Goal: Communication & Community: Answer question/provide support

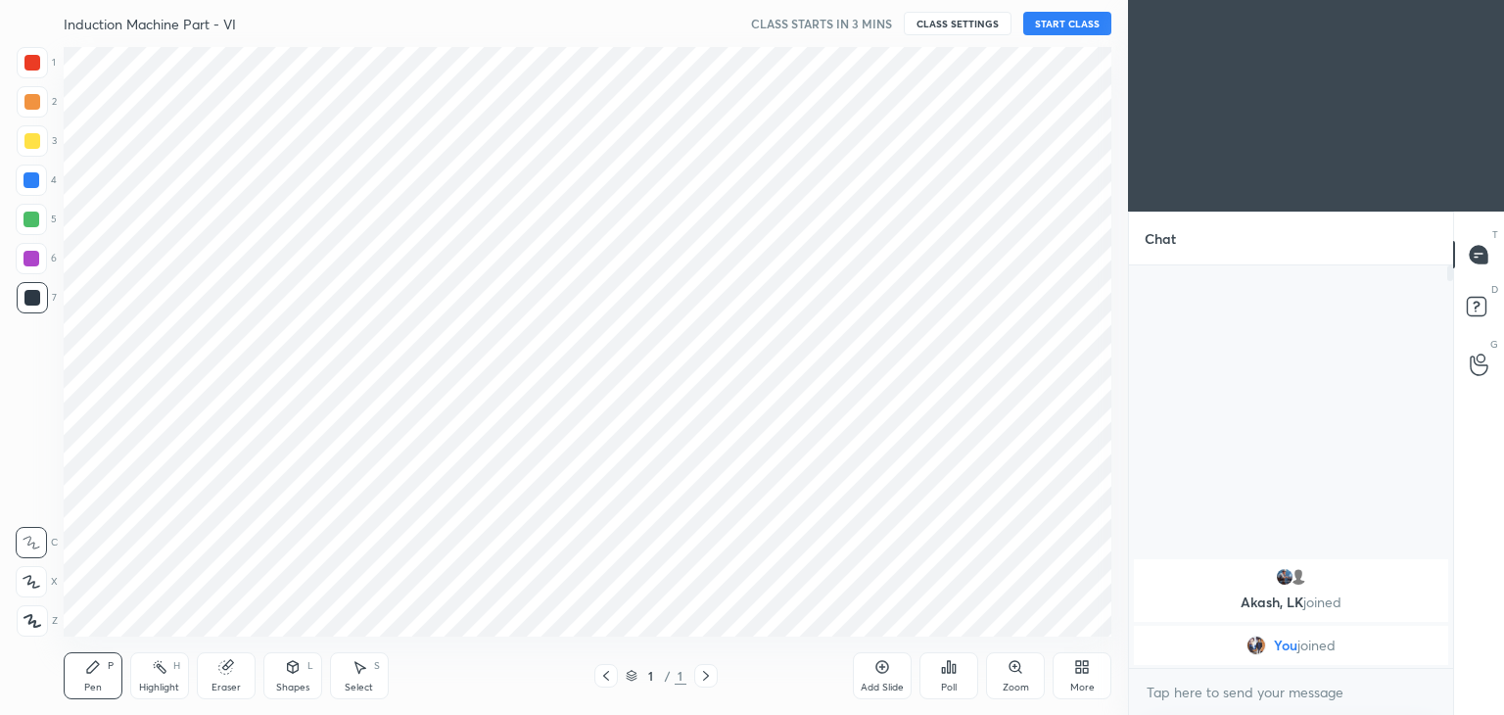
scroll to position [97318, 96859]
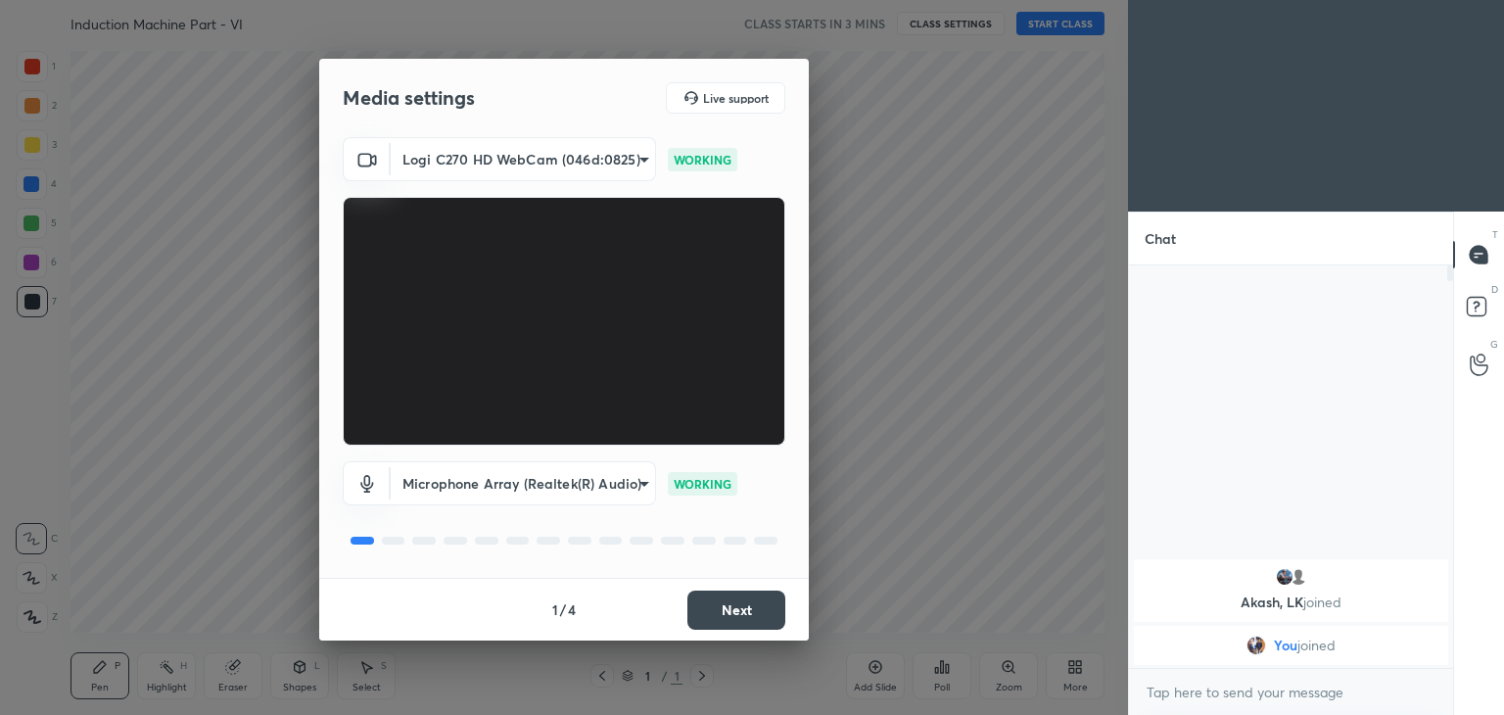
click at [500, 158] on body "1 2 3 4 5 6 7 C X Z C X Z E E Erase all H H Induction Machine Part - VI CLASS S…" at bounding box center [752, 357] width 1504 height 715
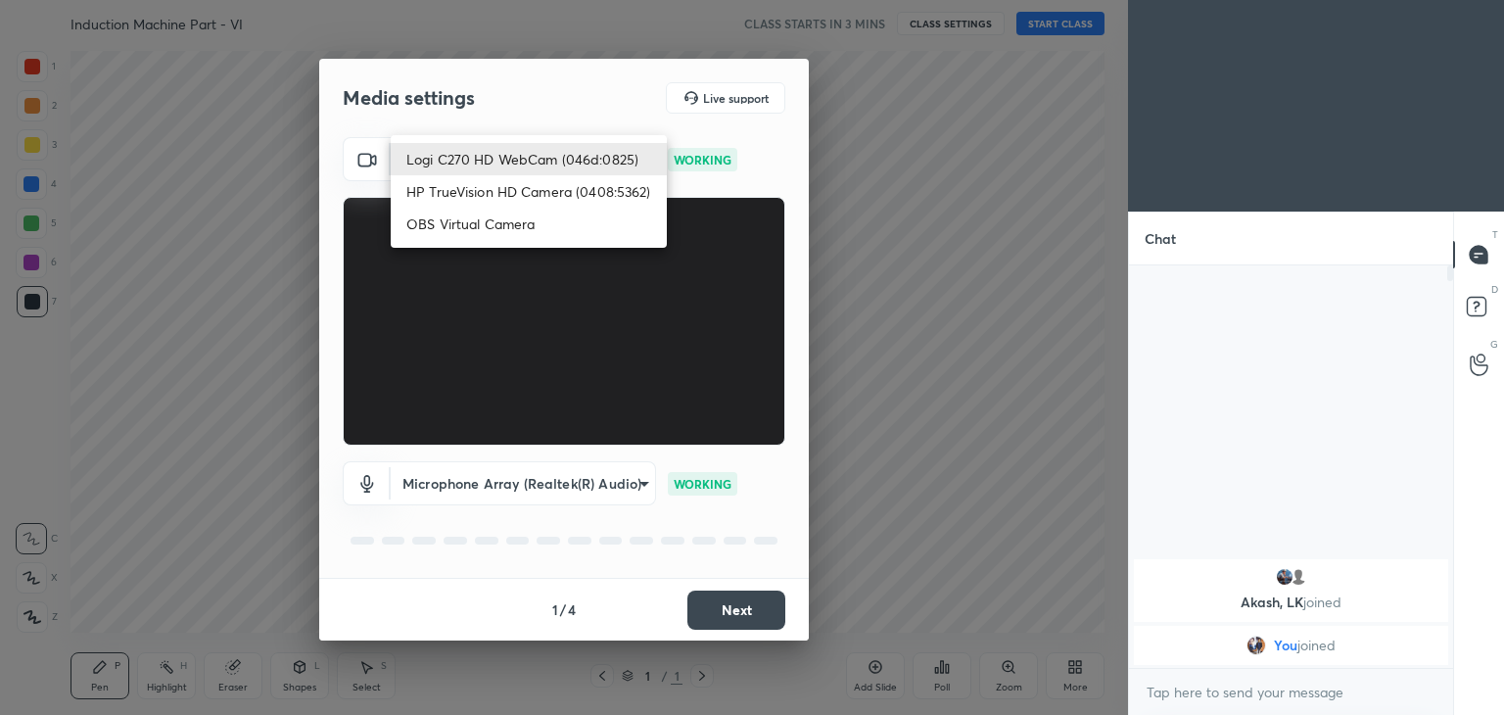
click at [500, 192] on li "HP TrueVision HD Camera (0408:5362)" at bounding box center [529, 191] width 276 height 32
type input "6e129c3dbbea9c9f038ced86e3329b4af5251c06b4e783936748cd200869bc07"
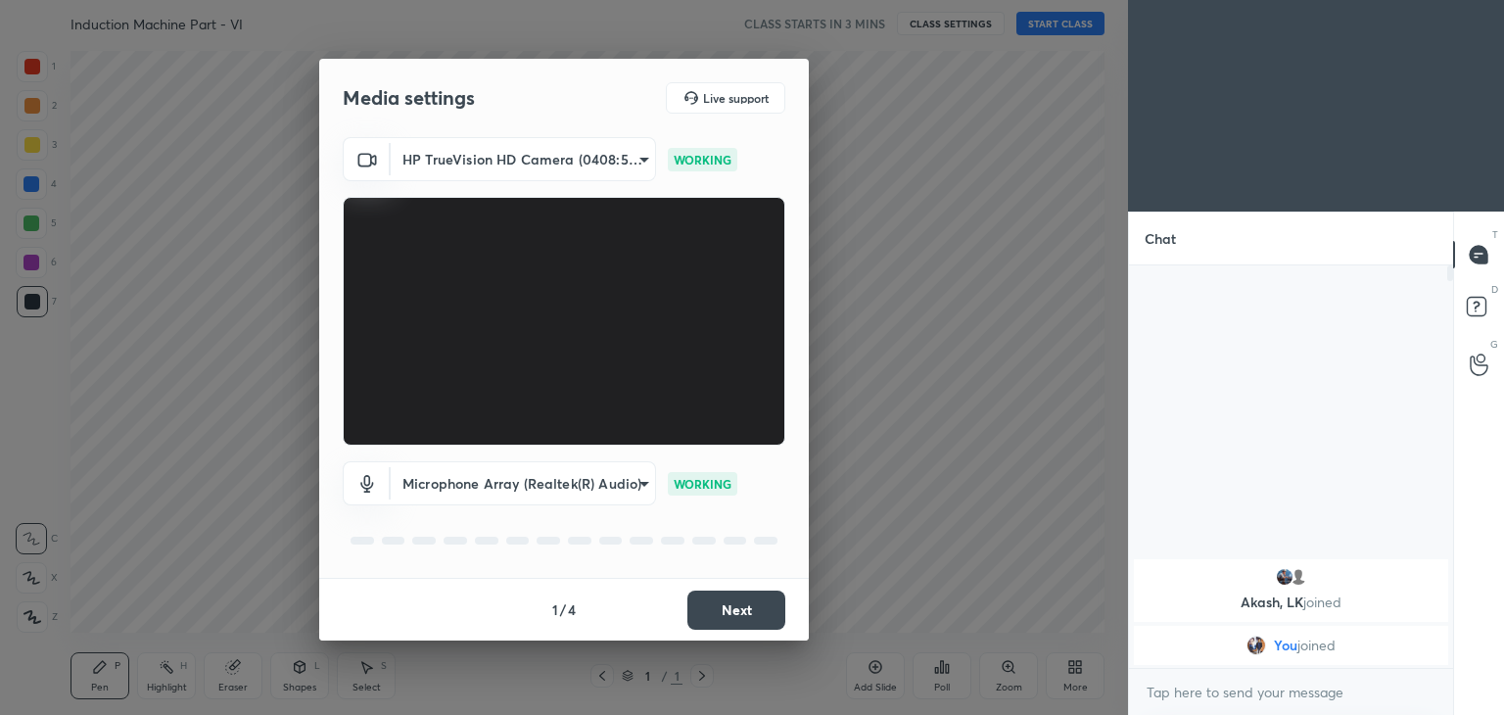
click at [749, 617] on button "Next" at bounding box center [736, 609] width 98 height 39
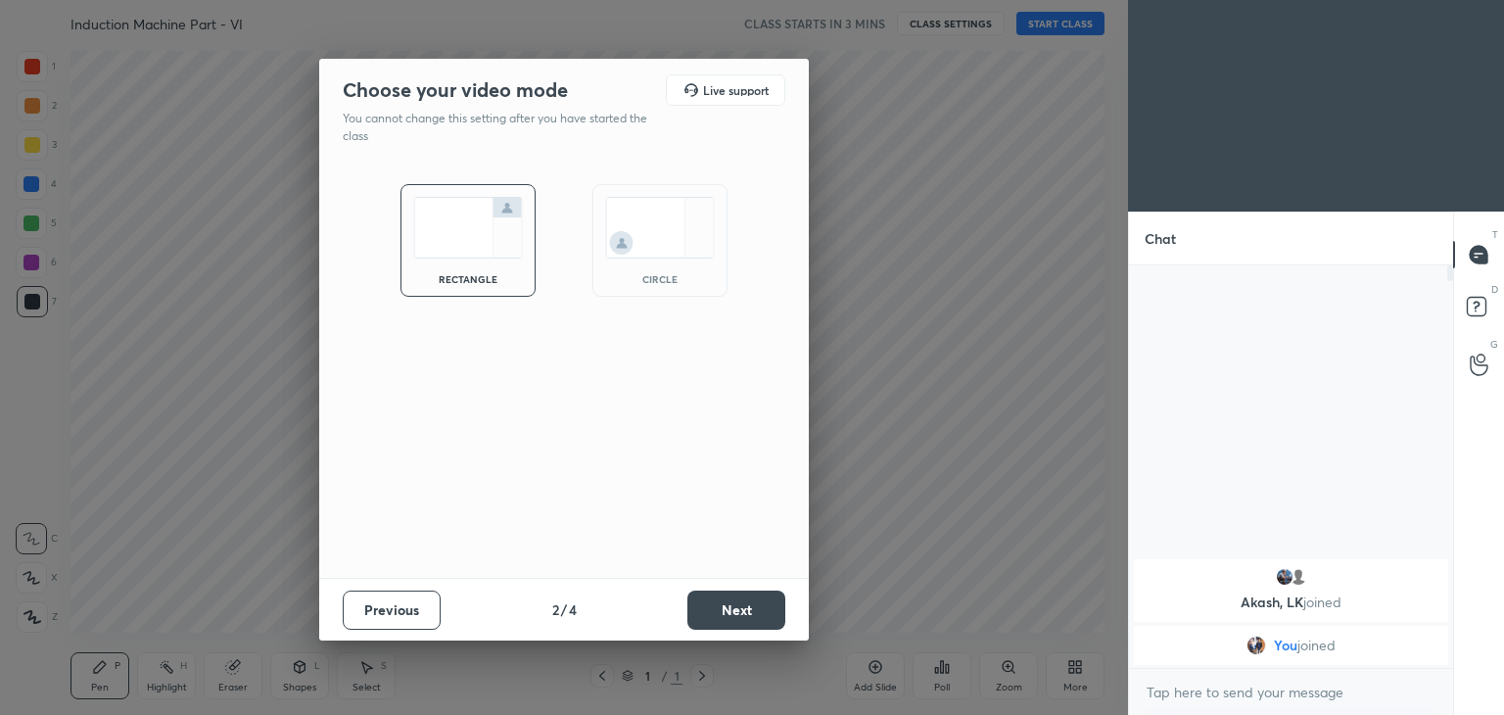
click at [757, 623] on button "Next" at bounding box center [736, 609] width 98 height 39
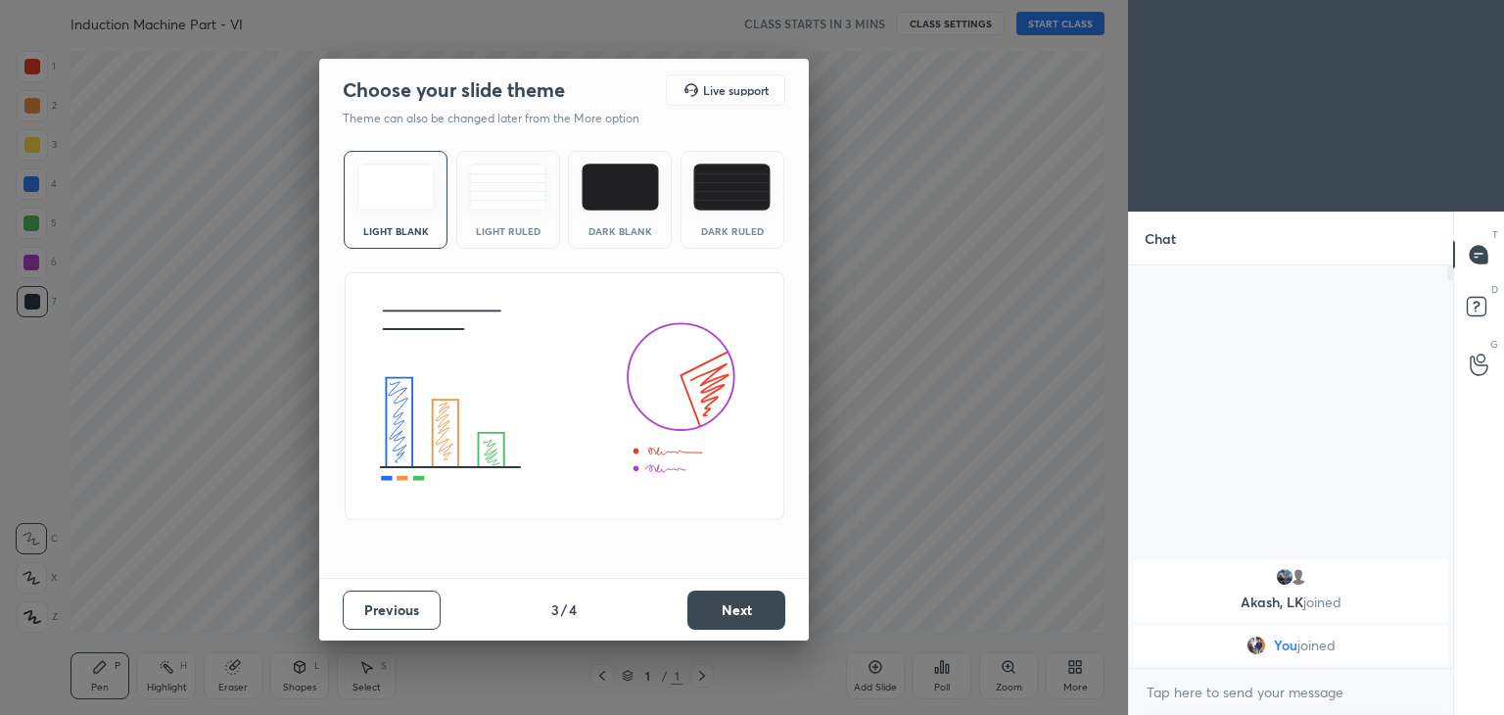
click at [768, 625] on button "Next" at bounding box center [736, 609] width 98 height 39
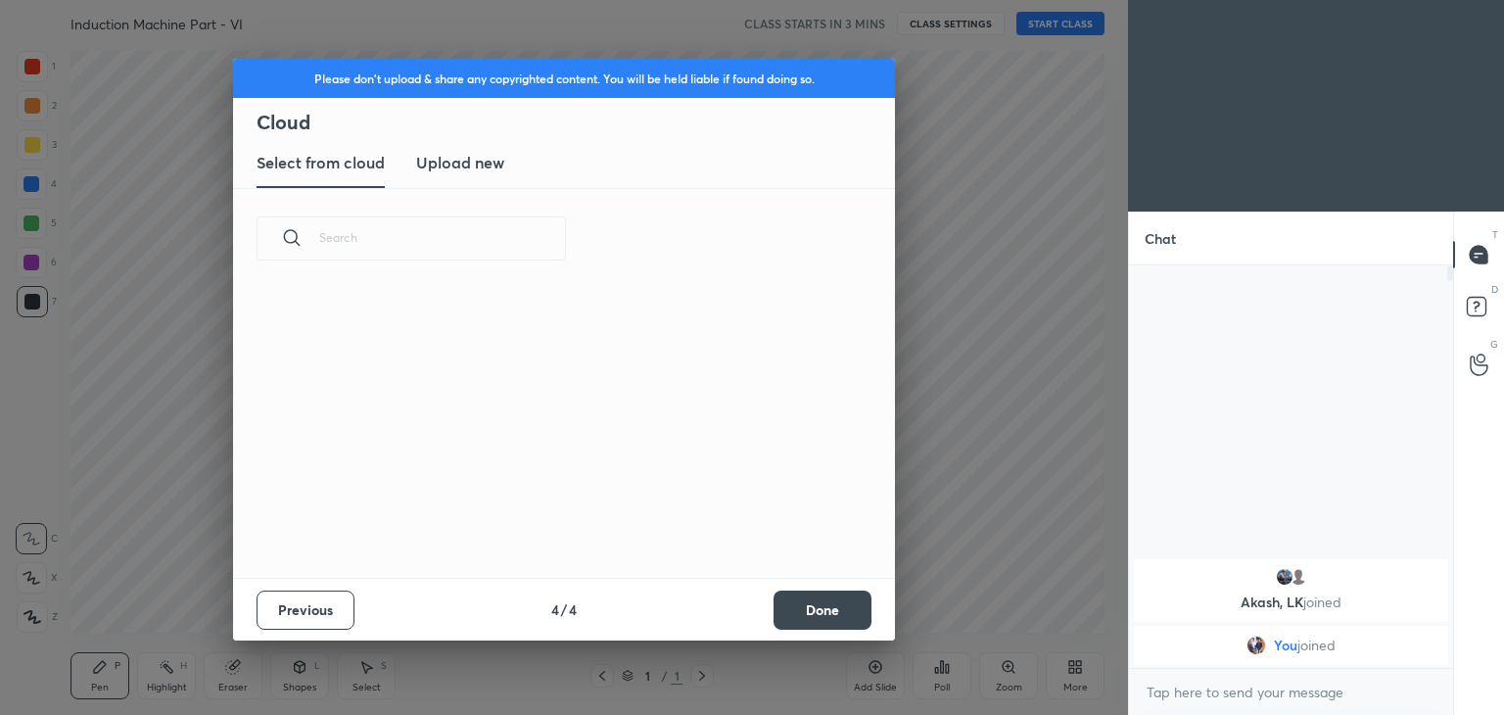
click at [780, 627] on button "Done" at bounding box center [822, 609] width 98 height 39
click at [799, 627] on div "Please don't upload & share any copyrighted content. You will be held liable if…" at bounding box center [564, 357] width 1128 height 715
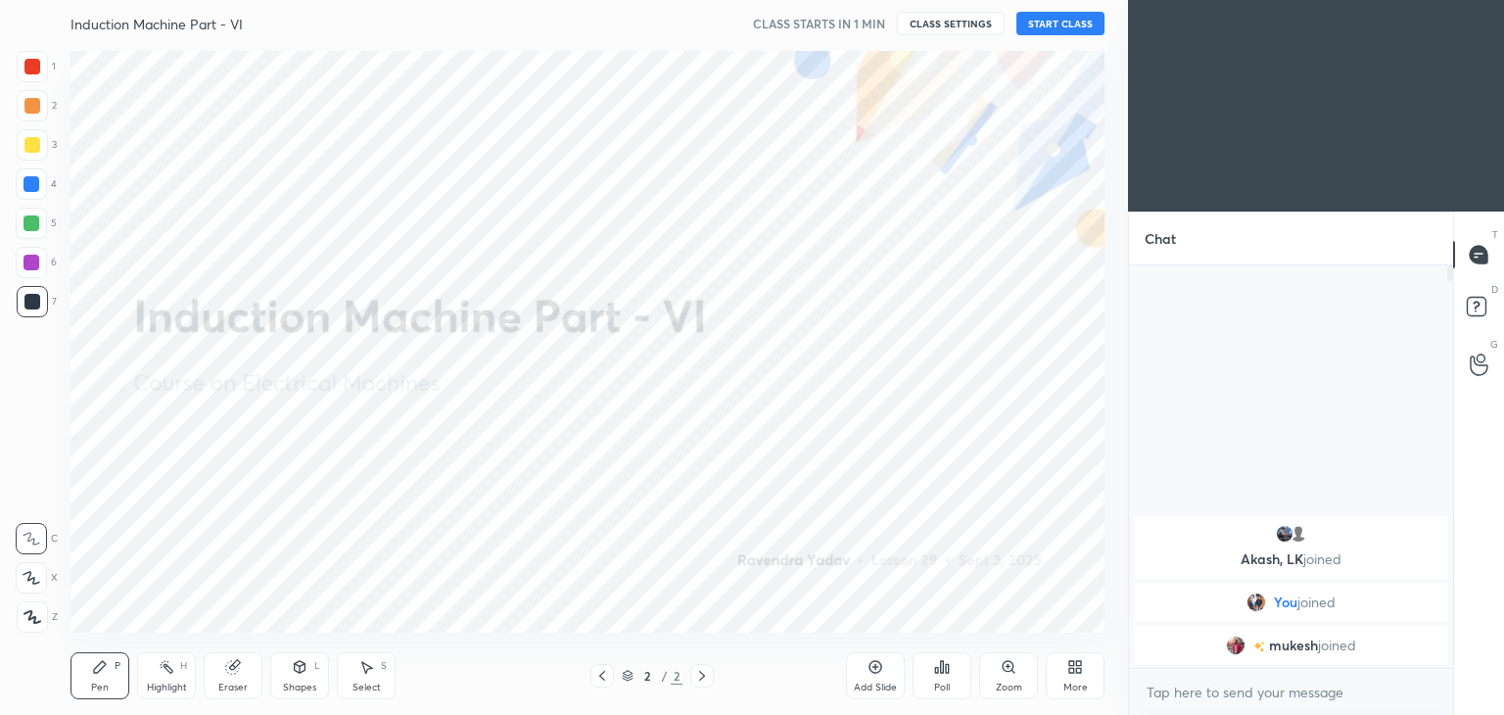
click at [1060, 20] on button "START CLASS" at bounding box center [1060, 23] width 88 height 23
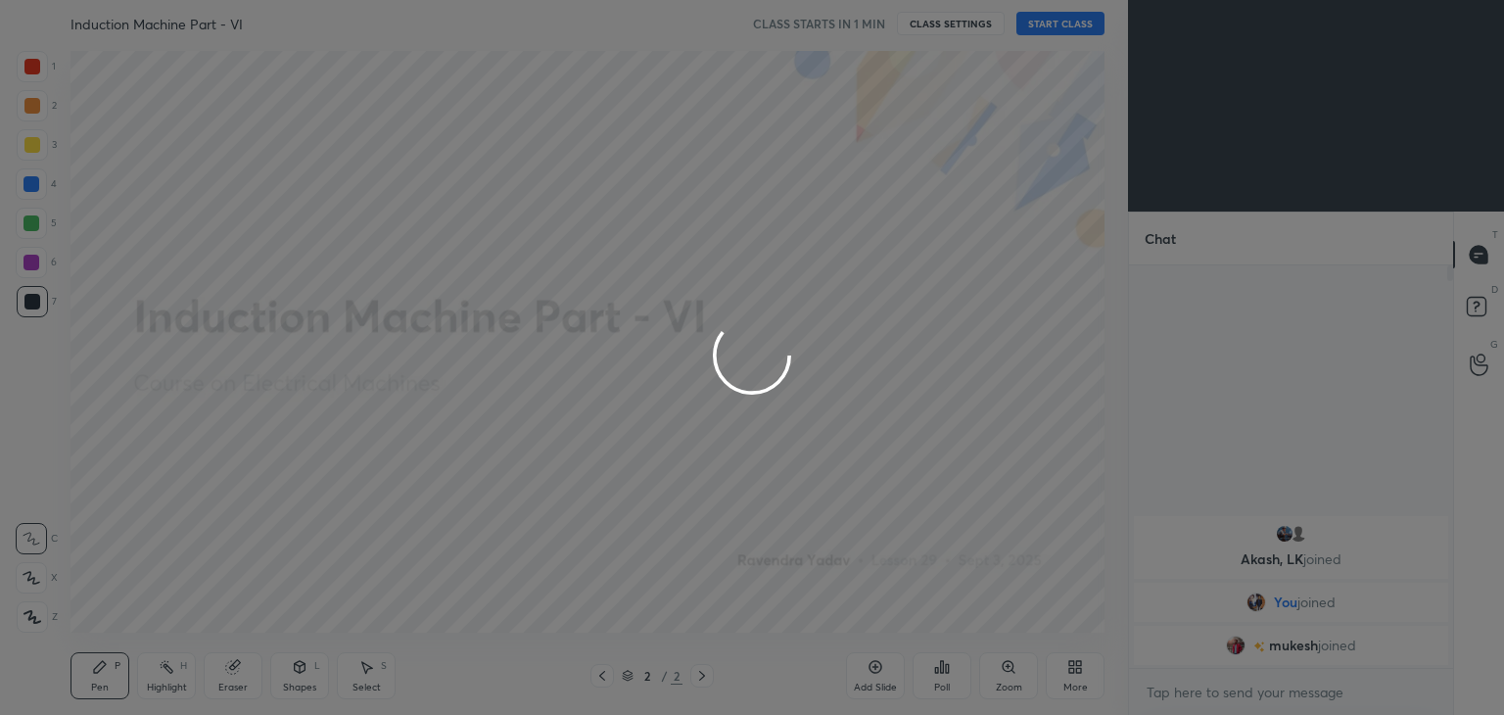
type textarea "x"
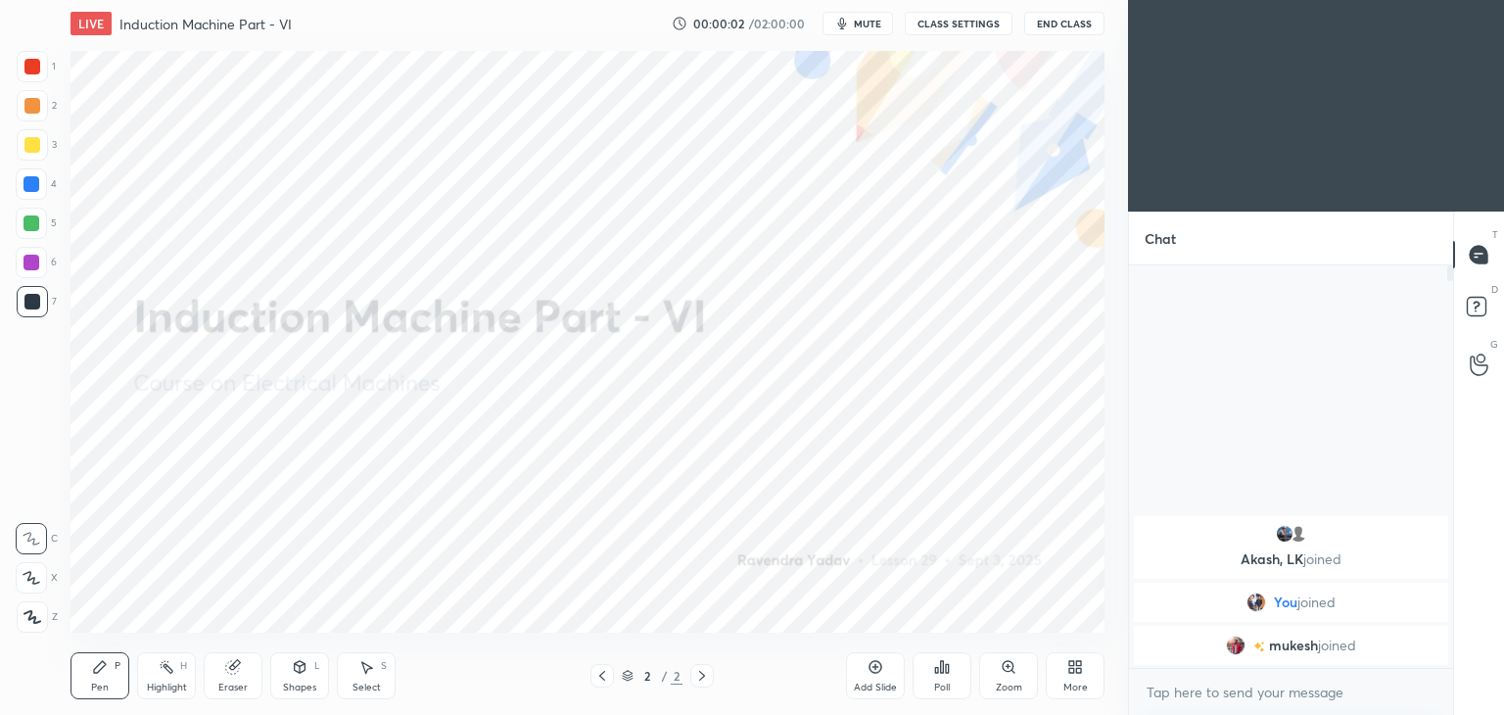
click at [863, 27] on span "mute" at bounding box center [867, 24] width 27 height 14
drag, startPoint x: 868, startPoint y: 24, endPoint x: 915, endPoint y: 24, distance: 47.0
click at [873, 22] on span "unmute" at bounding box center [866, 24] width 42 height 14
click at [968, 21] on button "CLASS SETTINGS" at bounding box center [959, 23] width 108 height 23
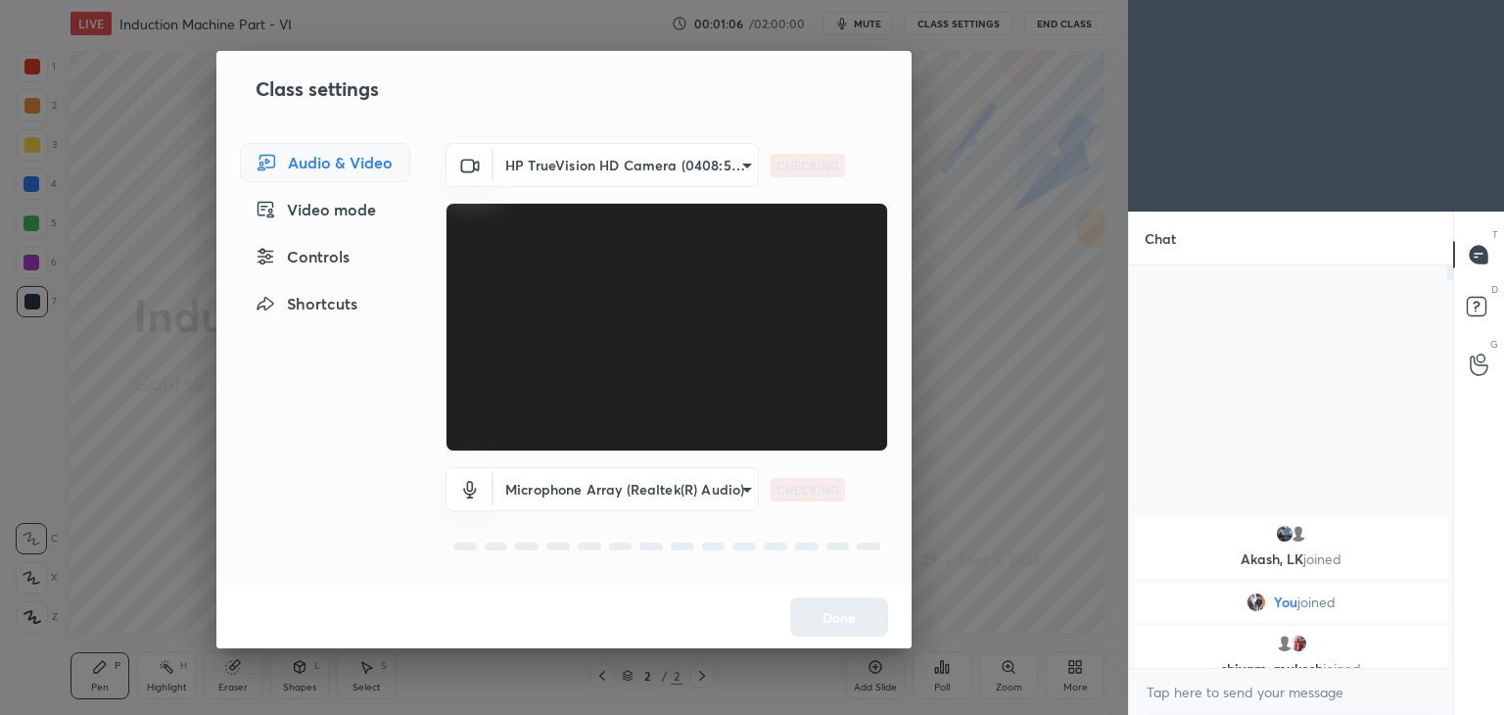
click at [637, 178] on body "1 2 3 4 5 6 7 C X Z C X Z E E Erase all H H LIVE Induction Machine Part - VI 00…" at bounding box center [752, 357] width 1504 height 715
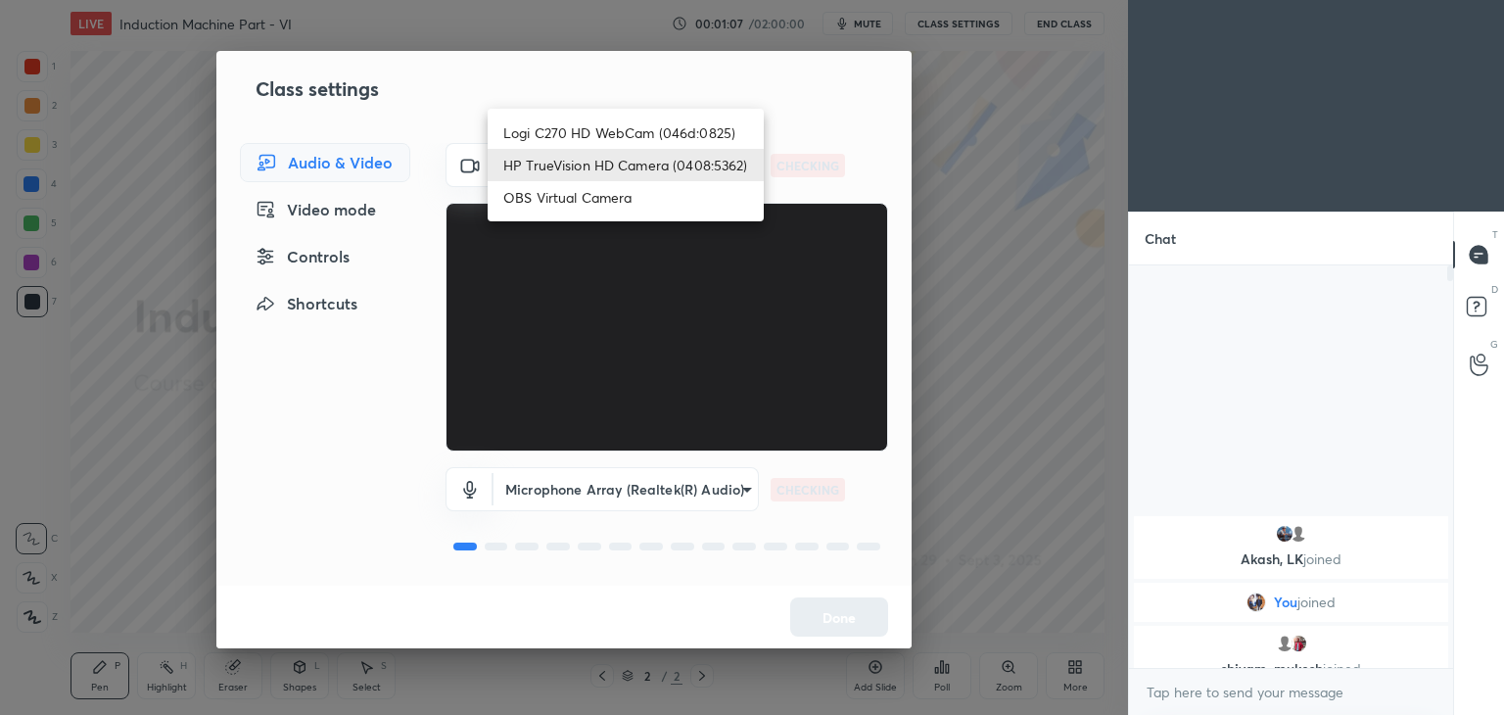
click at [641, 134] on li "Logi C270 HD WebCam (046d:0825)" at bounding box center [626, 133] width 276 height 32
type input "f7d1afb7c9de9e4a754af8163ae90a07716e8f4ac3369fe1a9090404ef363049"
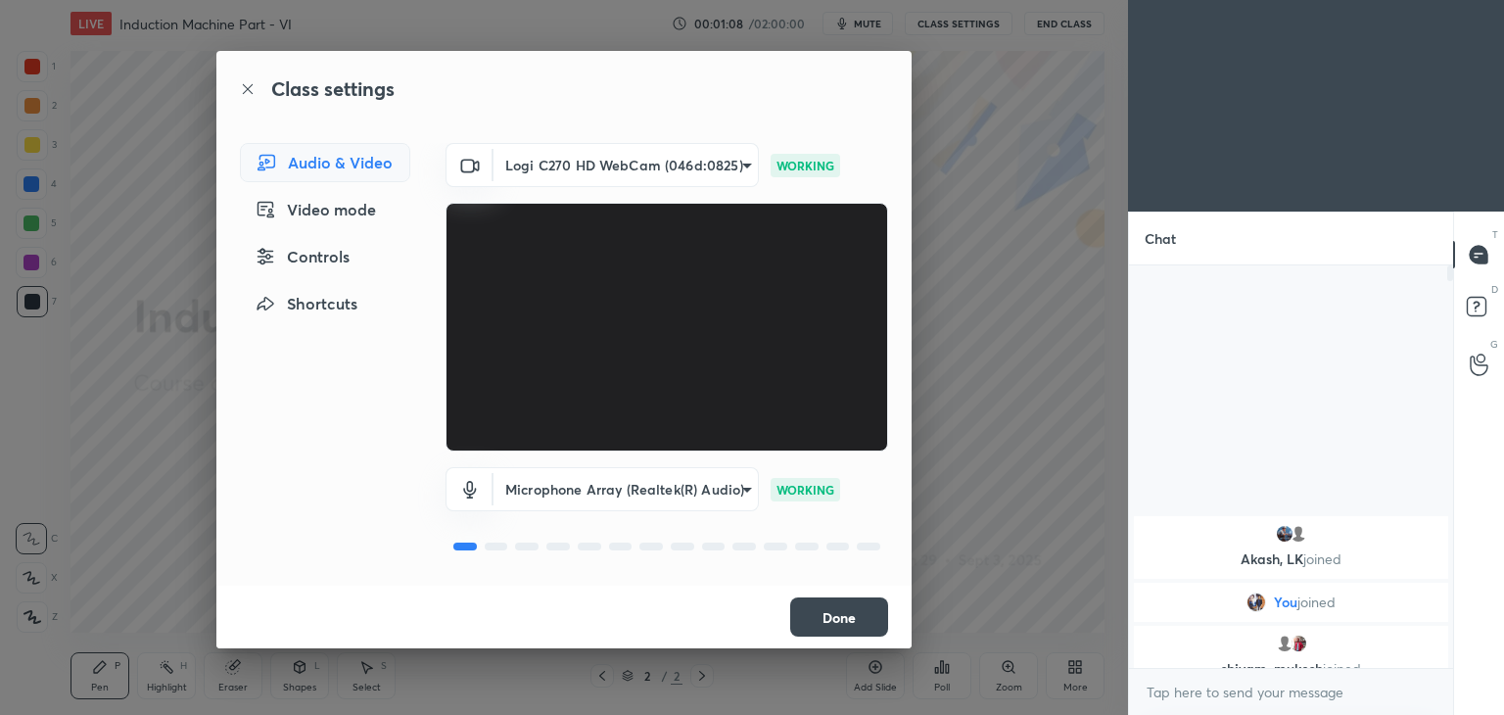
click at [866, 621] on button "Done" at bounding box center [839, 616] width 98 height 39
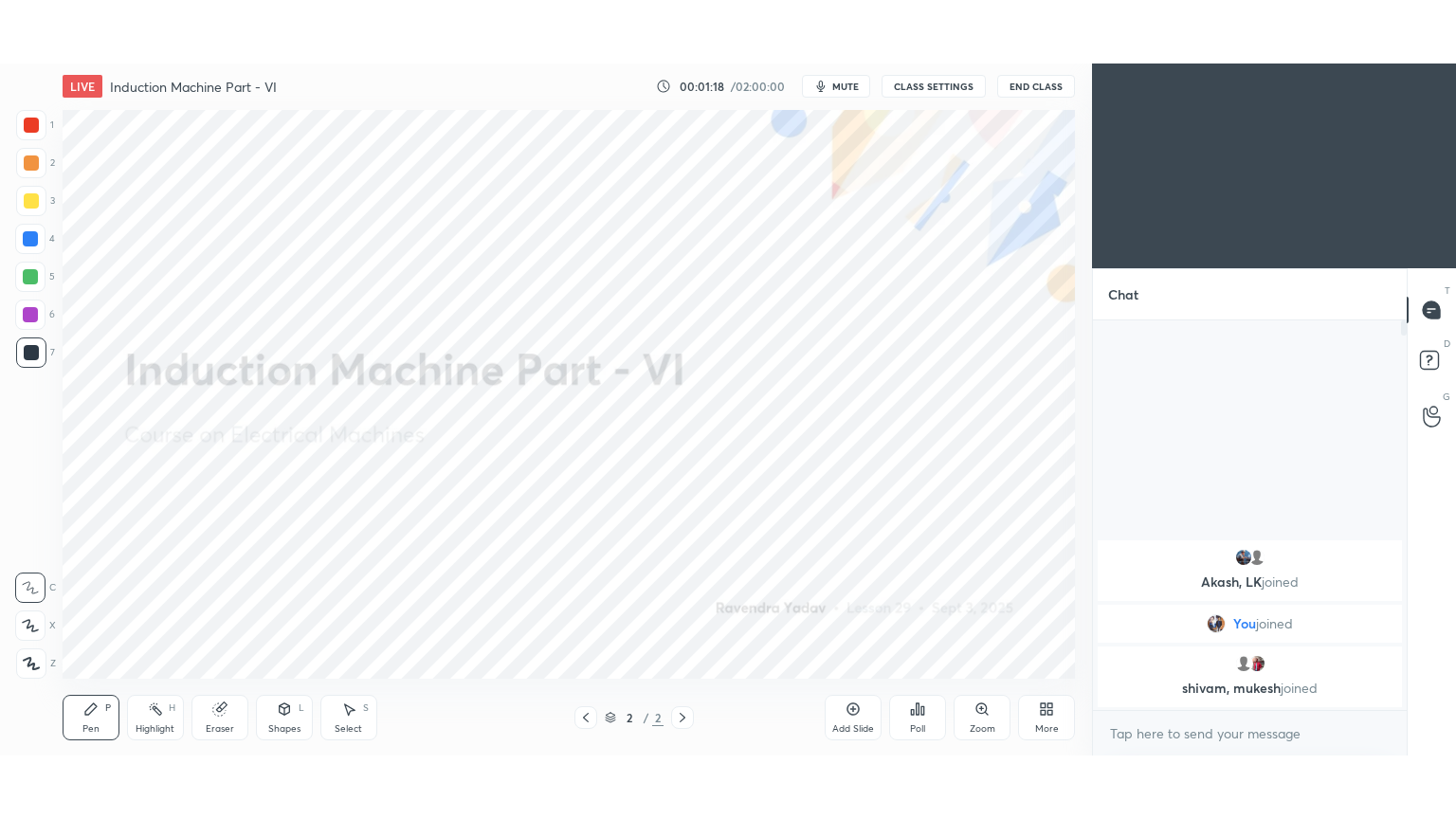
scroll to position [94212, 93768]
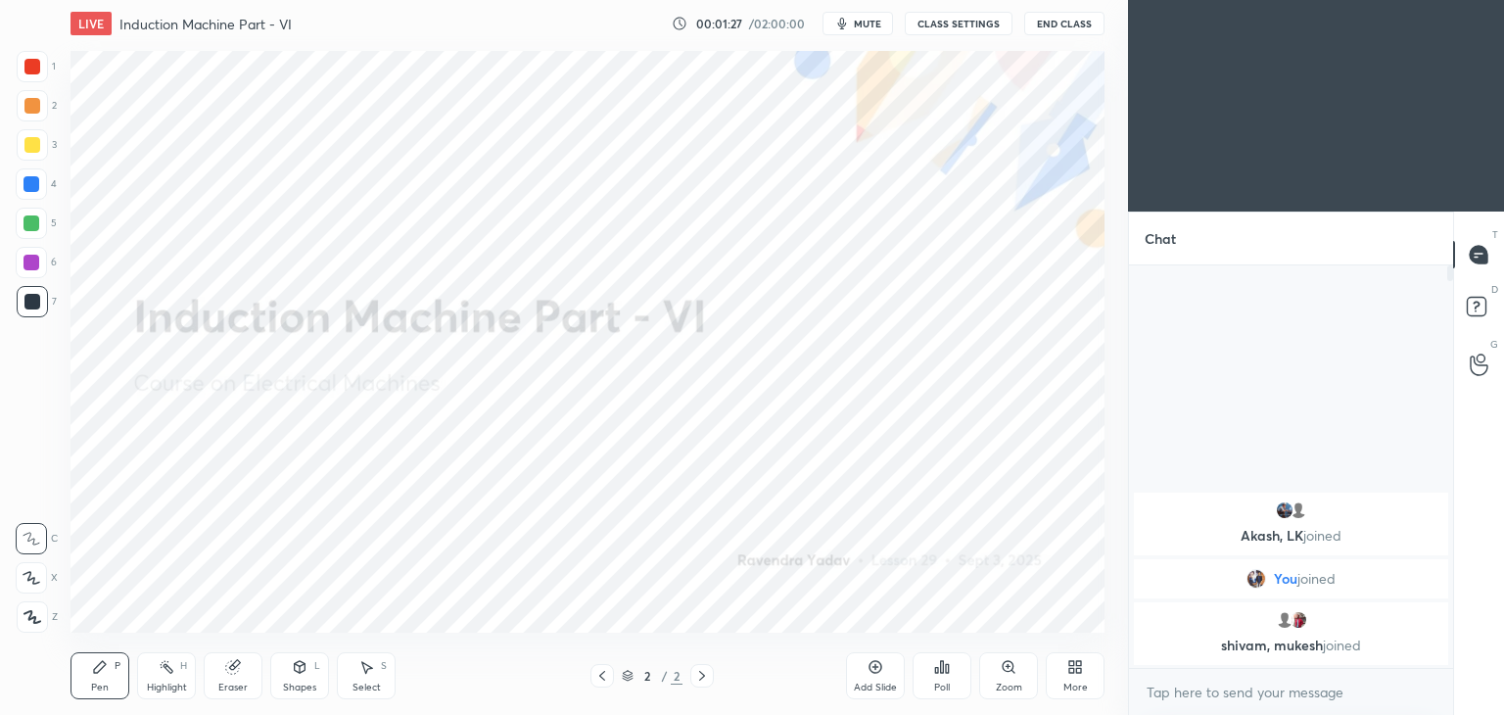
click at [30, 71] on div at bounding box center [32, 67] width 16 height 16
click at [34, 588] on div at bounding box center [31, 577] width 31 height 31
click at [878, 679] on div "Add Slide" at bounding box center [875, 675] width 59 height 47
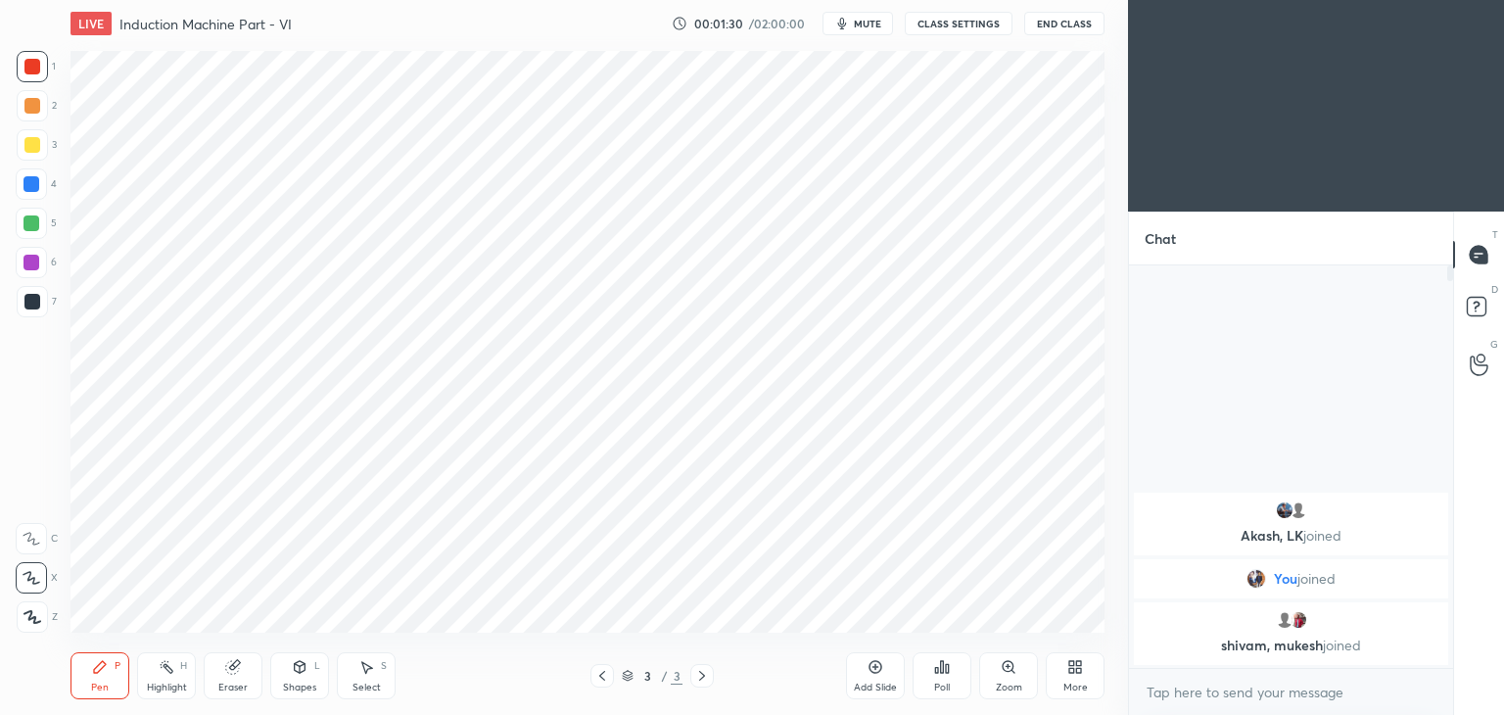
click at [1056, 676] on div "More" at bounding box center [1075, 675] width 59 height 47
click at [1068, 667] on div at bounding box center [752, 357] width 1504 height 715
click at [1069, 666] on icon at bounding box center [1071, 663] width 5 height 5
click at [1057, 515] on icon at bounding box center [1051, 517] width 16 height 16
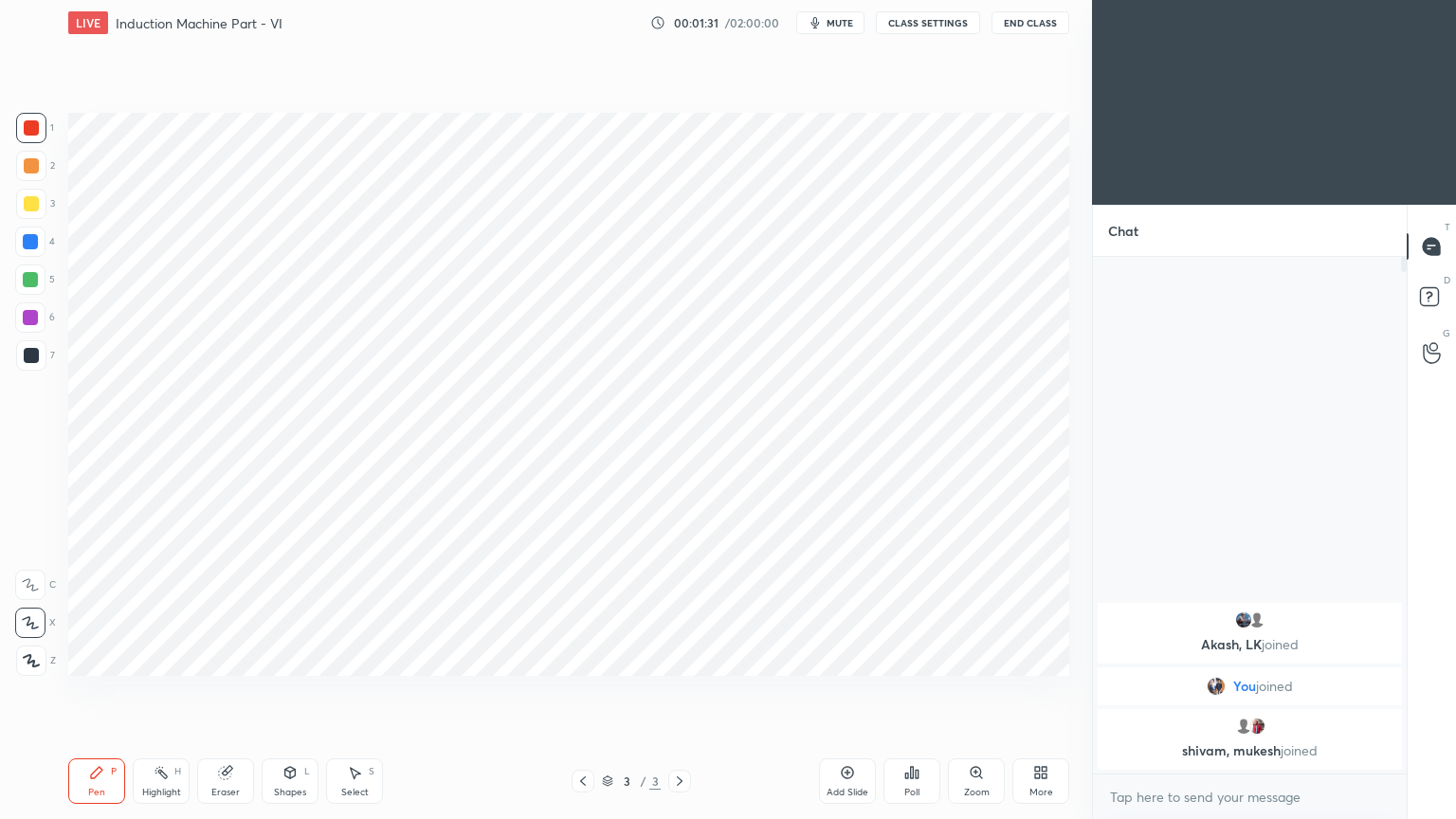
scroll to position [353, 308]
drag, startPoint x: 25, startPoint y: 120, endPoint x: 35, endPoint y: 117, distance: 10.4
click at [25, 120] on div at bounding box center [31, 128] width 15 height 15
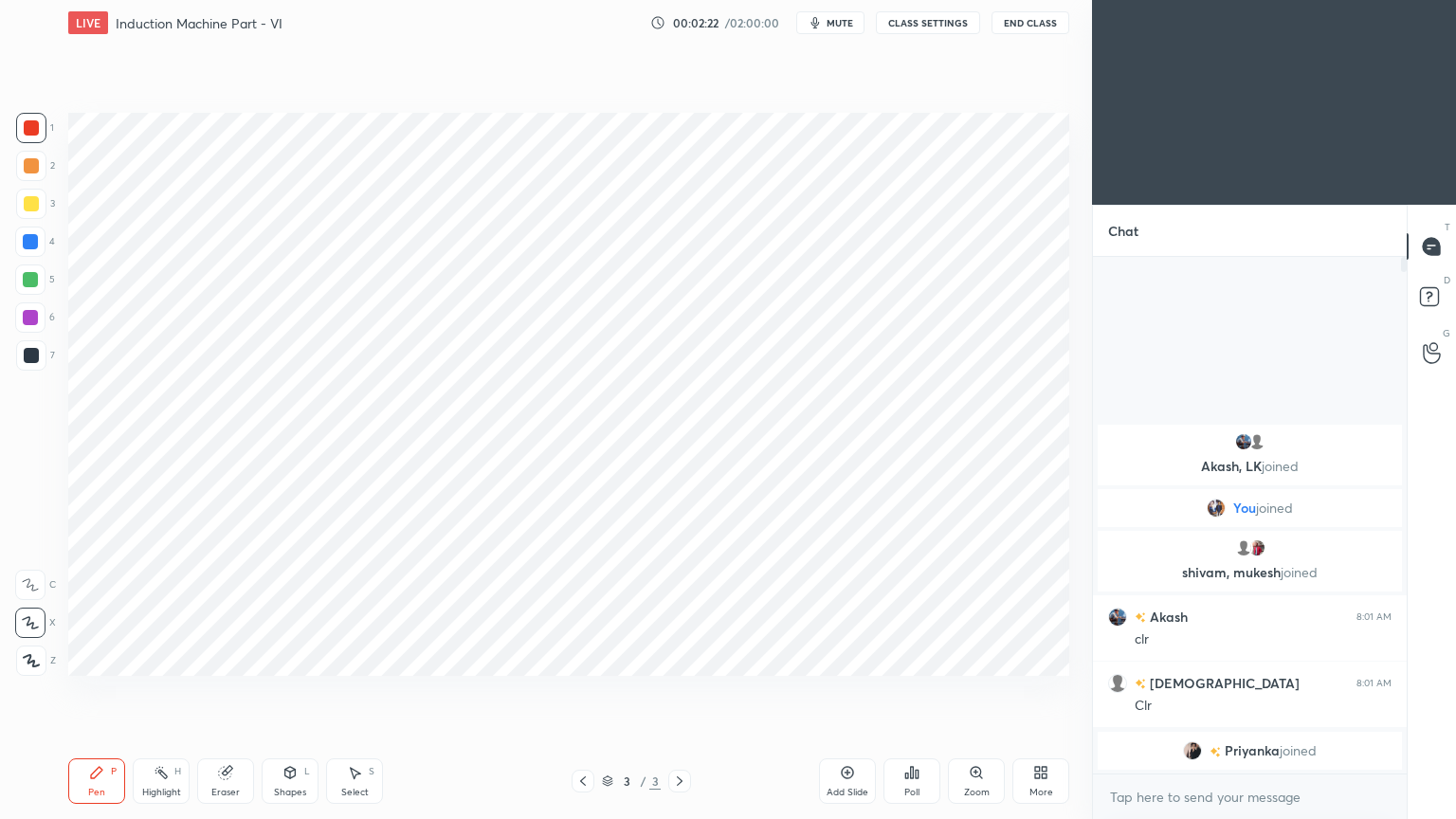
click at [34, 132] on div at bounding box center [31, 128] width 15 height 15
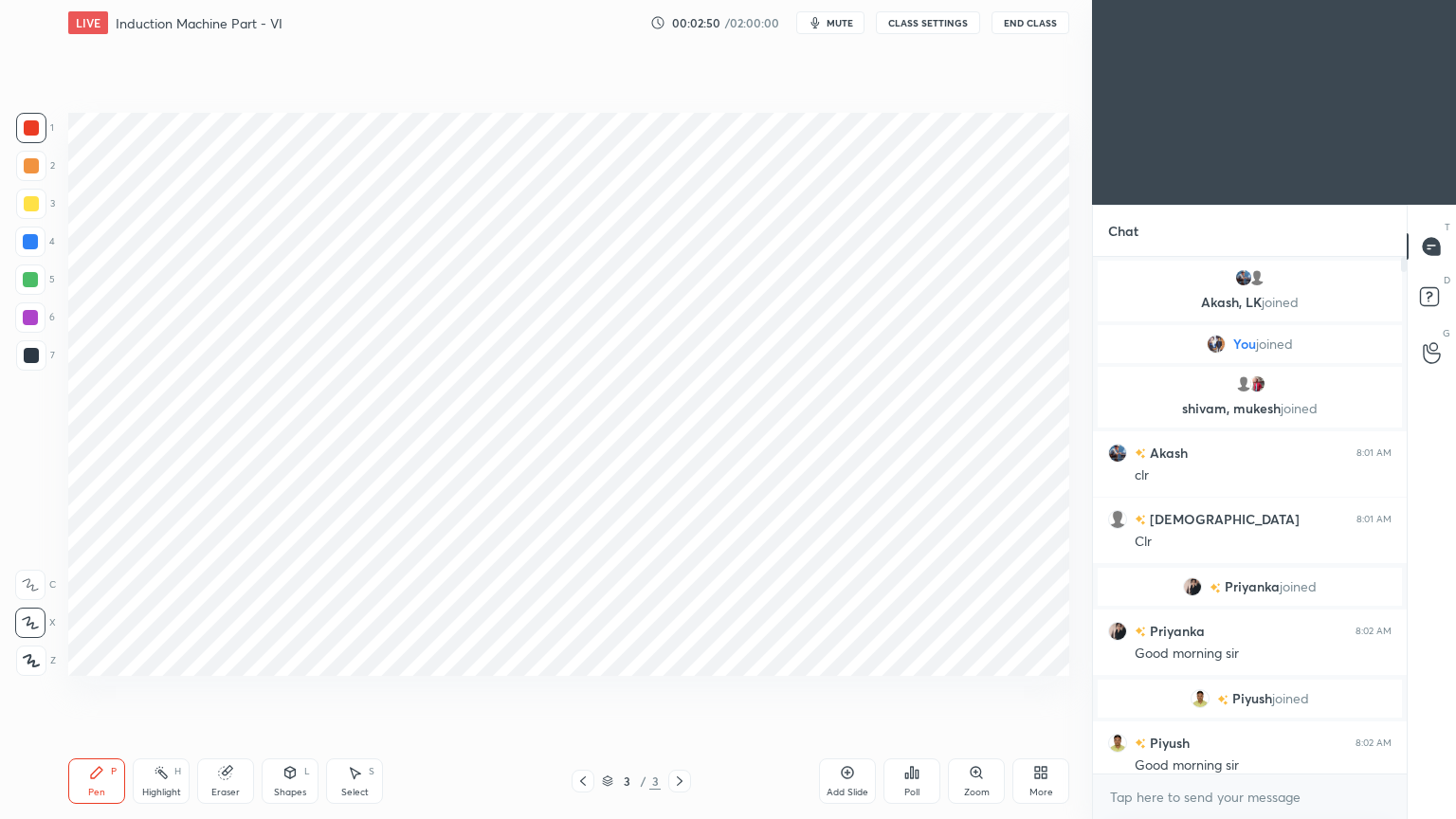
click at [36, 282] on div at bounding box center [30, 280] width 15 height 15
click at [292, 691] on icon at bounding box center [290, 773] width 15 height 15
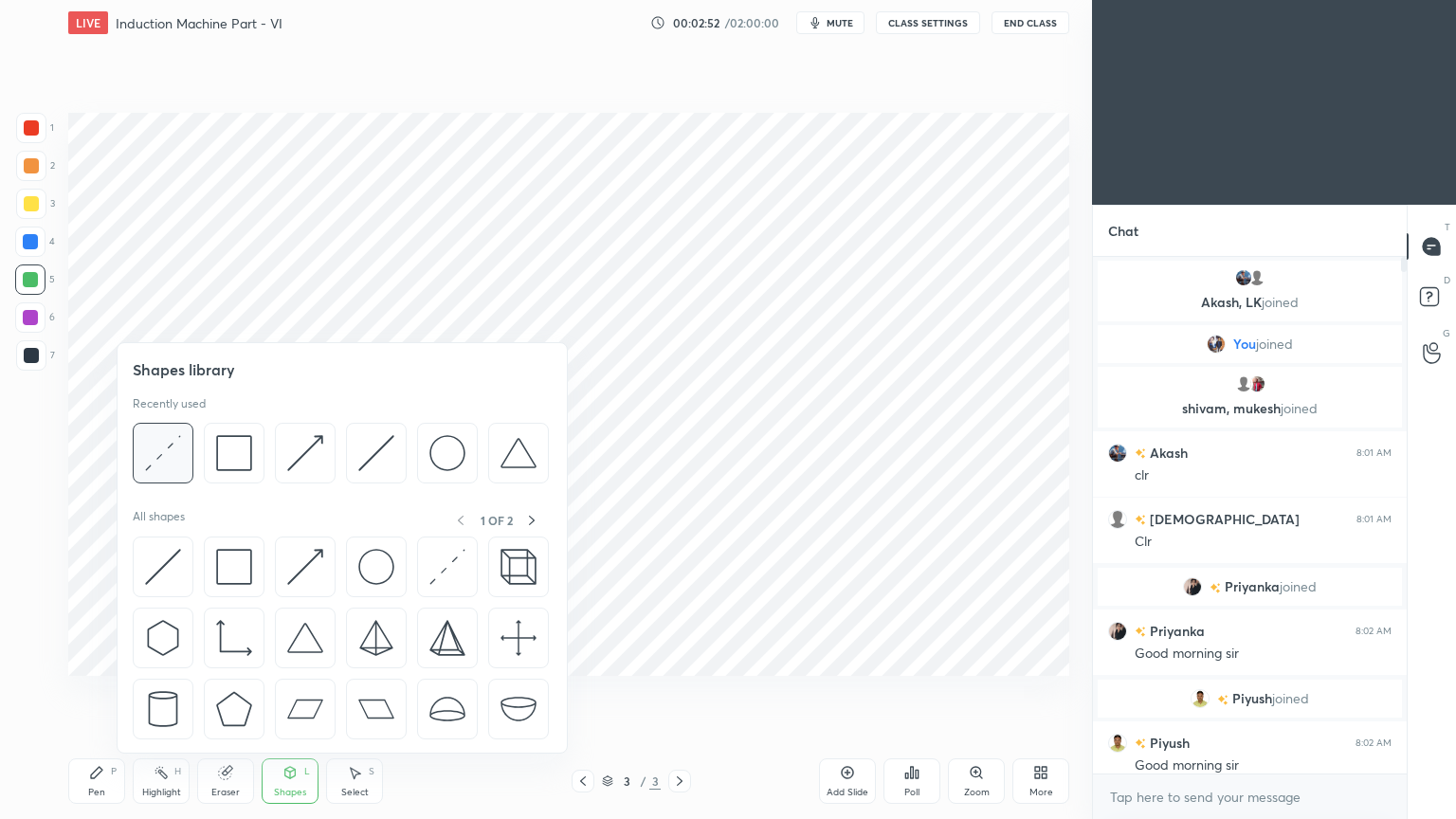
click at [159, 464] on img at bounding box center [163, 452] width 36 height 36
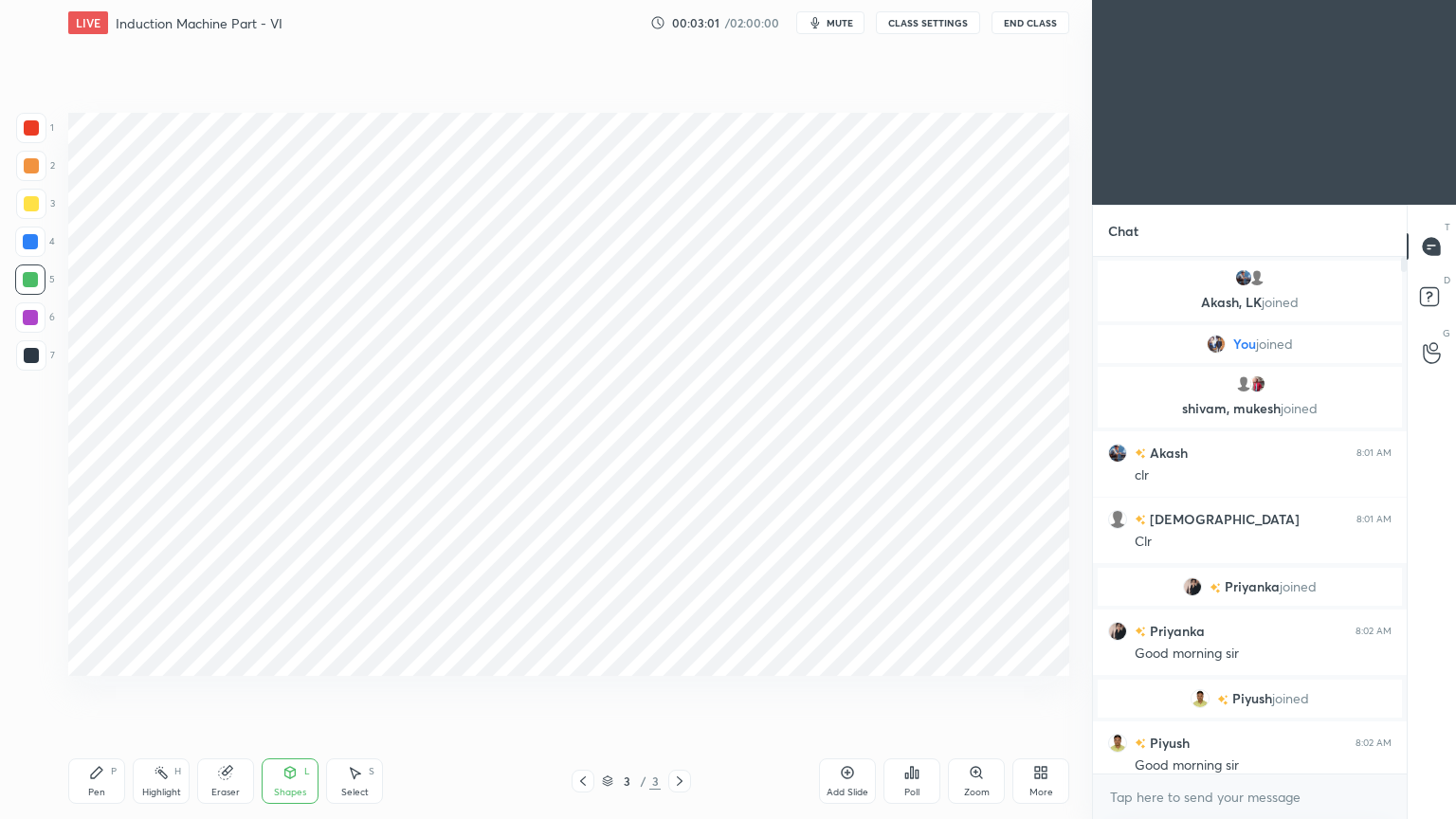
click at [239, 691] on div "Eraser" at bounding box center [226, 780] width 57 height 46
click at [103, 691] on icon at bounding box center [97, 773] width 15 height 15
click at [36, 247] on div at bounding box center [30, 242] width 15 height 15
click at [30, 238] on div at bounding box center [30, 242] width 15 height 15
click at [36, 298] on div "5" at bounding box center [35, 283] width 40 height 38
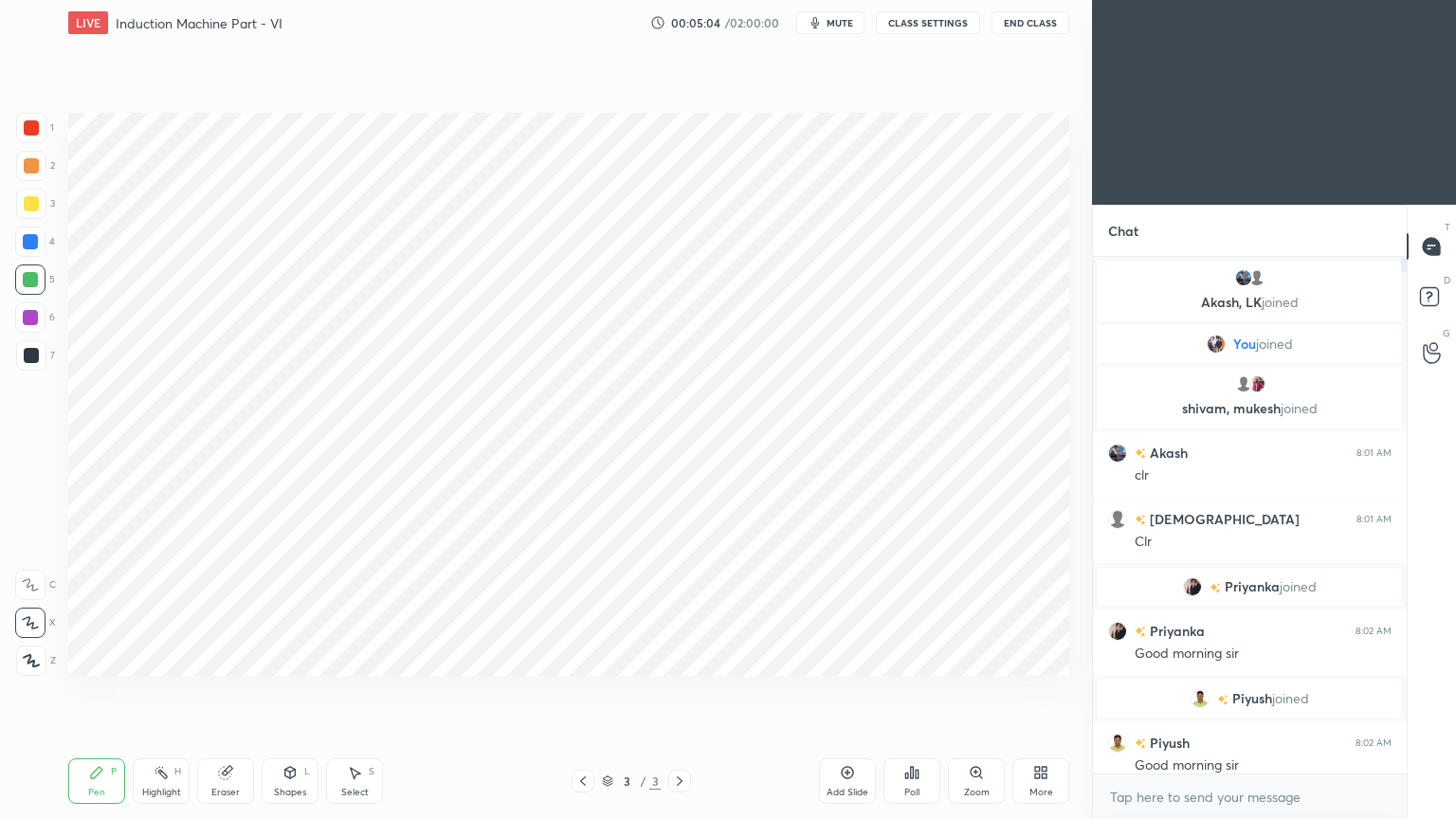
click at [32, 318] on div at bounding box center [30, 318] width 15 height 15
click at [49, 250] on div "4" at bounding box center [35, 241] width 40 height 30
click at [224, 691] on div "Eraser" at bounding box center [226, 780] width 57 height 46
click at [89, 691] on div "Pen P" at bounding box center [96, 780] width 57 height 46
click at [26, 346] on div at bounding box center [31, 354] width 30 height 30
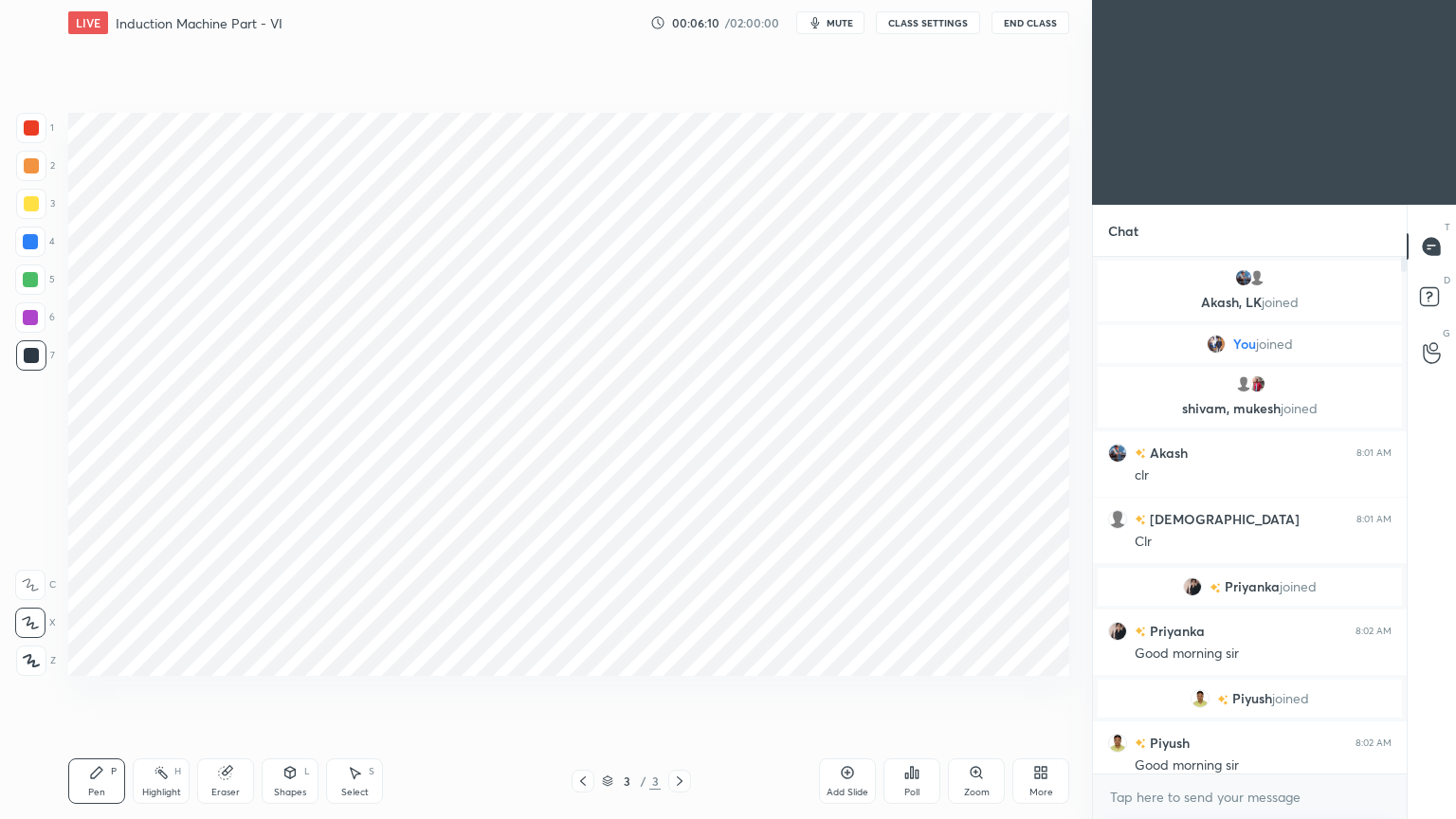
click at [37, 236] on div at bounding box center [30, 242] width 15 height 15
click at [35, 312] on div at bounding box center [30, 318] width 15 height 15
click at [223, 691] on div "Eraser" at bounding box center [225, 793] width 28 height 10
click at [100, 691] on div "Pen P" at bounding box center [96, 780] width 57 height 46
click at [31, 364] on div at bounding box center [31, 354] width 30 height 30
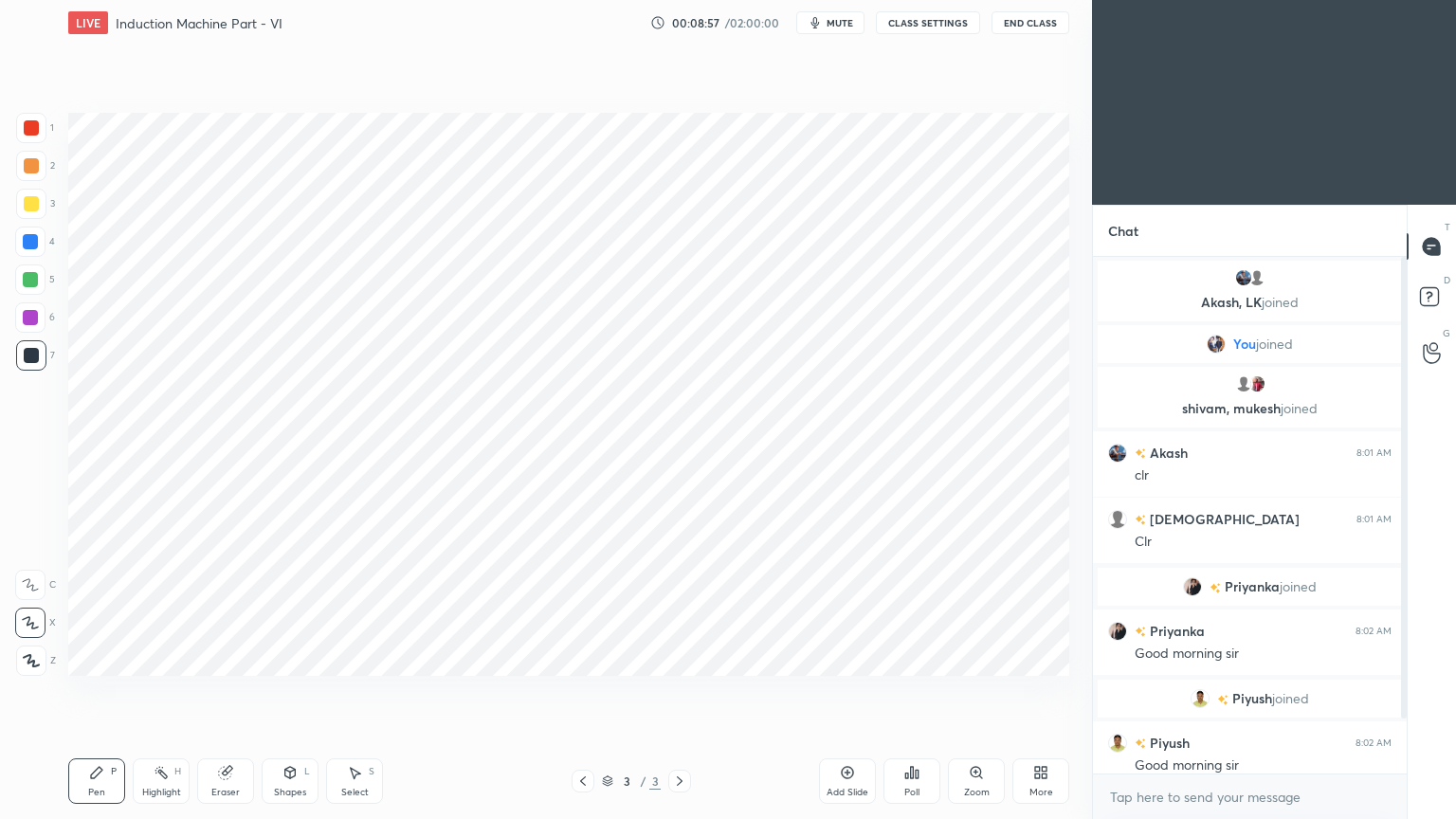
drag, startPoint x: 1407, startPoint y: 591, endPoint x: 1405, endPoint y: 662, distance: 71.0
click at [1405, 663] on div "Chat Akash, LK joined You joined shivam, mukesh joined Akash 8:01 AM clr shivam…" at bounding box center [1274, 511] width 364 height 614
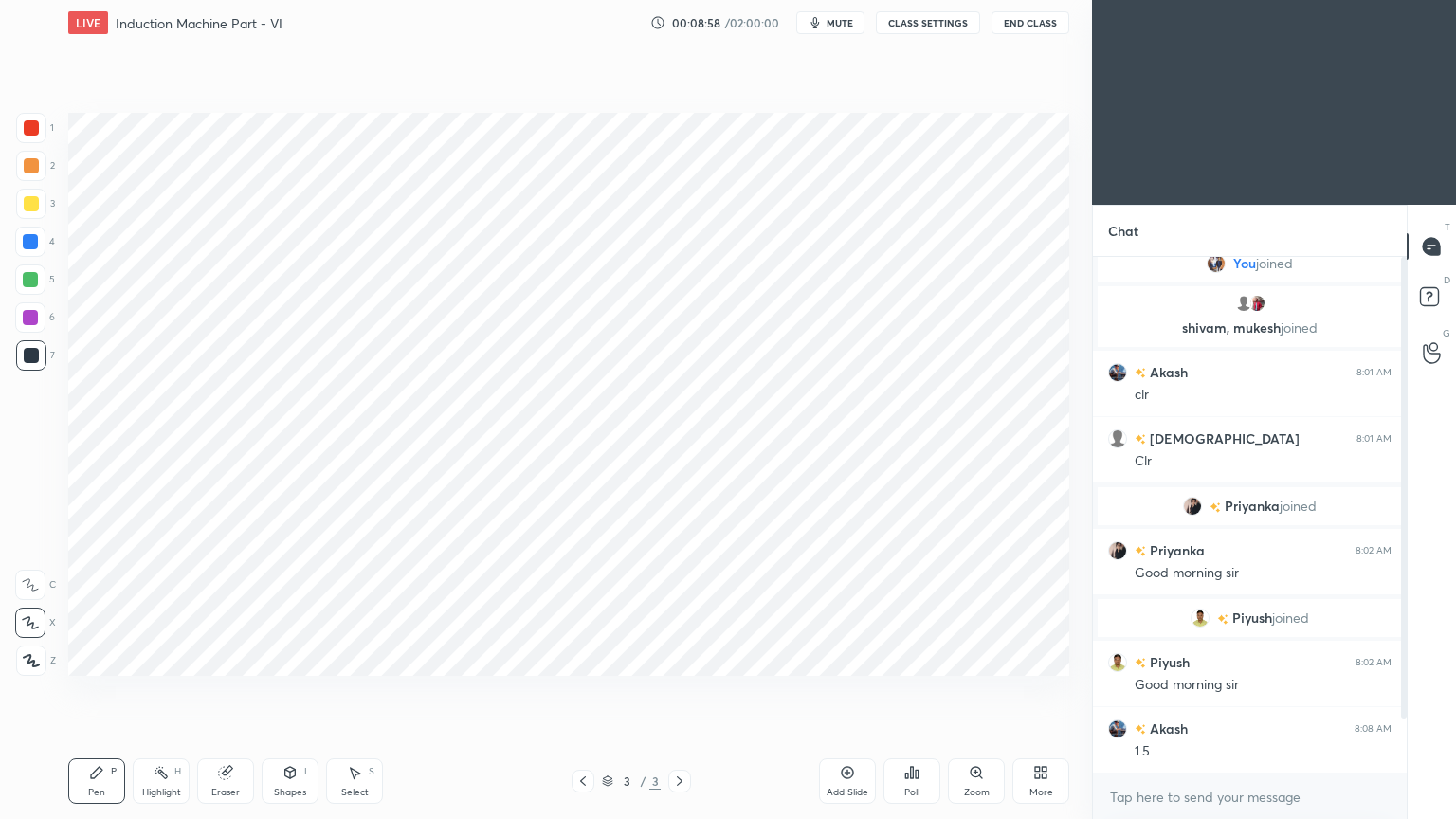
drag, startPoint x: 1401, startPoint y: 641, endPoint x: 1399, endPoint y: 664, distance: 23.1
click at [1401, 666] on div at bounding box center [1404, 487] width 6 height 462
click at [221, 691] on icon at bounding box center [225, 773] width 13 height 13
click at [99, 691] on icon at bounding box center [97, 773] width 15 height 15
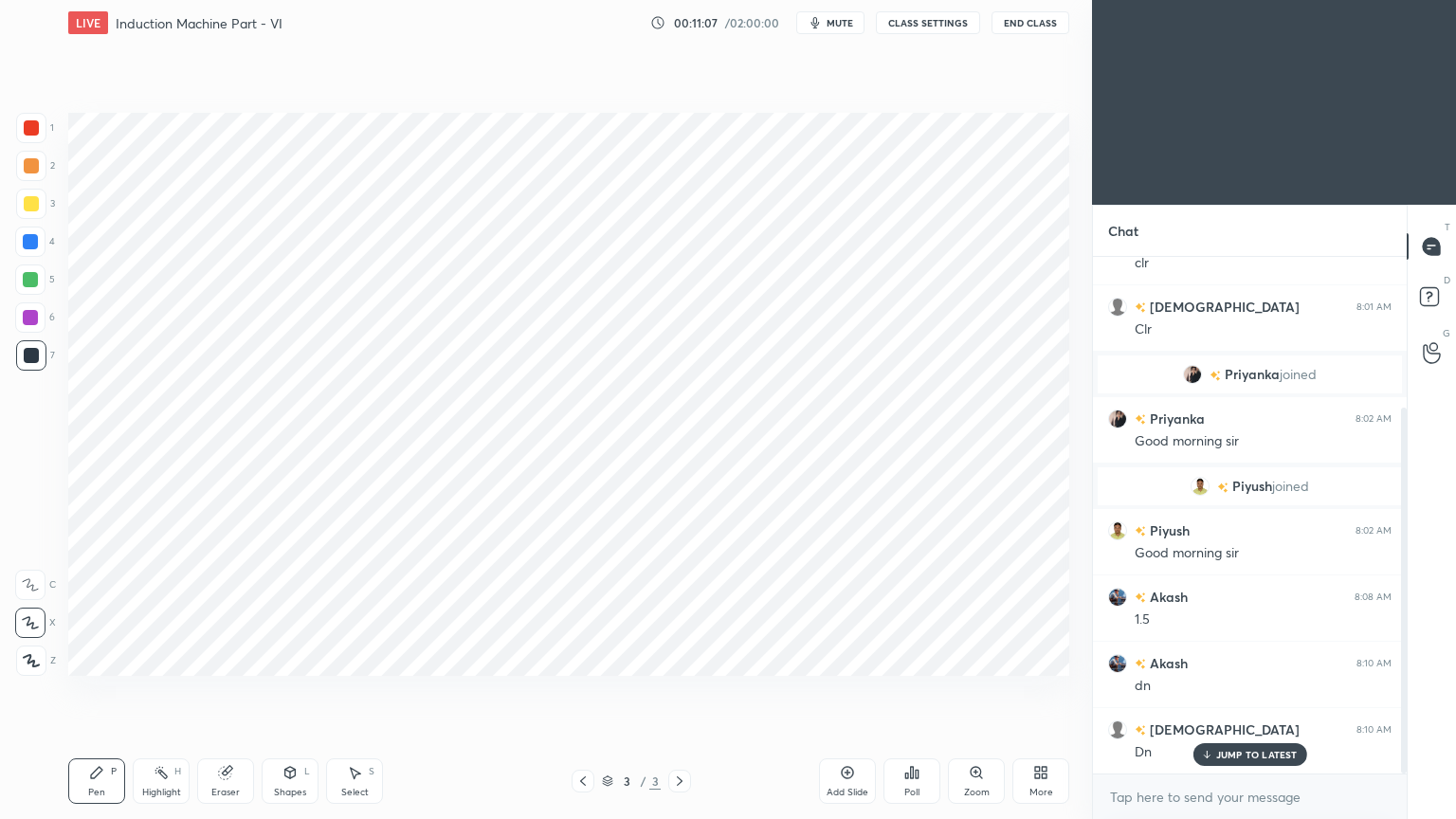
scroll to position [280, 0]
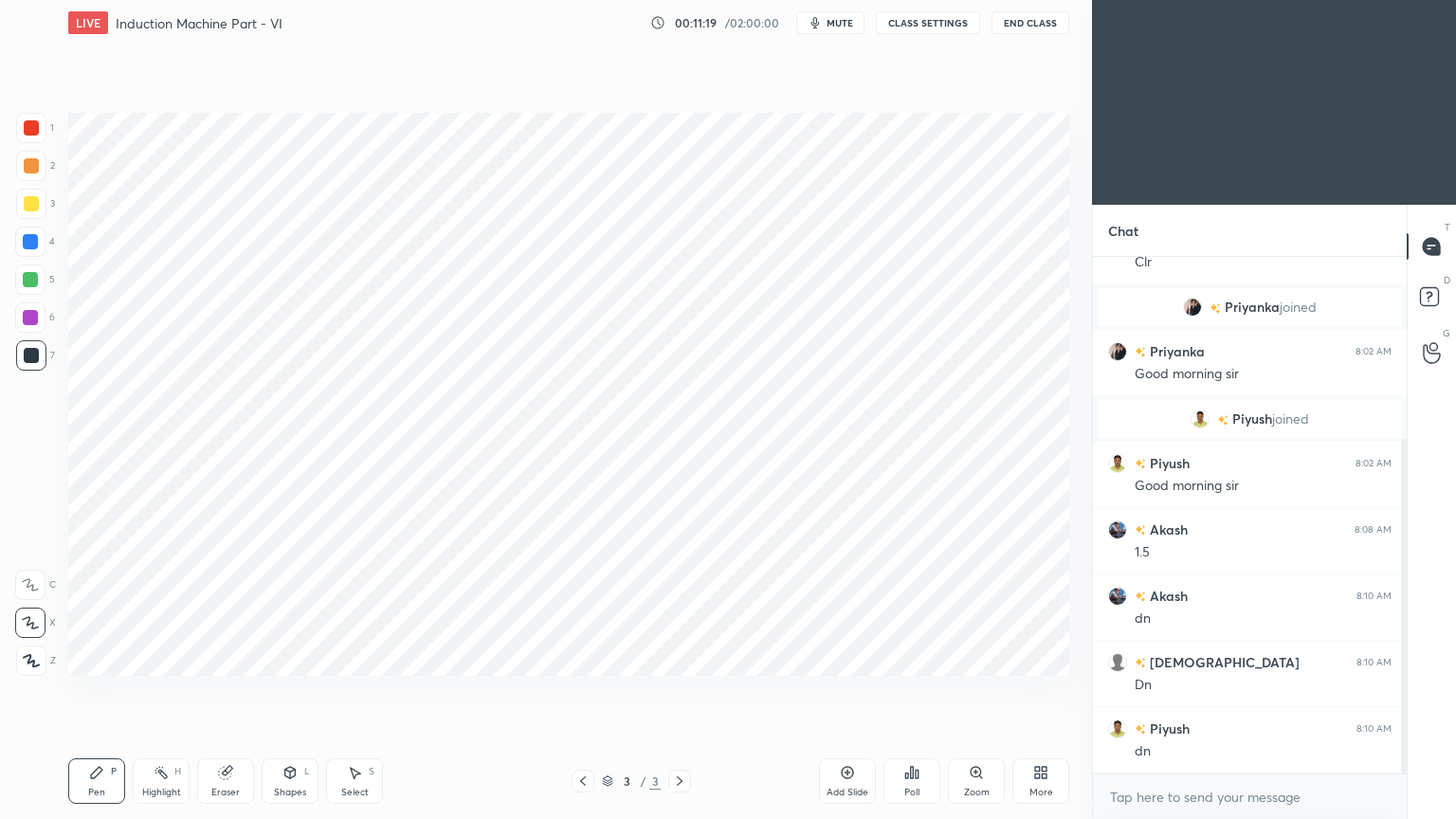
click at [853, 691] on div "Add Slide" at bounding box center [847, 793] width 42 height 10
click at [26, 128] on div at bounding box center [31, 128] width 15 height 15
click at [31, 286] on div at bounding box center [30, 280] width 15 height 15
click at [294, 691] on div "Shapes" at bounding box center [289, 793] width 32 height 10
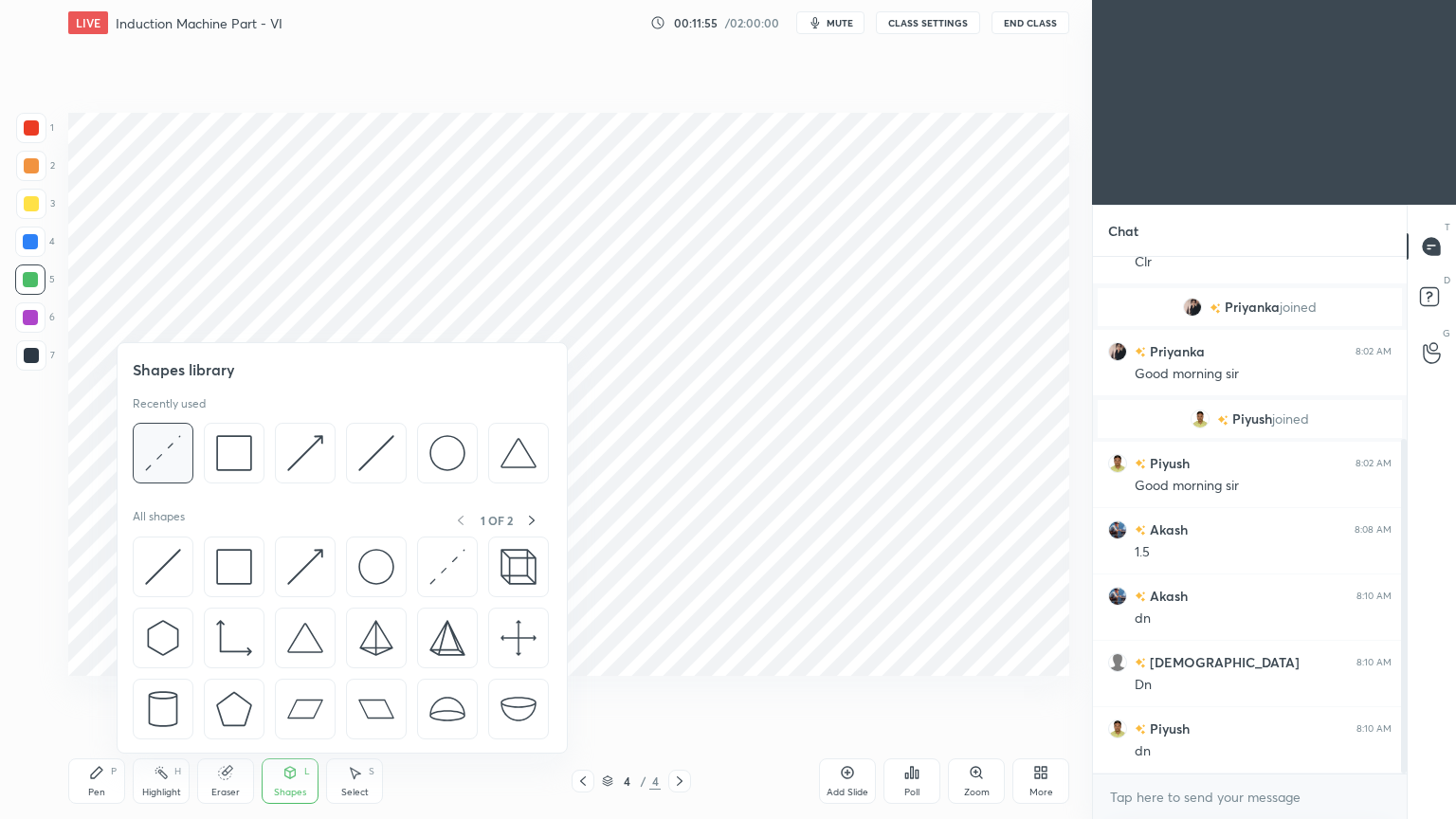
click at [165, 470] on img at bounding box center [163, 452] width 36 height 36
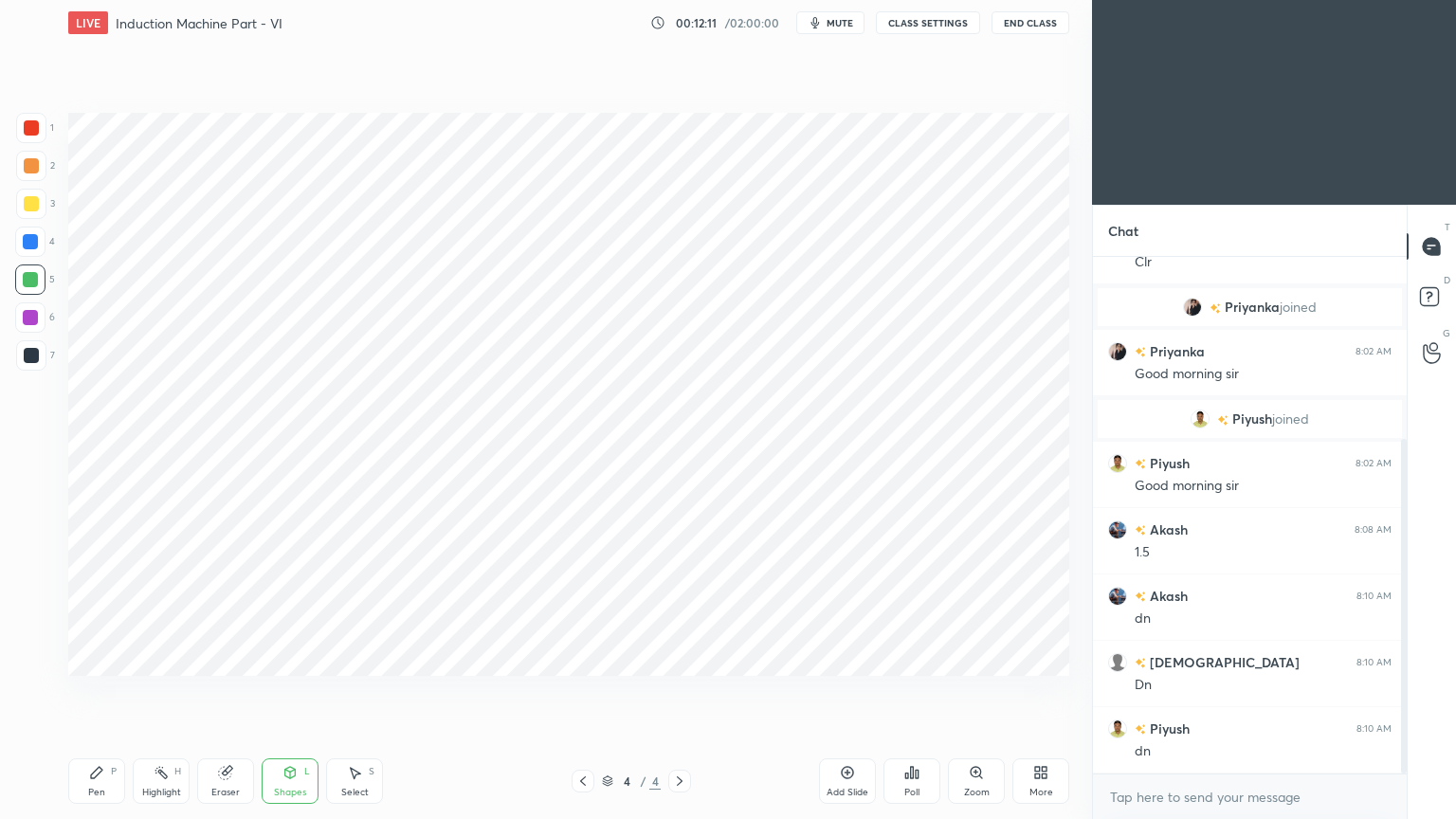
click at [30, 243] on div at bounding box center [30, 242] width 15 height 15
click at [96, 691] on div "Pen P" at bounding box center [96, 780] width 57 height 46
drag, startPoint x: 216, startPoint y: 777, endPoint x: 199, endPoint y: 744, distance: 37.1
click at [214, 691] on div "Eraser" at bounding box center [226, 780] width 57 height 46
click at [34, 611] on div at bounding box center [30, 622] width 30 height 30
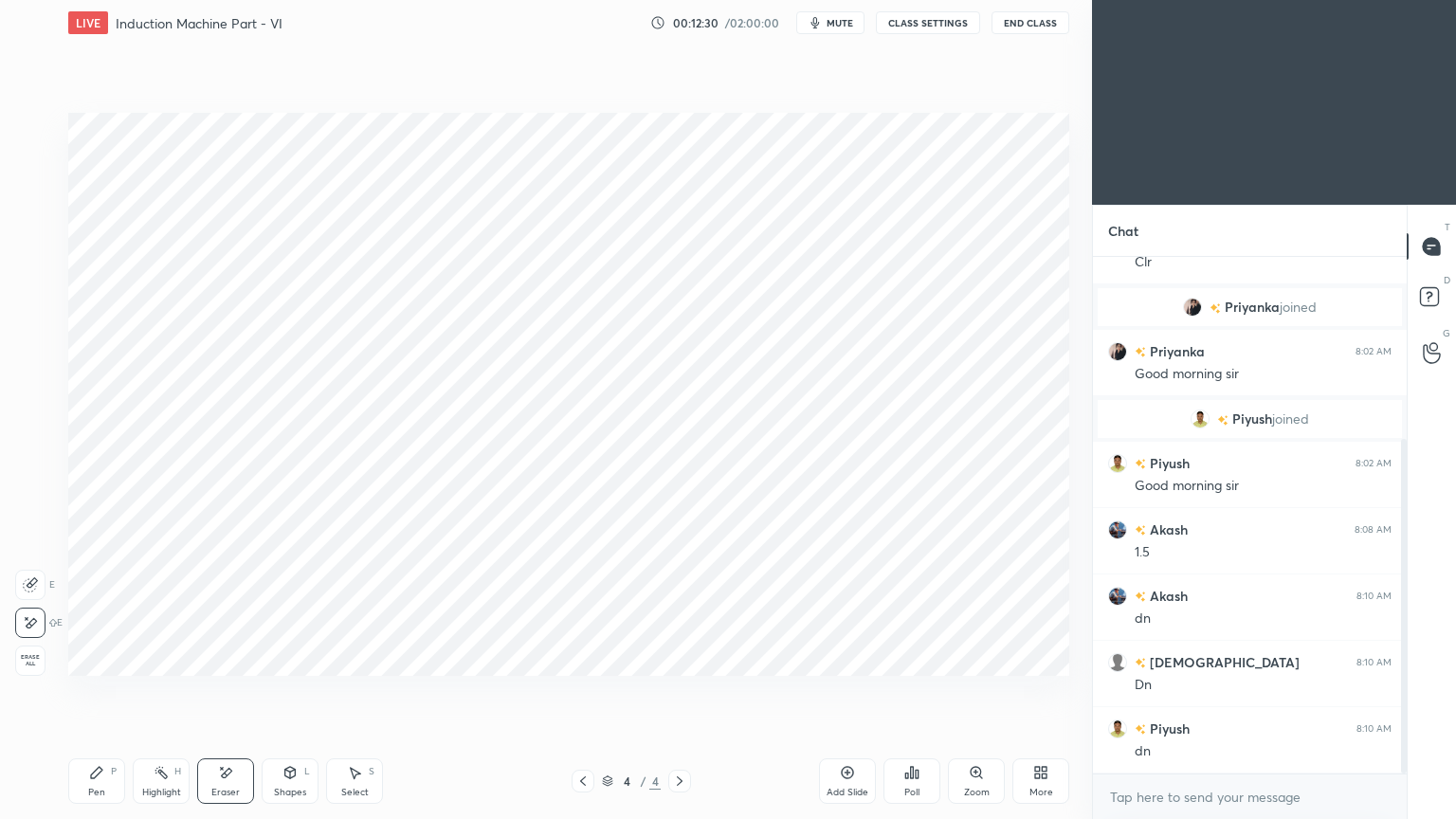
click at [95, 691] on div "Pen P" at bounding box center [96, 780] width 57 height 46
click at [31, 352] on div at bounding box center [31, 355] width 15 height 15
click at [36, 326] on div at bounding box center [30, 317] width 30 height 30
click at [33, 346] on div at bounding box center [31, 354] width 30 height 30
click at [34, 277] on div at bounding box center [30, 280] width 15 height 15
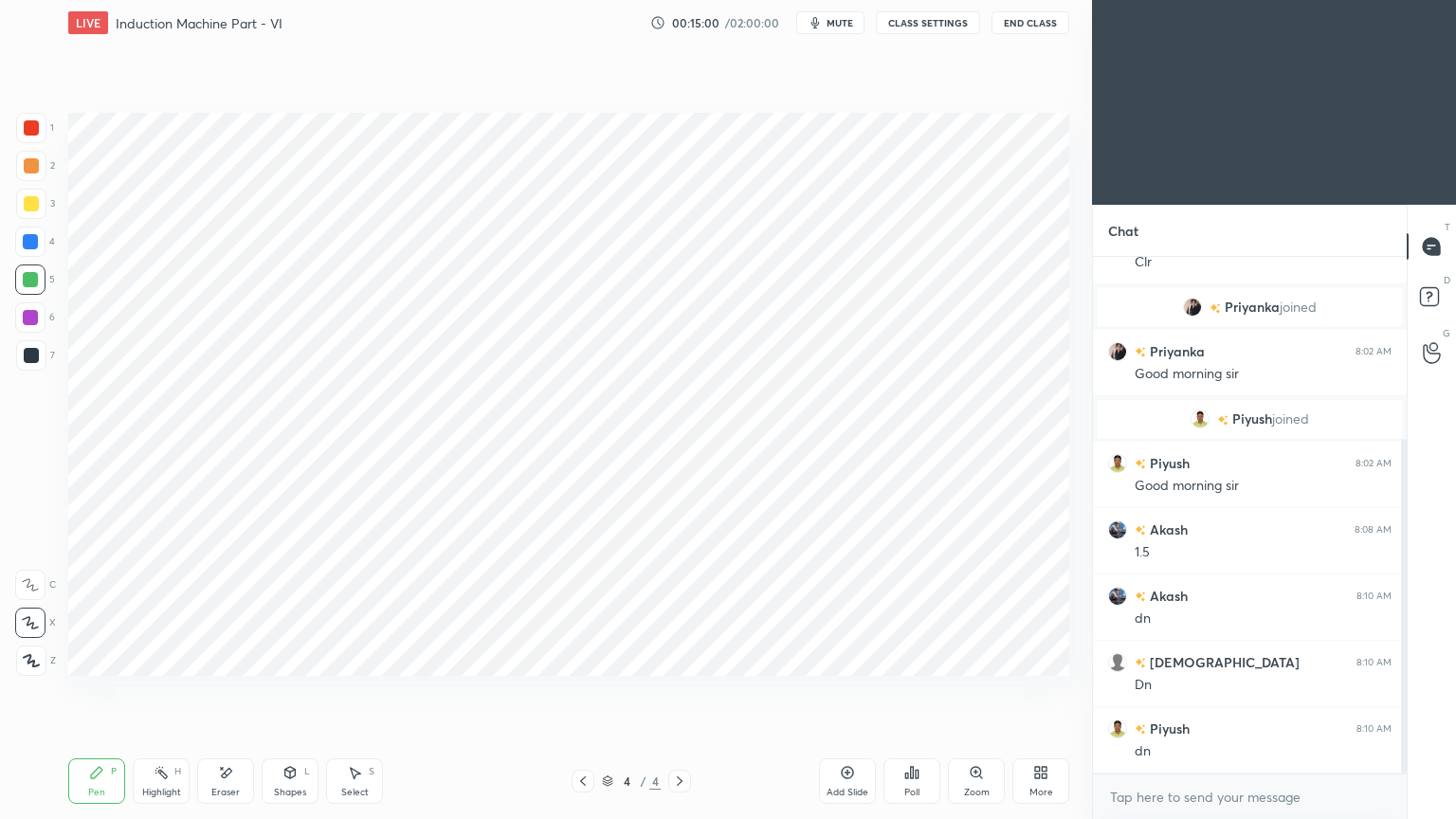
click at [34, 355] on div at bounding box center [31, 355] width 15 height 15
click at [30, 125] on div at bounding box center [31, 128] width 15 height 15
click at [35, 322] on div at bounding box center [30, 318] width 15 height 15
click at [20, 359] on div at bounding box center [31, 354] width 30 height 30
click at [225, 691] on div "Eraser" at bounding box center [226, 780] width 57 height 46
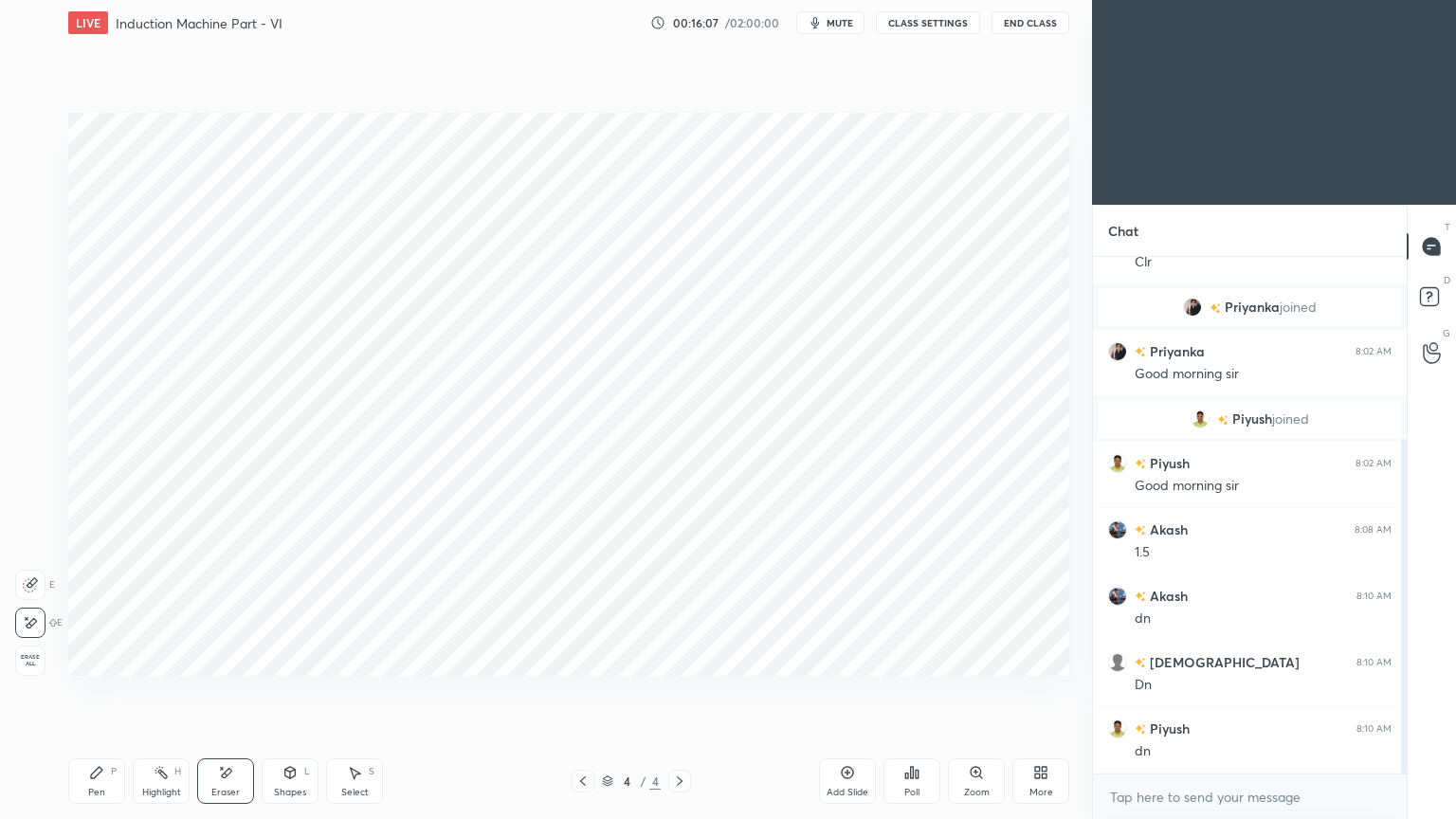
click at [29, 571] on div at bounding box center [30, 584] width 30 height 30
click at [26, 480] on circle at bounding box center [29, 484] width 13 height 13
click at [95, 691] on div "Pen P" at bounding box center [96, 780] width 57 height 46
drag, startPoint x: 19, startPoint y: 333, endPoint x: 41, endPoint y: 330, distance: 22.2
click at [19, 329] on div "6" at bounding box center [35, 320] width 40 height 38
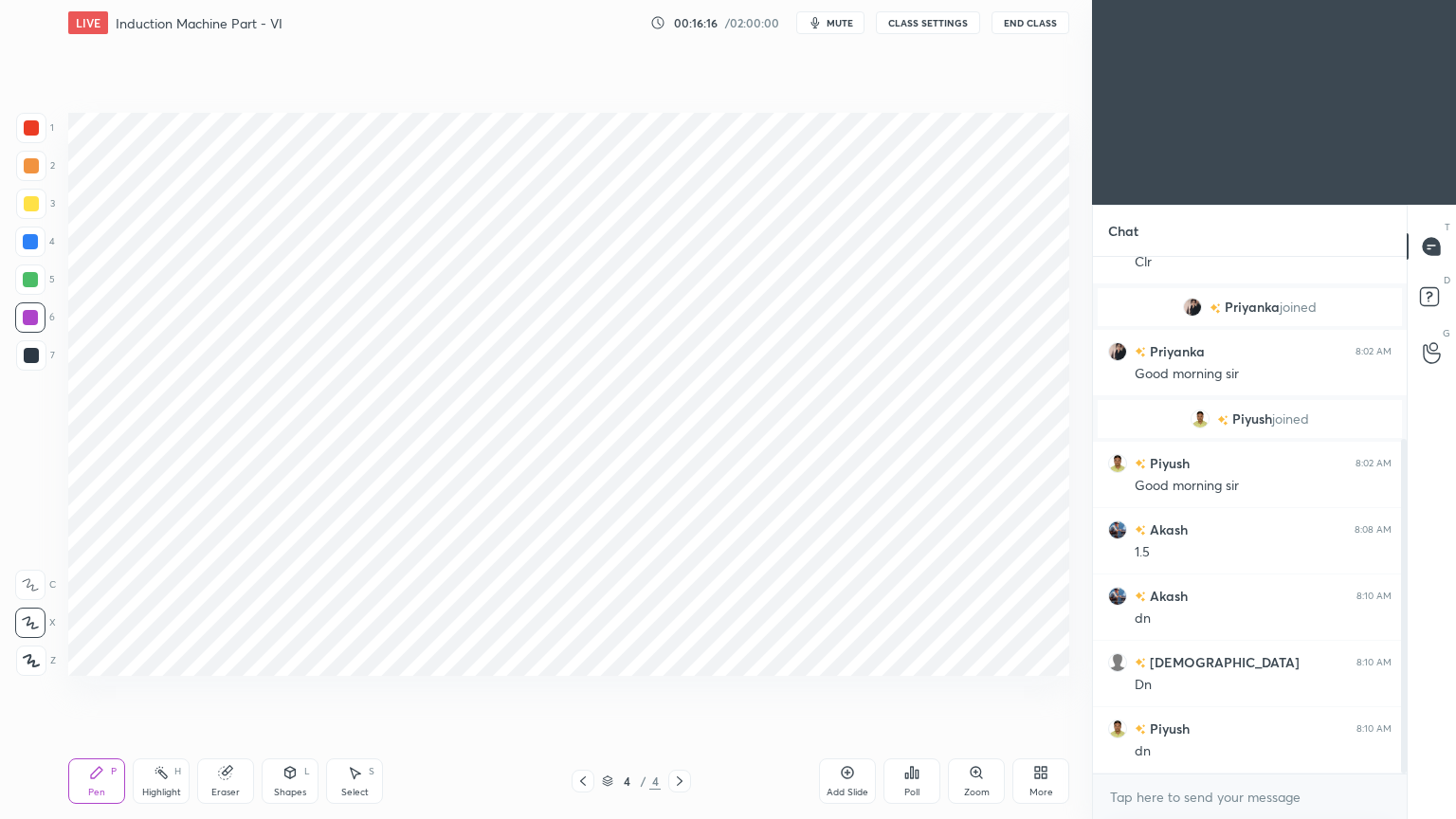
click at [27, 355] on div at bounding box center [31, 355] width 15 height 15
click at [39, 280] on div at bounding box center [30, 279] width 30 height 30
click at [43, 428] on div "1 2 3 4 5 6 7 C X Z C X Z E E Erase all H H" at bounding box center [30, 395] width 61 height 563
click at [292, 691] on div "Shapes L" at bounding box center [289, 780] width 57 height 46
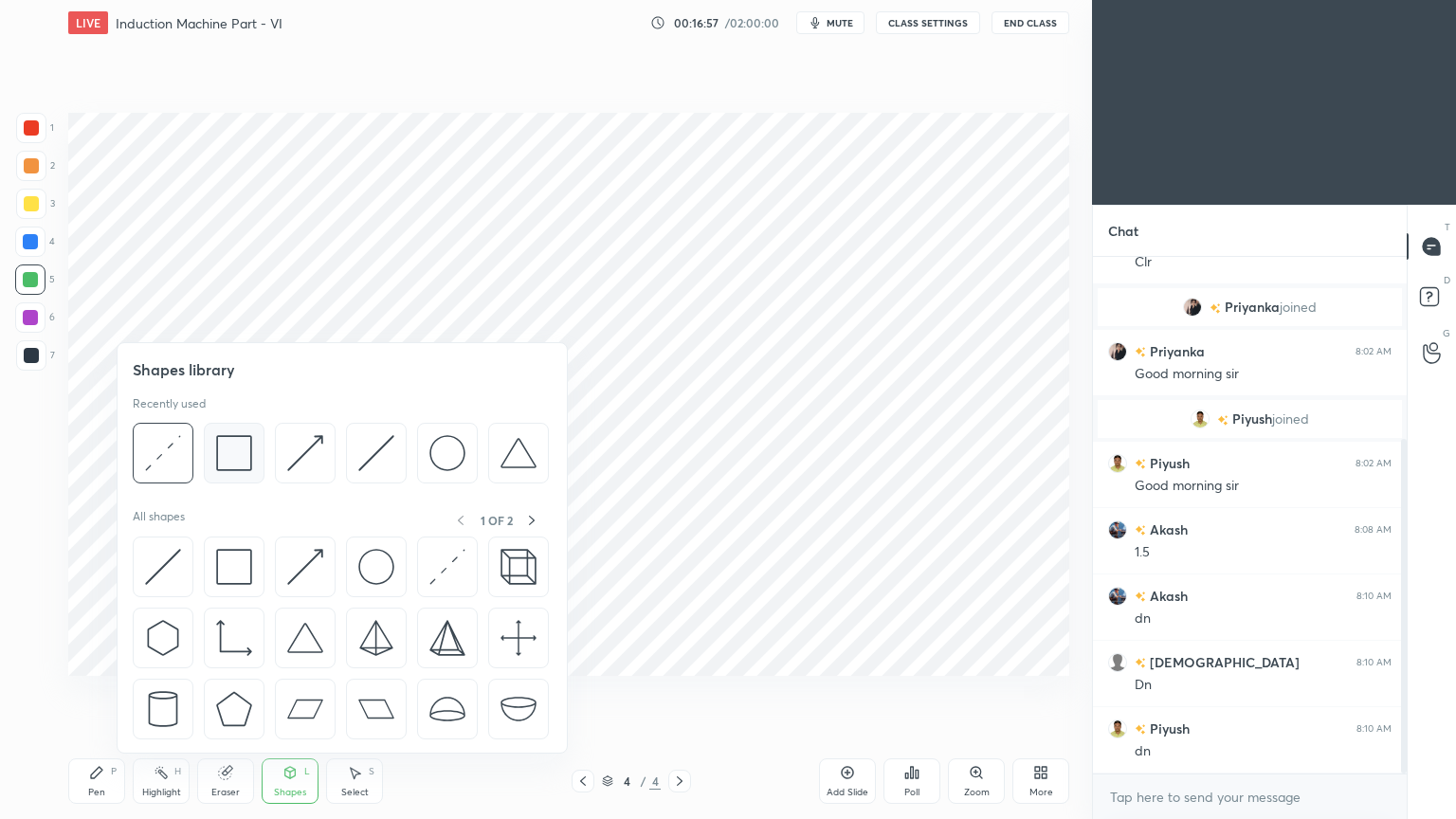
click at [236, 454] on img at bounding box center [233, 452] width 36 height 36
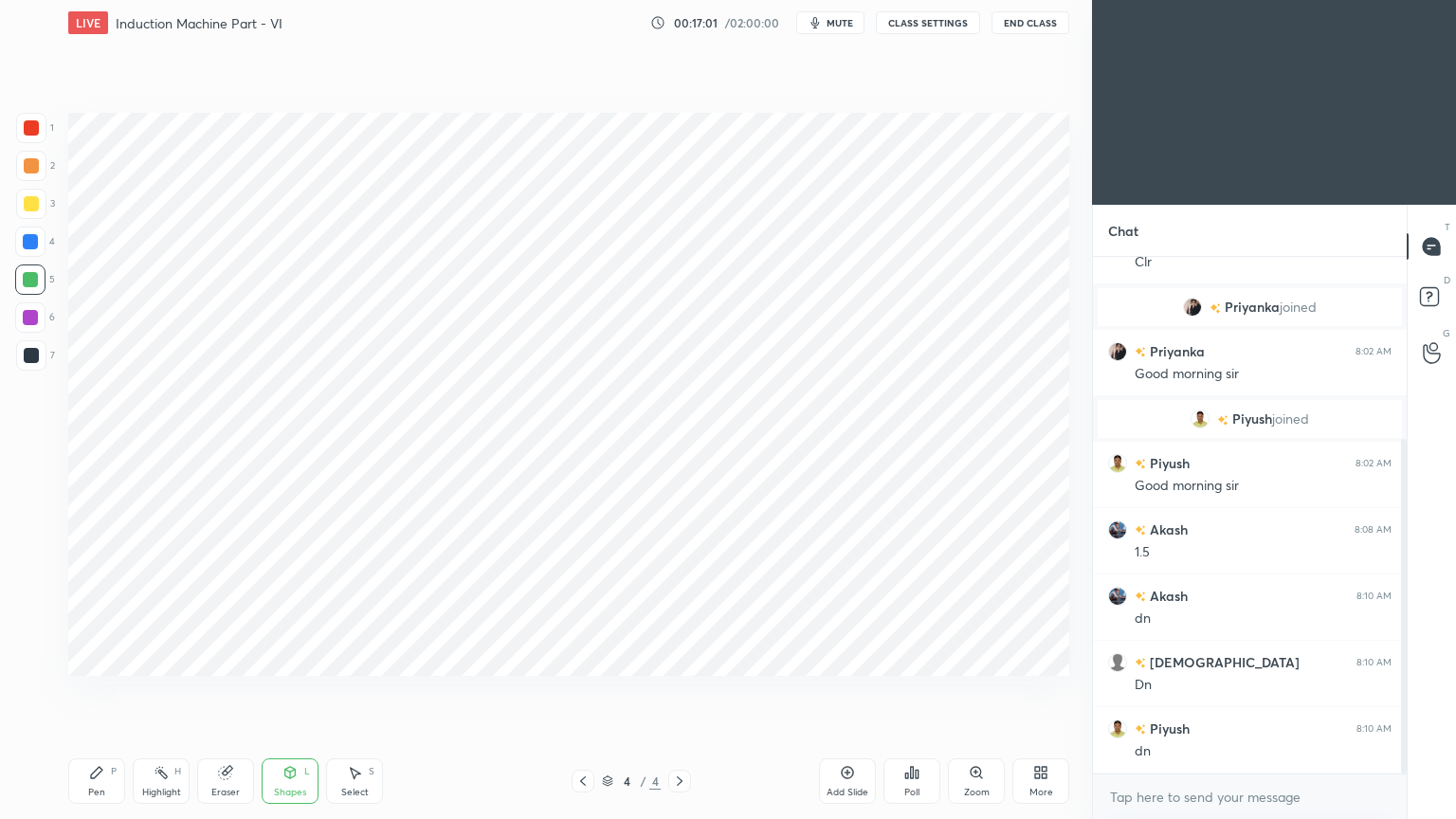
click at [82, 691] on div "Pen P" at bounding box center [96, 780] width 57 height 46
click at [26, 137] on div at bounding box center [31, 128] width 30 height 30
click at [29, 240] on div at bounding box center [30, 242] width 15 height 15
click at [224, 691] on div "Eraser" at bounding box center [225, 793] width 28 height 10
click at [106, 691] on div "Pen P" at bounding box center [96, 780] width 57 height 46
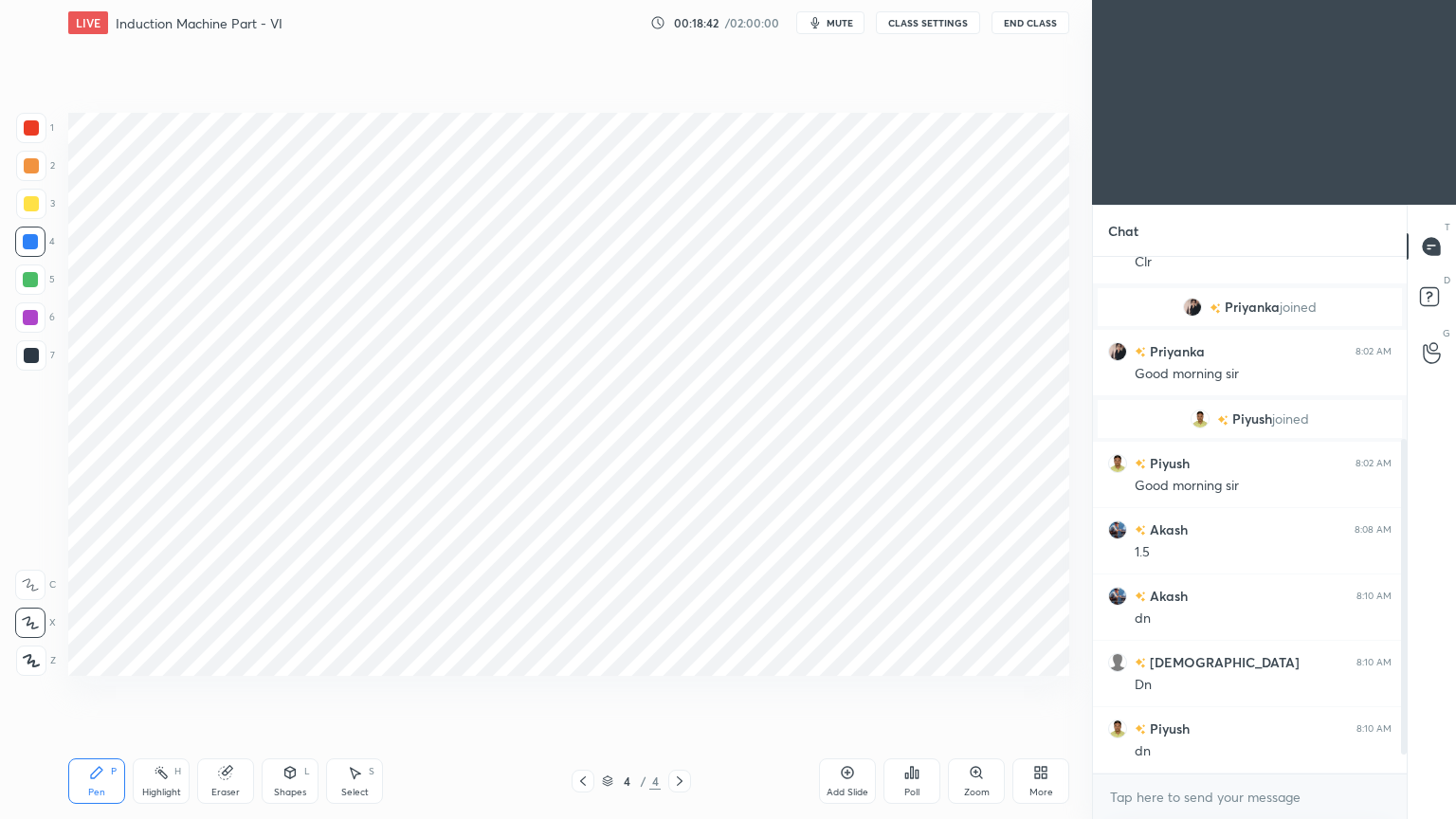
scroll to position [345, 0]
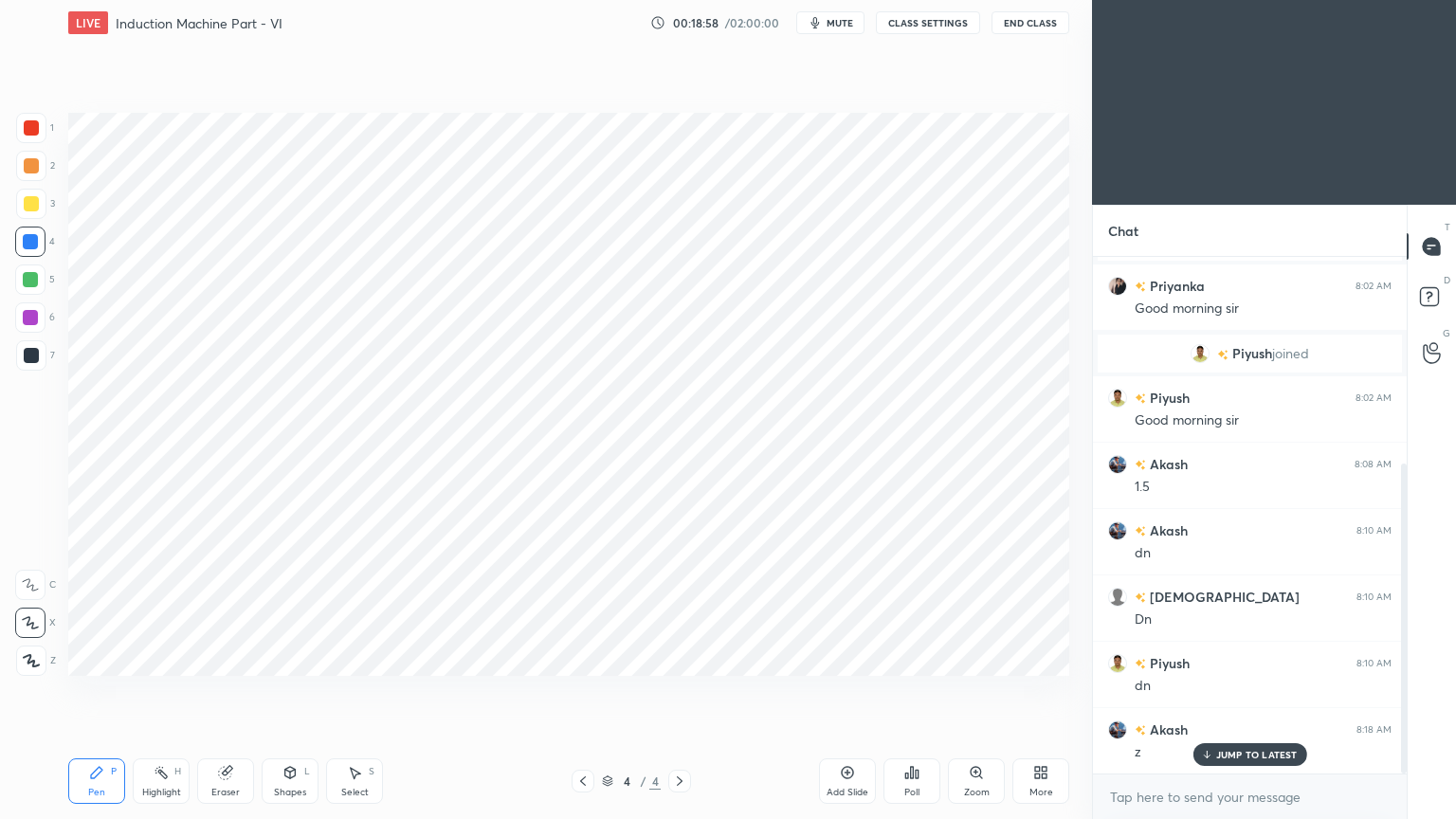
click at [39, 353] on div at bounding box center [31, 354] width 30 height 30
click at [96, 691] on div "Pen P Highlight H Eraser Shapes L Select S 4 / 4 Add Slide Poll Zoom More" at bounding box center [568, 781] width 1001 height 76
click at [834, 680] on div "Setting up your live class Poll for secs No correct answer Start poll" at bounding box center [569, 394] width 1016 height 698
click at [850, 676] on div "Setting up your live class Poll for secs No correct answer Start poll" at bounding box center [569, 394] width 1016 height 698
click at [828, 676] on div "Setting up your live class Poll for secs No correct answer Start poll" at bounding box center [569, 394] width 1016 height 698
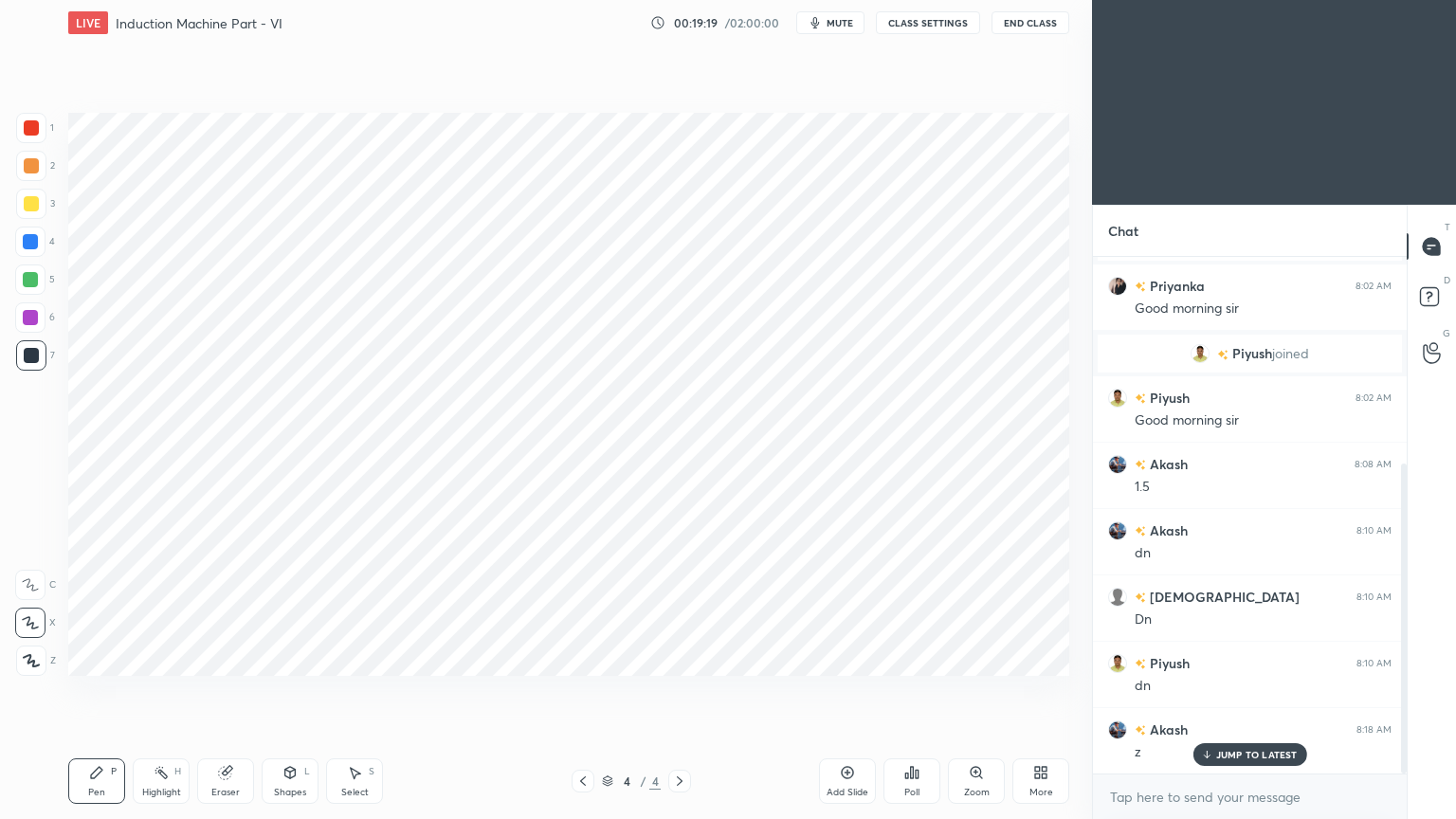
click at [1070, 652] on div "Setting up your live class Poll for secs No correct answer Start poll" at bounding box center [569, 394] width 1016 height 698
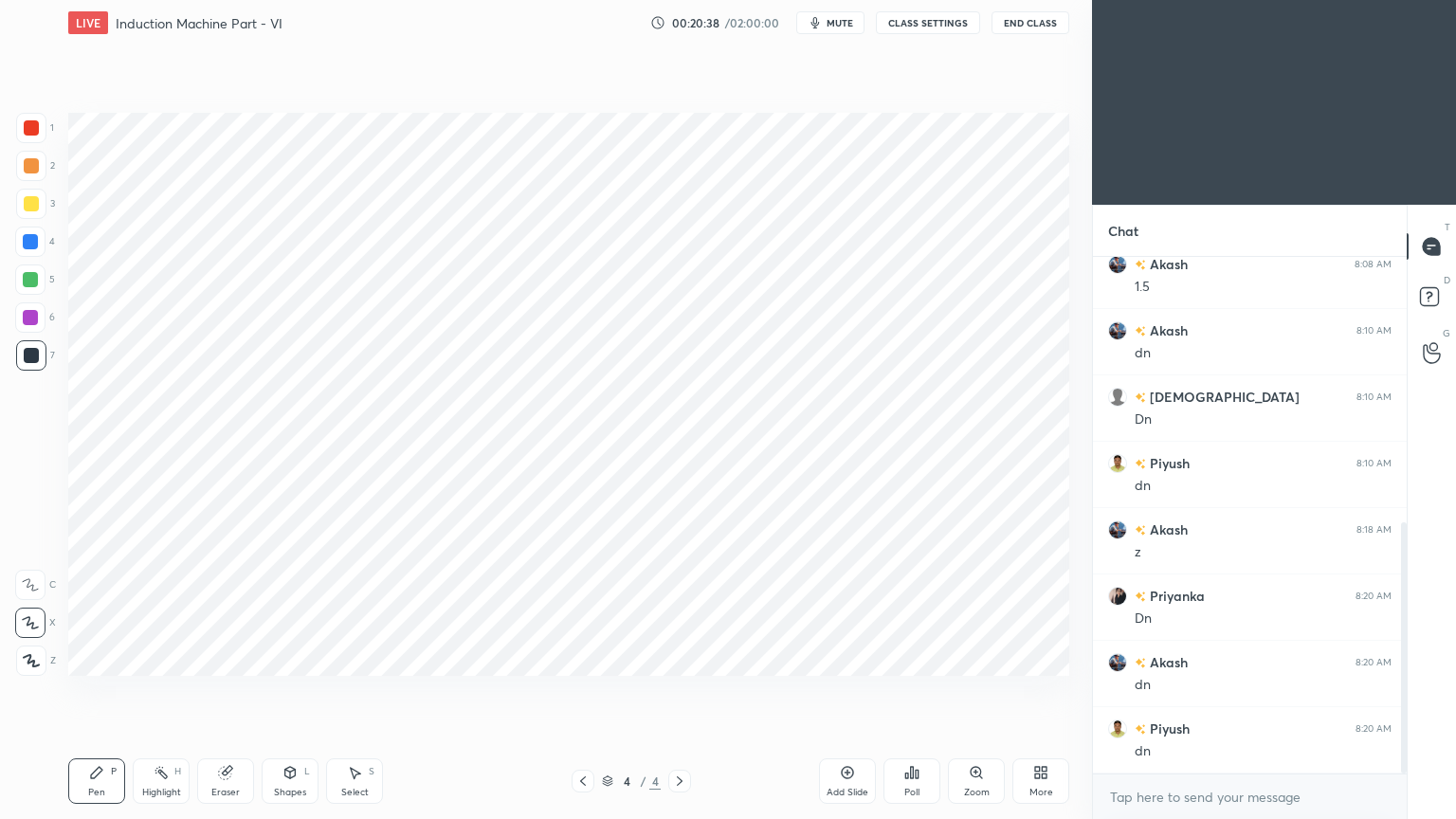
scroll to position [611, 0]
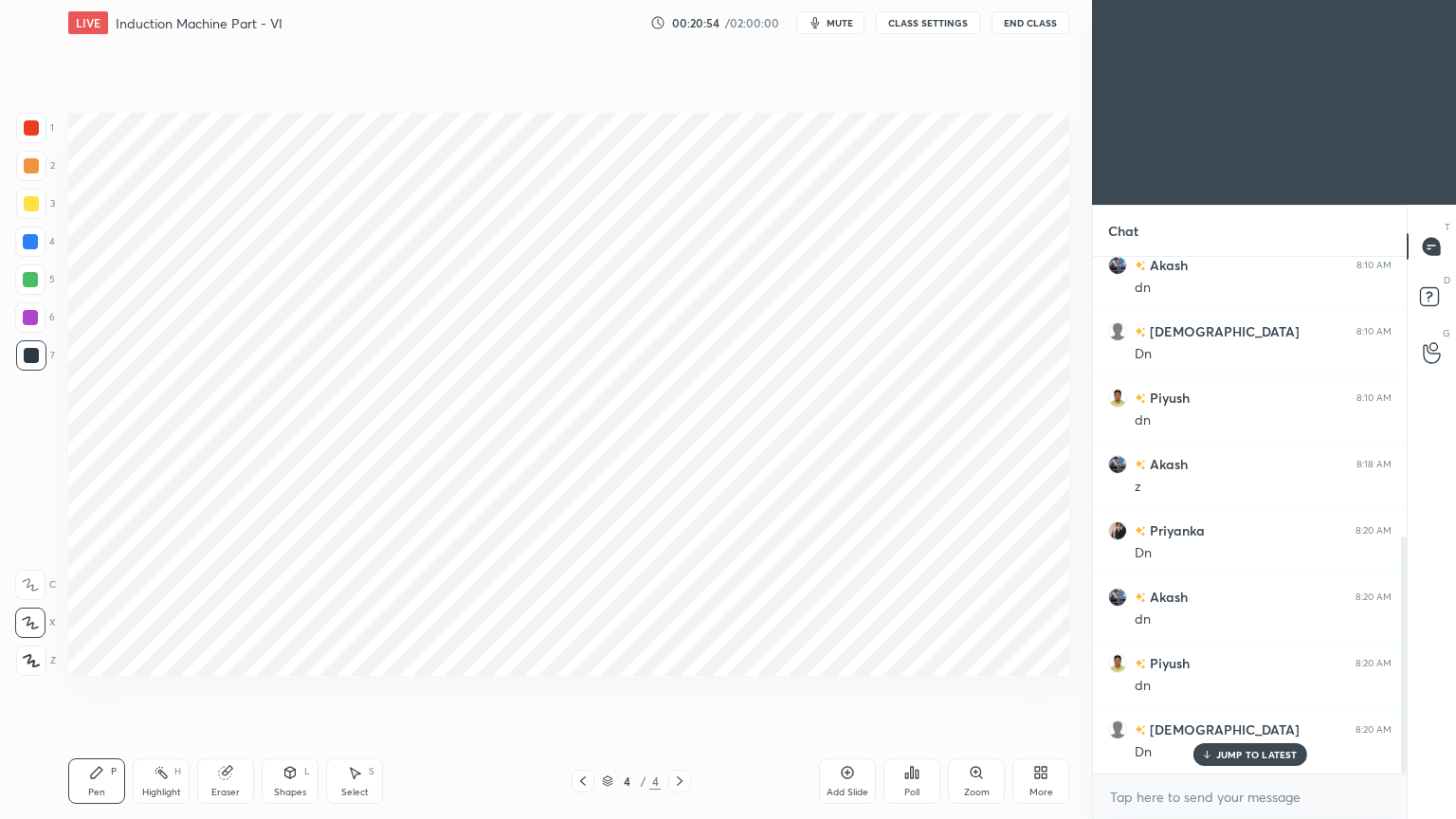
click at [849, 691] on div "Add Slide" at bounding box center [847, 793] width 42 height 10
click at [22, 240] on div at bounding box center [30, 242] width 15 height 15
click at [31, 319] on div at bounding box center [30, 318] width 15 height 15
click at [292, 691] on icon at bounding box center [290, 771] width 11 height 3
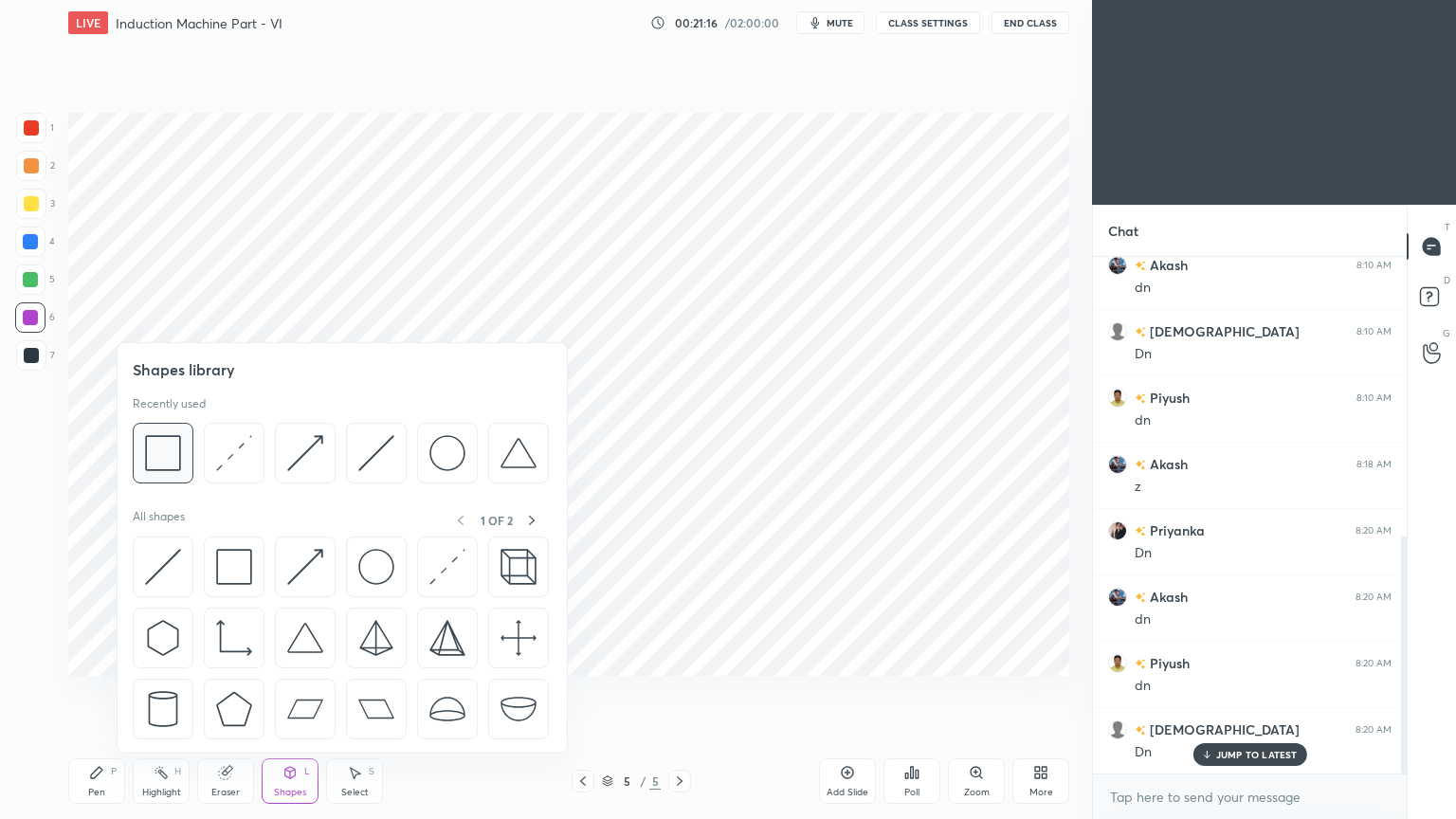
click at [182, 452] on div at bounding box center [163, 453] width 61 height 61
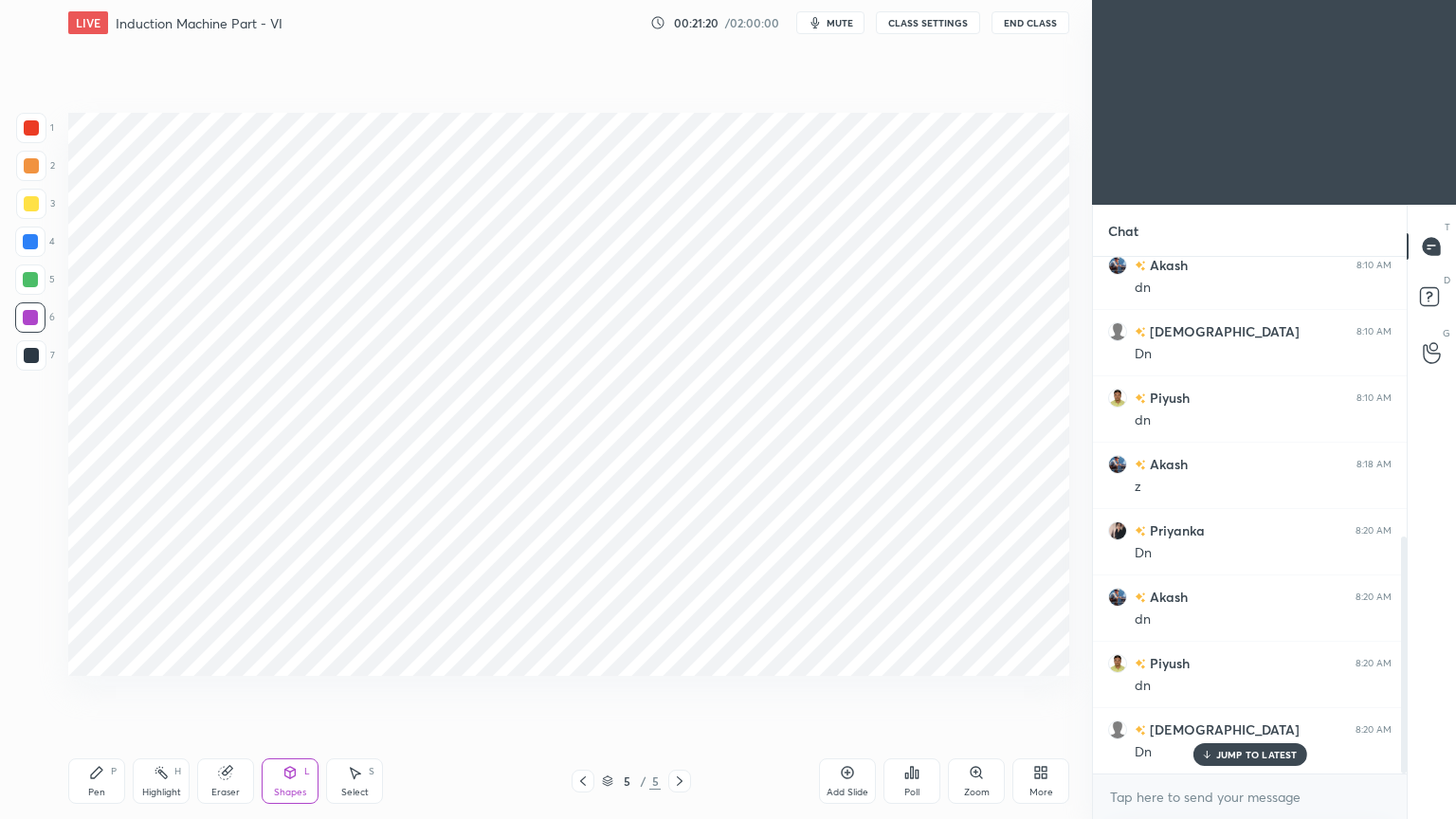
click at [20, 134] on div at bounding box center [31, 128] width 30 height 30
click at [94, 691] on div "Pen" at bounding box center [97, 793] width 17 height 10
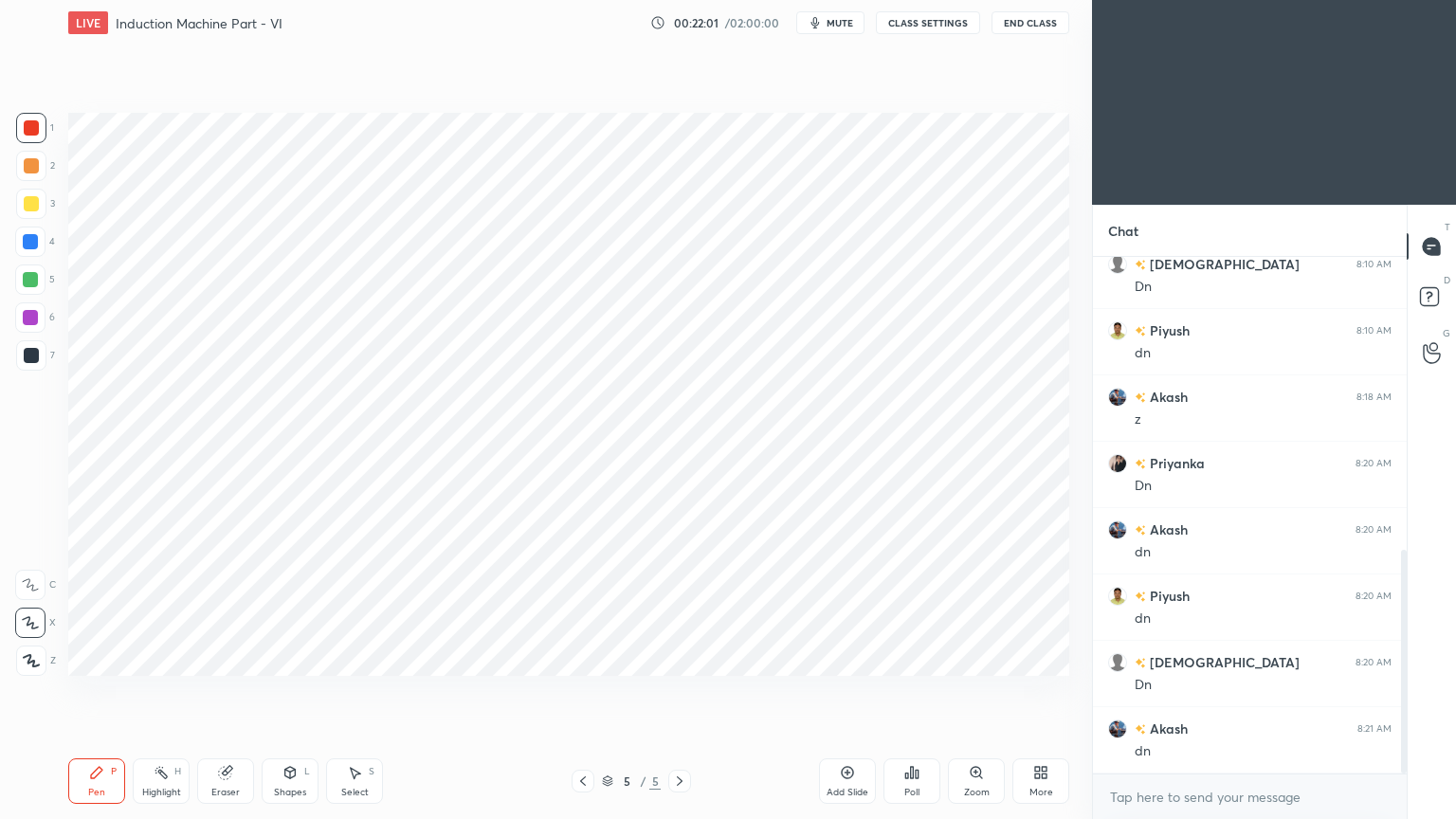
click at [29, 359] on div at bounding box center [31, 355] width 15 height 15
click at [34, 285] on div at bounding box center [30, 280] width 15 height 15
click at [286, 691] on div "Shapes L" at bounding box center [289, 780] width 57 height 46
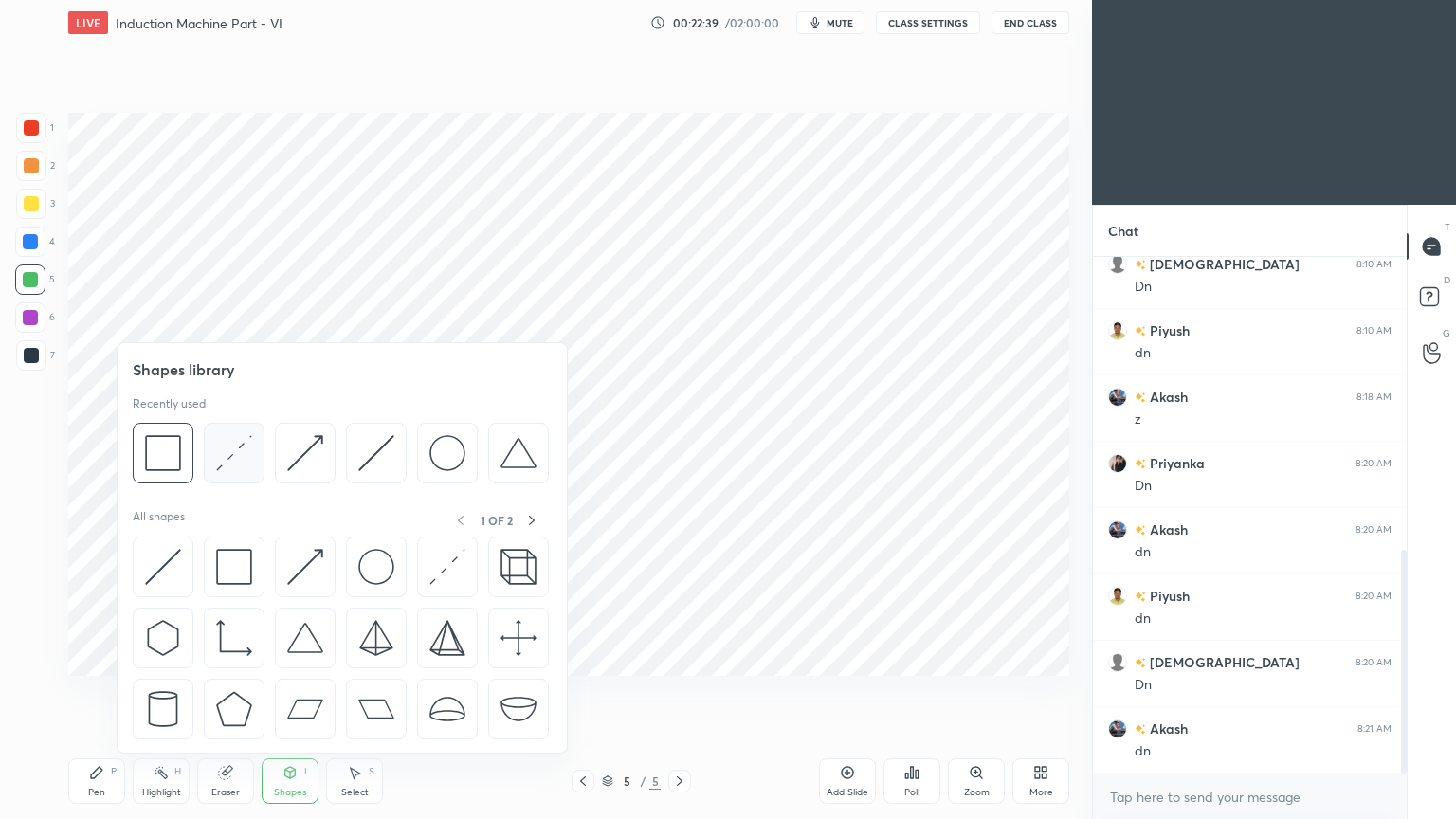
click at [236, 456] on img at bounding box center [233, 452] width 36 height 36
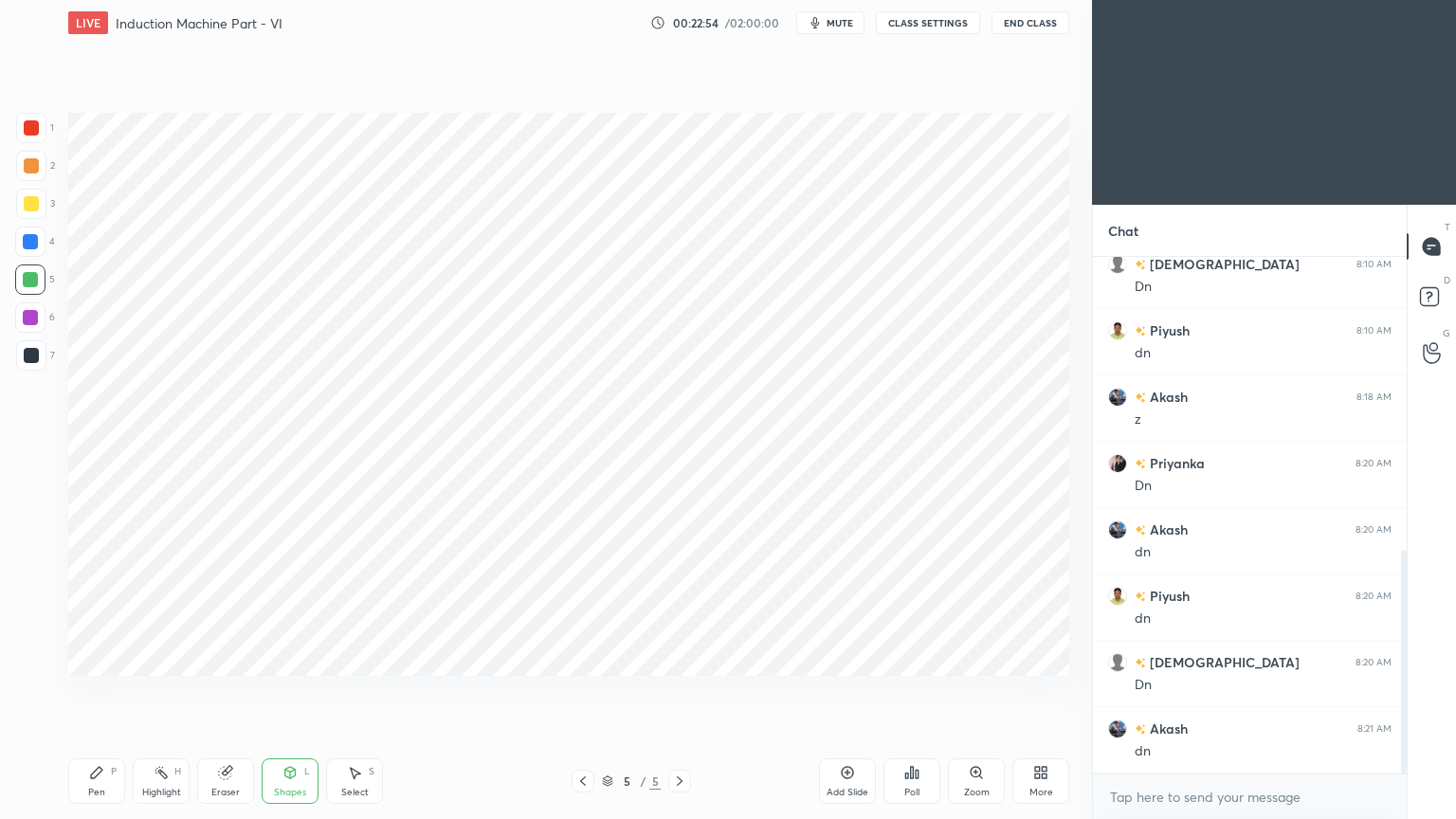
click at [20, 325] on div at bounding box center [30, 317] width 30 height 30
click at [103, 691] on div "Pen P" at bounding box center [96, 780] width 57 height 46
click at [583, 691] on icon at bounding box center [583, 781] width 15 height 15
click at [160, 691] on div "Highlight H" at bounding box center [161, 780] width 57 height 46
click at [100, 691] on div "Pen P" at bounding box center [96, 780] width 57 height 46
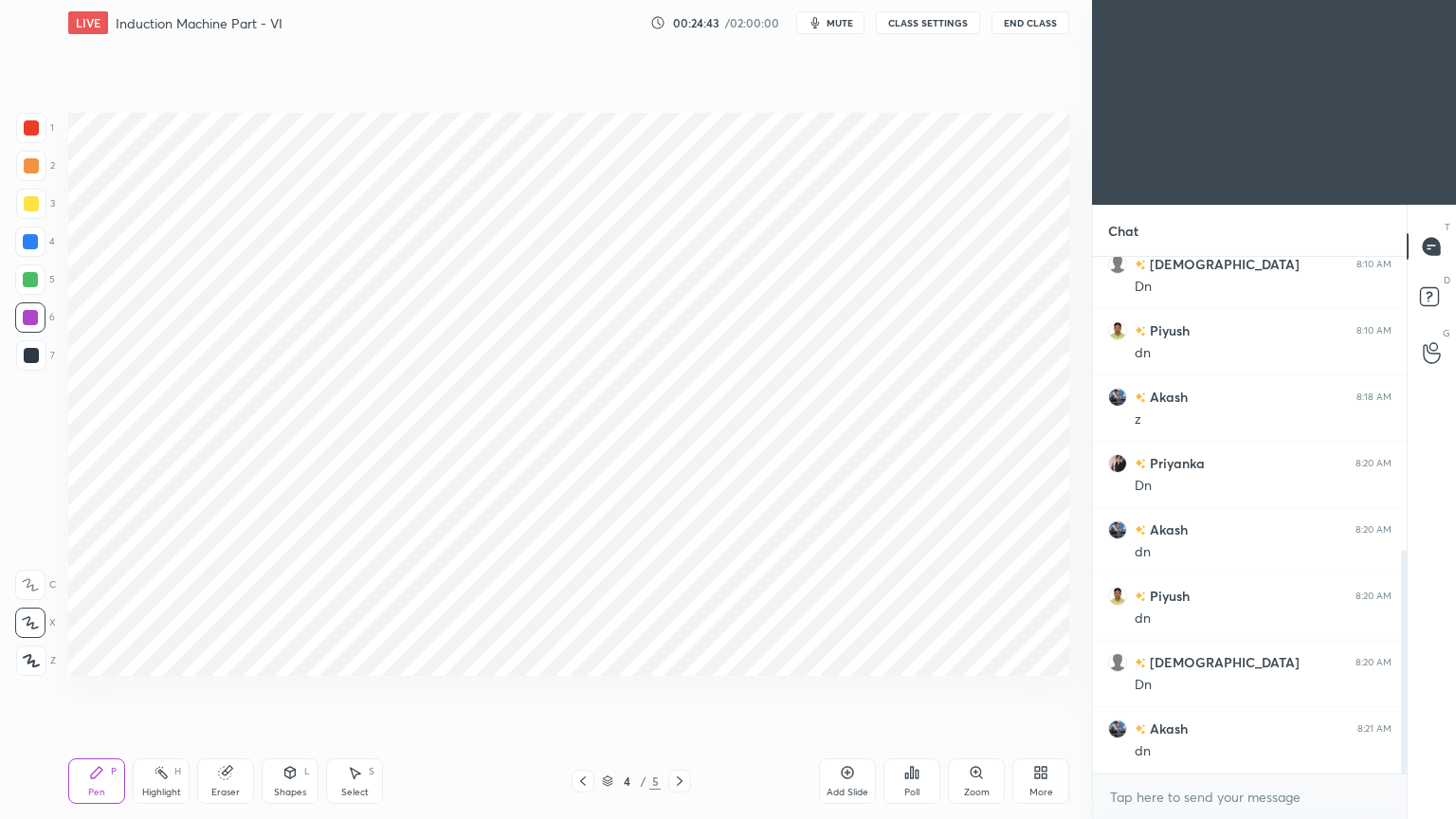
click at [679, 691] on icon at bounding box center [680, 781] width 15 height 15
click at [27, 250] on div at bounding box center [30, 241] width 30 height 30
click at [38, 360] on div at bounding box center [31, 355] width 15 height 15
click at [27, 139] on div at bounding box center [31, 128] width 30 height 30
click at [38, 351] on div at bounding box center [31, 355] width 15 height 15
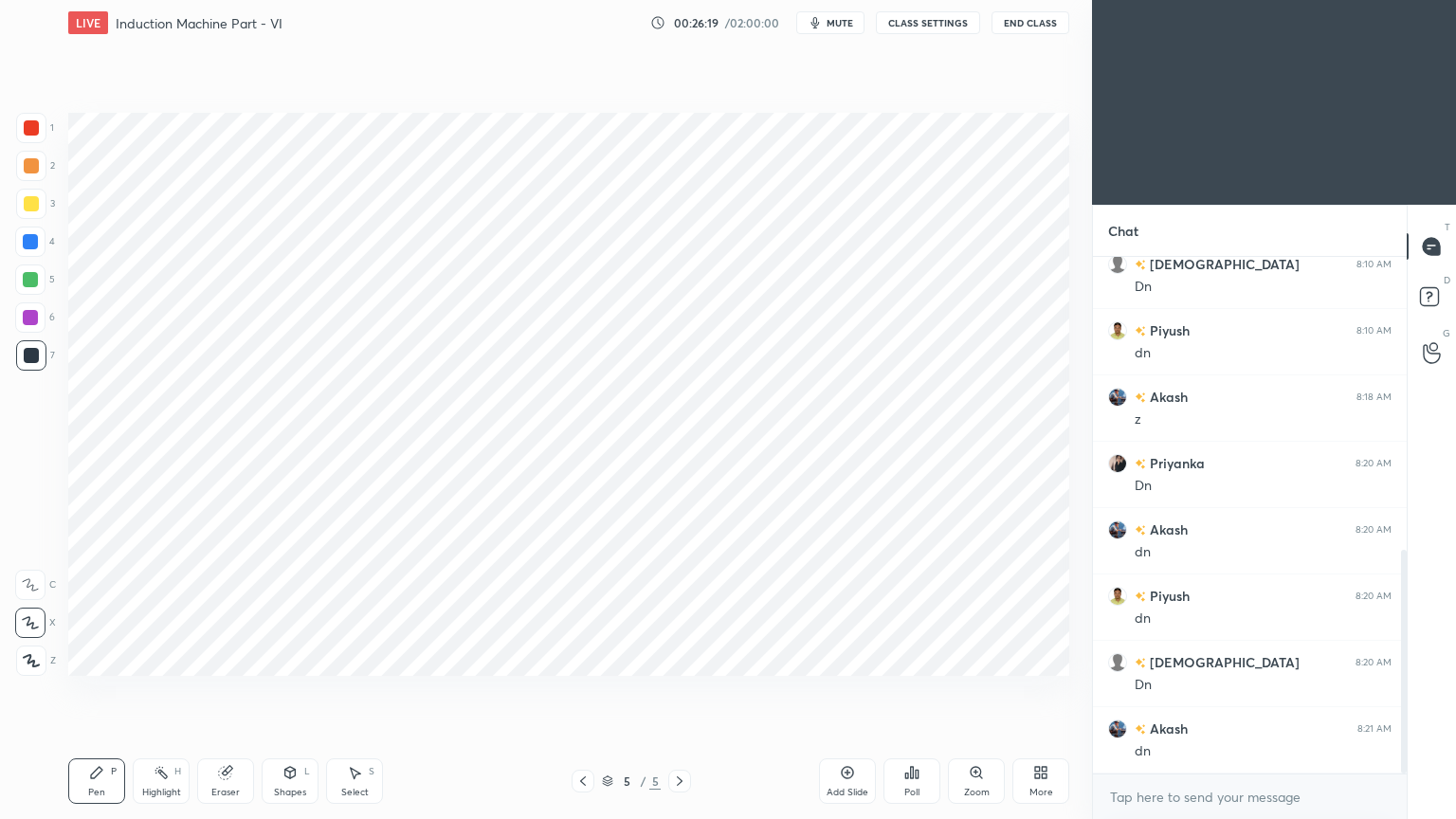
click at [28, 239] on div at bounding box center [30, 242] width 15 height 15
click at [91, 691] on div "Pen" at bounding box center [97, 793] width 17 height 10
click at [845, 691] on div "Add Slide" at bounding box center [847, 780] width 57 height 46
click at [34, 318] on div at bounding box center [30, 318] width 15 height 15
click at [26, 359] on div at bounding box center [31, 355] width 15 height 15
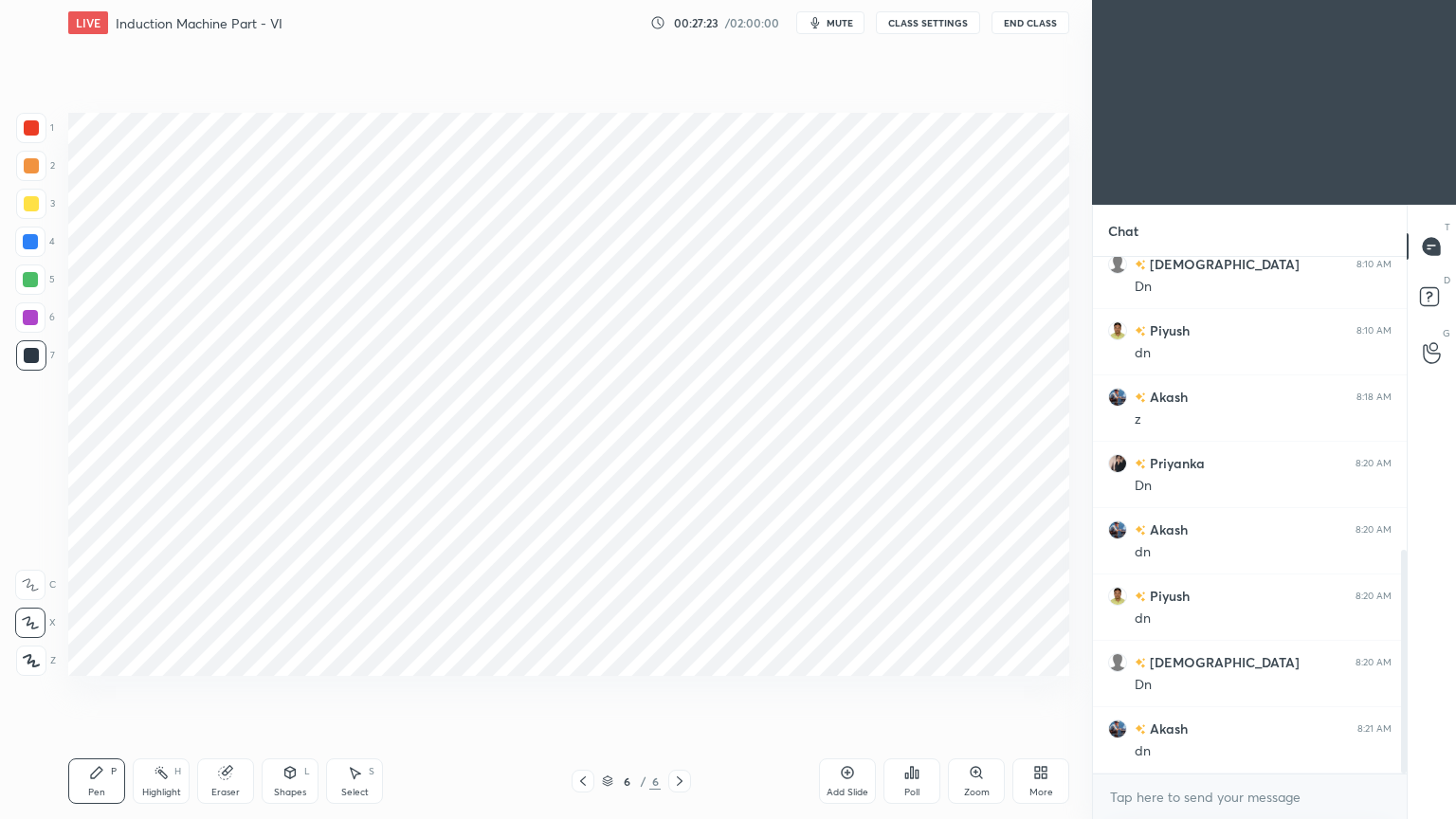
click at [31, 250] on div at bounding box center [30, 241] width 30 height 30
click at [22, 360] on div at bounding box center [31, 354] width 30 height 30
click at [39, 136] on div at bounding box center [31, 128] width 30 height 30
click at [277, 691] on div "Shapes L" at bounding box center [289, 780] width 57 height 46
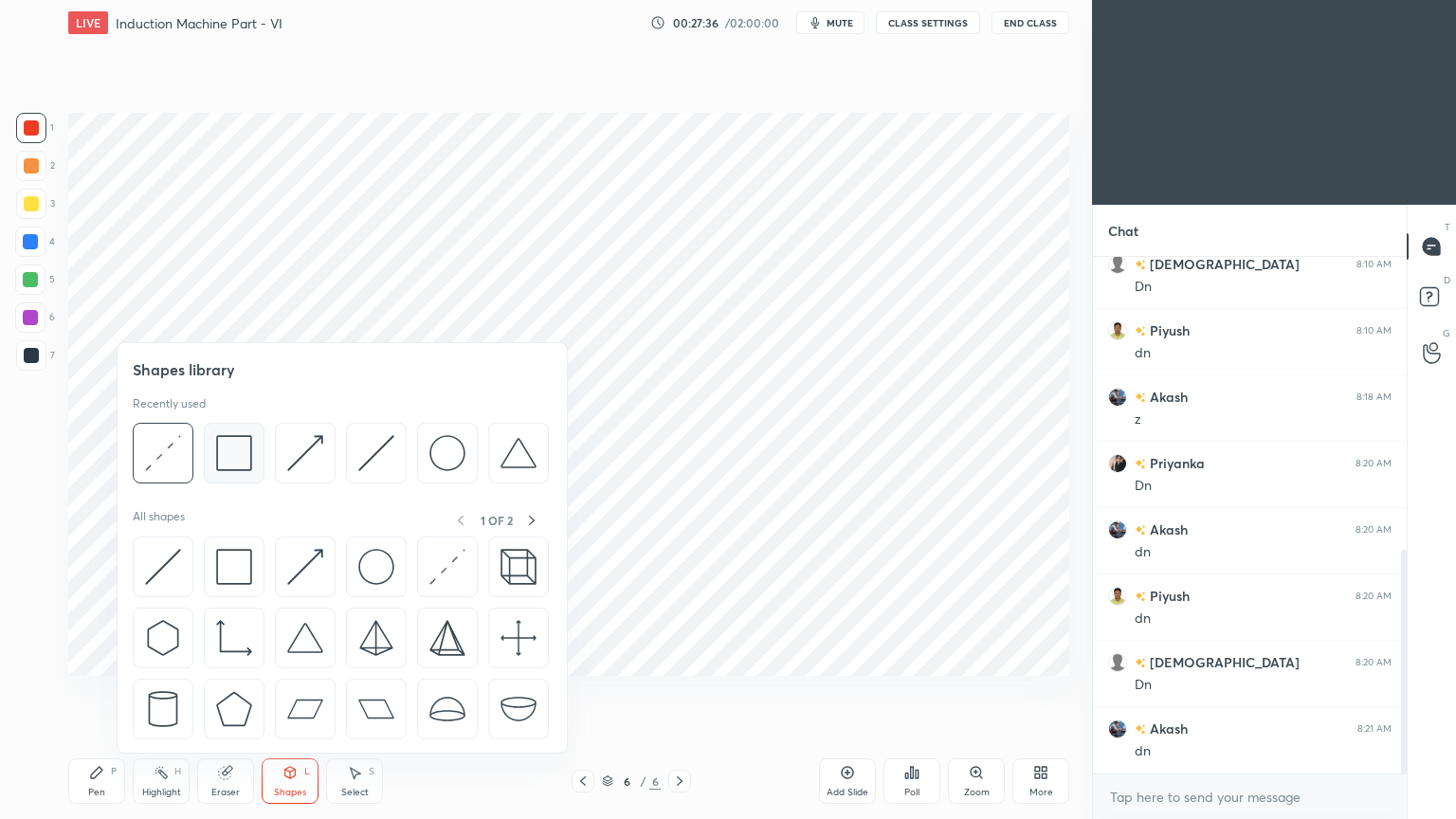
click at [235, 454] on img at bounding box center [233, 452] width 36 height 36
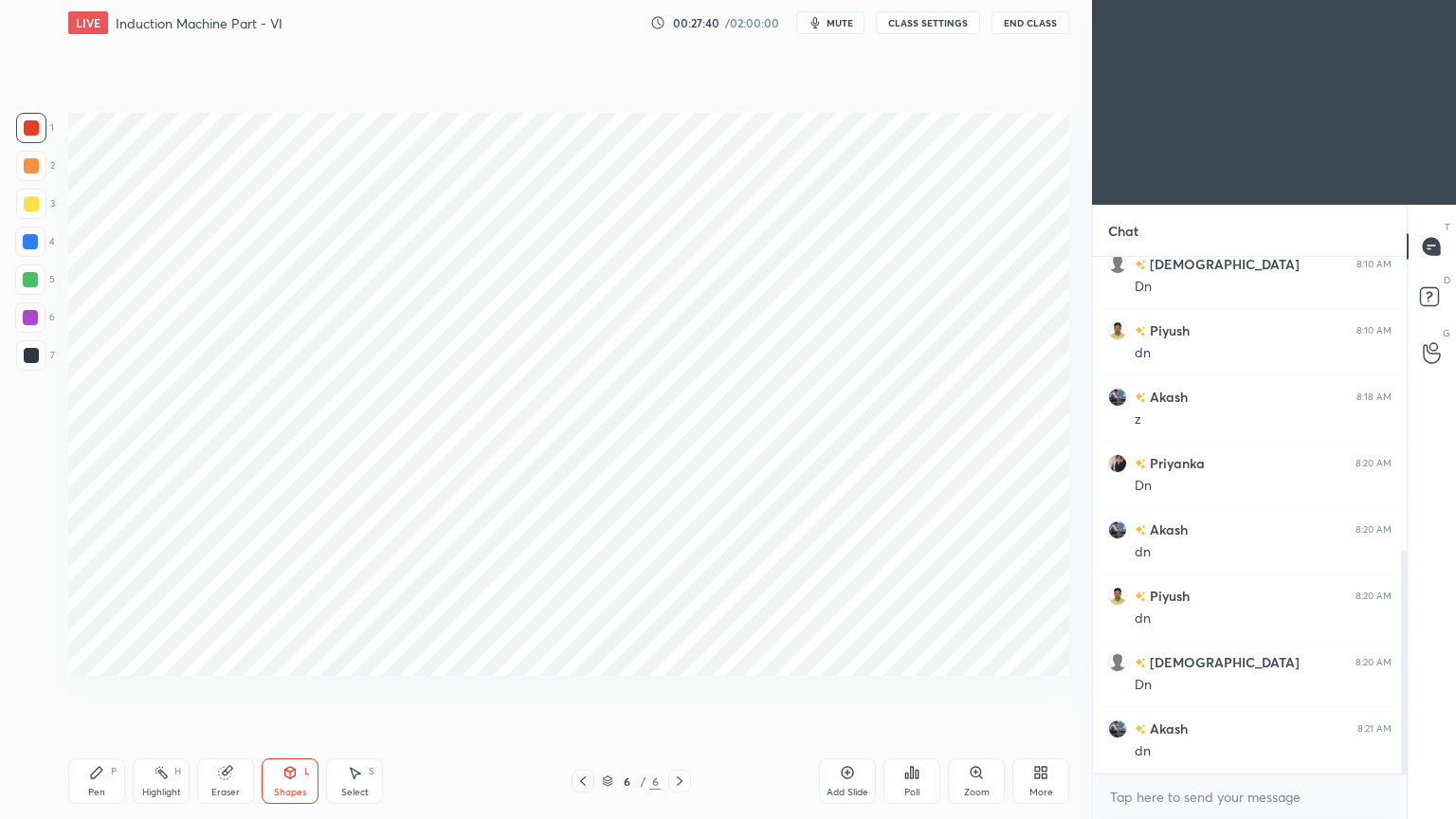
click at [96, 691] on div "Pen P" at bounding box center [96, 780] width 57 height 46
click at [29, 351] on div at bounding box center [31, 355] width 15 height 15
click at [0, 691] on div "1 2 3 4 5 6 7 C X Z C X Z E E Erase all H H LIVE Induction Machine Part - VI 00…" at bounding box center [538, 410] width 1077 height 819
drag, startPoint x: 35, startPoint y: 329, endPoint x: 58, endPoint y: 340, distance: 25.5
click at [35, 326] on div at bounding box center [30, 317] width 30 height 30
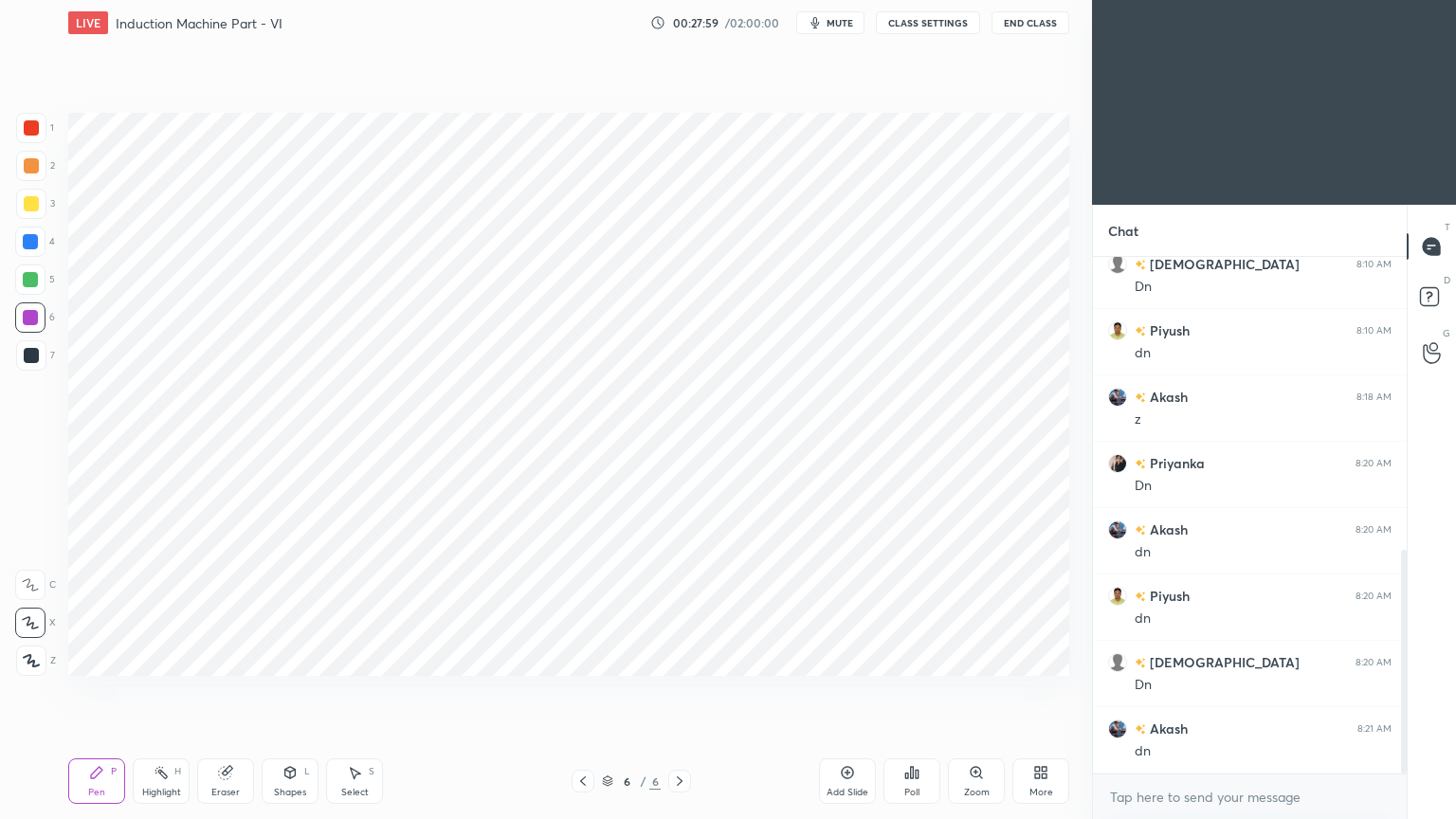
click at [84, 691] on div "Pen P" at bounding box center [96, 780] width 57 height 46
click at [846, 691] on div "Add Slide" at bounding box center [847, 793] width 42 height 10
click at [42, 134] on div at bounding box center [31, 128] width 30 height 30
click at [91, 691] on div "Pen" at bounding box center [97, 793] width 17 height 10
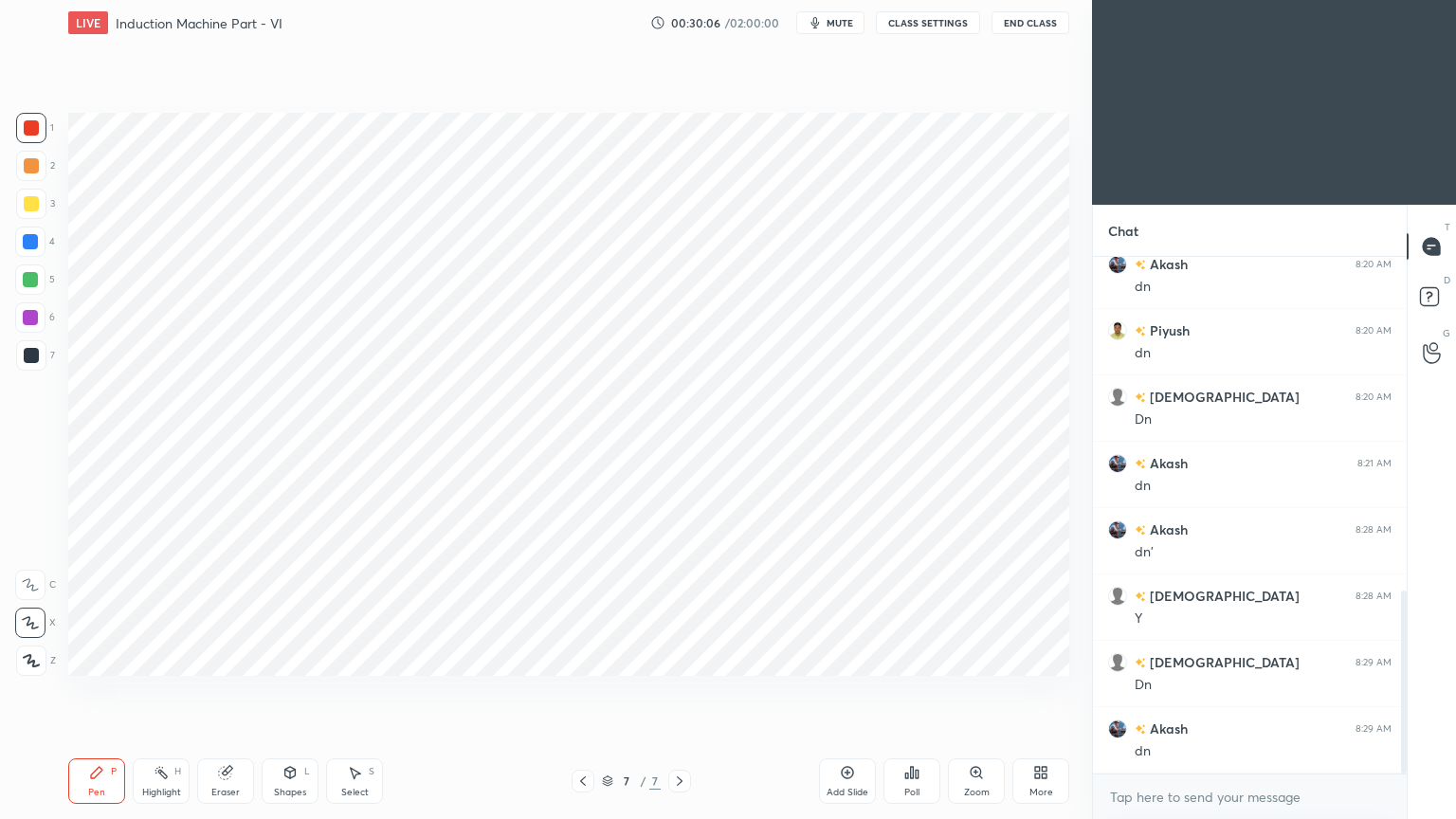
click at [34, 250] on div at bounding box center [30, 241] width 30 height 30
click at [295, 691] on div "Shapes" at bounding box center [289, 793] width 32 height 10
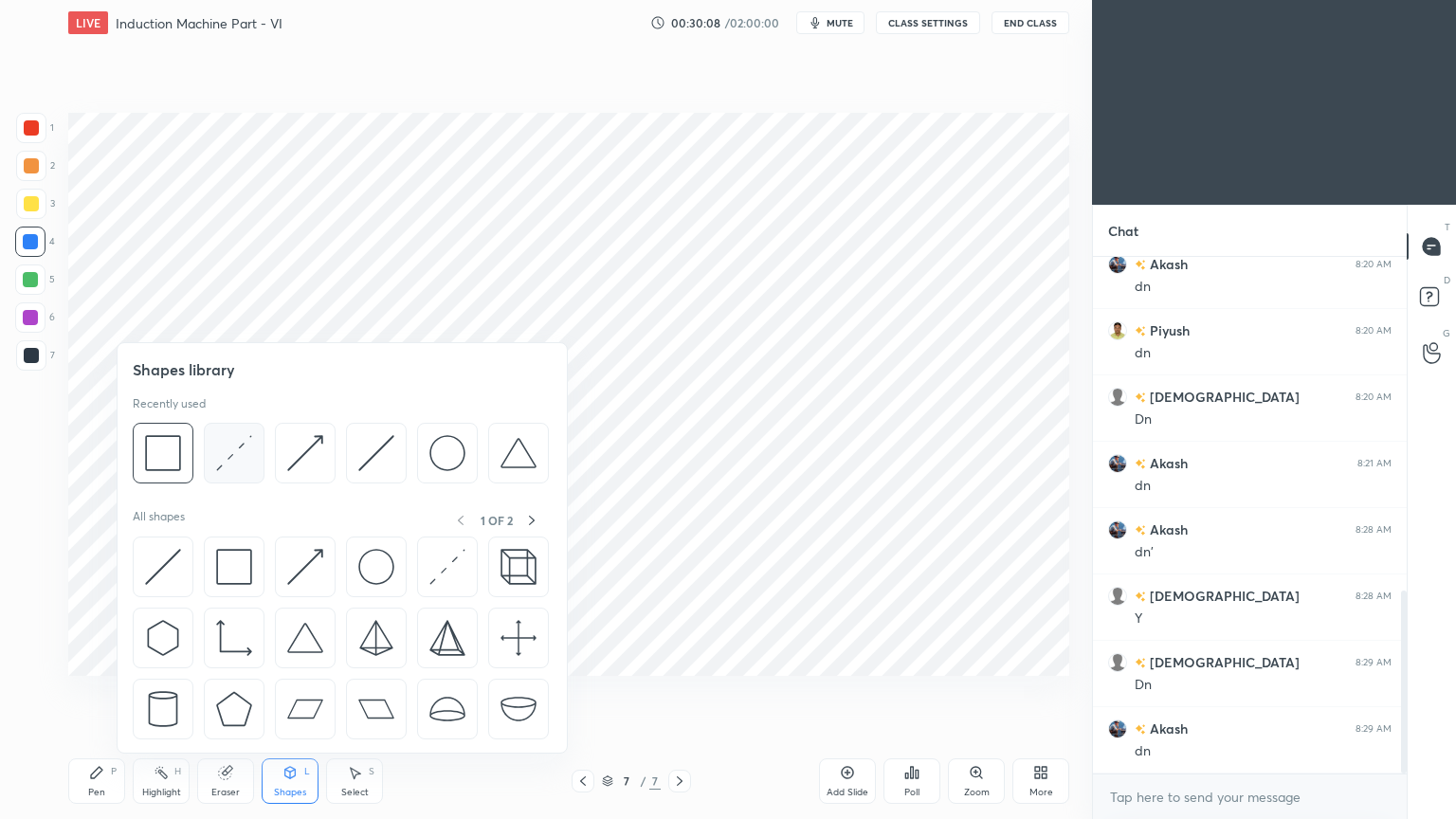
click at [235, 454] on img at bounding box center [233, 452] width 36 height 36
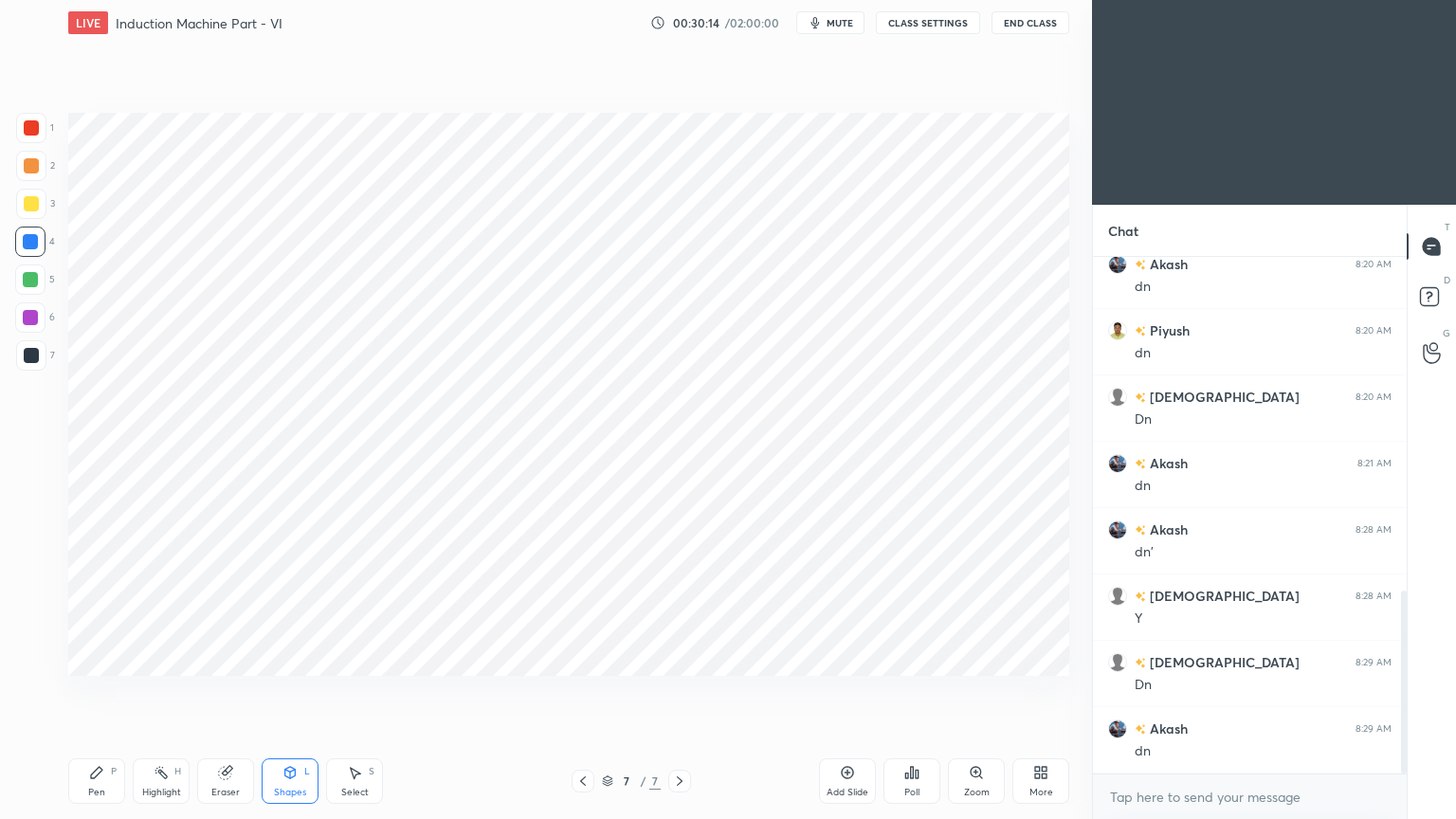
click at [27, 325] on div at bounding box center [30, 317] width 30 height 30
click at [79, 691] on div "Pen P" at bounding box center [96, 780] width 57 height 46
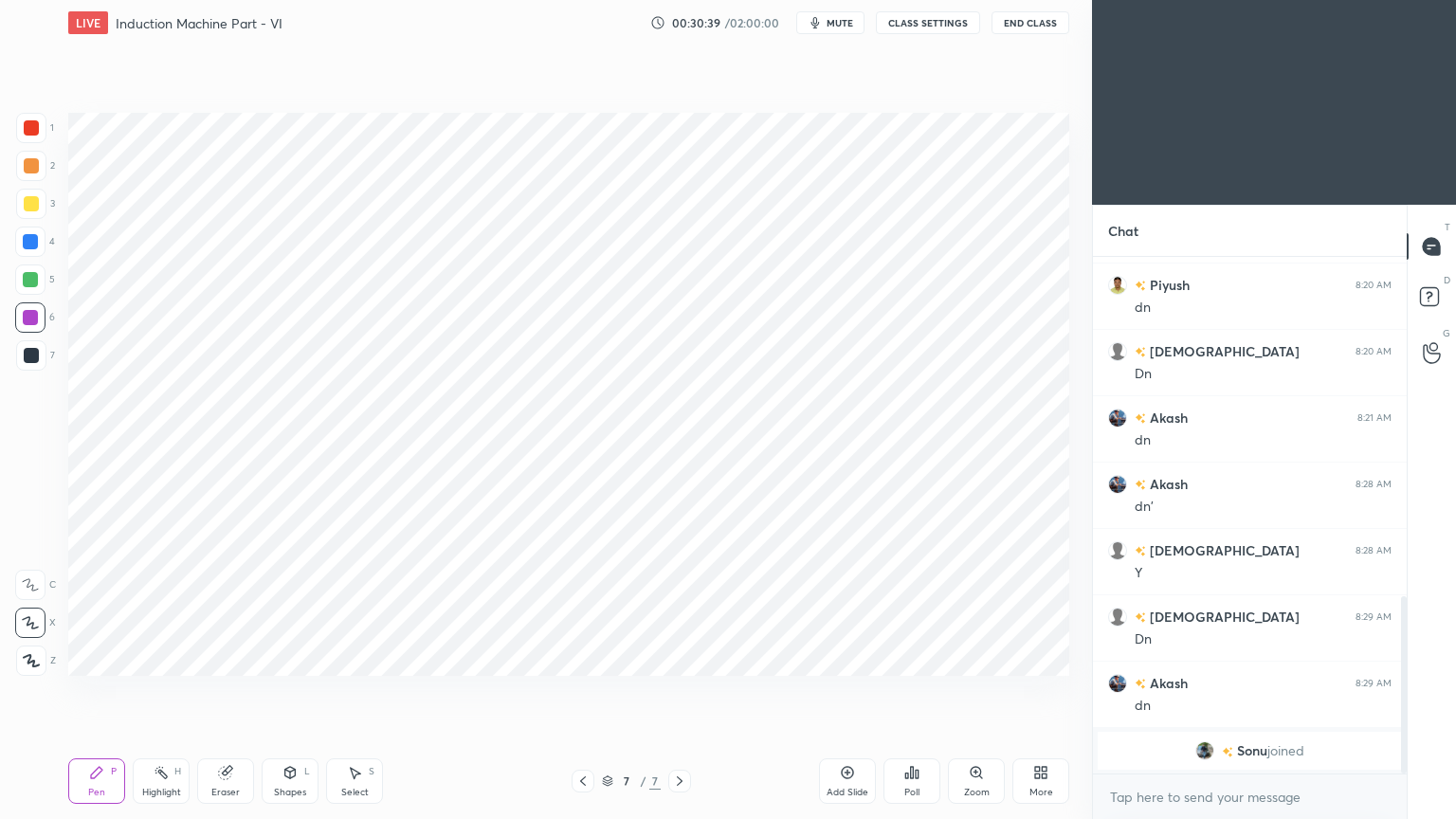
click at [585, 691] on icon at bounding box center [583, 781] width 15 height 15
click at [585, 691] on icon at bounding box center [583, 781] width 6 height 10
click at [589, 691] on div at bounding box center [582, 780] width 22 height 22
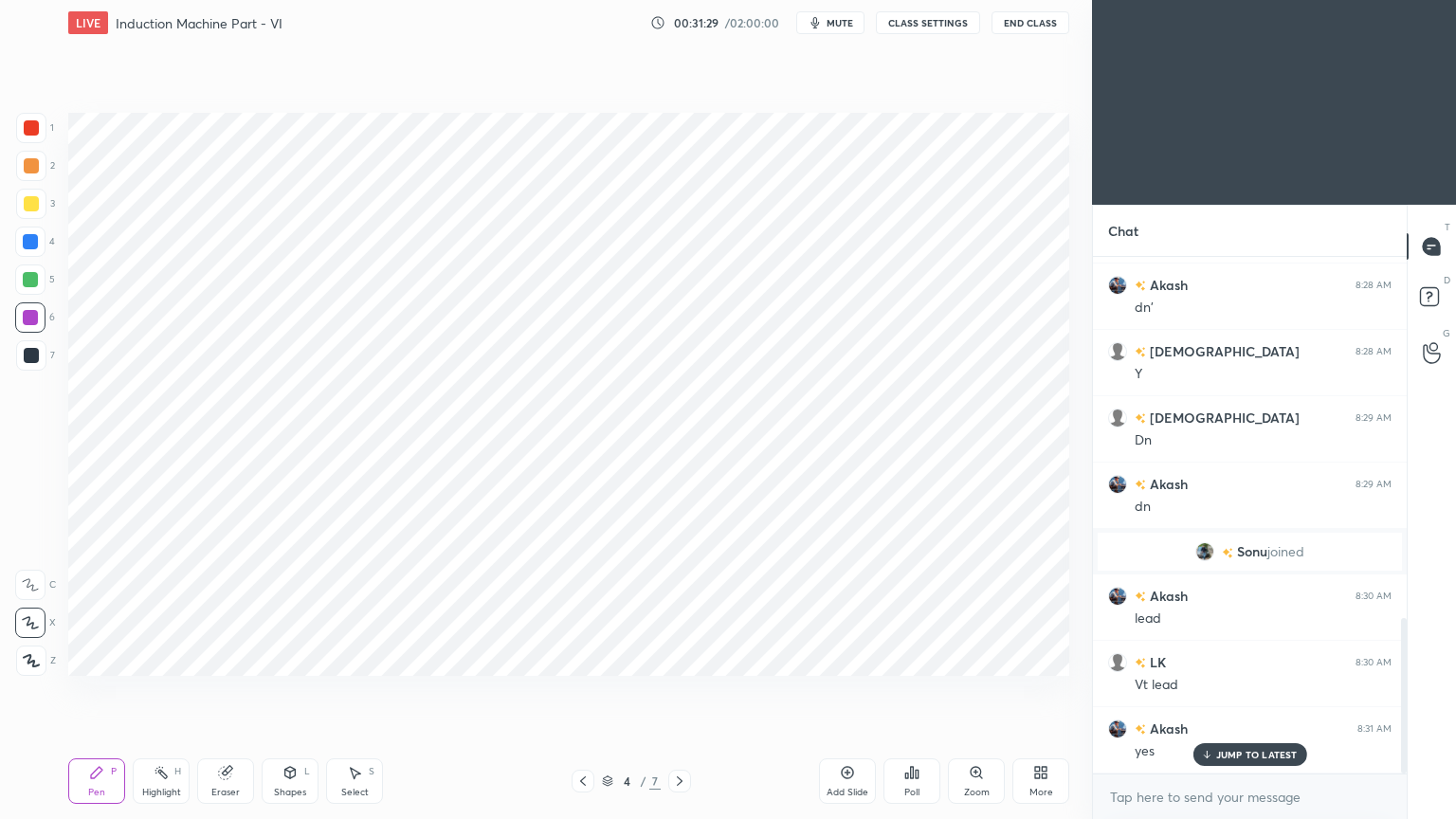
scroll to position [1201, 0]
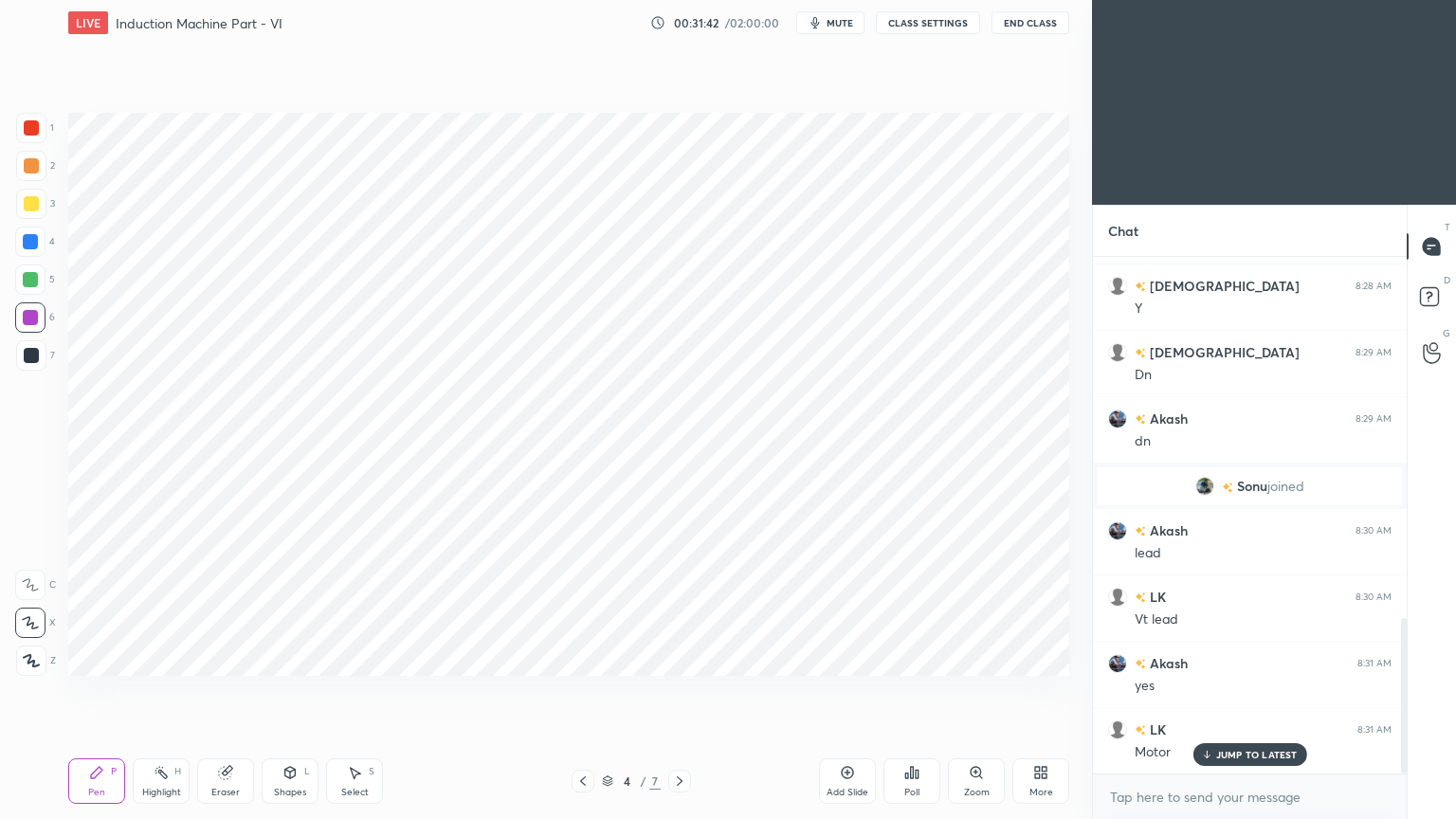
click at [680, 691] on icon at bounding box center [680, 781] width 15 height 15
click at [679, 691] on icon at bounding box center [680, 781] width 15 height 15
click at [682, 691] on icon at bounding box center [680, 781] width 15 height 15
click at [35, 285] on div at bounding box center [30, 280] width 15 height 15
click at [293, 691] on div "Shapes" at bounding box center [289, 793] width 32 height 10
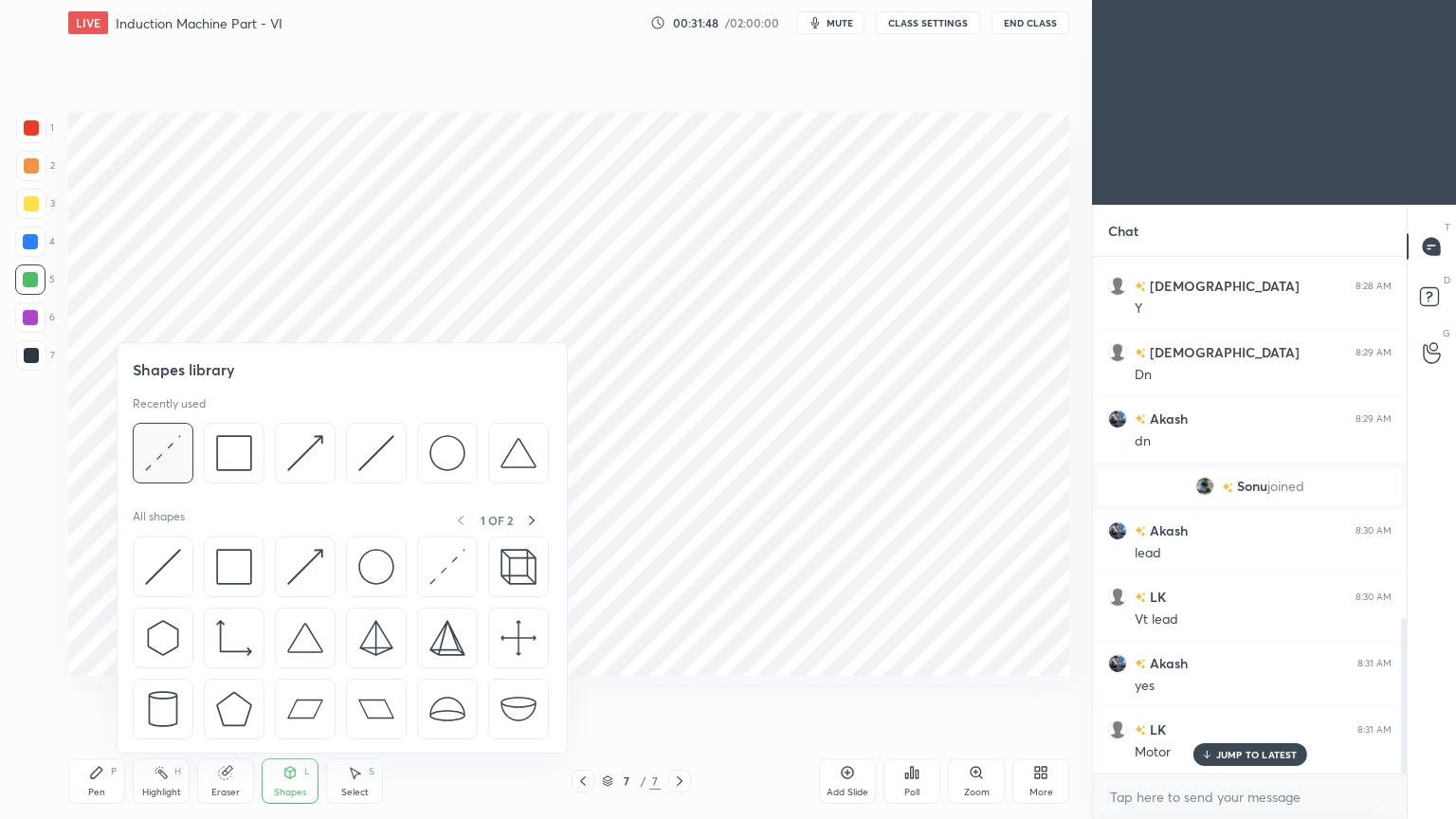
click at [186, 470] on div at bounding box center [163, 453] width 61 height 61
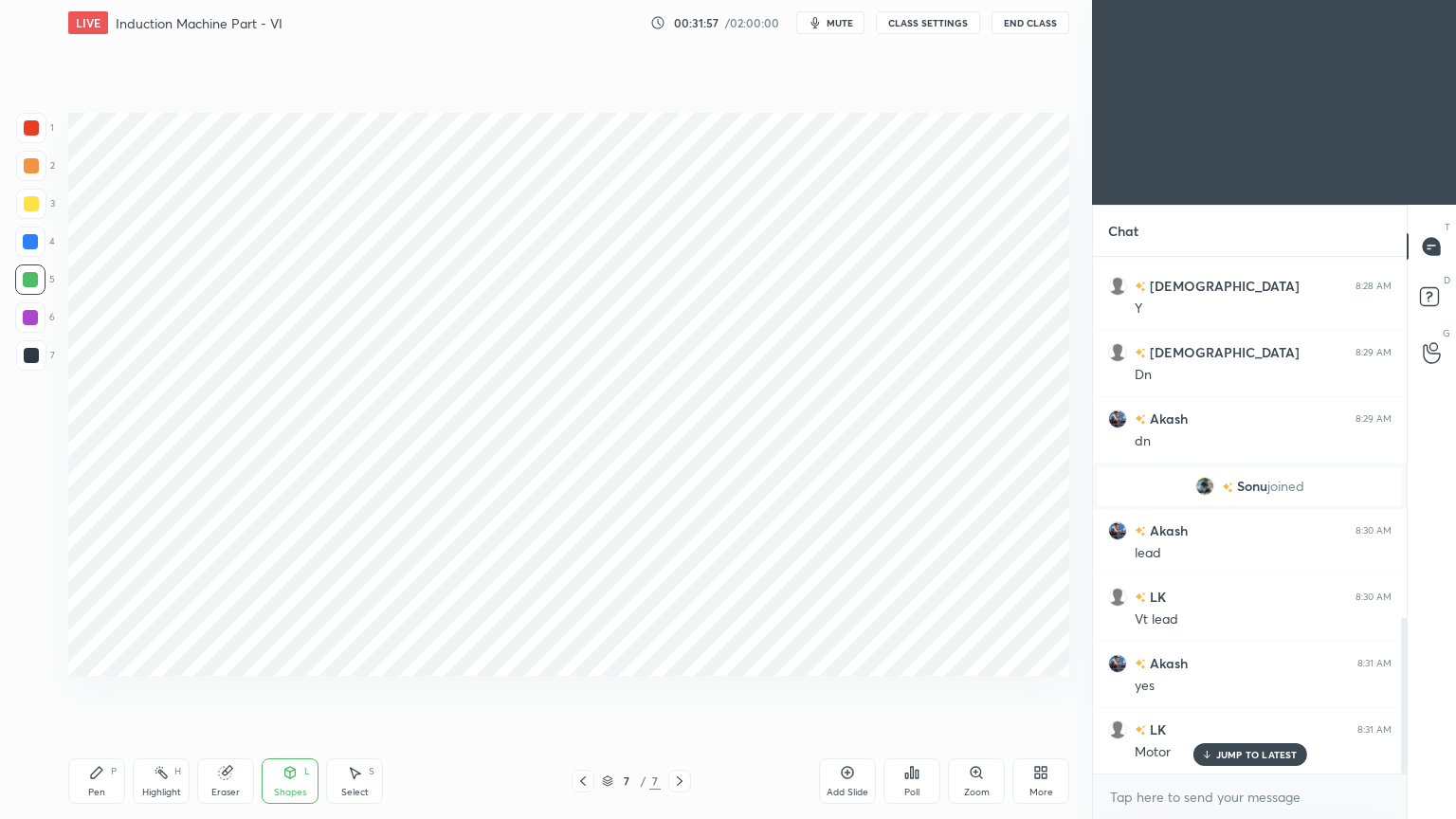
click at [43, 242] on div at bounding box center [30, 241] width 30 height 30
click at [91, 691] on icon at bounding box center [97, 773] width 12 height 12
click at [227, 691] on icon at bounding box center [225, 773] width 13 height 13
click at [99, 691] on div "Pen P" at bounding box center [96, 780] width 57 height 46
click at [35, 318] on div at bounding box center [30, 318] width 15 height 15
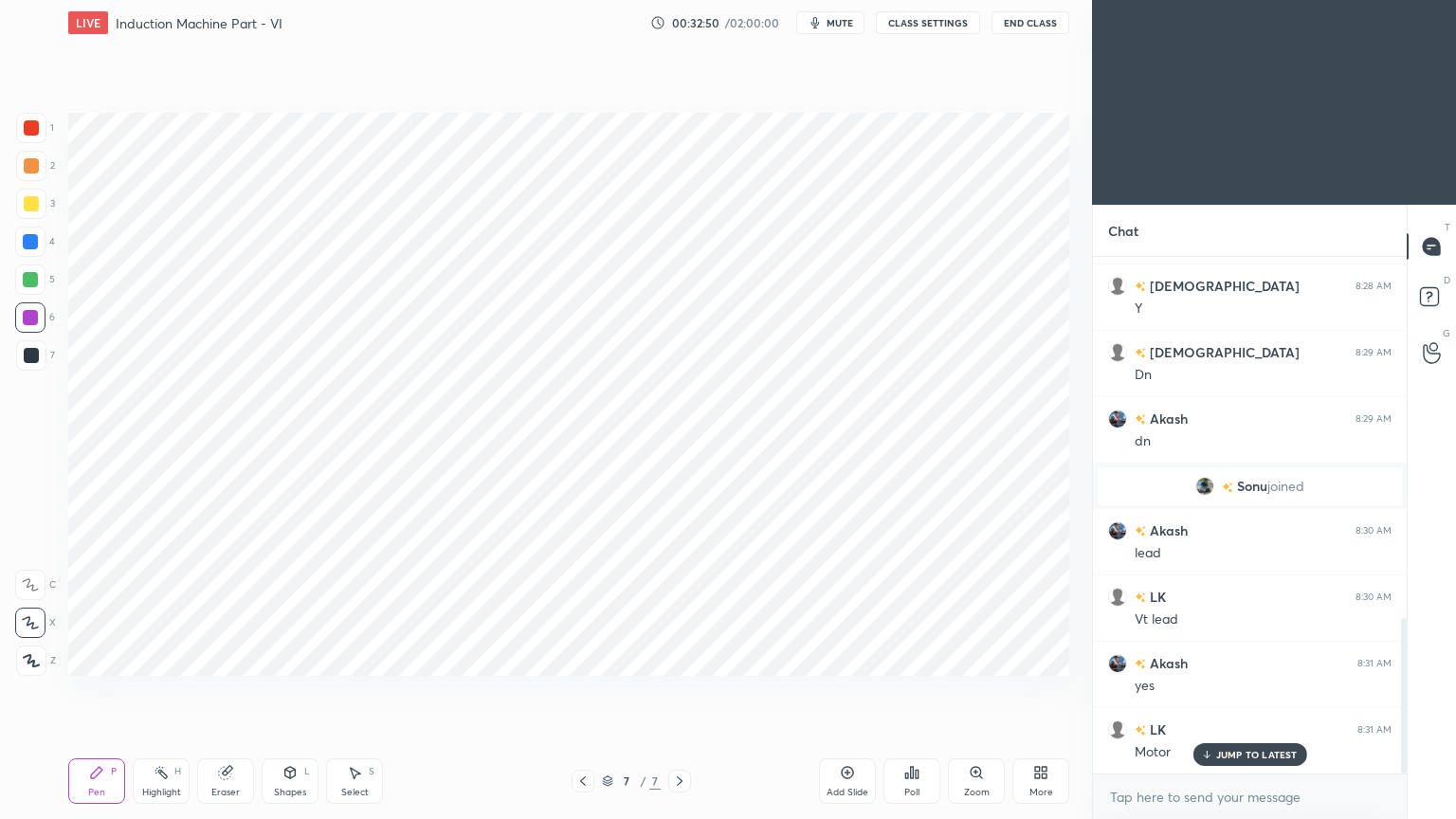
click at [27, 356] on div at bounding box center [31, 355] width 15 height 15
click at [289, 691] on div "Shapes L" at bounding box center [289, 780] width 57 height 46
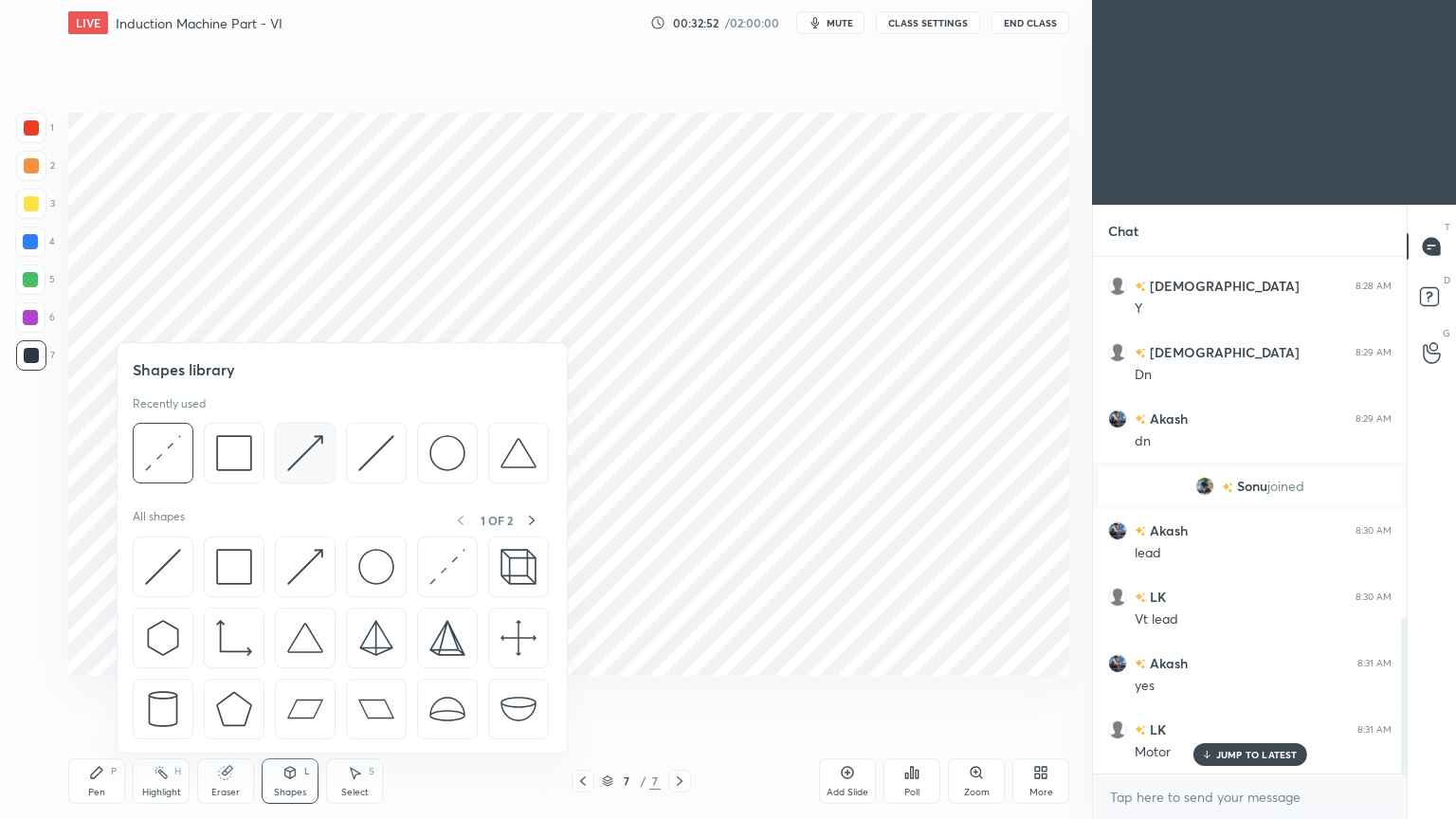
click at [326, 456] on div at bounding box center [305, 453] width 61 height 61
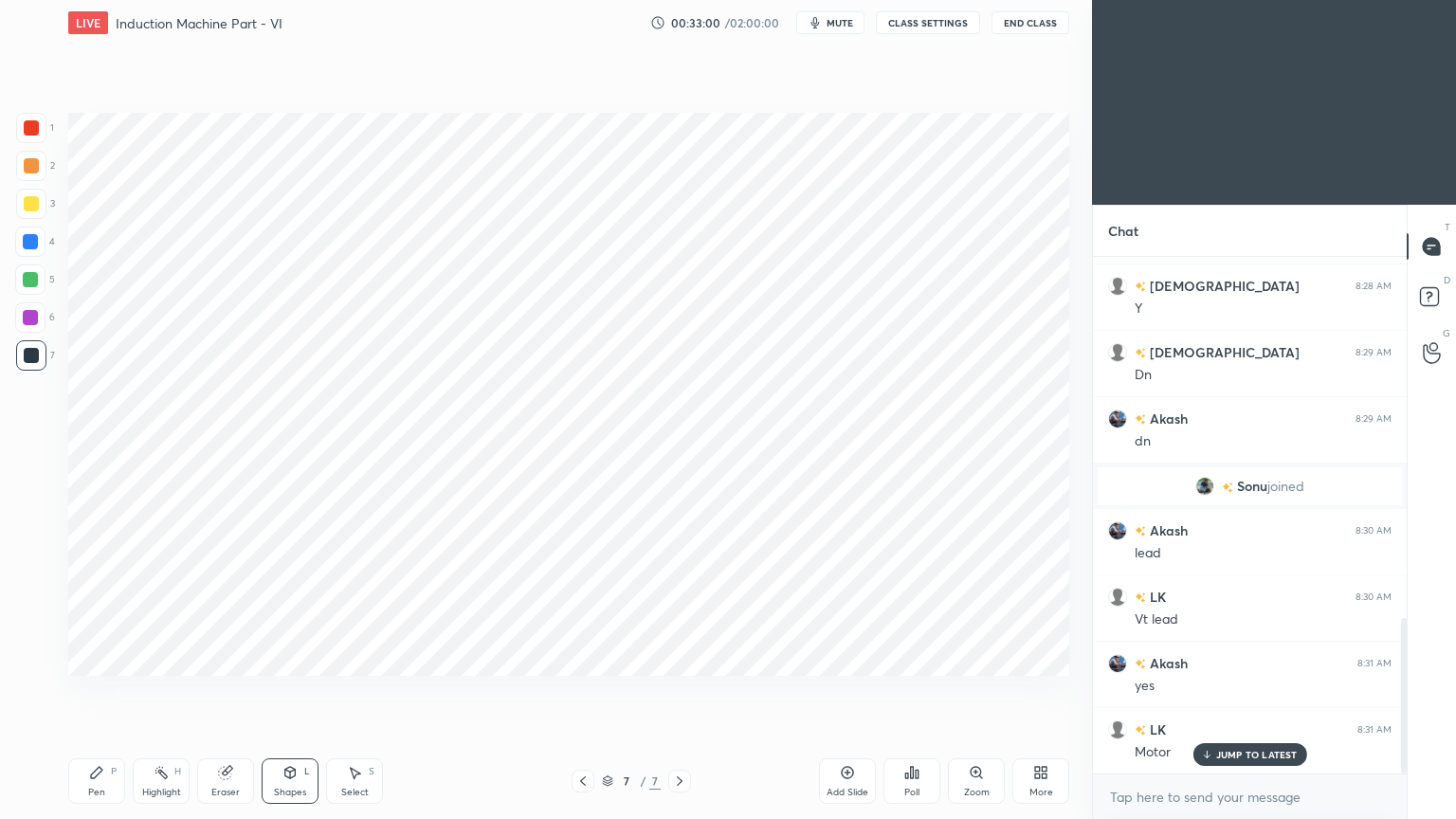
click at [92, 691] on div "Pen P" at bounding box center [96, 780] width 57 height 46
click at [38, 136] on div at bounding box center [31, 128] width 30 height 30
click at [207, 691] on div "Eraser" at bounding box center [226, 780] width 57 height 46
click at [87, 691] on div "Pen P" at bounding box center [96, 780] width 57 height 46
click at [18, 314] on div at bounding box center [30, 317] width 30 height 30
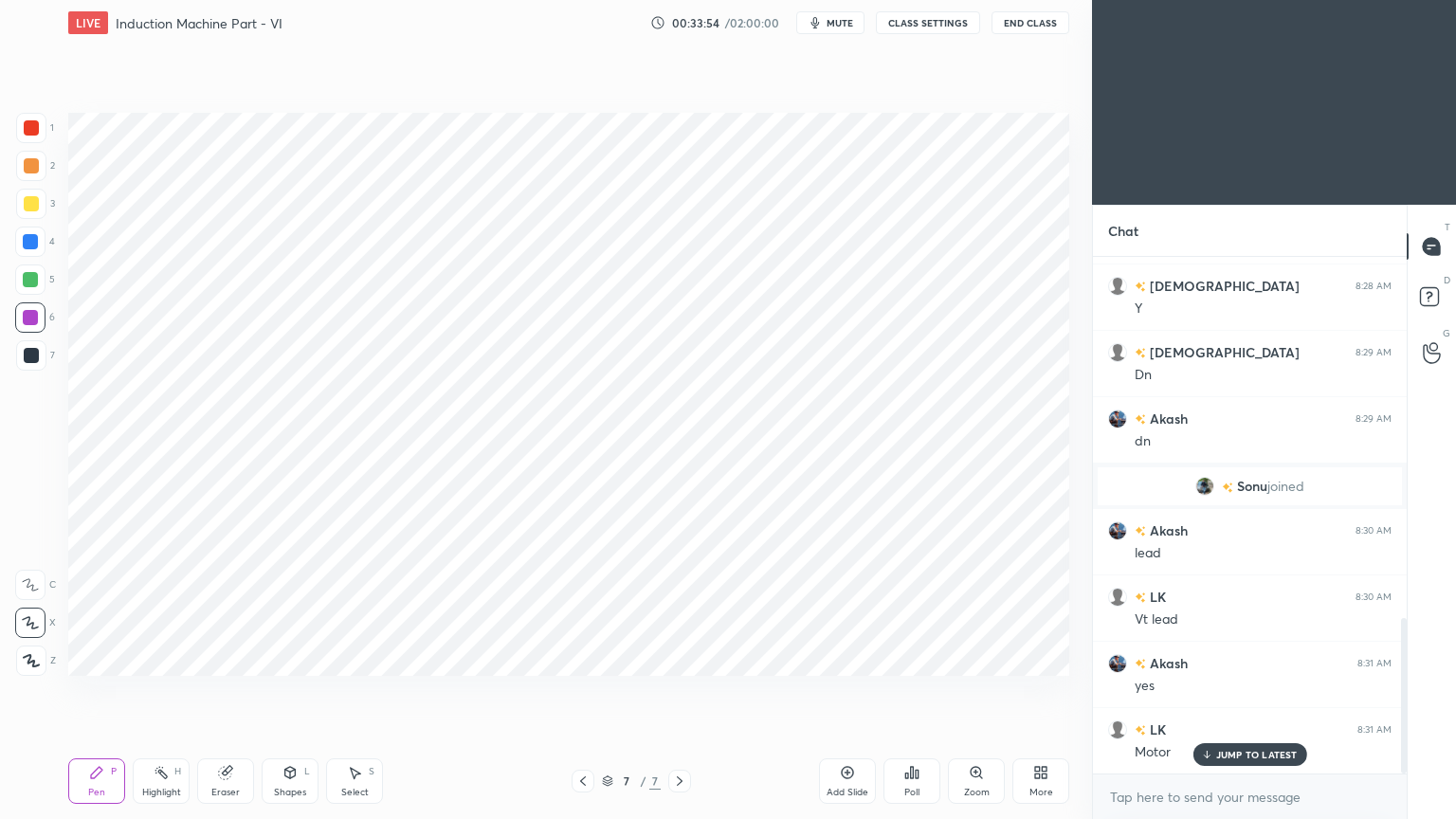
click at [39, 285] on div at bounding box center [30, 279] width 30 height 30
click at [288, 691] on div "Shapes L" at bounding box center [289, 780] width 57 height 46
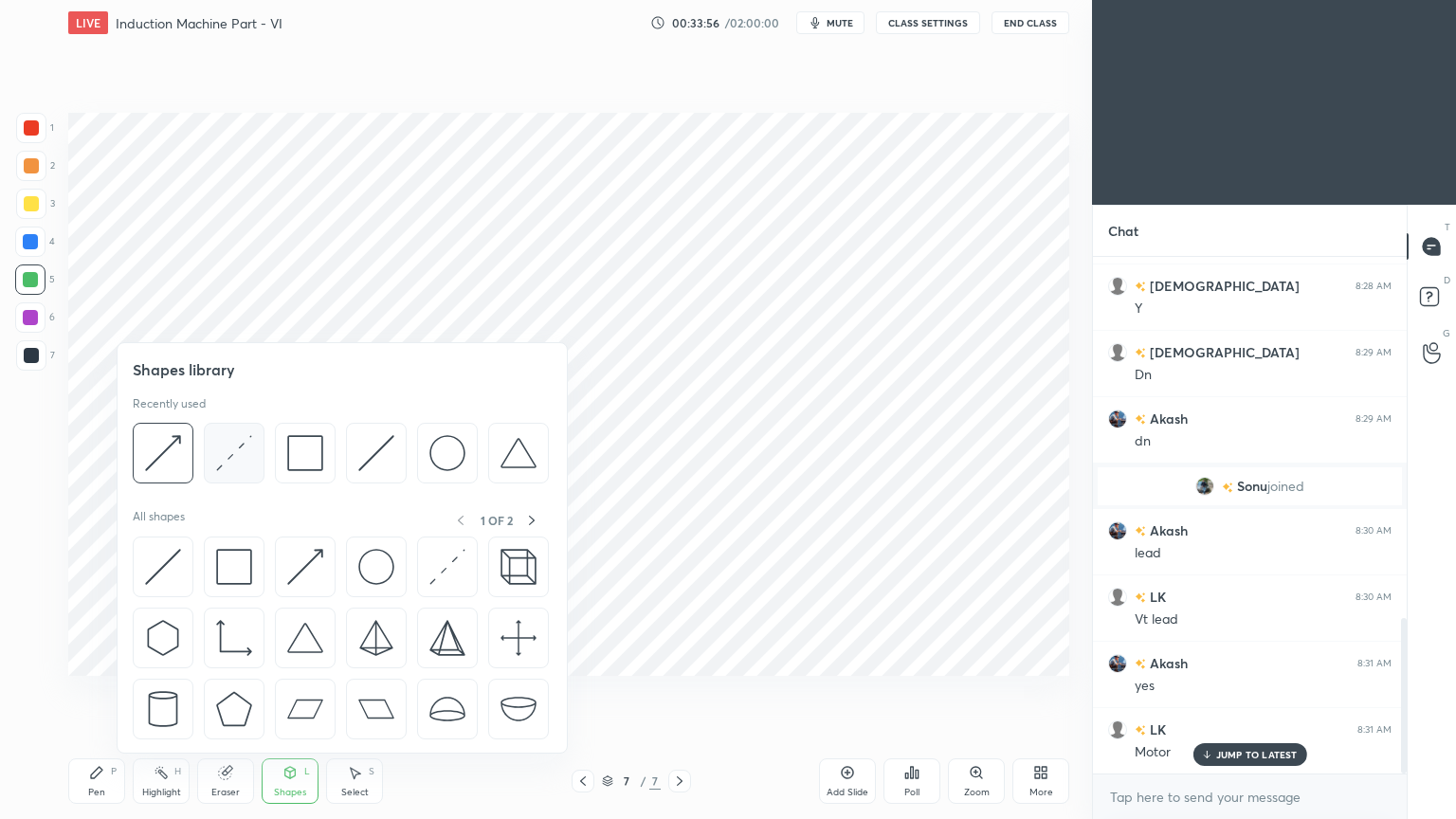
click at [234, 450] on img at bounding box center [233, 452] width 36 height 36
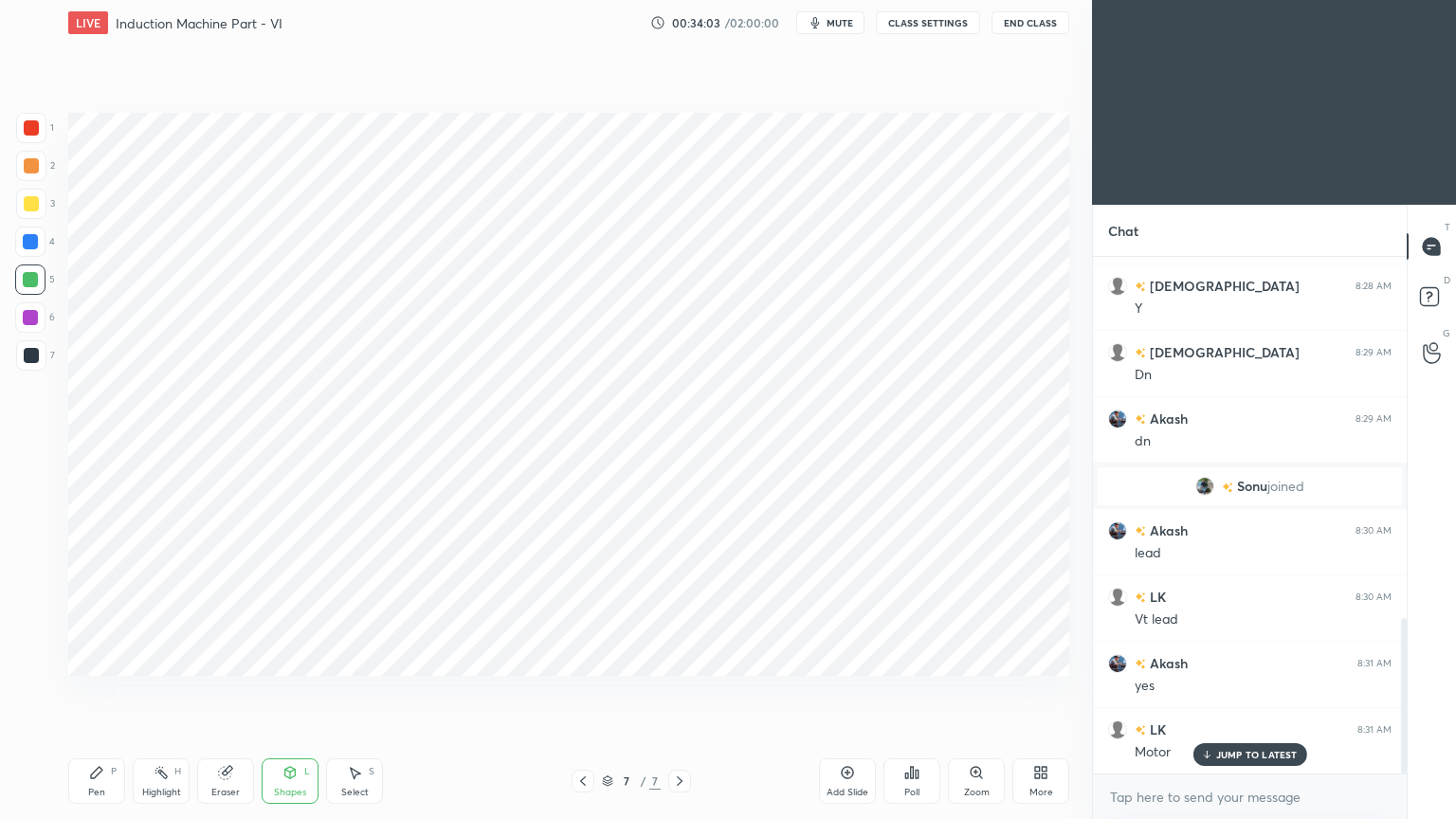
click at [31, 250] on div at bounding box center [30, 241] width 30 height 30
click at [83, 691] on div "Pen P" at bounding box center [96, 780] width 57 height 46
click at [27, 355] on div at bounding box center [31, 355] width 15 height 15
click at [288, 691] on icon at bounding box center [290, 773] width 11 height 12
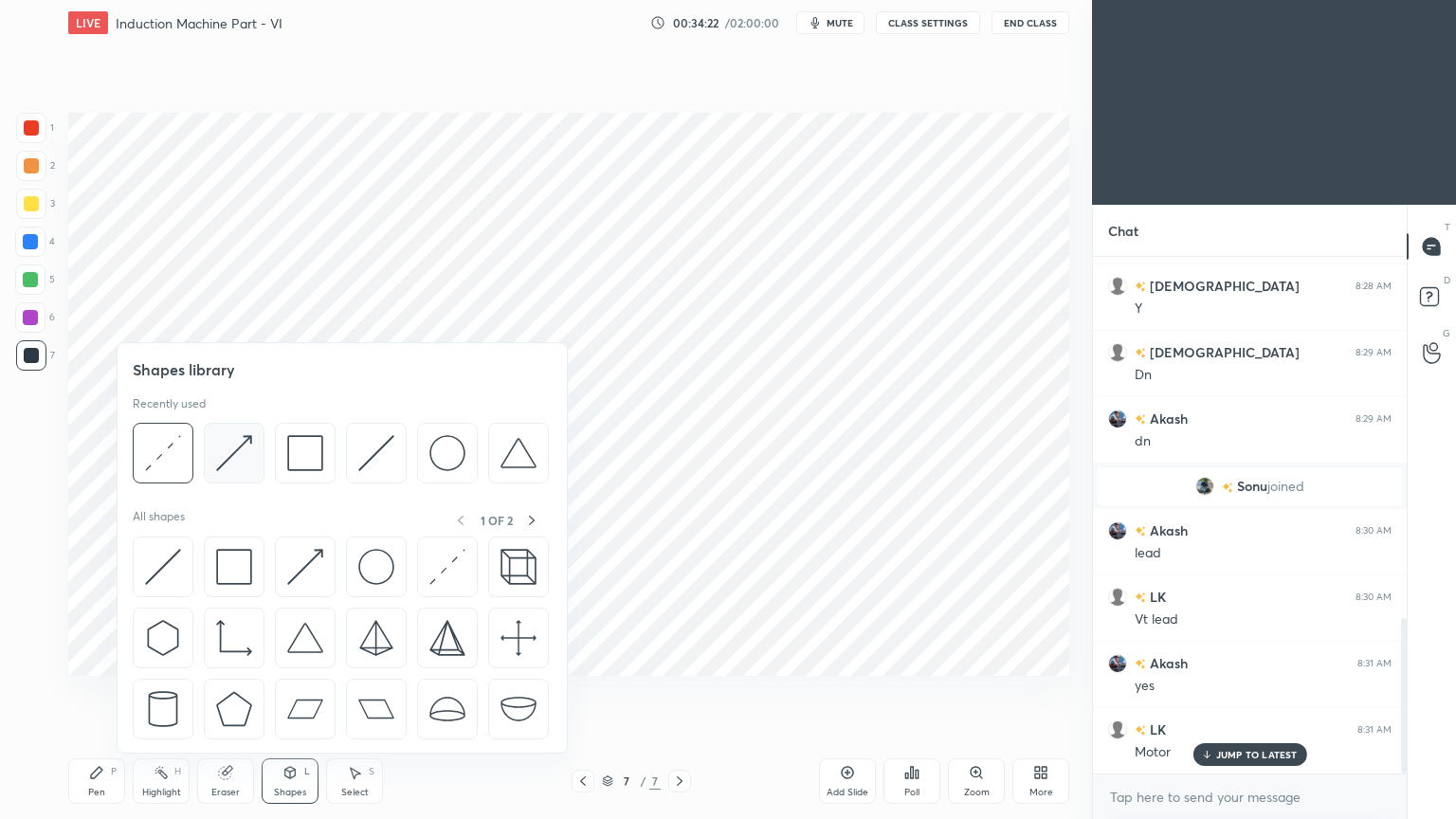
click at [244, 451] on img at bounding box center [233, 452] width 36 height 36
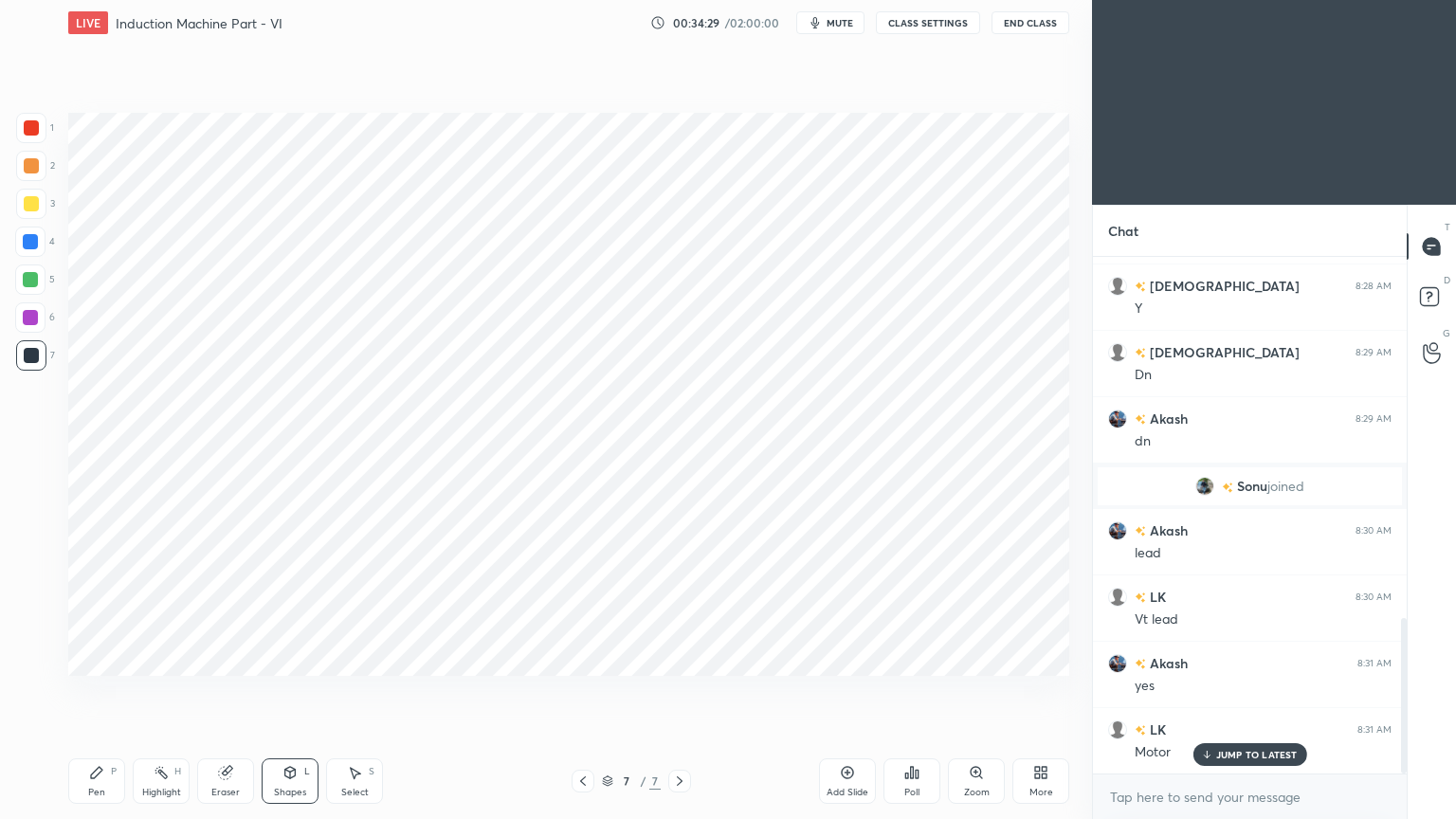
click at [87, 691] on div "Pen P" at bounding box center [96, 780] width 57 height 46
drag, startPoint x: 26, startPoint y: 113, endPoint x: 50, endPoint y: 124, distance: 26.4
click at [23, 117] on div at bounding box center [31, 128] width 30 height 30
click at [31, 315] on div at bounding box center [30, 318] width 15 height 15
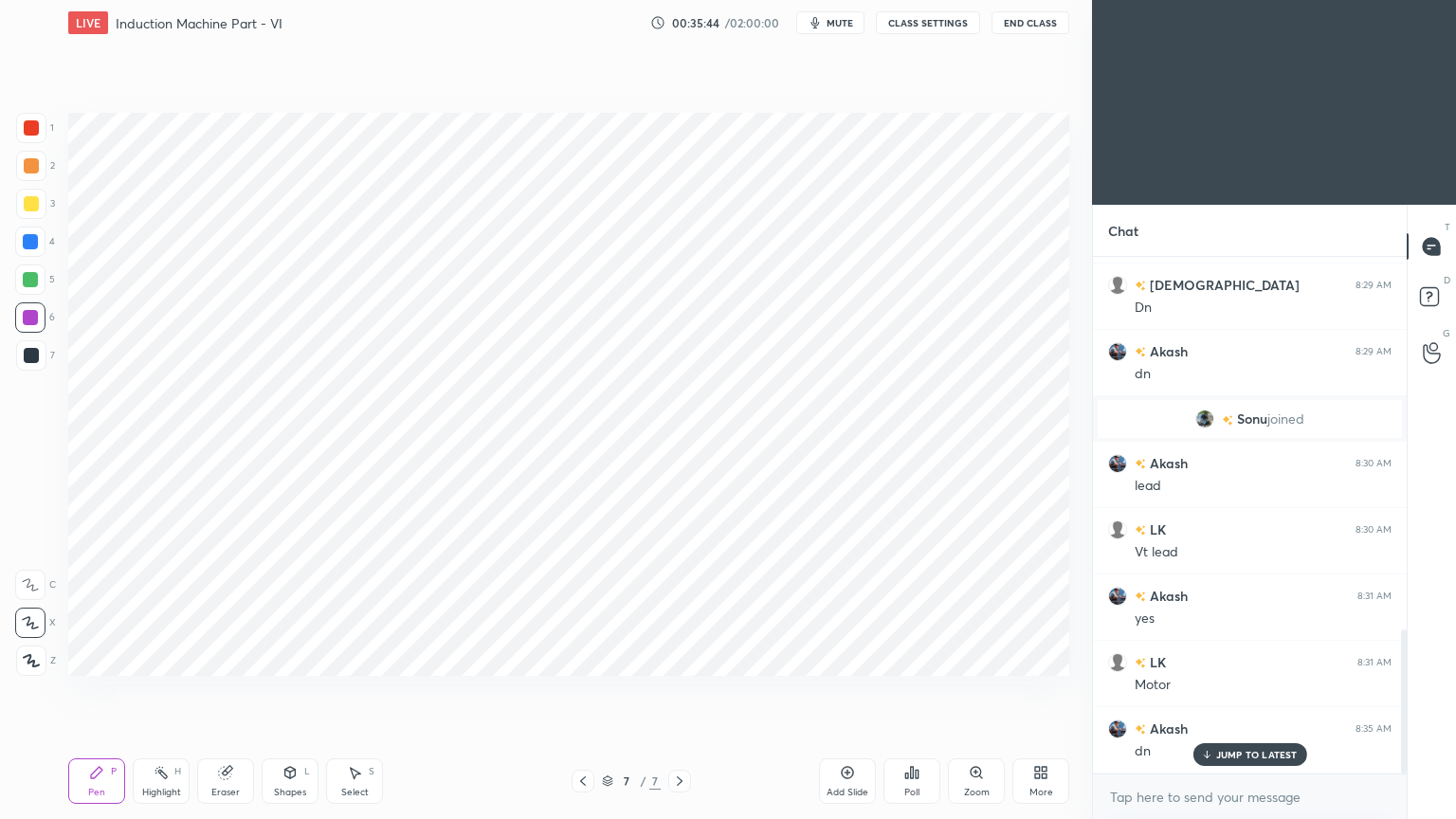
scroll to position [1335, 0]
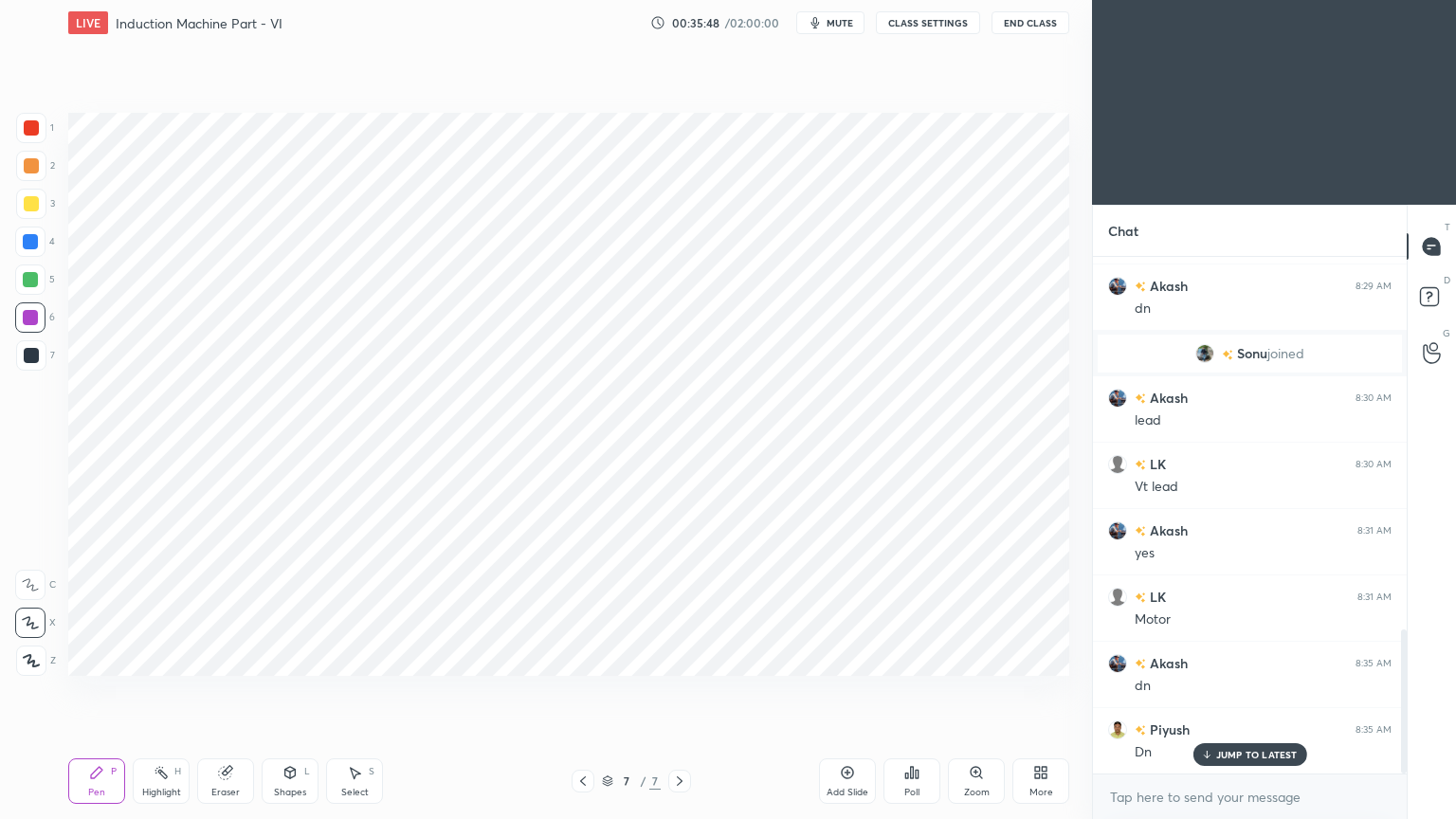
click at [853, 691] on icon at bounding box center [847, 773] width 15 height 15
click at [44, 130] on div at bounding box center [31, 128] width 30 height 30
click at [35, 311] on div at bounding box center [30, 318] width 15 height 15
click at [295, 691] on icon at bounding box center [290, 773] width 15 height 15
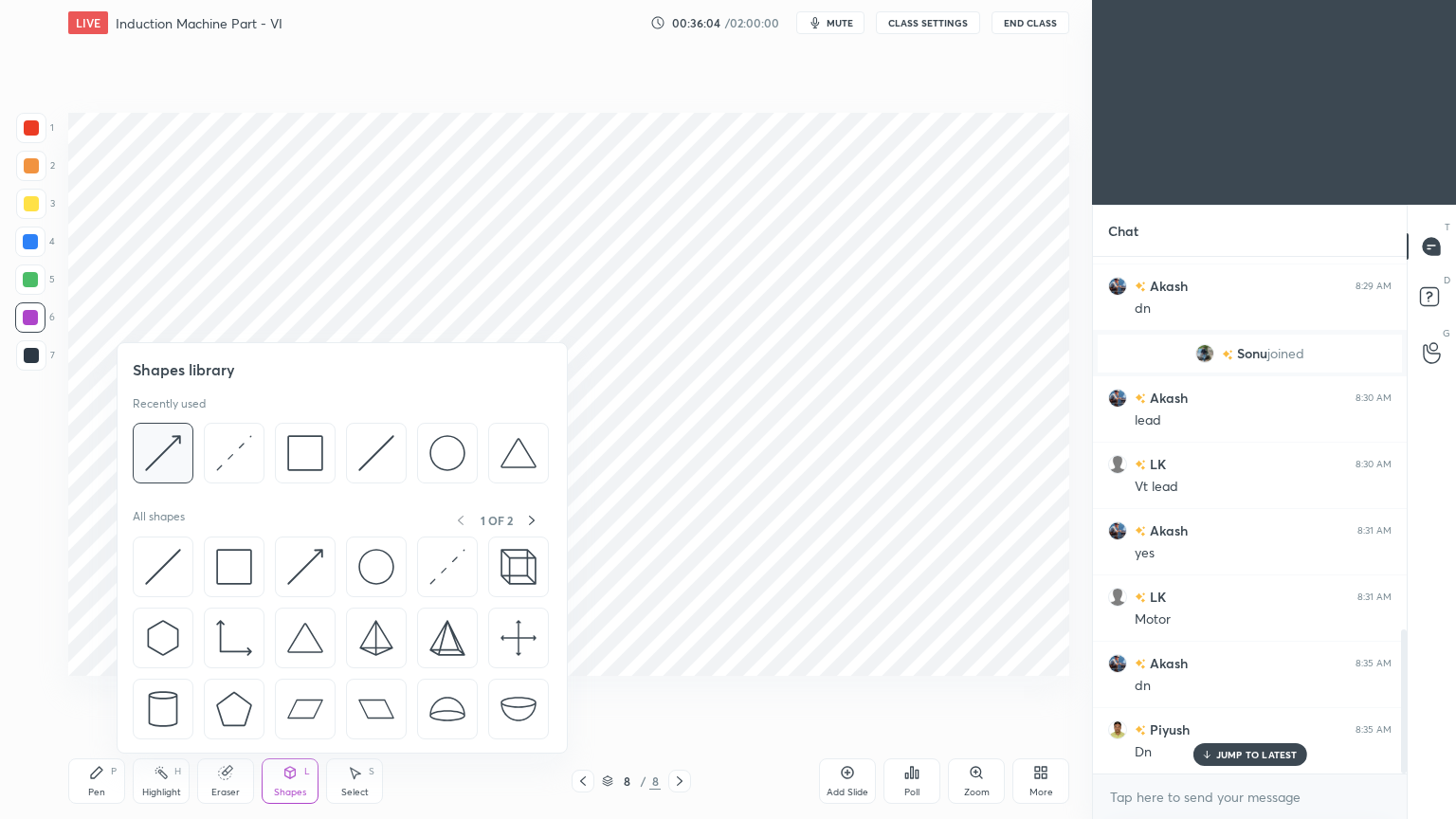
click at [186, 473] on div at bounding box center [163, 453] width 61 height 61
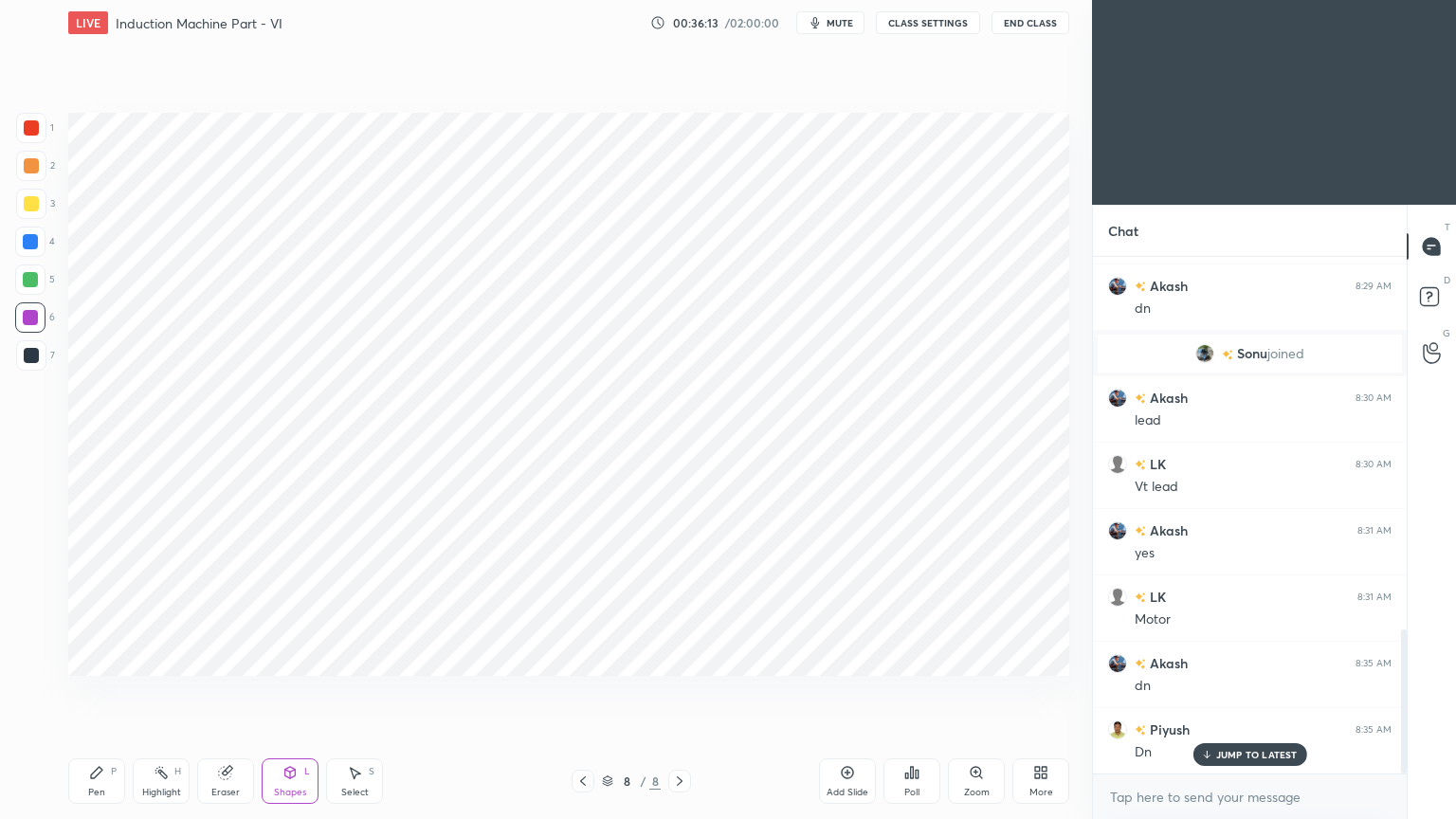
click at [26, 145] on div "1" at bounding box center [35, 132] width 38 height 38
click at [91, 691] on div "Pen" at bounding box center [97, 793] width 17 height 10
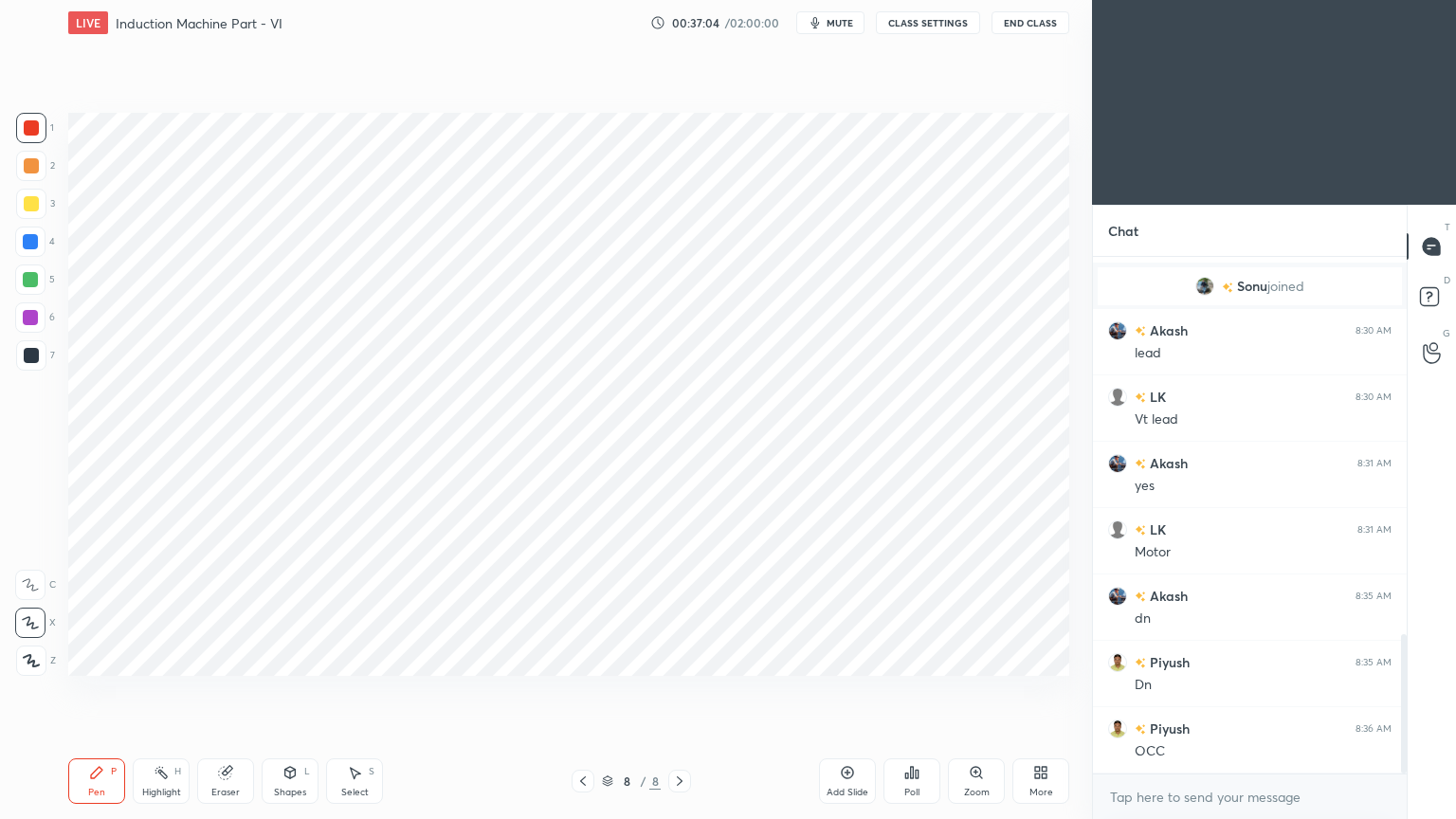
click at [36, 348] on div at bounding box center [31, 355] width 15 height 15
click at [34, 288] on div at bounding box center [30, 279] width 30 height 30
click at [38, 363] on div at bounding box center [31, 354] width 30 height 30
click at [91, 691] on div "Pen" at bounding box center [97, 793] width 17 height 10
click at [23, 239] on div at bounding box center [30, 242] width 15 height 15
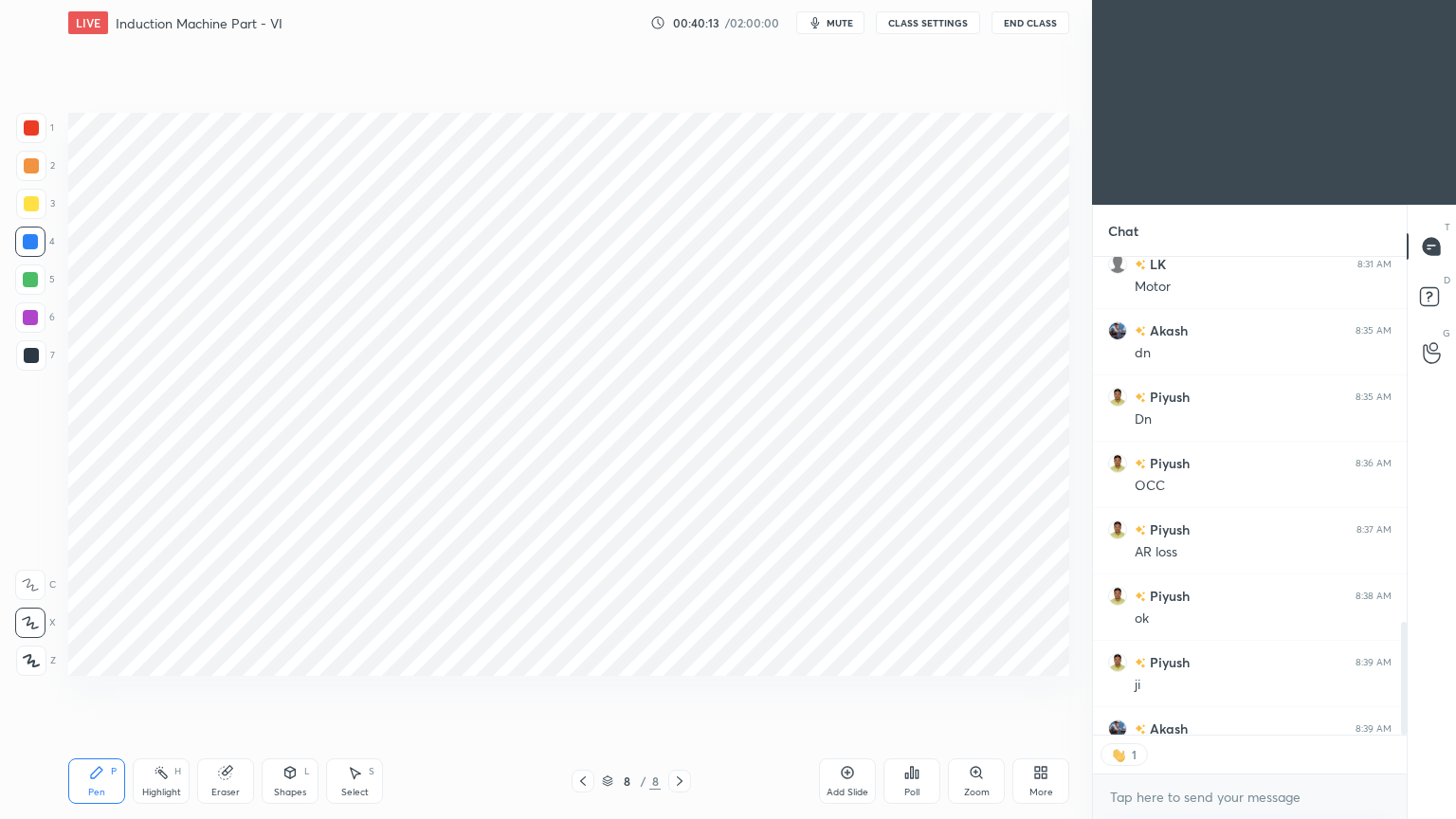
scroll to position [6, 6]
click at [842, 691] on icon at bounding box center [847, 773] width 15 height 15
click at [54, 136] on div "1 2 3 4 5 6 7" at bounding box center [35, 246] width 40 height 265
click at [16, 113] on div "1" at bounding box center [35, 128] width 38 height 30
click at [30, 121] on div at bounding box center [31, 128] width 15 height 15
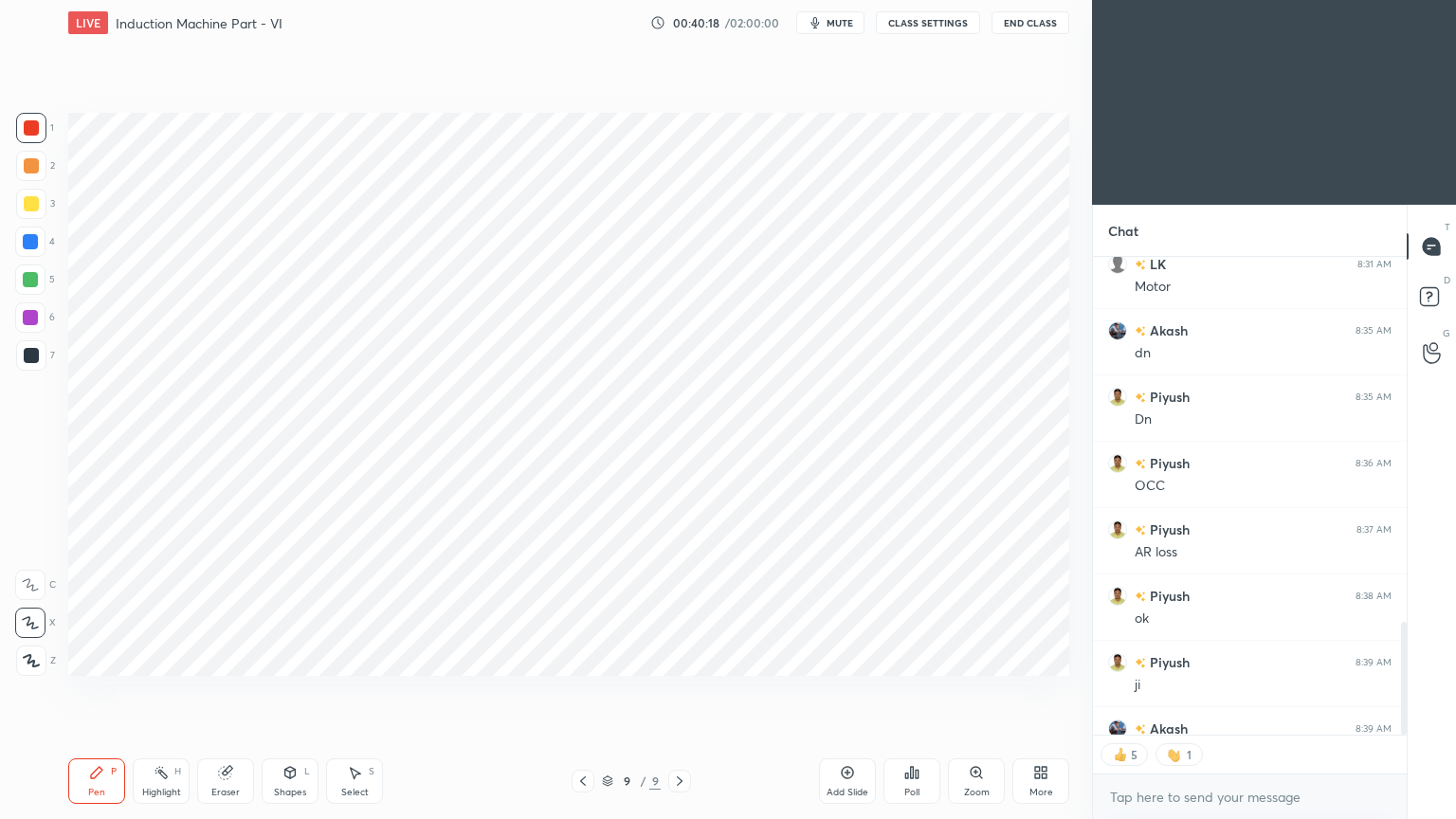
click at [98, 691] on div "Pen" at bounding box center [97, 793] width 17 height 10
click at [23, 285] on div at bounding box center [30, 280] width 15 height 15
click at [282, 691] on div "Shapes L" at bounding box center [289, 780] width 57 height 46
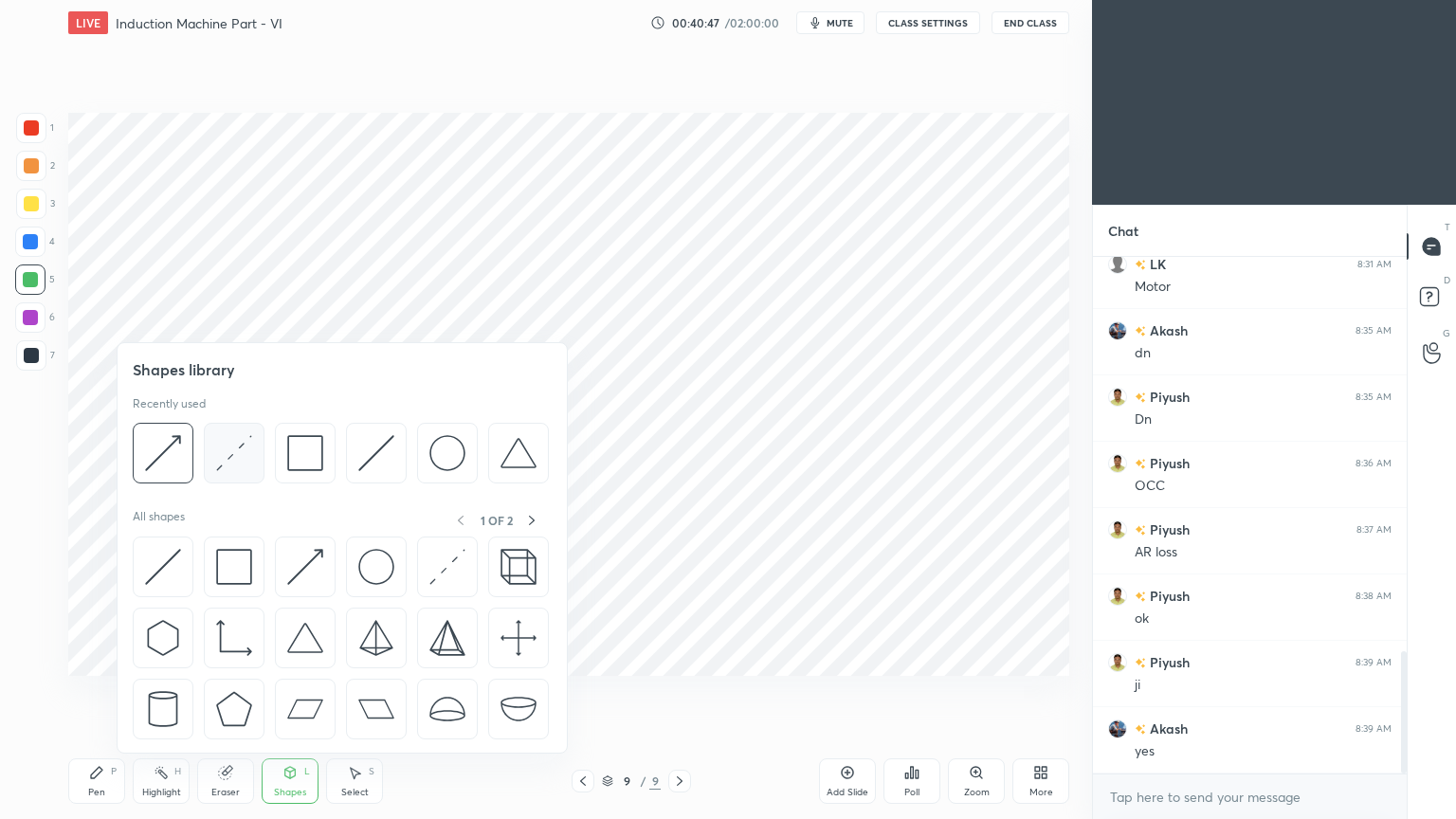
click at [239, 462] on img at bounding box center [233, 452] width 36 height 36
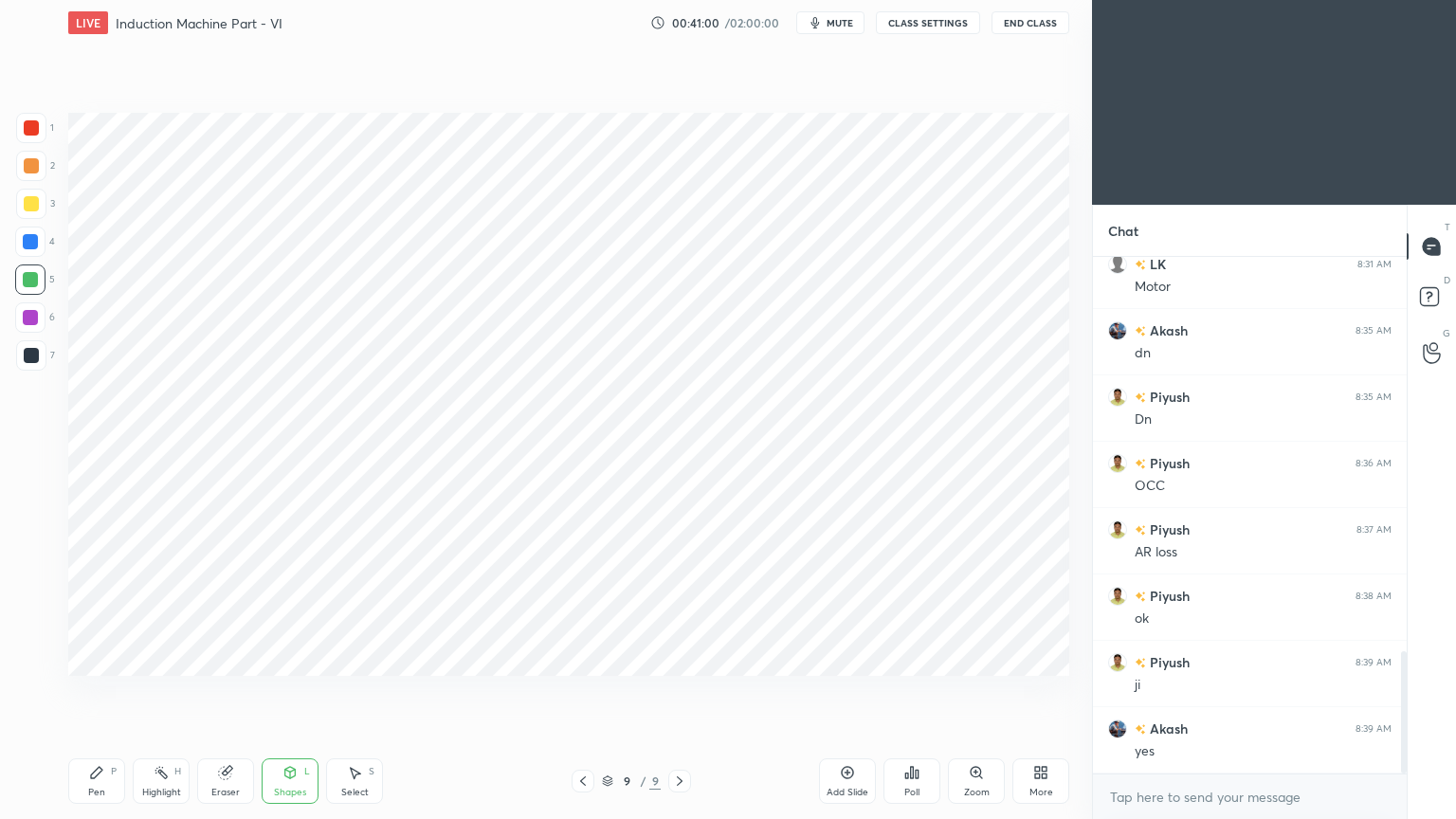
click at [16, 250] on div at bounding box center [30, 241] width 30 height 30
click at [92, 691] on div "Pen" at bounding box center [97, 793] width 17 height 10
click at [34, 235] on div at bounding box center [30, 242] width 15 height 15
click at [87, 691] on div "Pen P" at bounding box center [96, 780] width 57 height 46
click at [34, 351] on div at bounding box center [31, 355] width 15 height 15
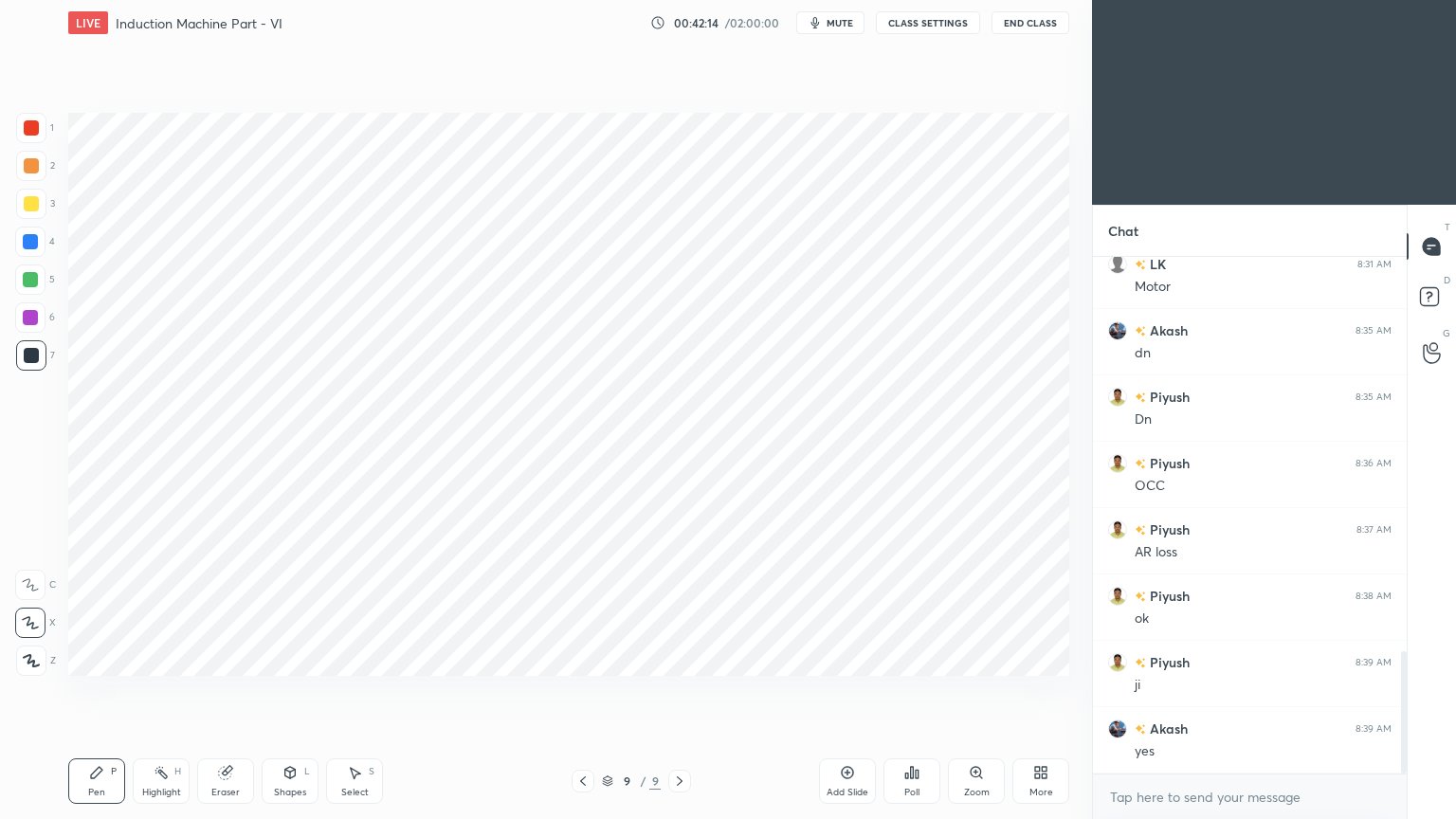
click at [28, 253] on div at bounding box center [30, 241] width 30 height 30
click at [36, 365] on div at bounding box center [31, 354] width 30 height 30
click at [30, 246] on div at bounding box center [30, 242] width 15 height 15
click at [31, 316] on div at bounding box center [30, 318] width 15 height 15
click at [30, 363] on div at bounding box center [31, 354] width 30 height 30
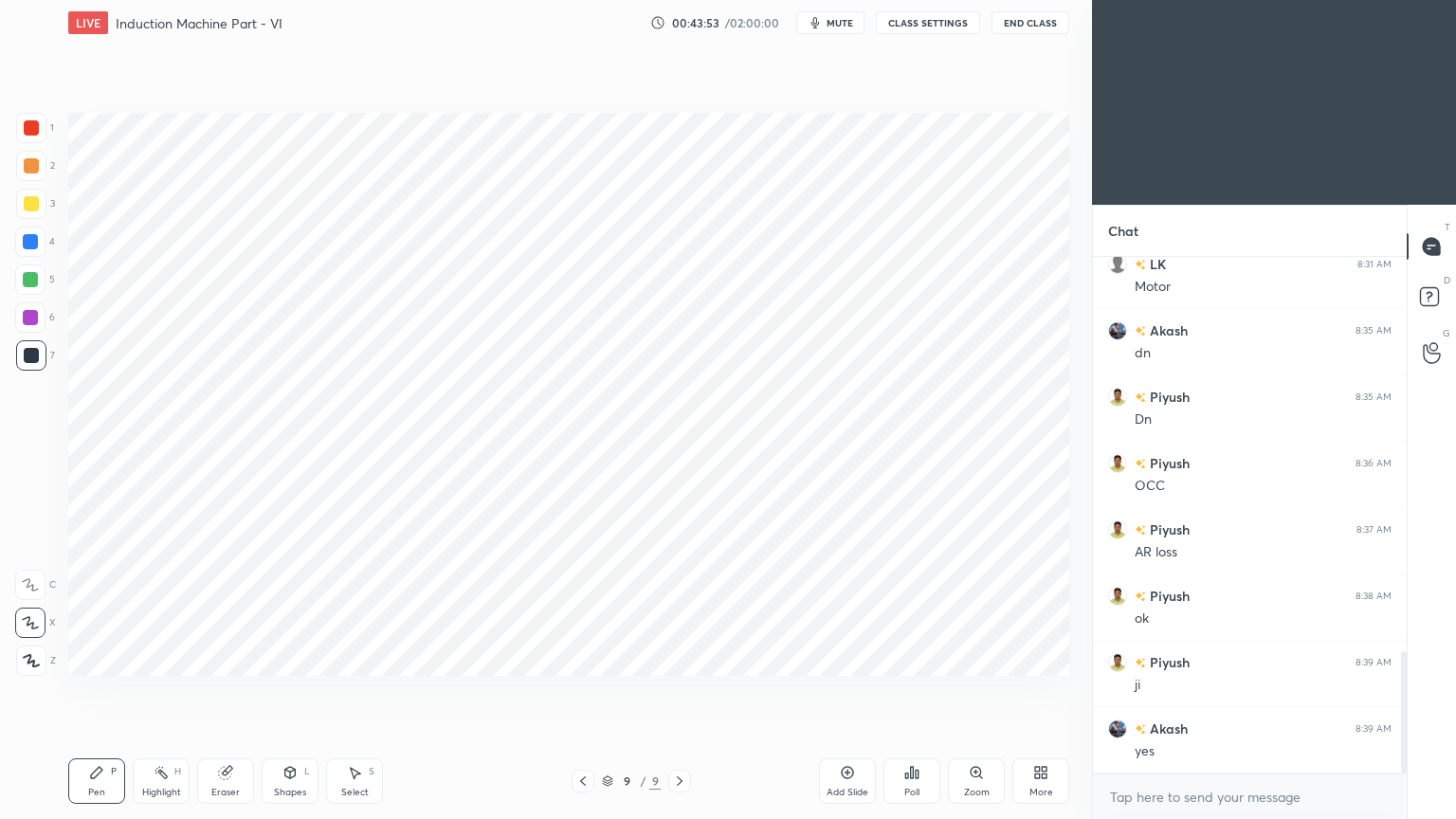
click at [31, 134] on div at bounding box center [31, 128] width 15 height 15
click at [26, 284] on div at bounding box center [30, 280] width 15 height 15
click at [20, 321] on div at bounding box center [30, 317] width 30 height 30
click at [289, 691] on div "Shapes" at bounding box center [289, 793] width 32 height 10
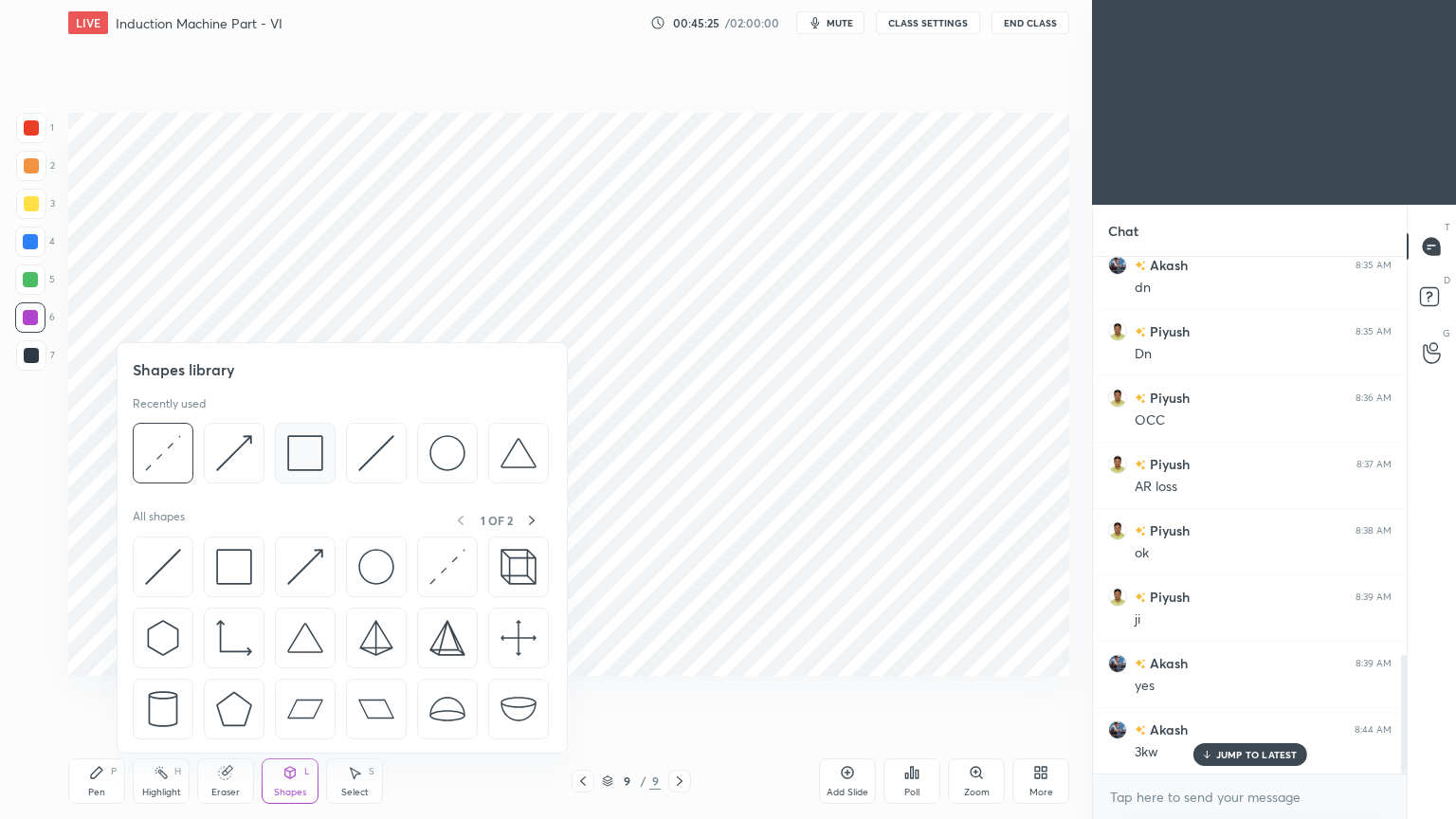
click at [289, 450] on img at bounding box center [305, 452] width 36 height 36
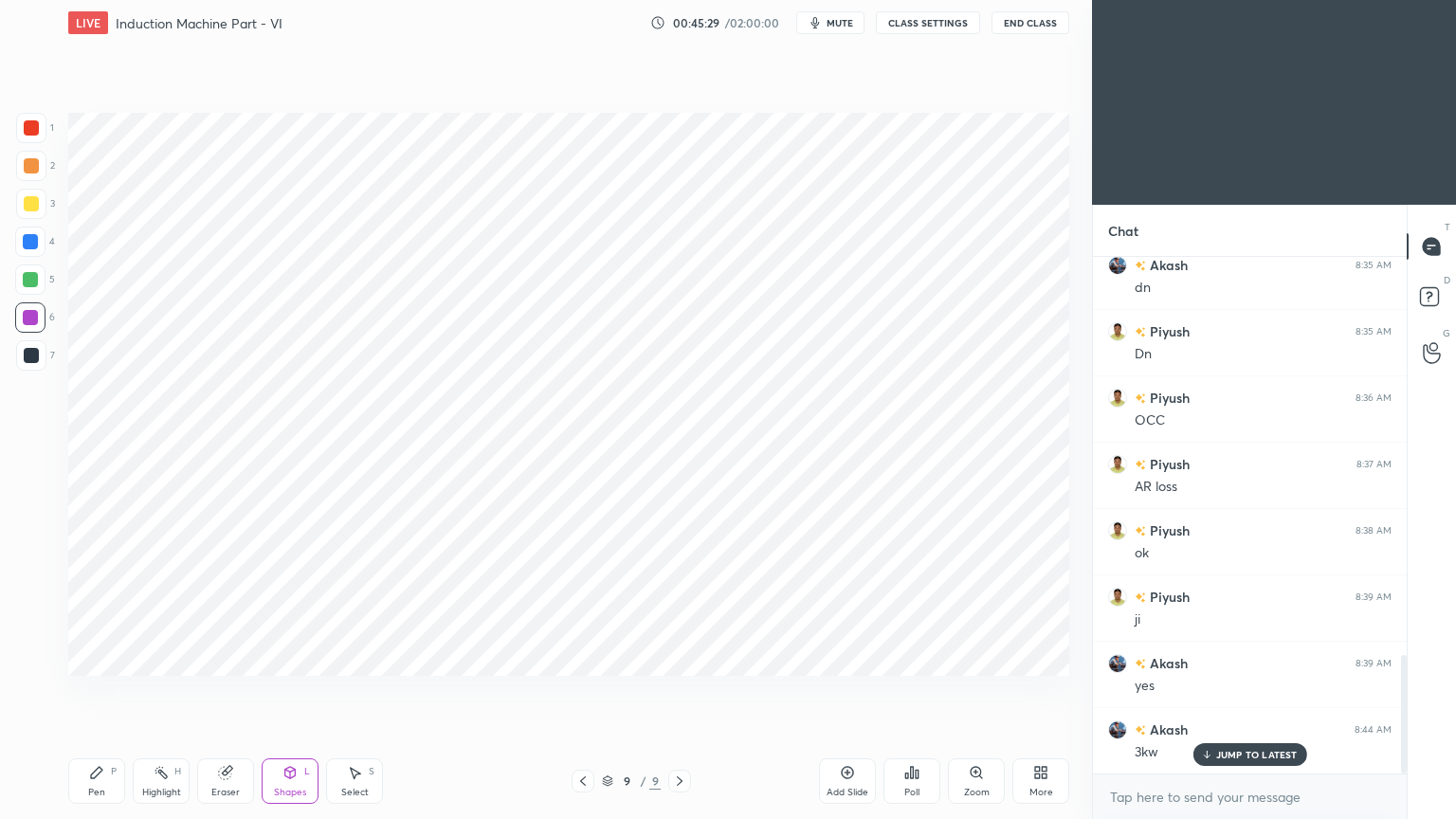
click at [95, 691] on div "Pen" at bounding box center [97, 793] width 17 height 10
click at [226, 691] on div "Eraser" at bounding box center [225, 793] width 28 height 10
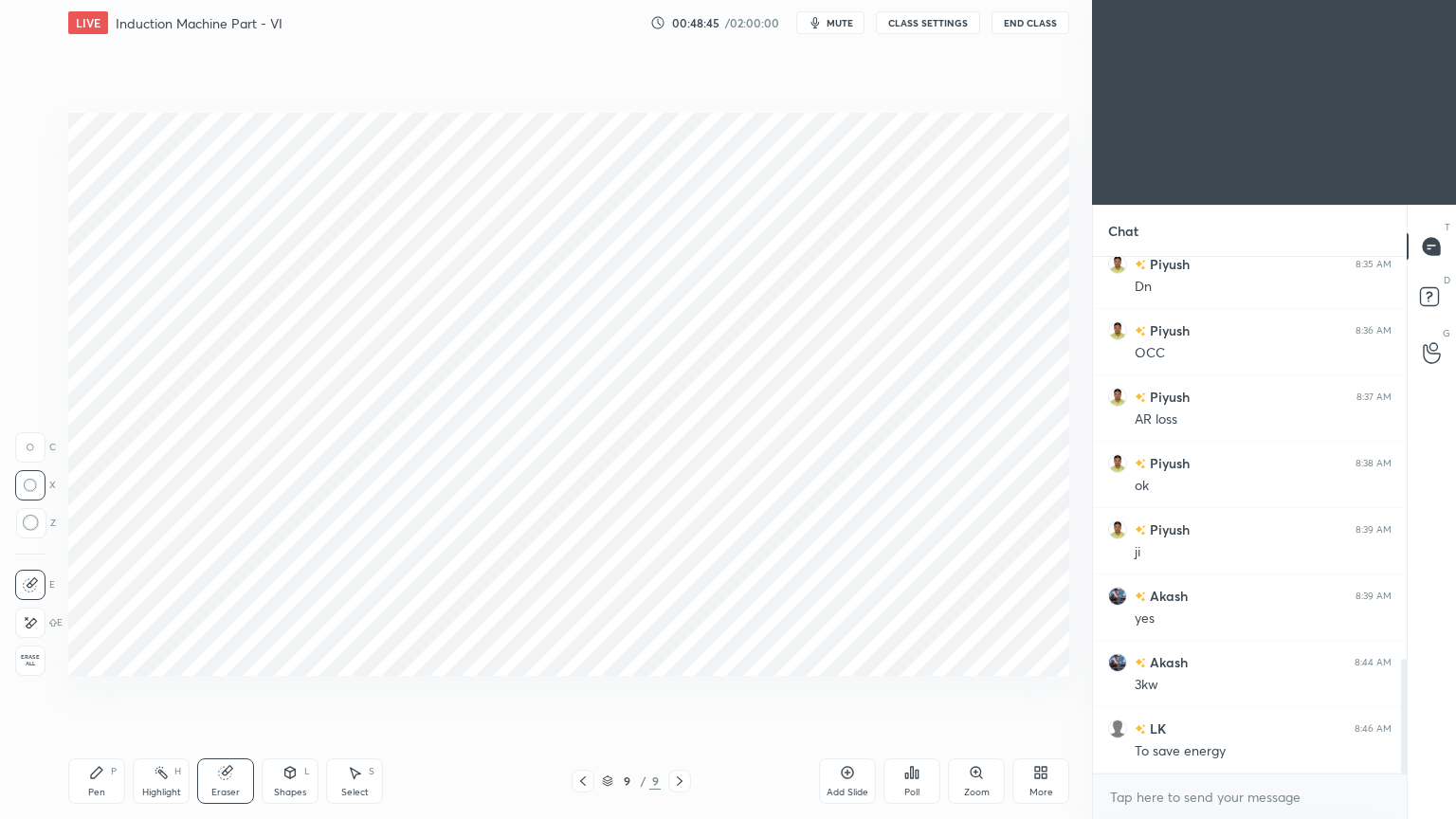
click at [32, 621] on icon at bounding box center [30, 622] width 15 height 16
click at [85, 691] on div "Pen P" at bounding box center [96, 780] width 57 height 46
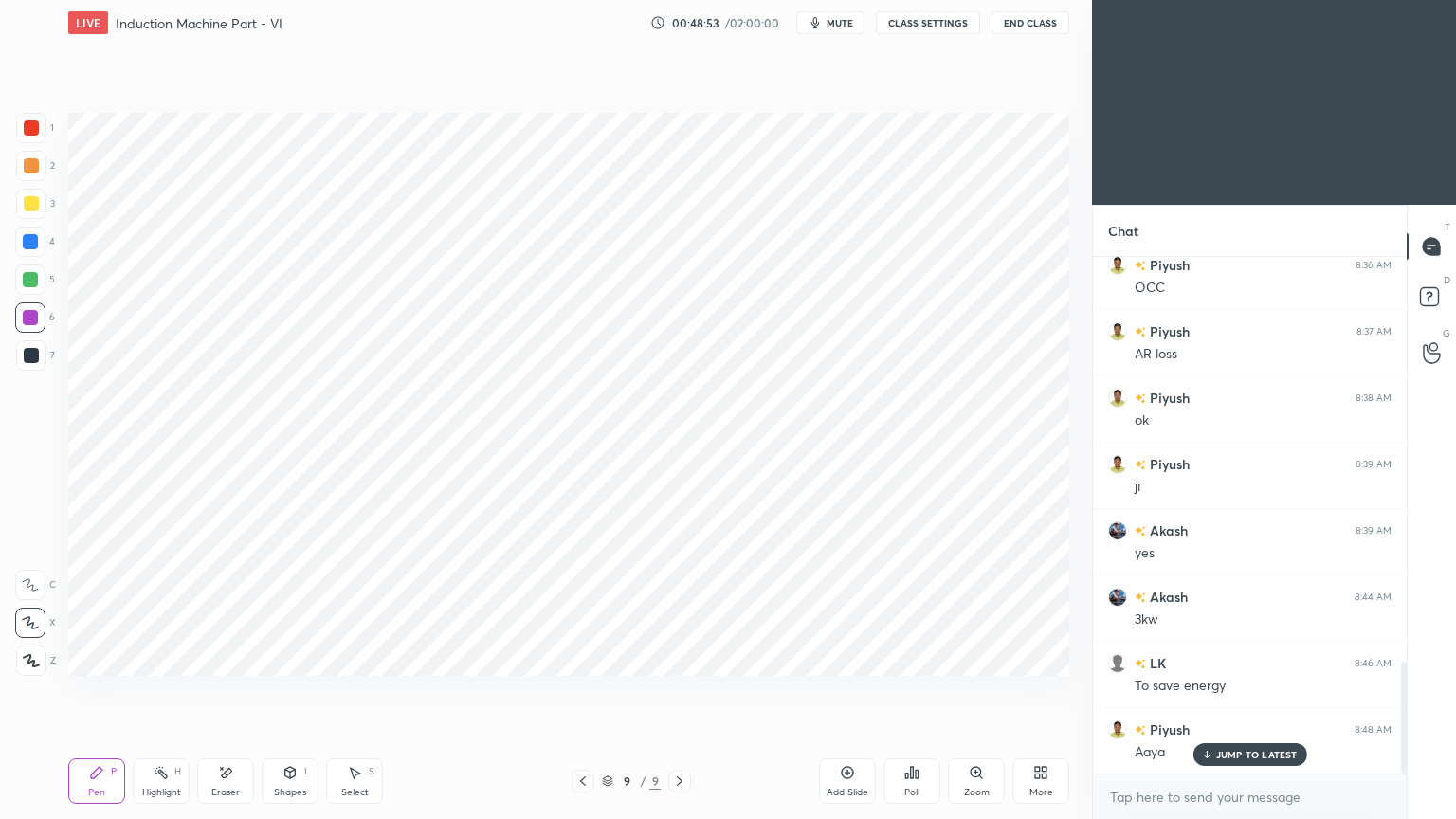
click at [1238, 691] on p "JUMP TO LATEST" at bounding box center [1257, 754] width 81 height 12
click at [924, 691] on div "Add Slide Poll Zoom More" at bounding box center [944, 781] width 250 height 106
click at [16, 321] on div at bounding box center [30, 317] width 30 height 30
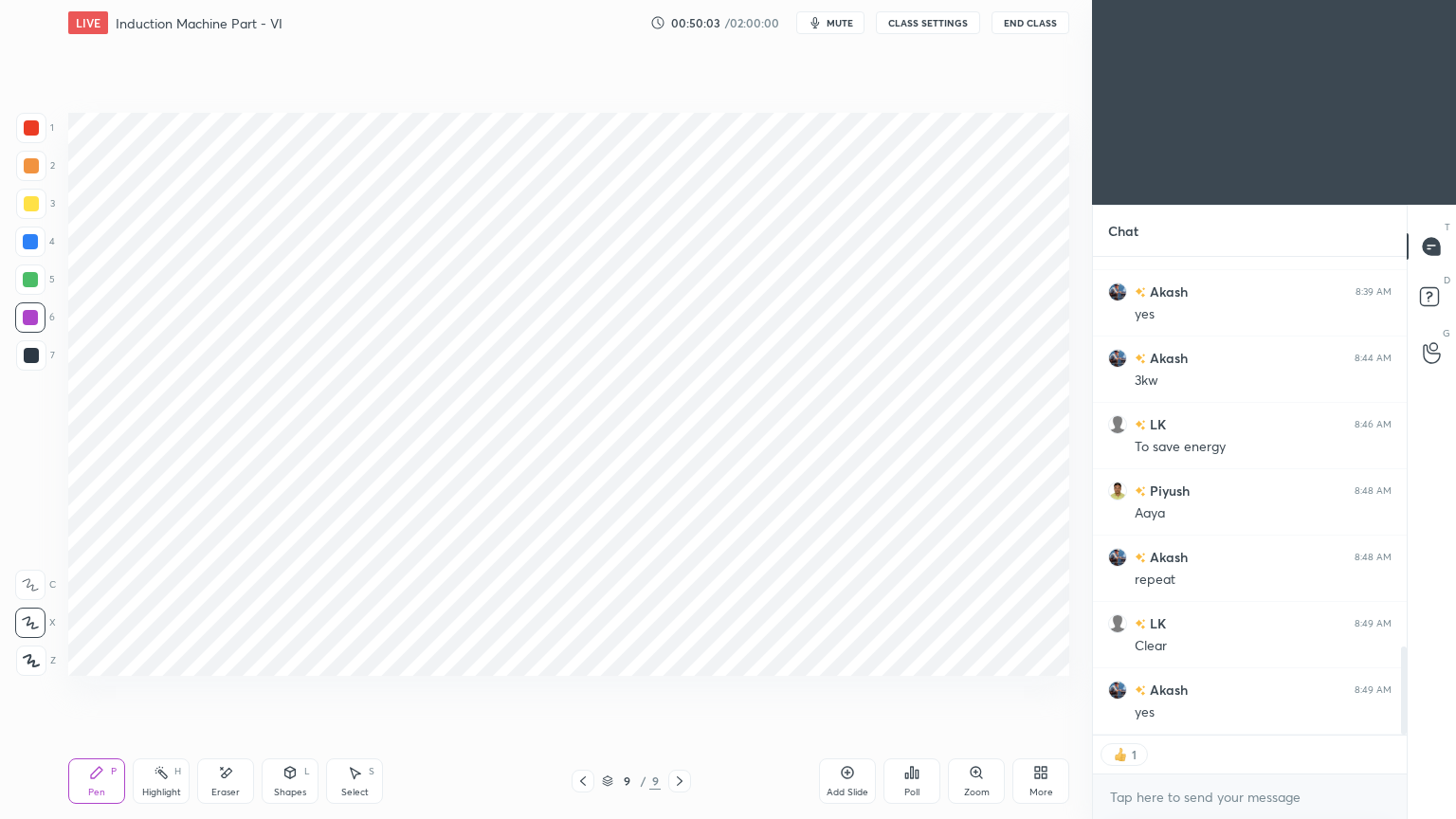
type textarea "x"
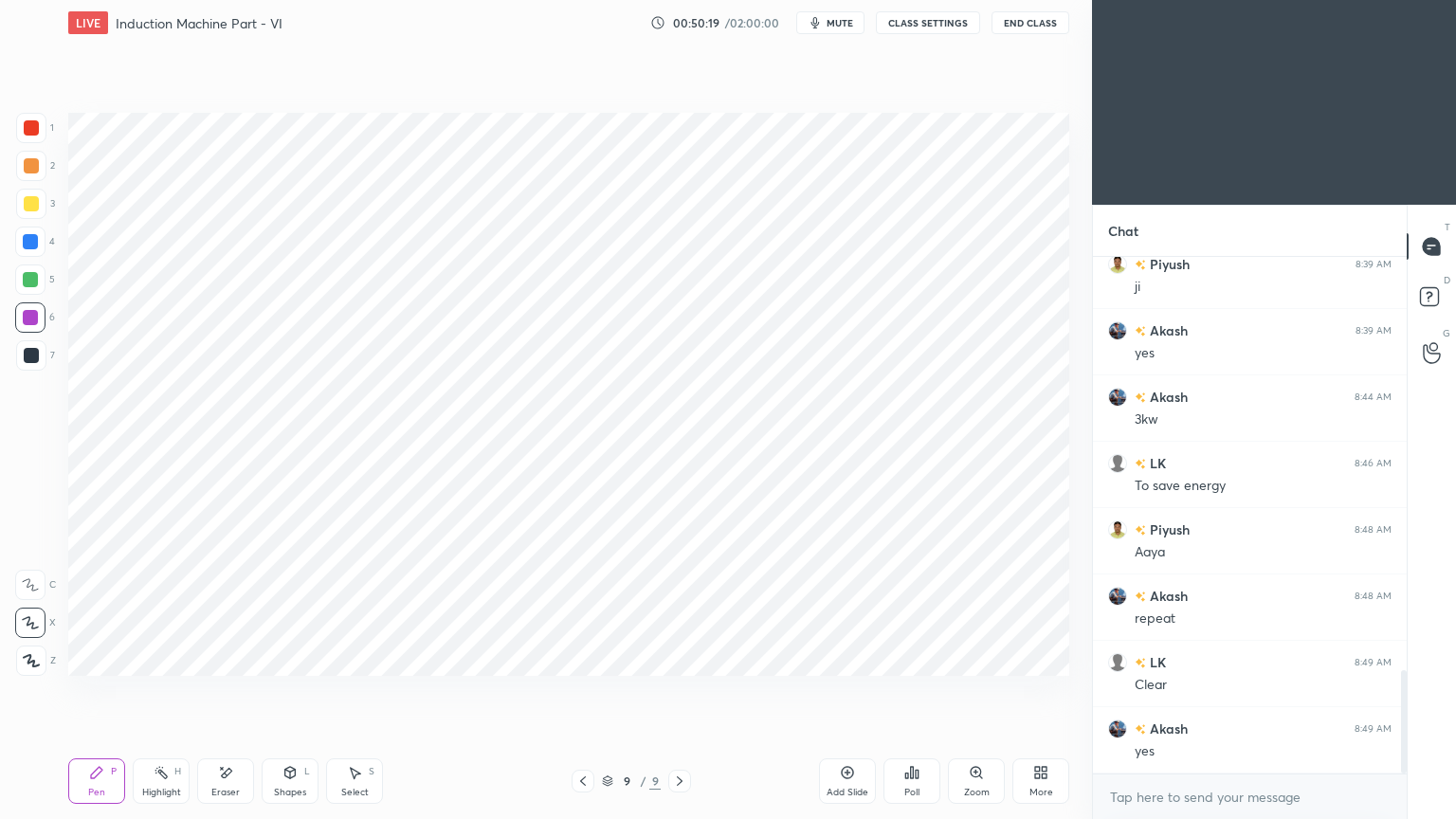
scroll to position [2131, 0]
click at [95, 691] on div "Pen" at bounding box center [97, 793] width 17 height 10
click at [24, 234] on div at bounding box center [30, 242] width 15 height 15
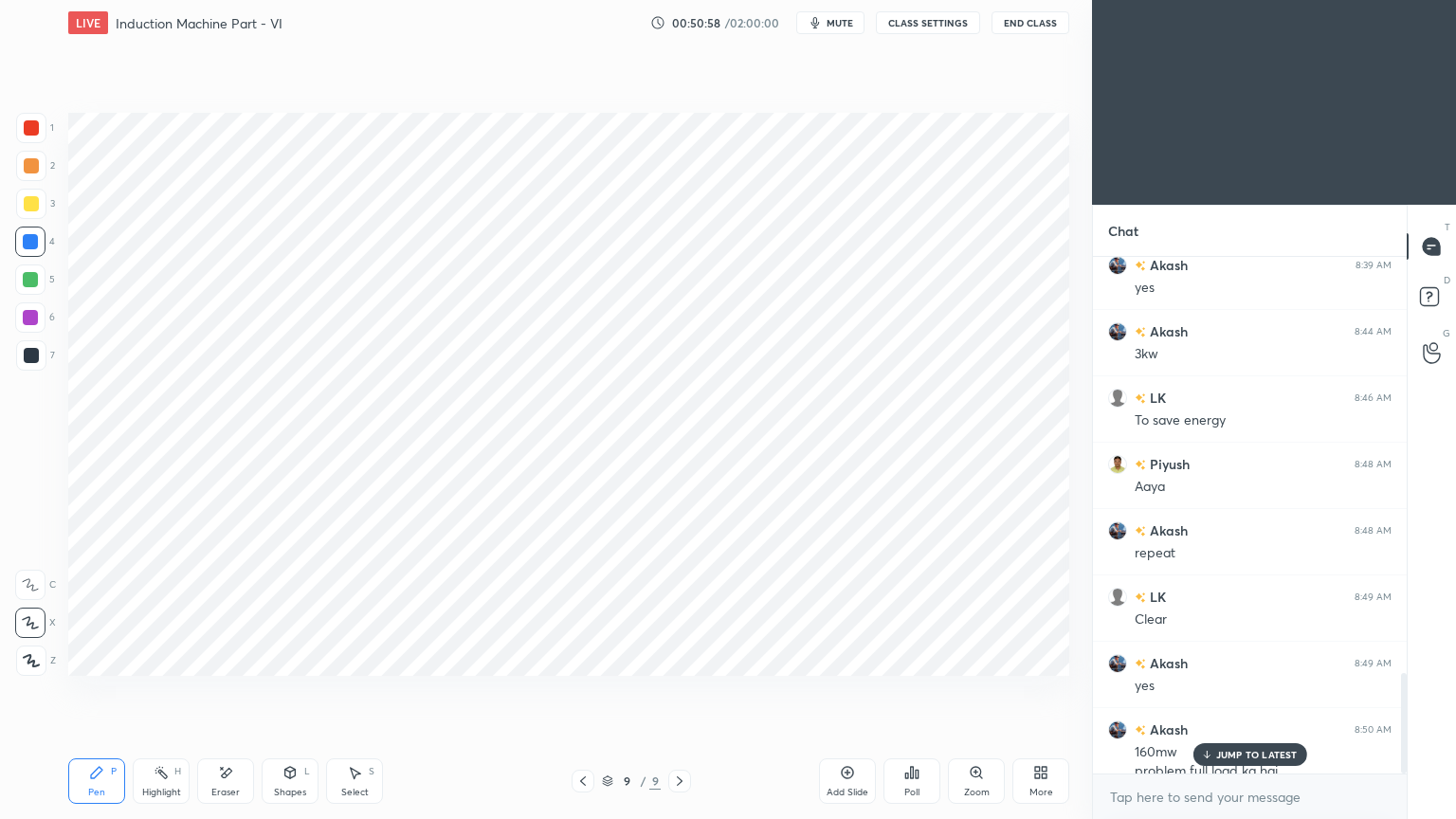
scroll to position [2150, 0]
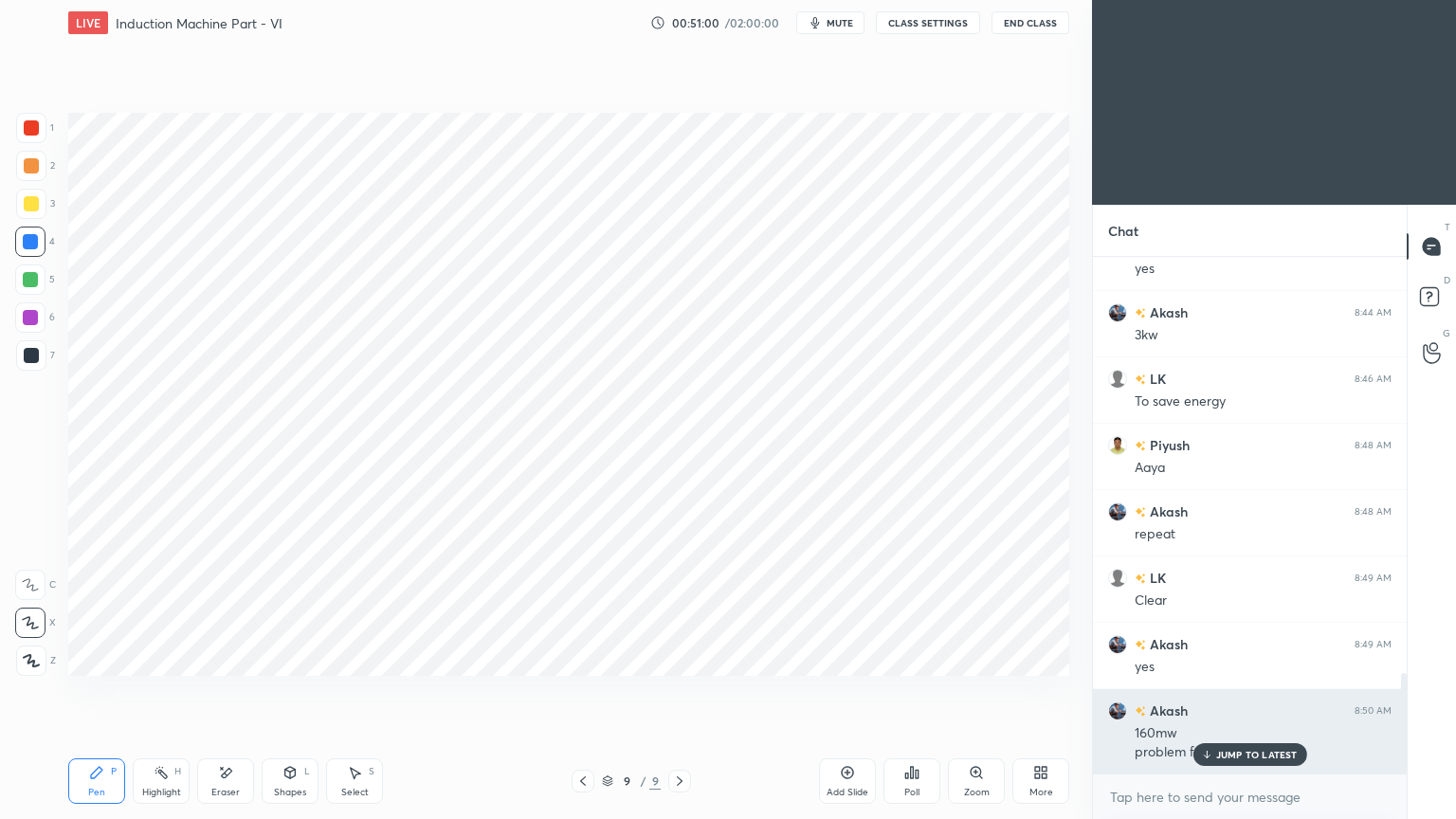
click at [1246, 691] on p "JUMP TO LATEST" at bounding box center [1257, 754] width 81 height 12
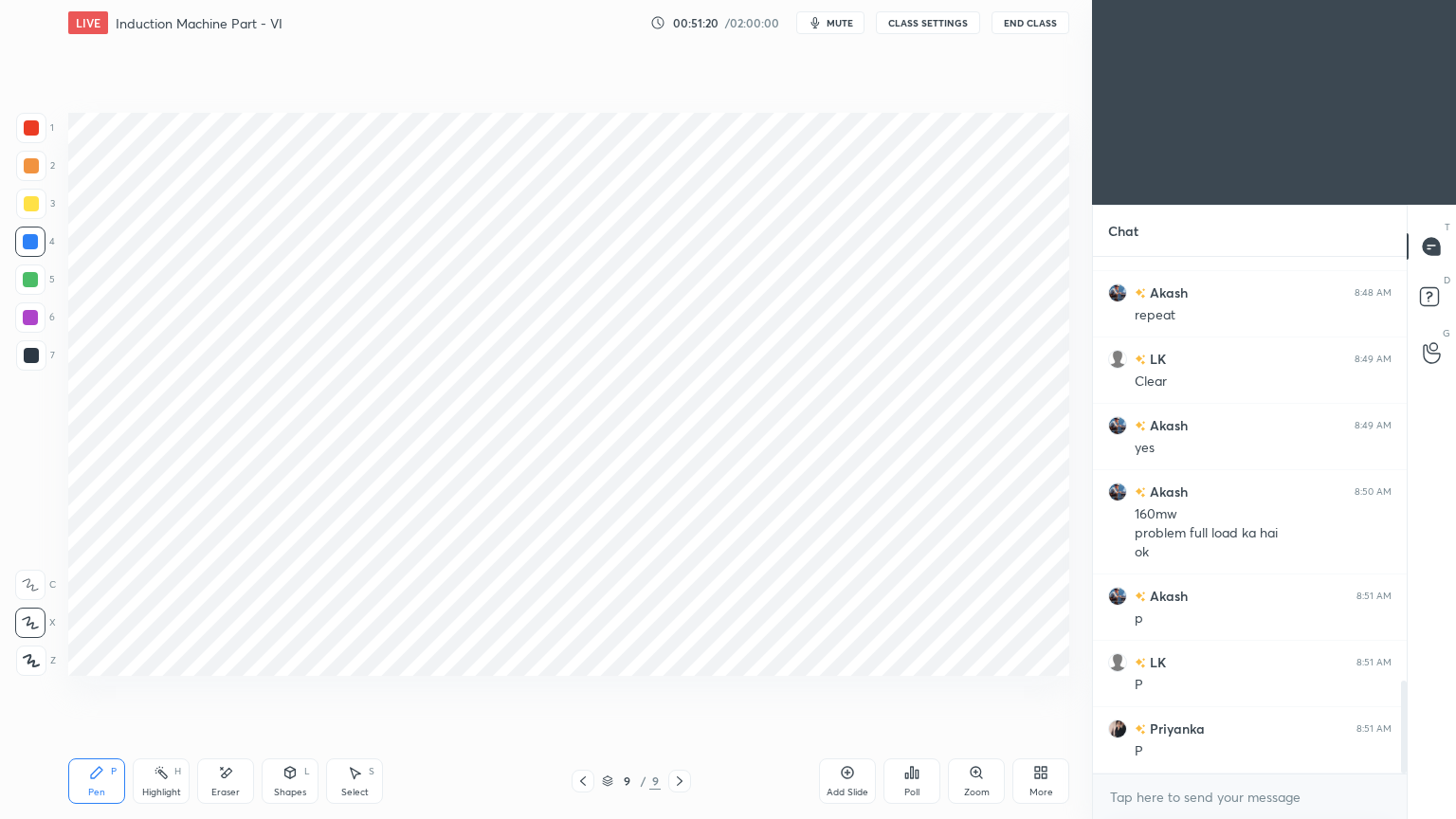
scroll to position [2434, 0]
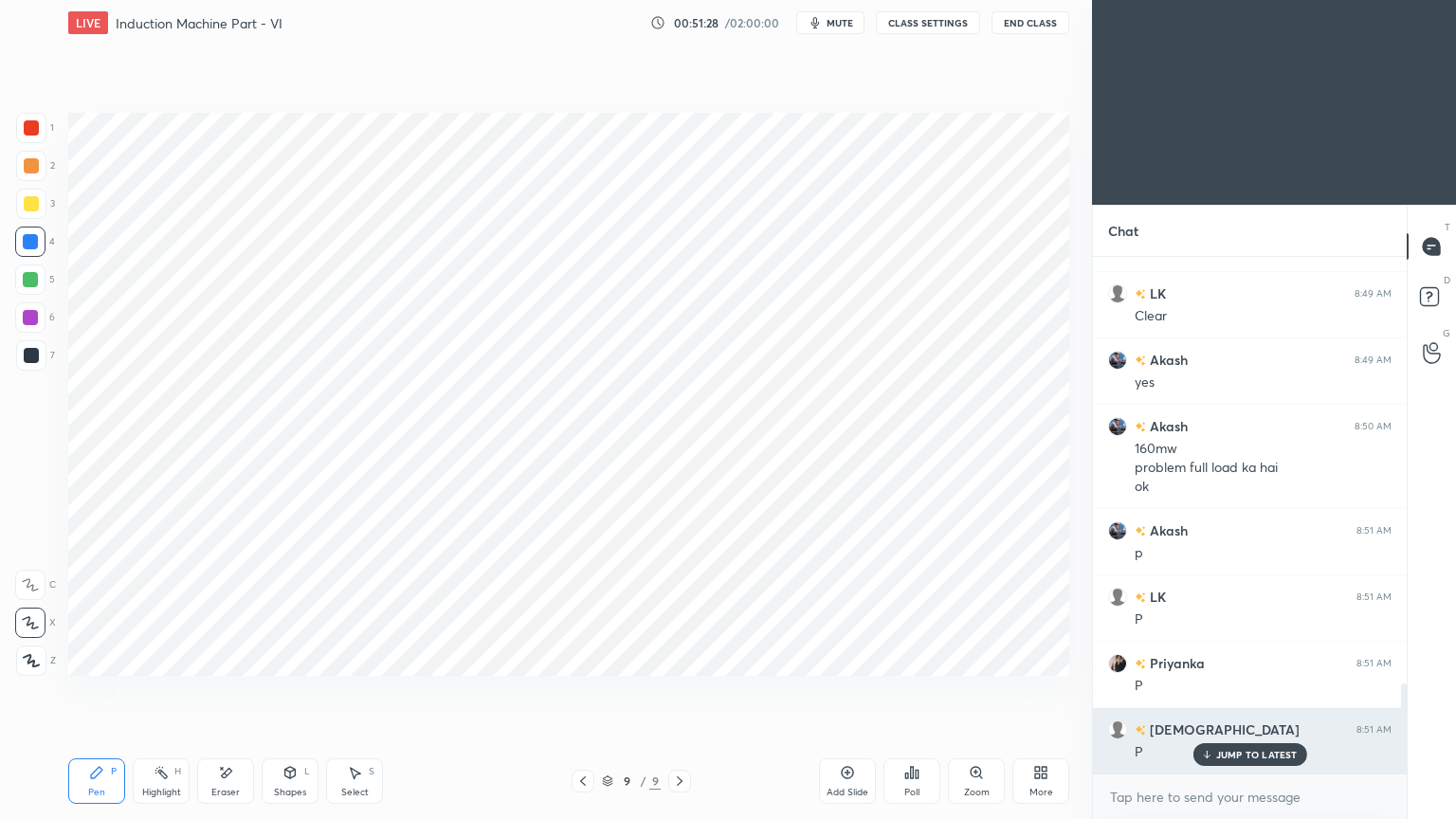
click at [1246, 691] on p "JUMP TO LATEST" at bounding box center [1257, 754] width 81 height 12
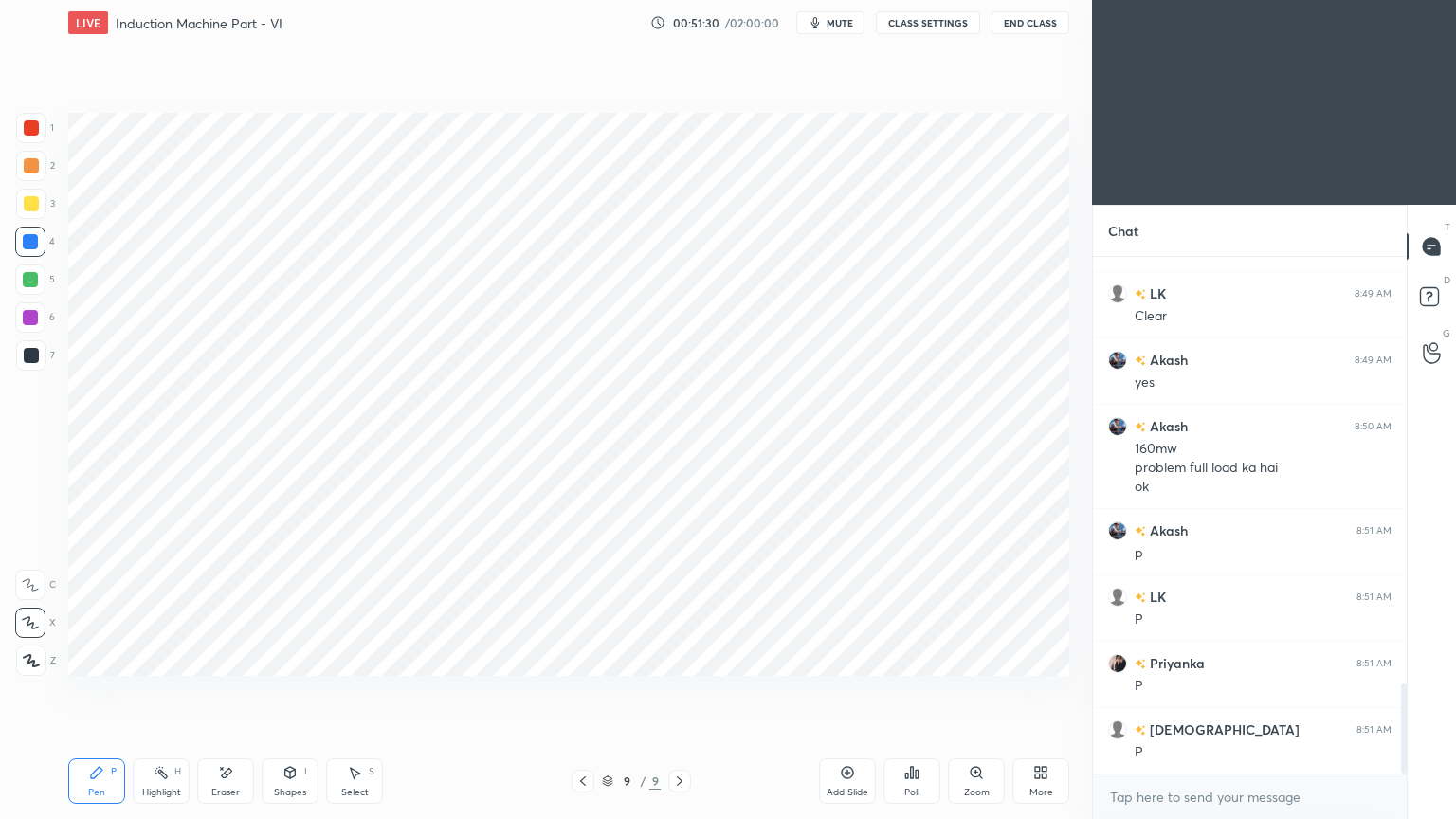
drag, startPoint x: 1407, startPoint y: 728, endPoint x: 1405, endPoint y: 689, distance: 39.1
click at [1410, 670] on div "T Messages (T) D Doubts (D) G Raise Hand (G)" at bounding box center [1431, 511] width 49 height 614
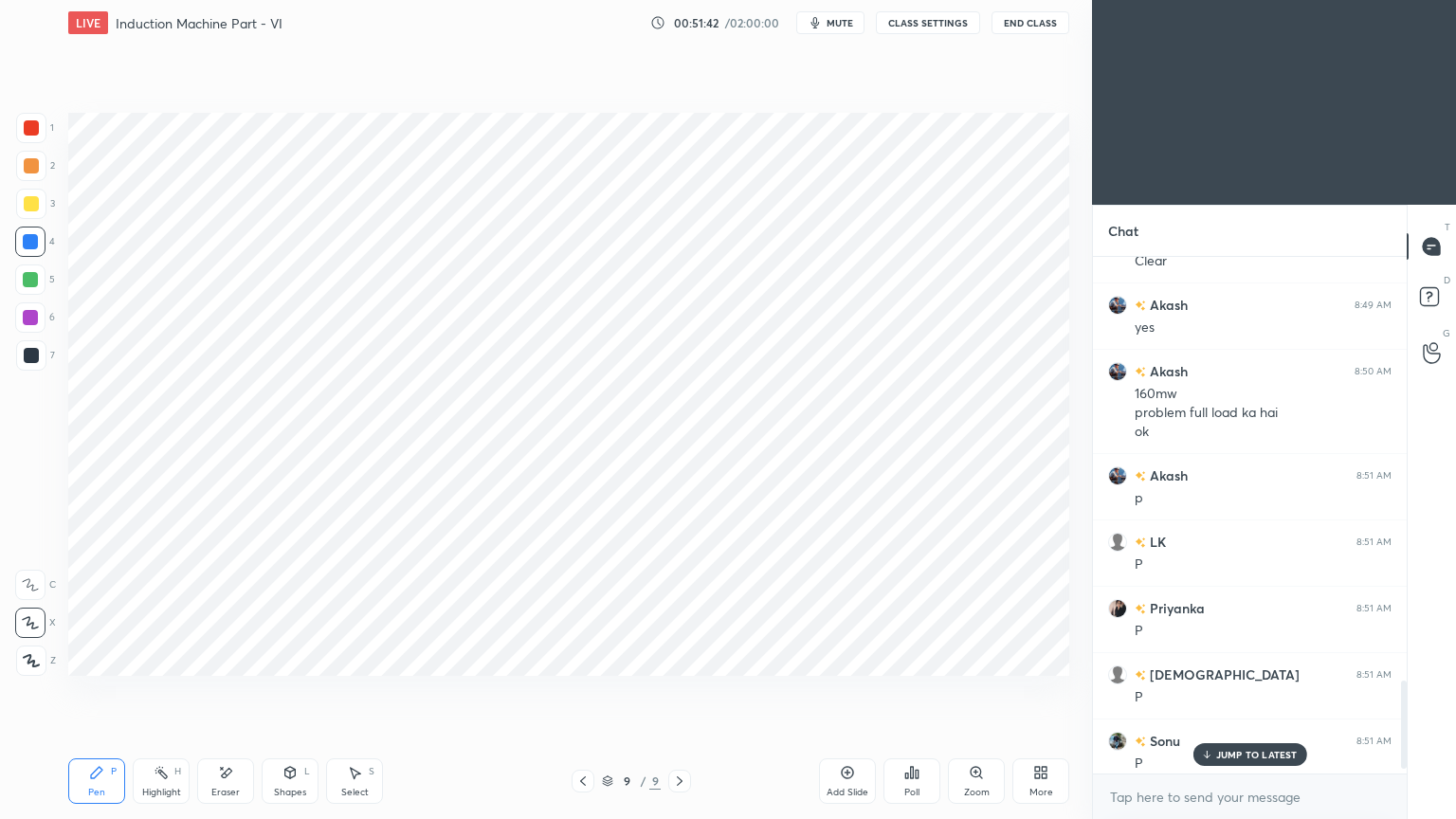
scroll to position [2553, 0]
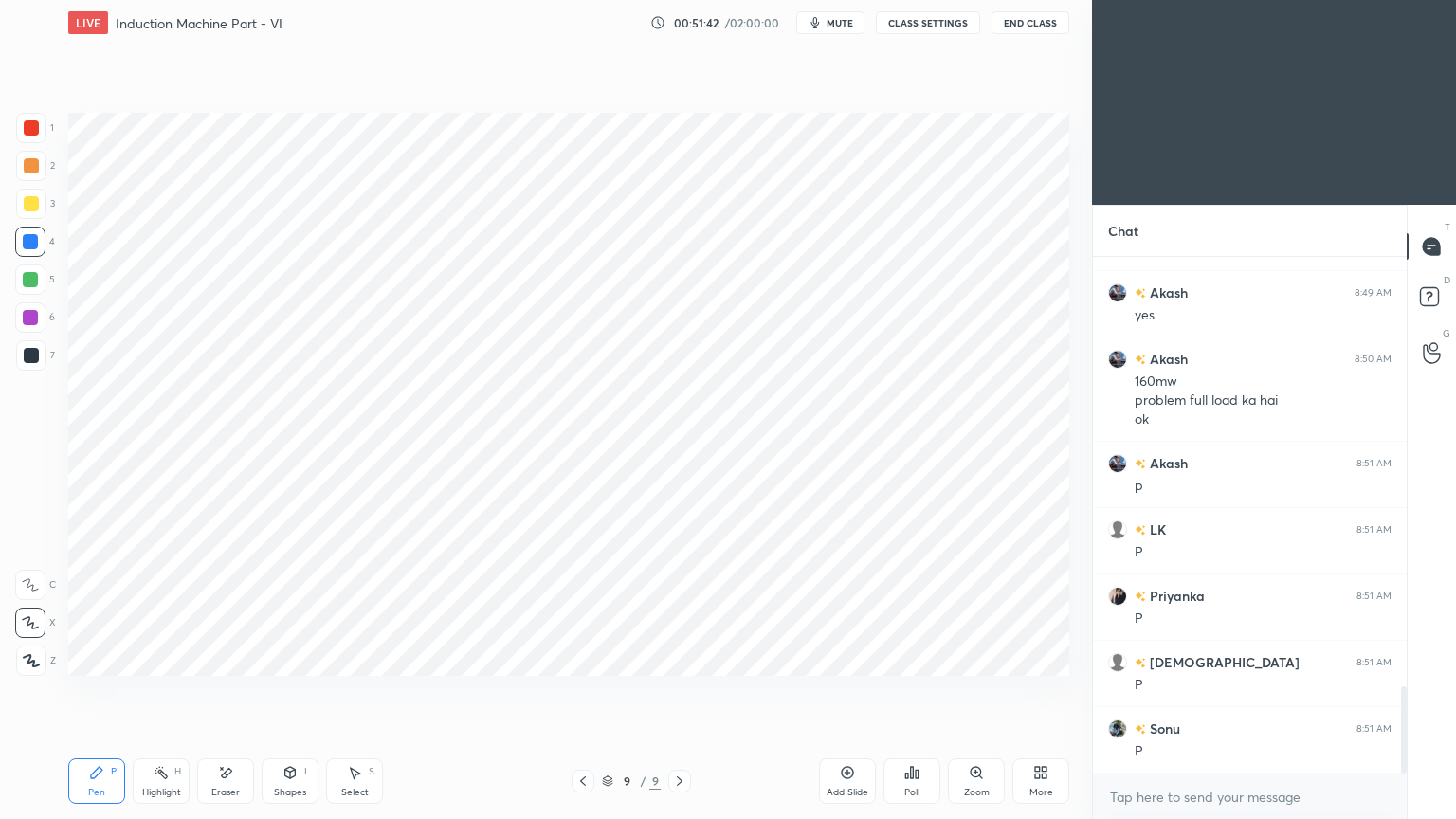
drag, startPoint x: 1401, startPoint y: 724, endPoint x: 1399, endPoint y: 776, distance: 52.0
click at [1399, 691] on div "Akash 8:48 AM repeat LK 8:49 AM Clear Akash 8:49 AM yes Akash 8:50 AM 160mw pro…" at bounding box center [1250, 537] width 314 height 562
drag, startPoint x: 1408, startPoint y: 712, endPoint x: 1407, endPoint y: 757, distance: 45.0
click at [1407, 691] on div "T Messages (T) D Doubts (D) G Raise Hand (G)" at bounding box center [1431, 511] width 49 height 614
drag, startPoint x: 1405, startPoint y: 708, endPoint x: 1407, endPoint y: 769, distance: 61.0
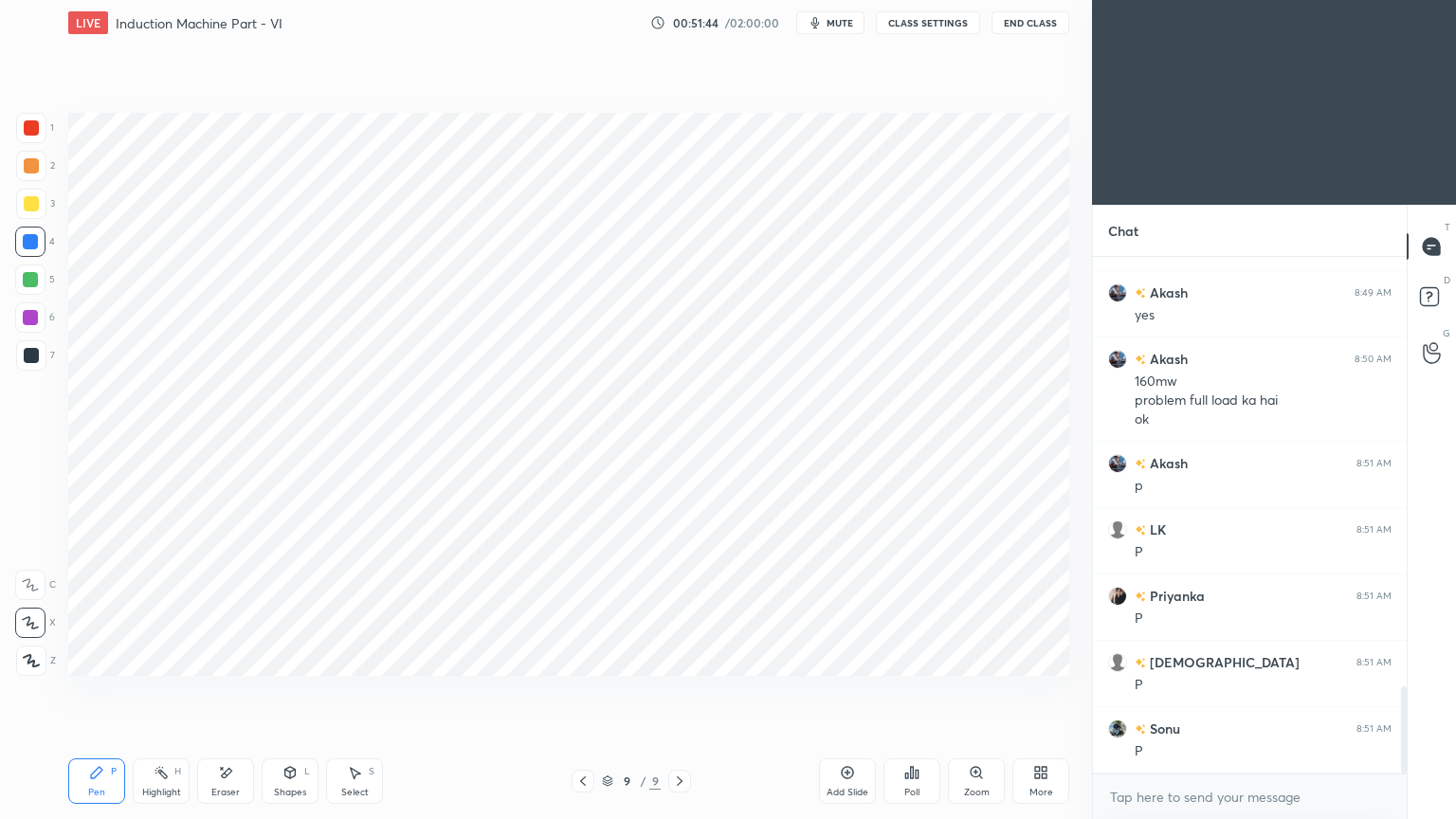
click at [1407, 691] on div "Chat Akash 8:48 AM repeat LK 8:49 AM Clear Akash 8:49 AM yes Akash 8:50 AM 160m…" at bounding box center [1274, 511] width 364 height 614
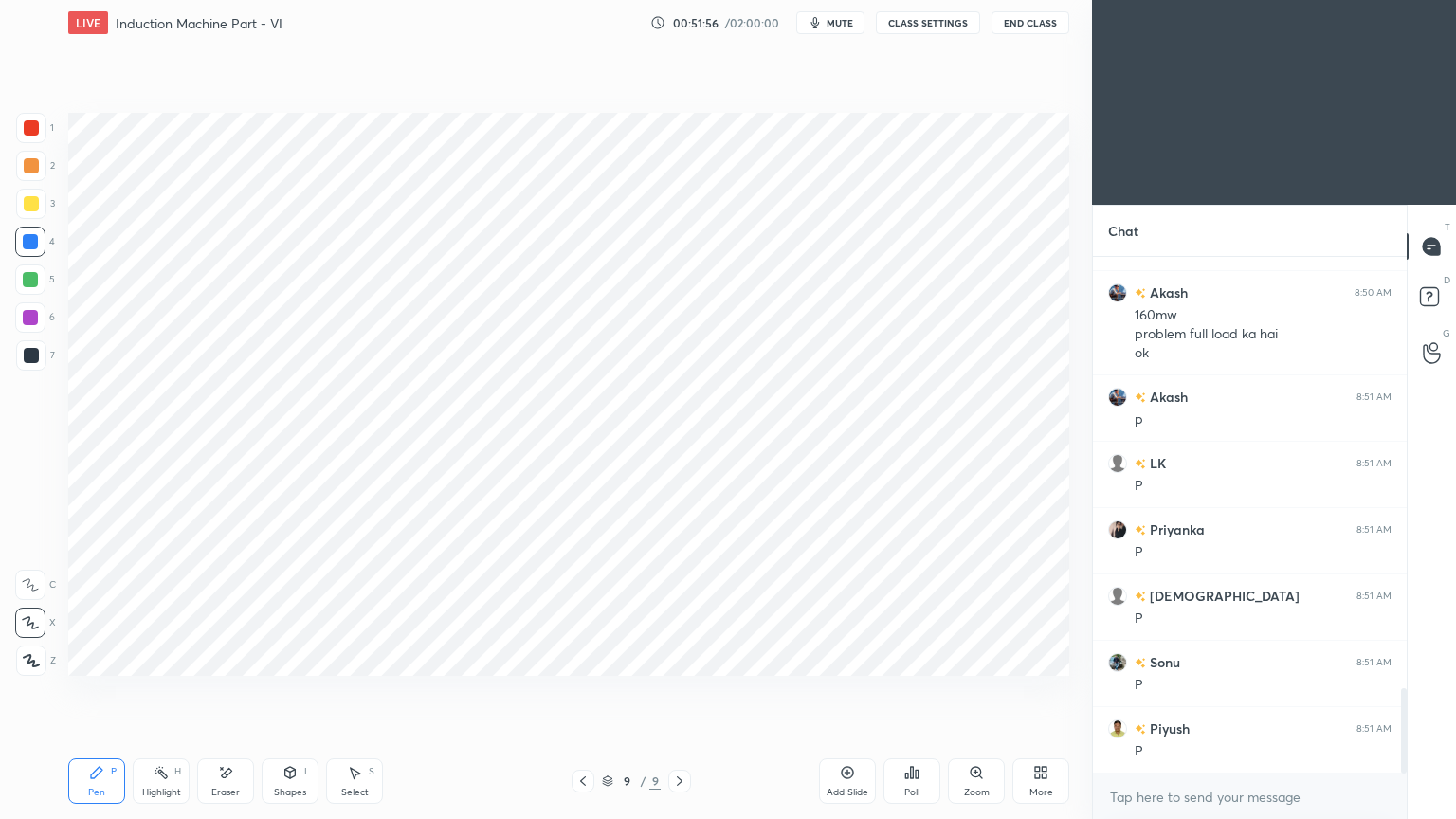
click at [847, 691] on icon at bounding box center [847, 773] width 13 height 13
click at [26, 132] on div at bounding box center [31, 128] width 15 height 15
click at [21, 285] on div at bounding box center [30, 279] width 30 height 30
click at [296, 691] on icon at bounding box center [290, 773] width 15 height 15
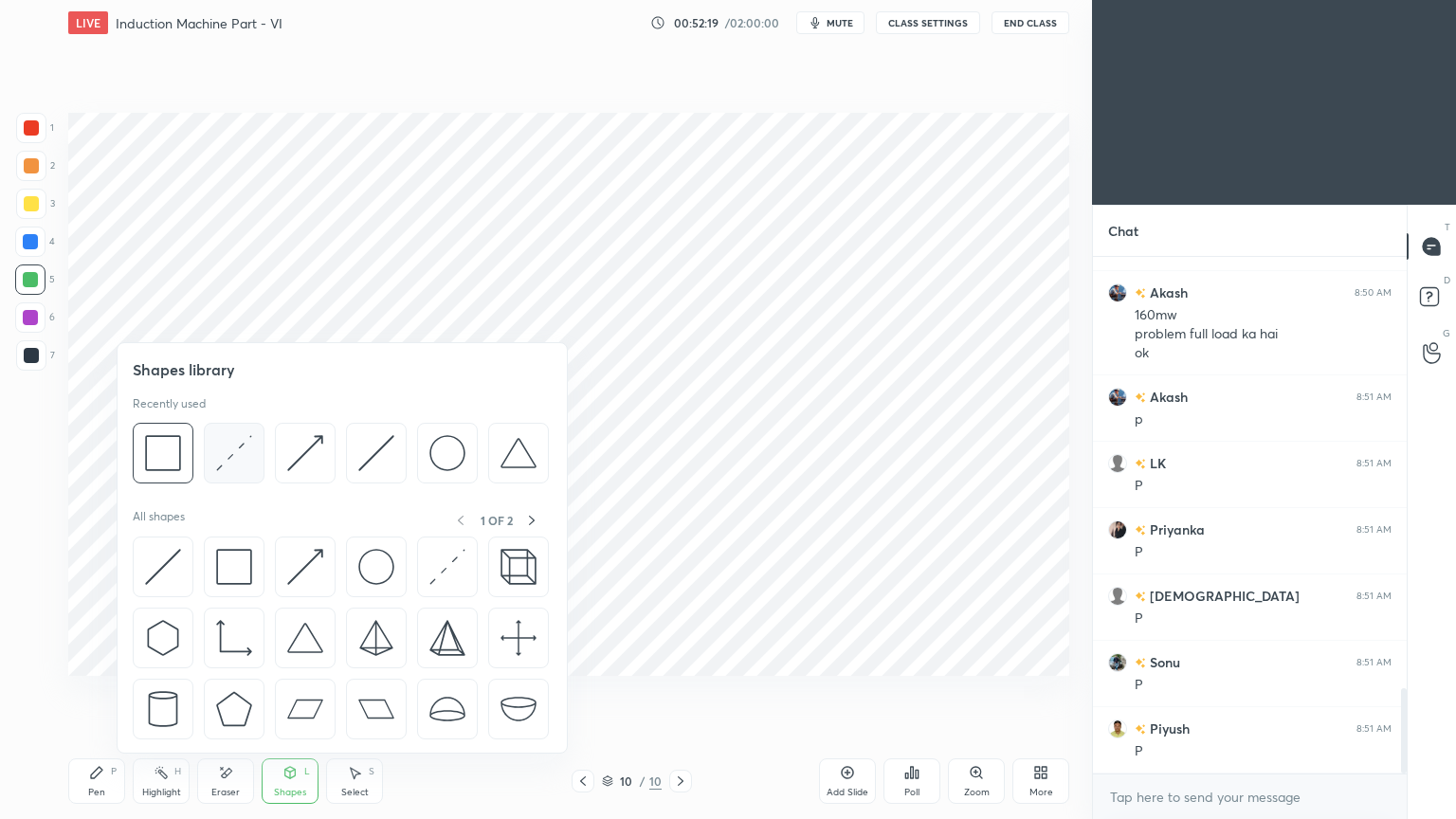
click at [232, 436] on img at bounding box center [233, 452] width 36 height 36
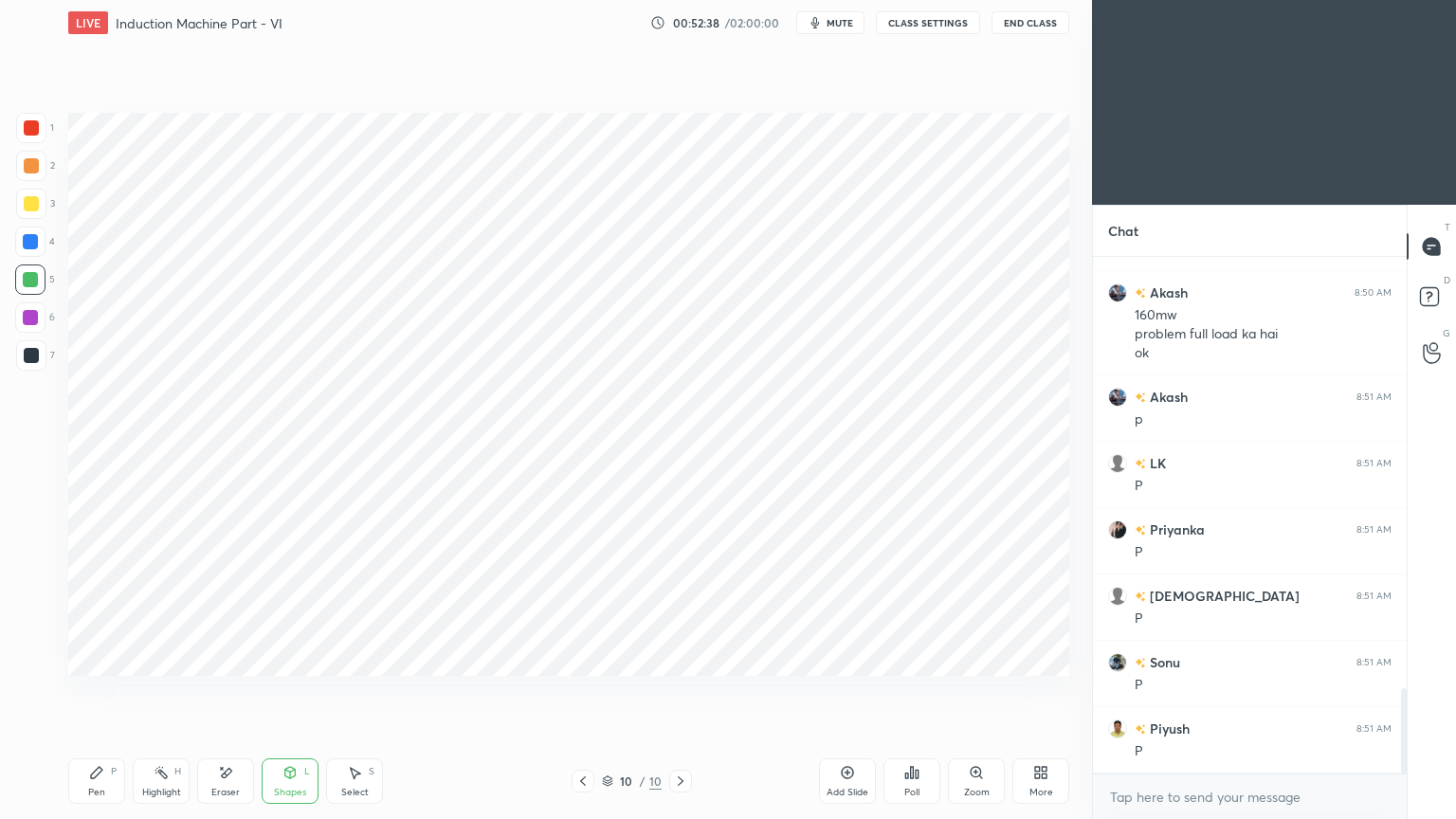
click at [28, 351] on div at bounding box center [31, 355] width 15 height 15
click at [218, 691] on icon at bounding box center [226, 773] width 15 height 16
click at [87, 691] on div "Pen P" at bounding box center [96, 780] width 57 height 46
click at [578, 691] on icon at bounding box center [583, 781] width 15 height 15
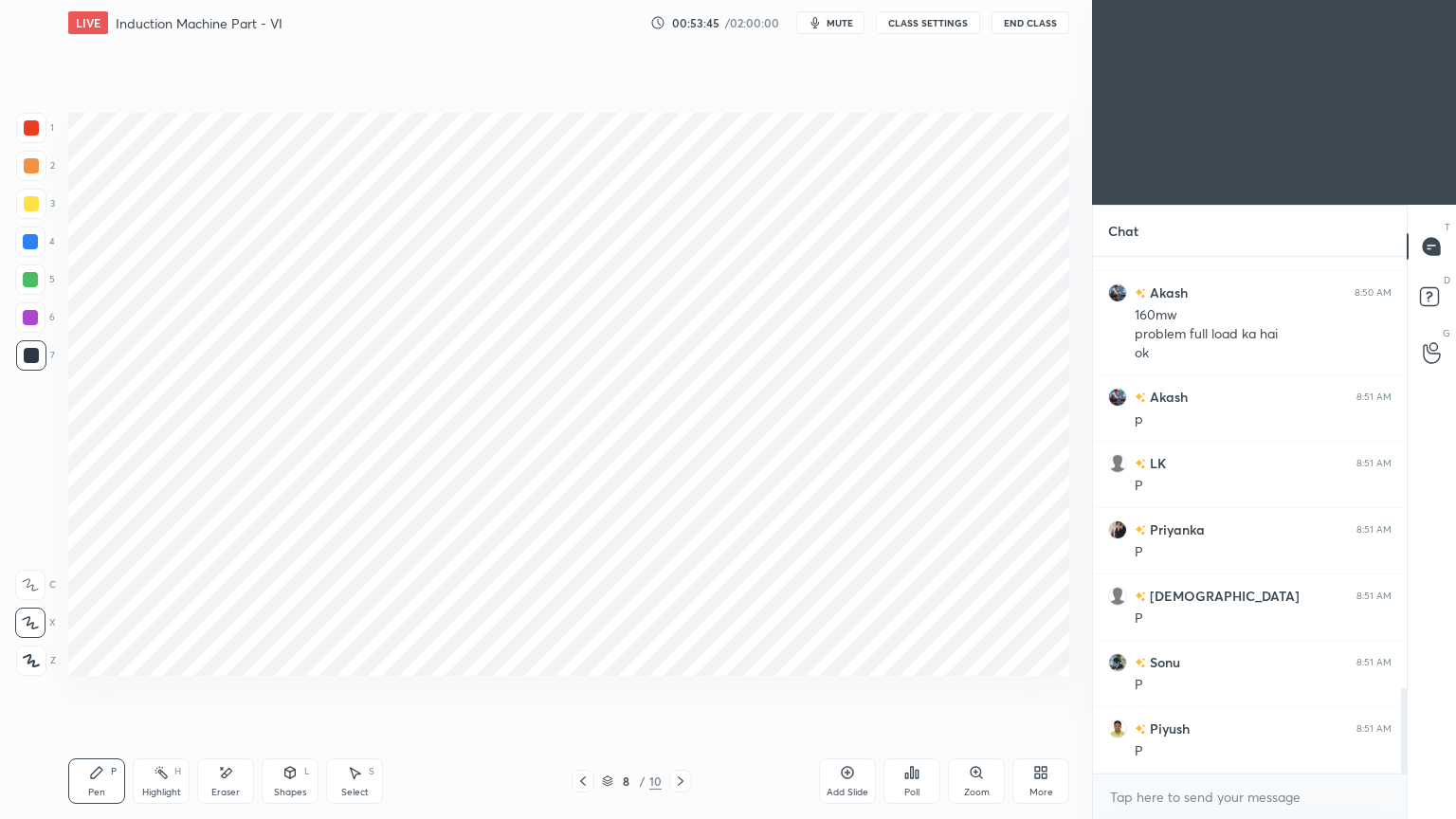
click at [684, 691] on icon at bounding box center [681, 781] width 15 height 15
click at [682, 691] on icon at bounding box center [681, 781] width 15 height 15
click at [226, 691] on div "Eraser" at bounding box center [225, 793] width 28 height 10
click at [101, 691] on icon at bounding box center [97, 773] width 15 height 15
click at [213, 691] on div "Eraser" at bounding box center [225, 793] width 28 height 10
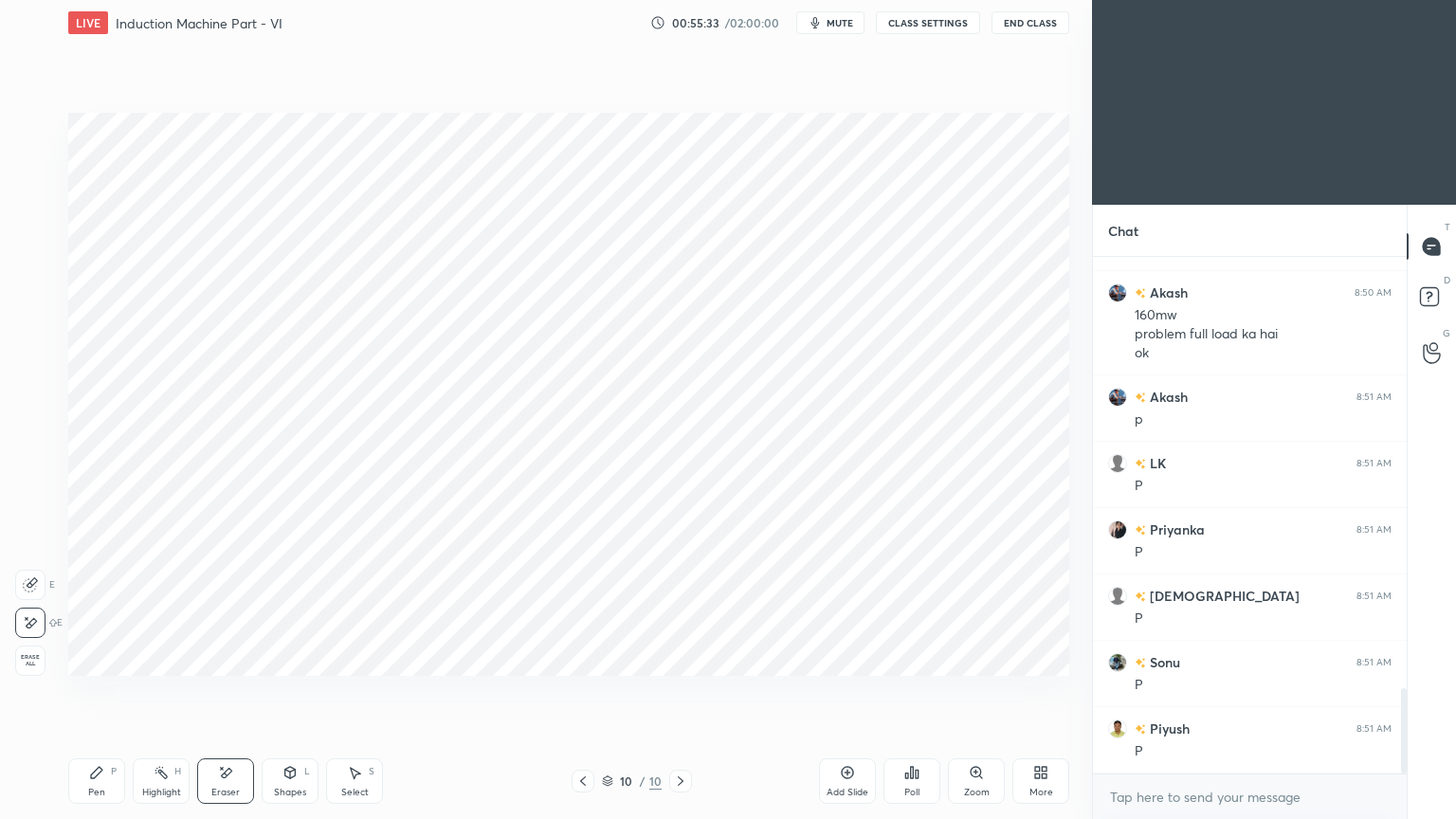
click at [95, 691] on div "Pen P" at bounding box center [96, 780] width 57 height 46
click at [27, 143] on div "1" at bounding box center [35, 132] width 38 height 38
click at [35, 247] on div at bounding box center [30, 242] width 15 height 15
click at [43, 136] on div at bounding box center [31, 128] width 30 height 30
click at [274, 691] on div "Shapes L" at bounding box center [289, 780] width 57 height 46
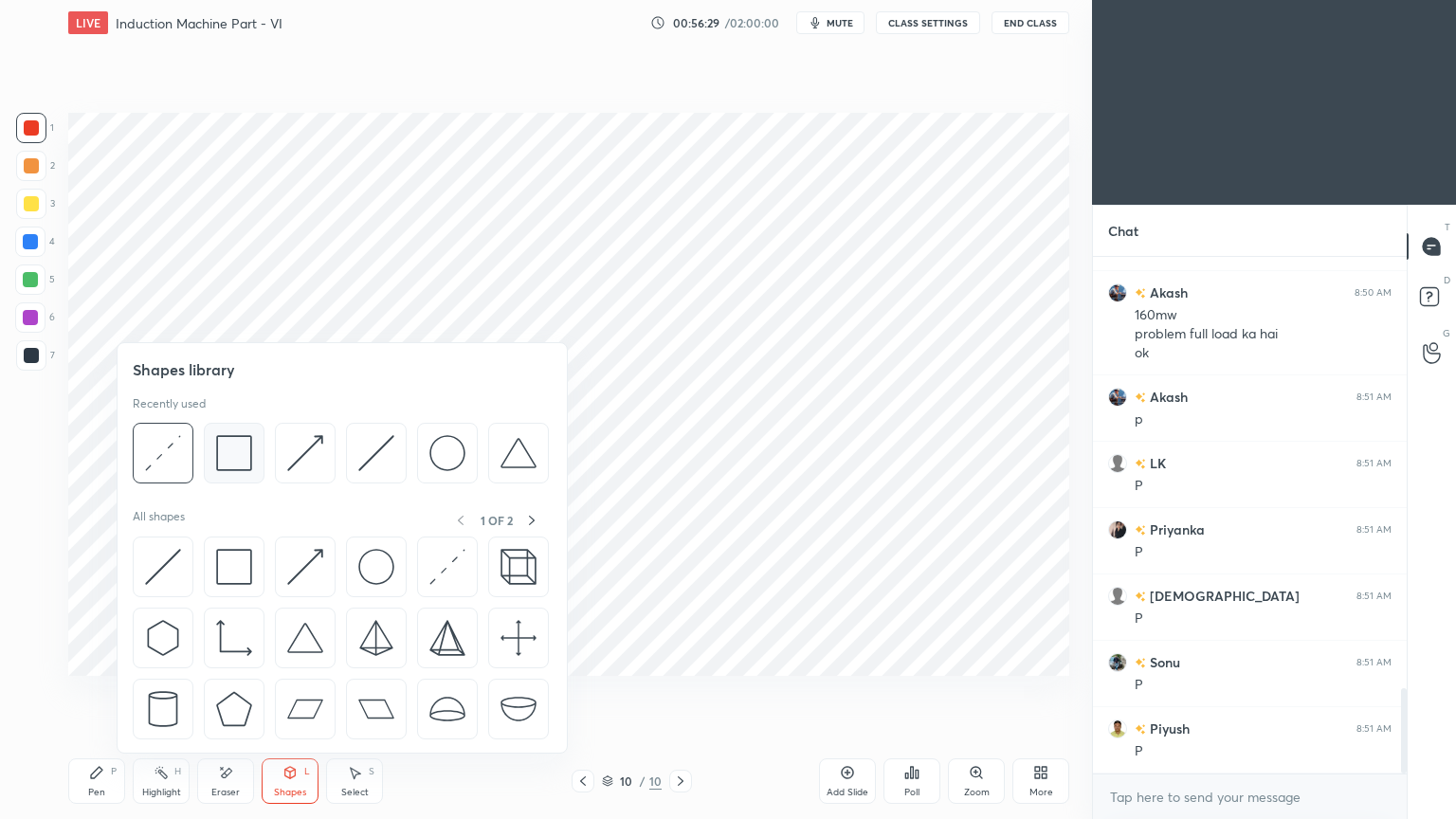
click at [234, 455] on img at bounding box center [233, 452] width 36 height 36
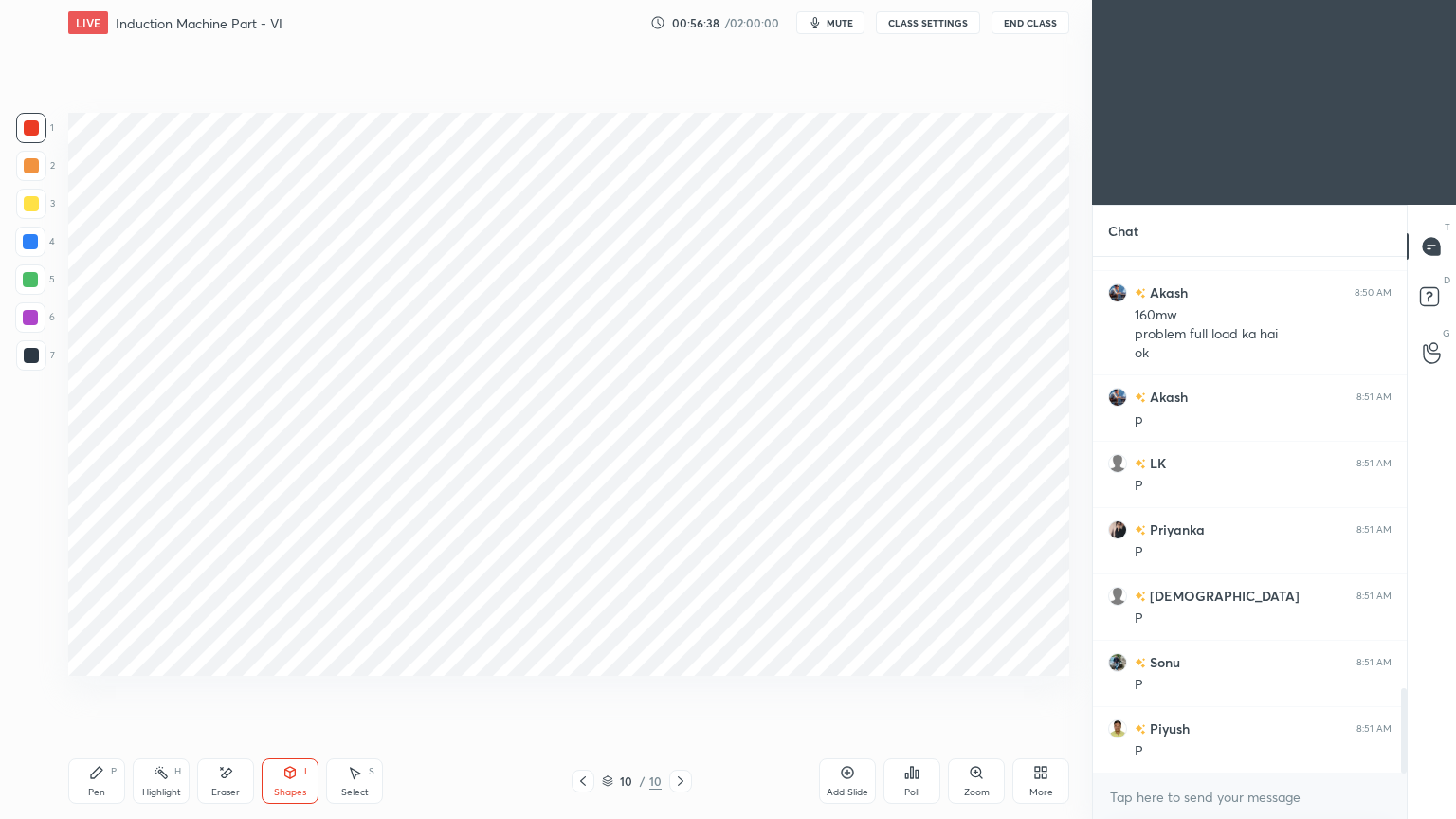
click at [215, 691] on div "Eraser" at bounding box center [226, 780] width 57 height 46
drag, startPoint x: 288, startPoint y: 774, endPoint x: 285, endPoint y: 764, distance: 10.4
click at [286, 691] on icon at bounding box center [290, 773] width 11 height 12
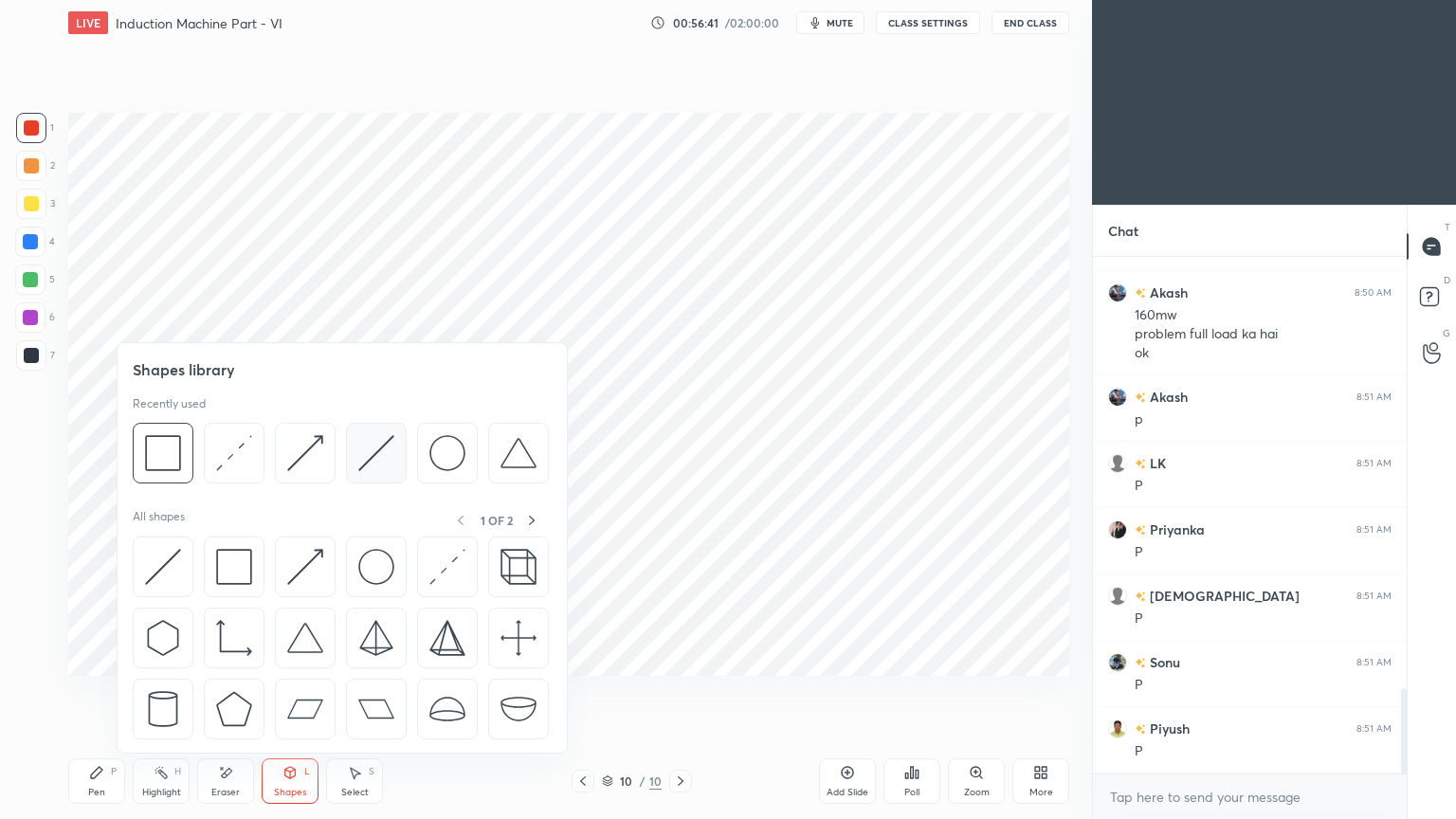
click at [377, 456] on img at bounding box center [376, 452] width 36 height 36
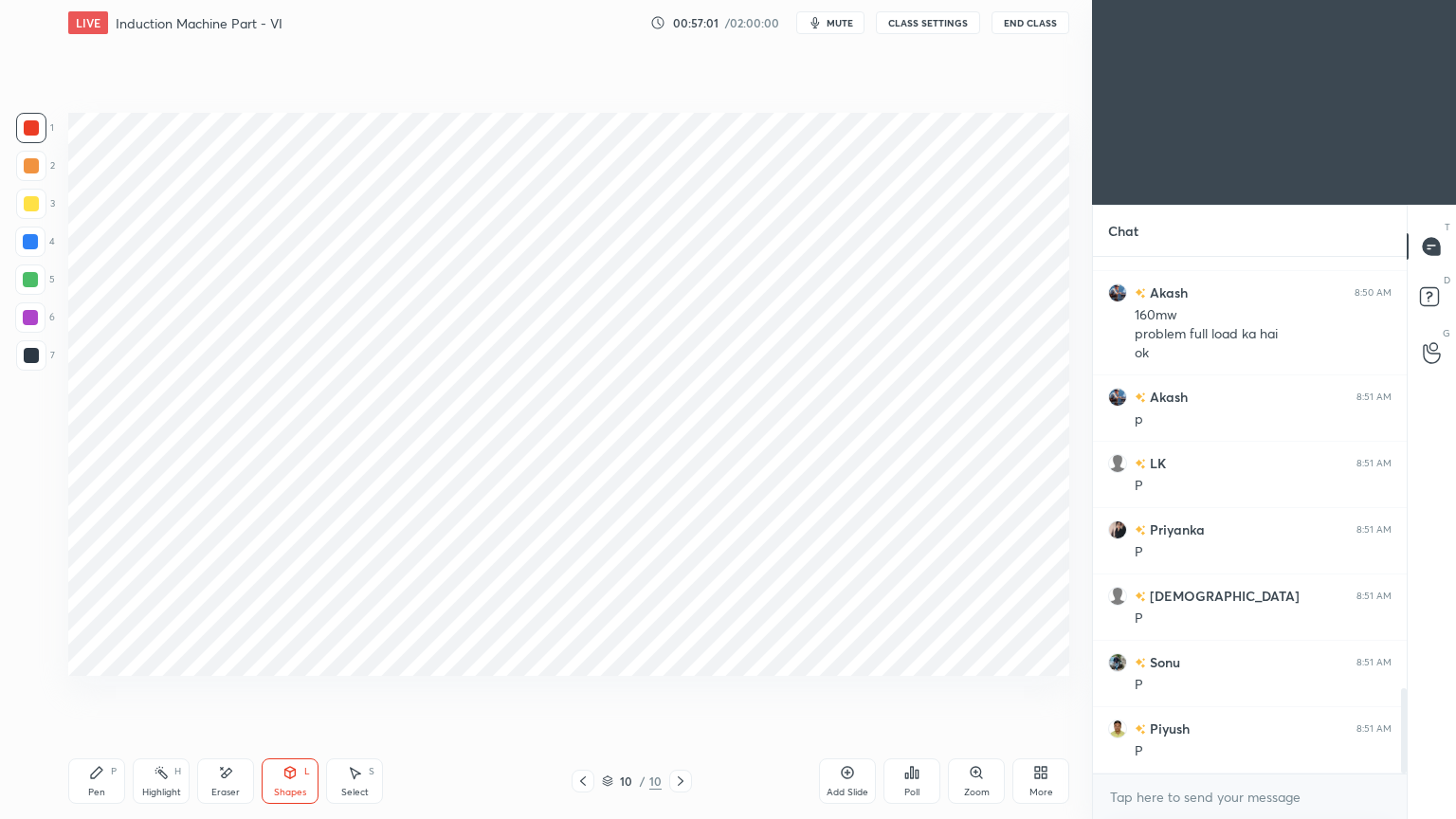
click at [99, 691] on div "Pen" at bounding box center [97, 793] width 17 height 10
click at [21, 326] on div at bounding box center [30, 317] width 30 height 30
click at [221, 679] on div "Setting up your live class Poll for secs No correct answer Start poll" at bounding box center [569, 394] width 1016 height 698
click at [1073, 637] on div "Setting up your live class Poll for secs No correct answer Start poll" at bounding box center [569, 394] width 1016 height 698
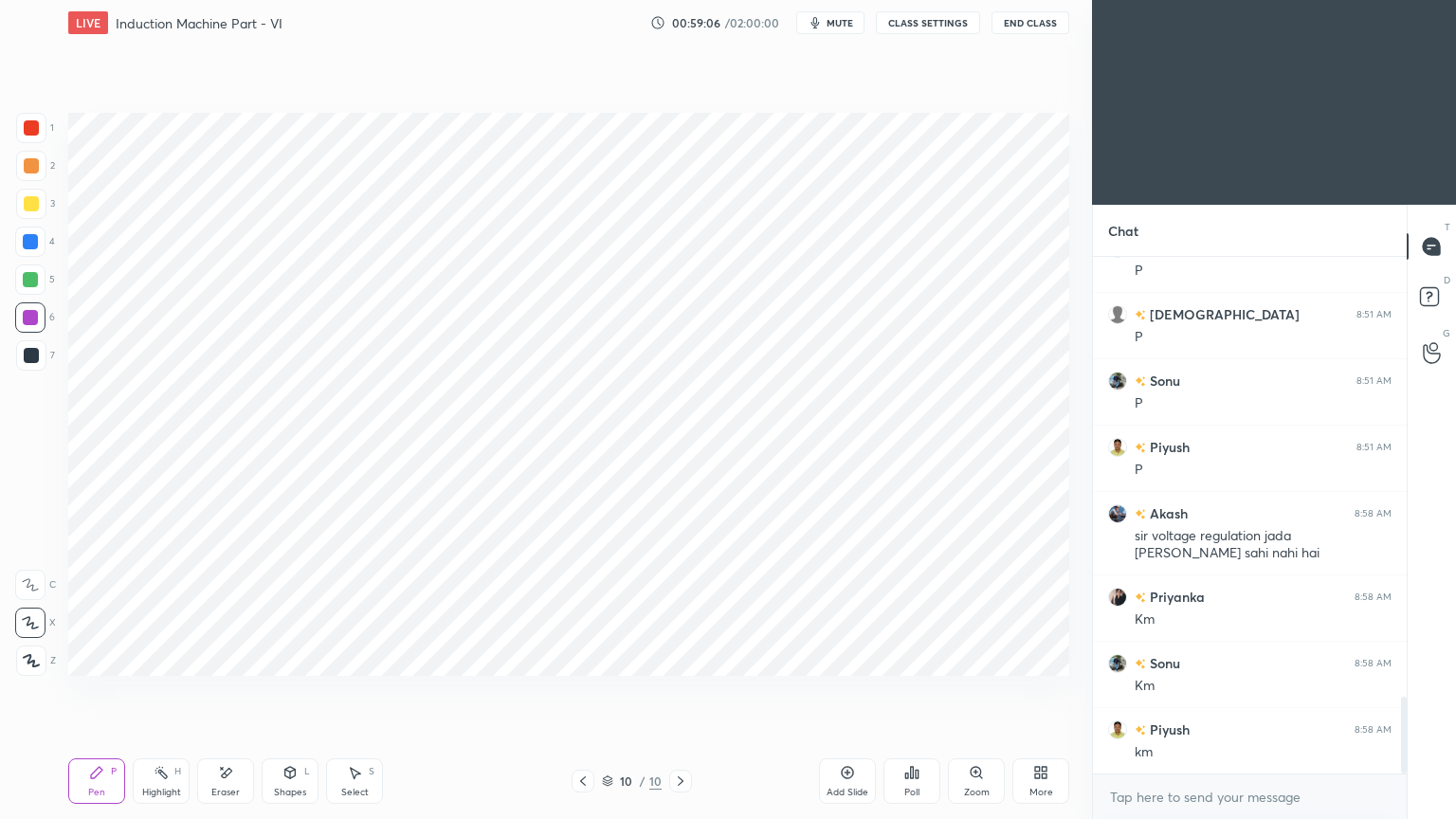
scroll to position [2968, 0]
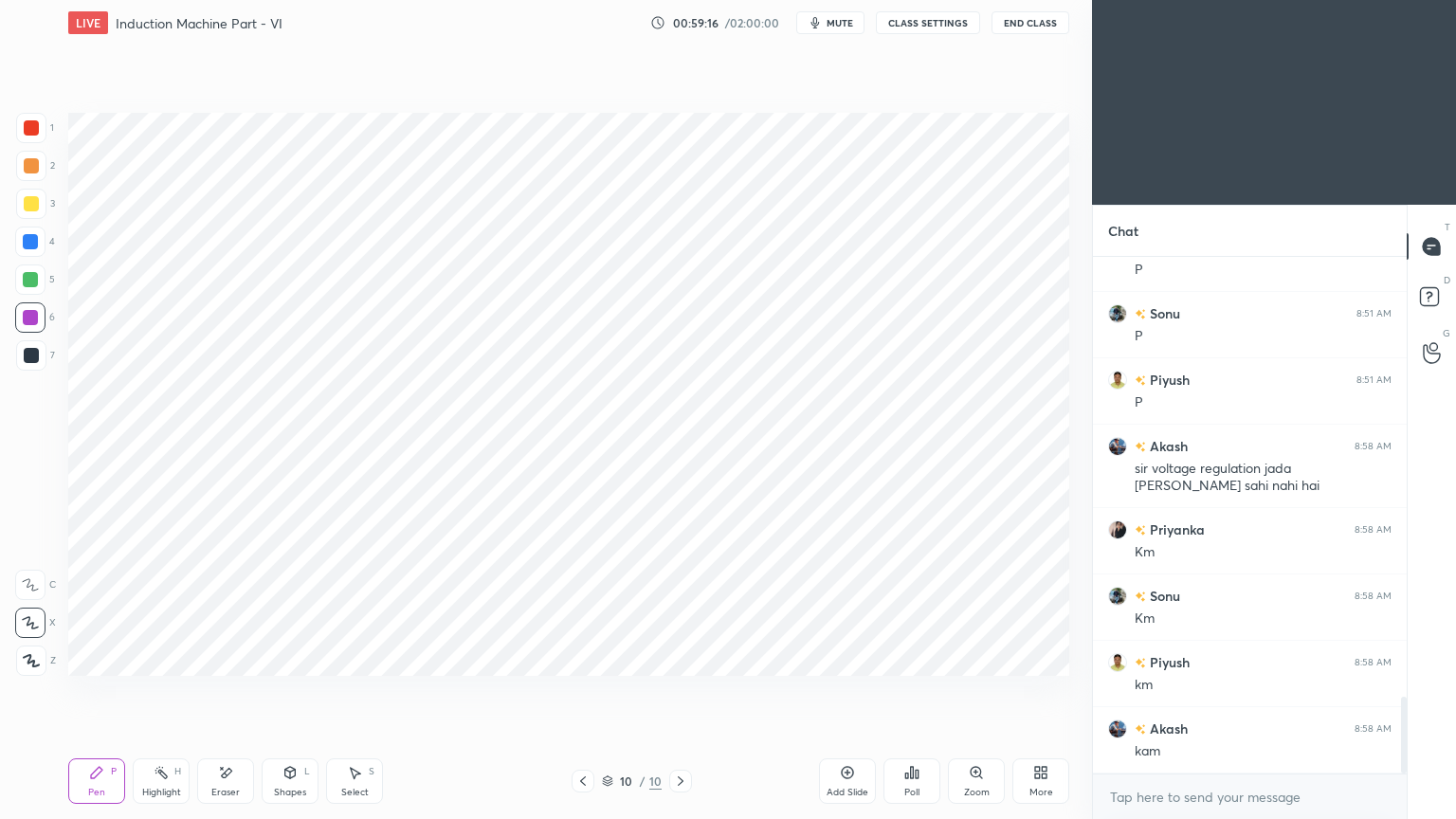
click at [895, 691] on div "Add Slide Poll Zoom More" at bounding box center [944, 781] width 250 height 106
click at [35, 130] on div at bounding box center [31, 128] width 15 height 15
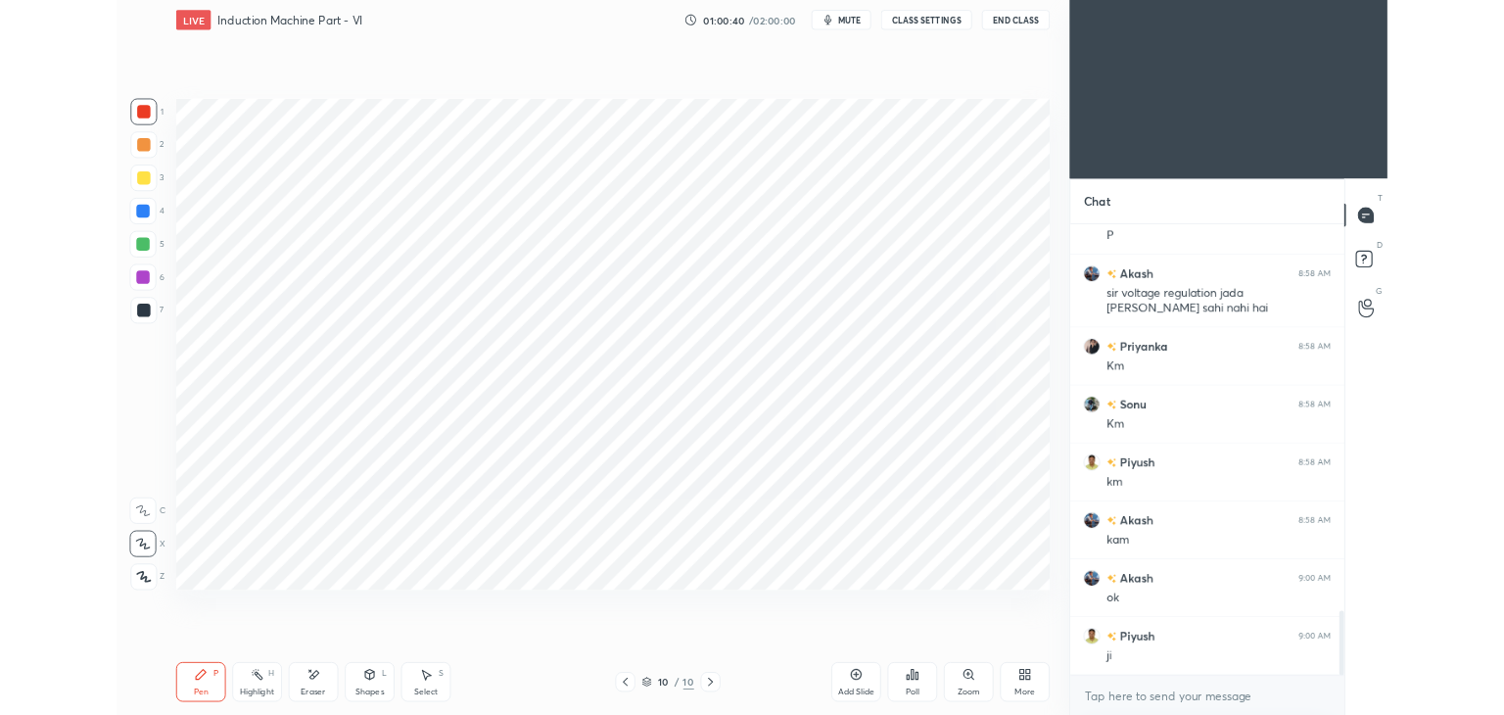
scroll to position [3270, 0]
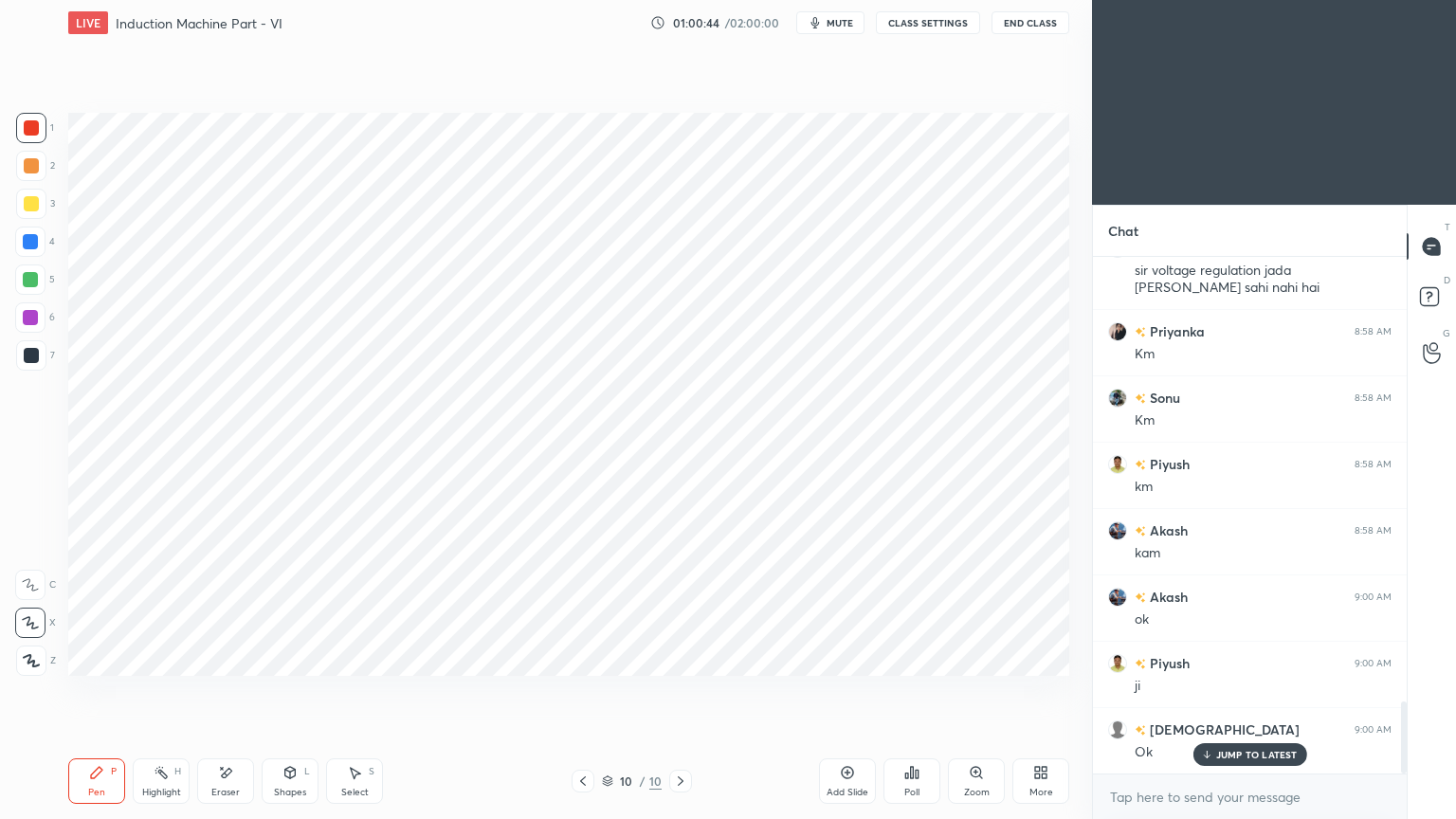
click at [828, 21] on button "mute" at bounding box center [830, 22] width 68 height 22
click at [931, 22] on button "CLASS SETTINGS" at bounding box center [928, 22] width 105 height 22
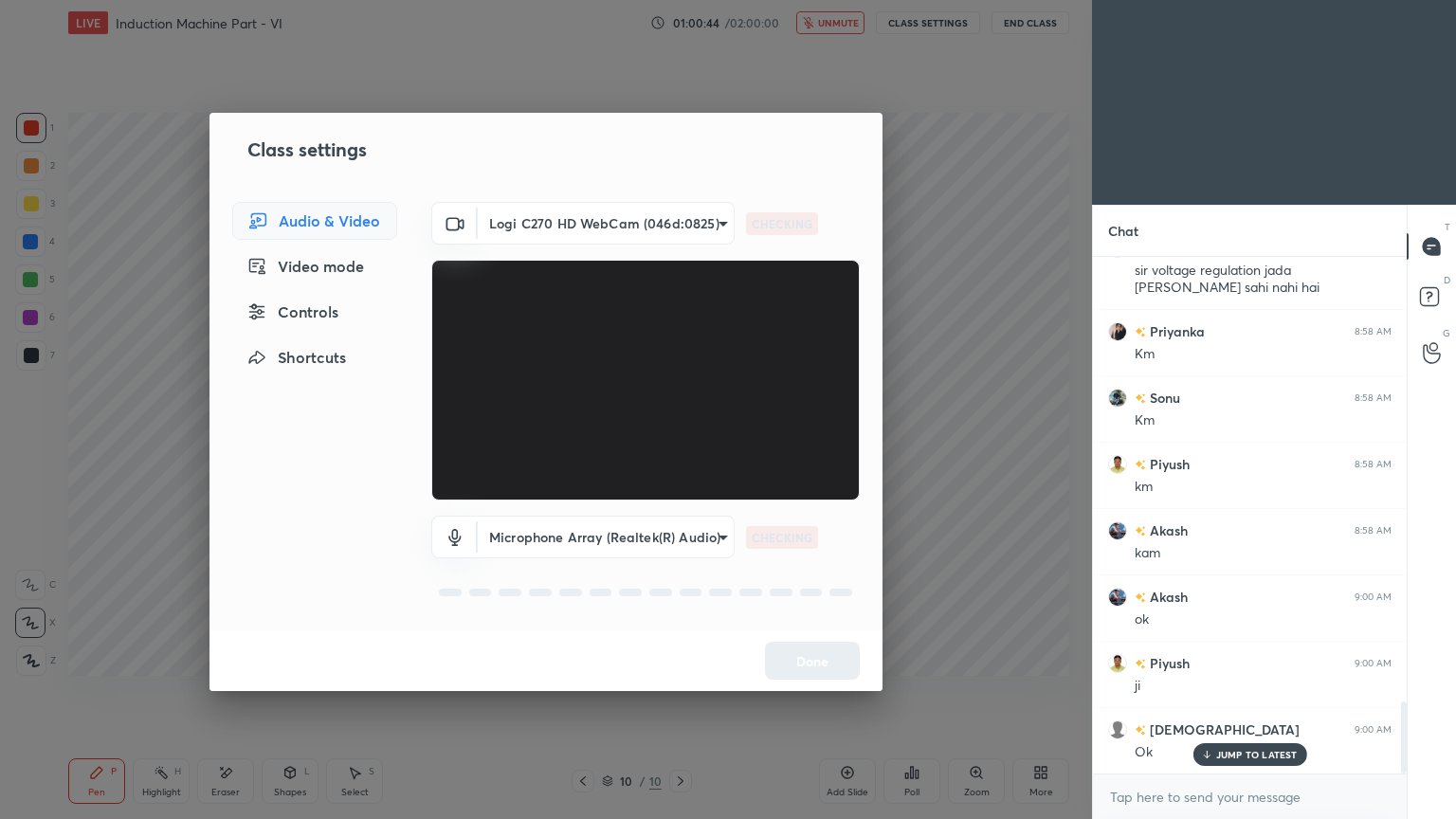
click at [579, 237] on body "1 2 3 4 5 6 7 C X Z E E Erase all H H LIVE Induction Machine Part - VI 01:00:44…" at bounding box center [728, 410] width 1456 height 819
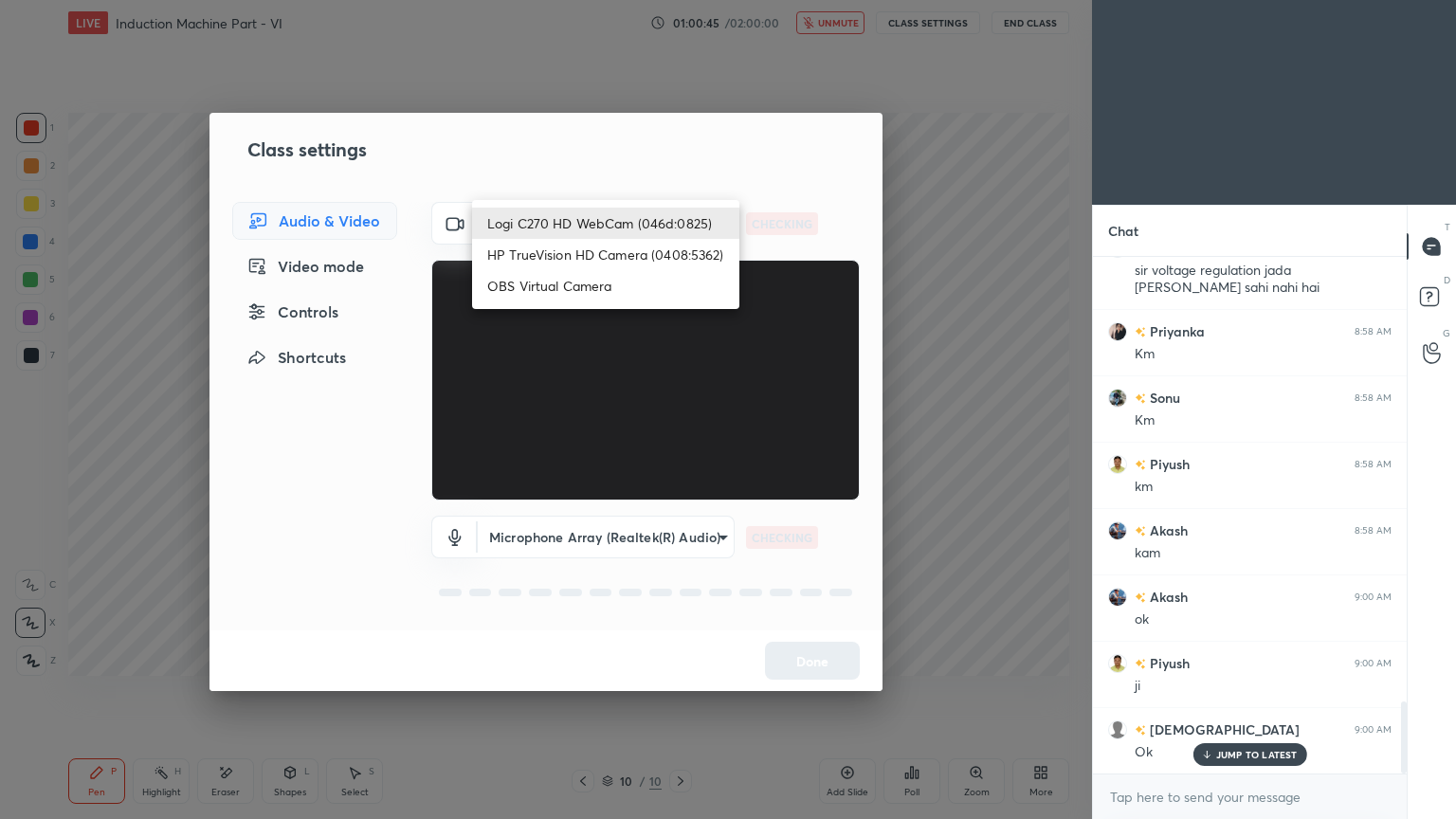
click at [572, 255] on li "HP TrueVision HD Camera (0408:5362)" at bounding box center [606, 255] width 267 height 31
type input "6e129c3dbbea9c9f038ced86e3329b4af5251c06b4e783936748cd200869bc07"
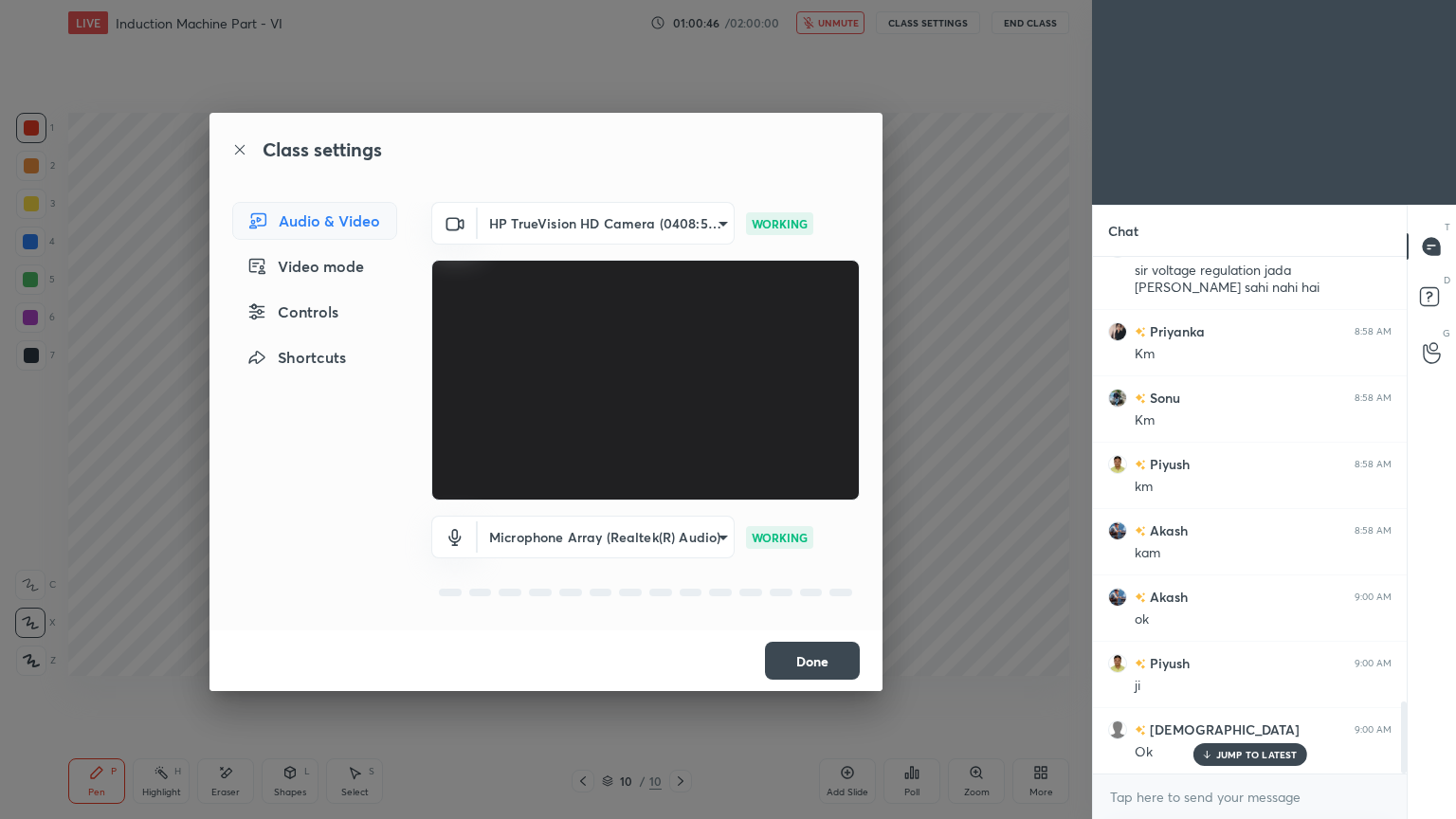
click at [832, 667] on button "Done" at bounding box center [812, 660] width 95 height 38
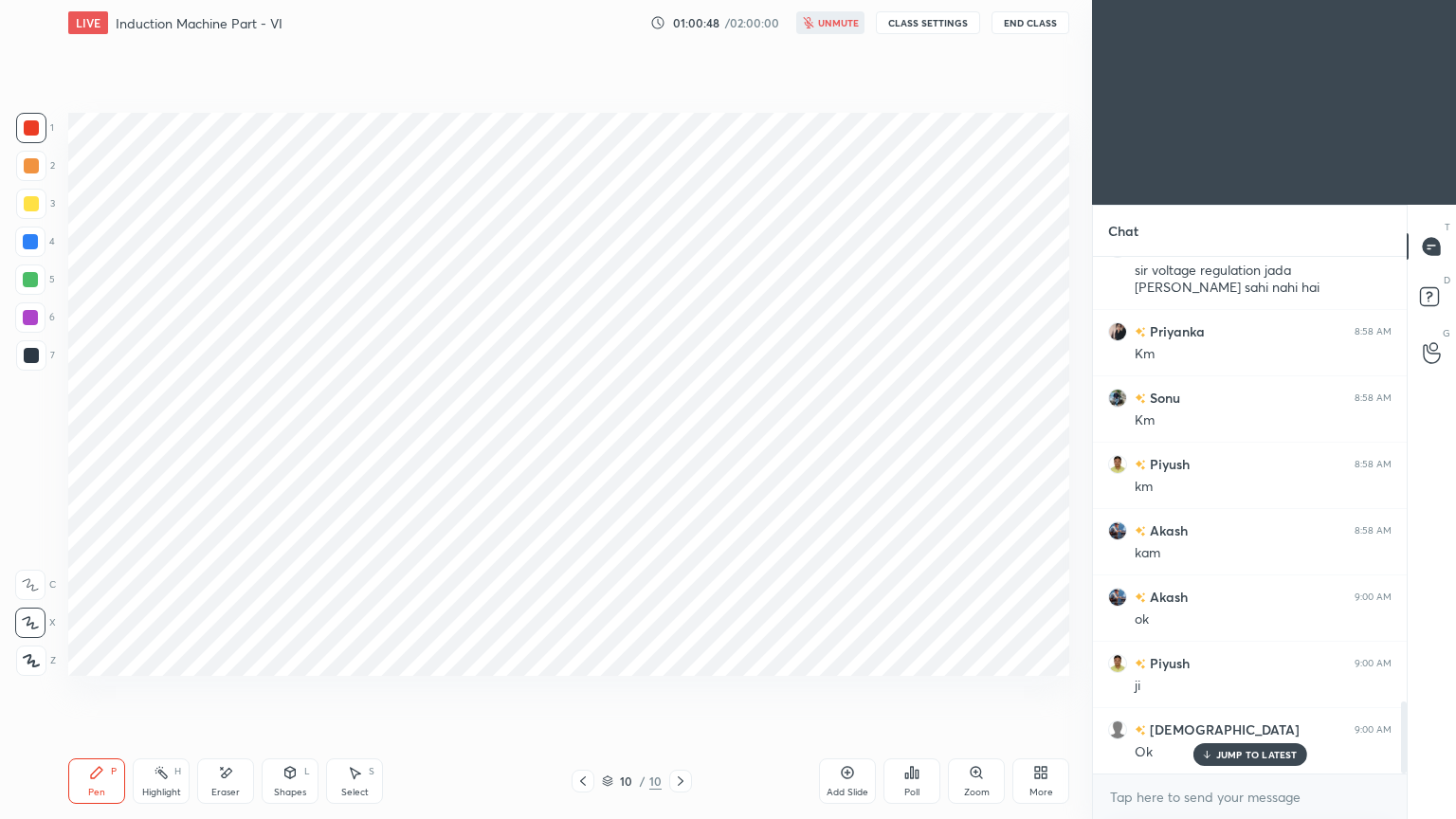
click at [1274, 691] on div "JUMP TO LATEST" at bounding box center [1249, 754] width 113 height 22
click at [830, 26] on span "unmute" at bounding box center [838, 23] width 41 height 14
click at [937, 29] on button "CLASS SETTINGS" at bounding box center [928, 22] width 105 height 22
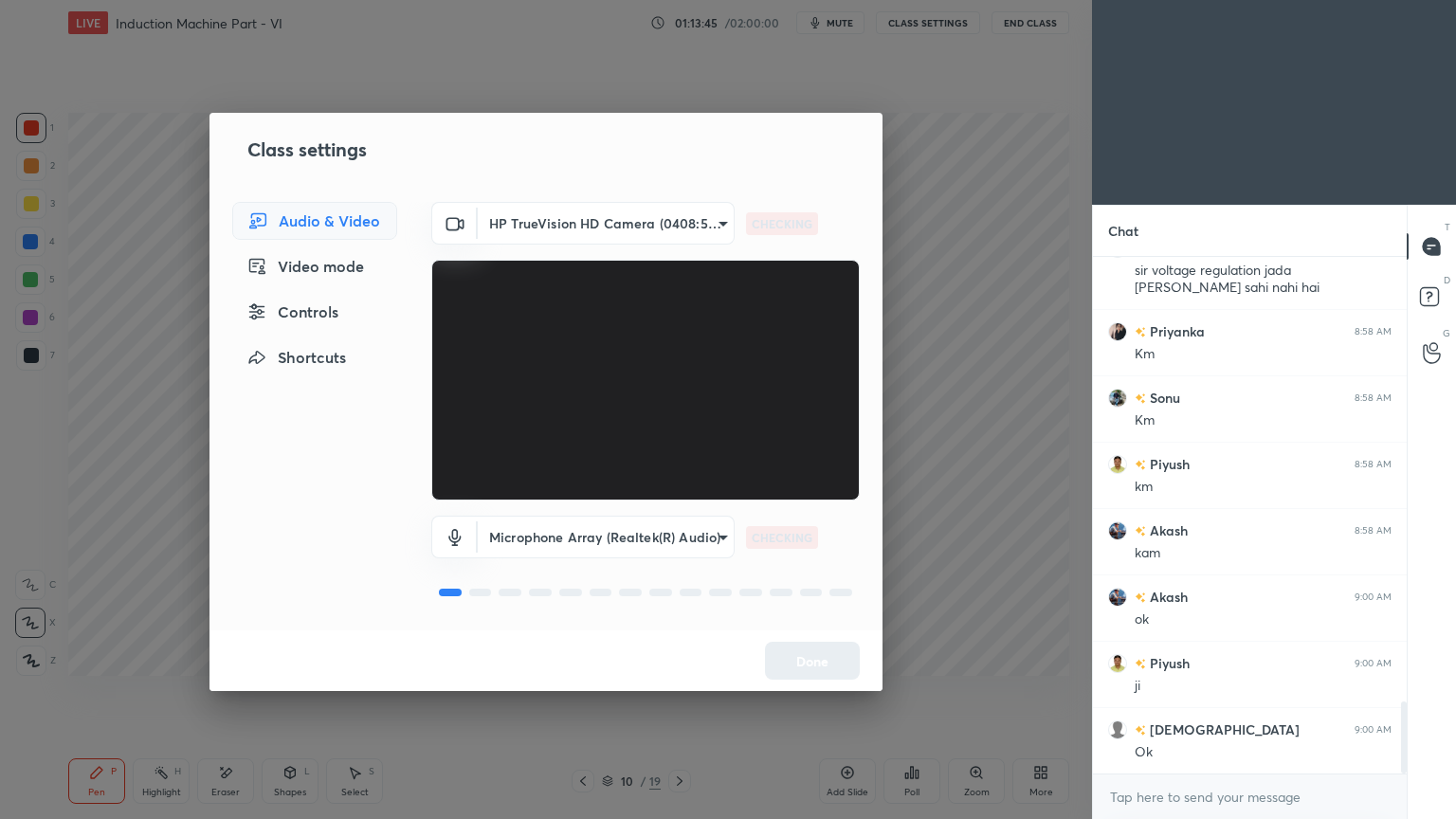
click at [553, 219] on body "1 2 3 4 5 6 7 C X Z E E Erase all H H LIVE Induction Machine Part - VI 01:13:45…" at bounding box center [728, 410] width 1456 height 819
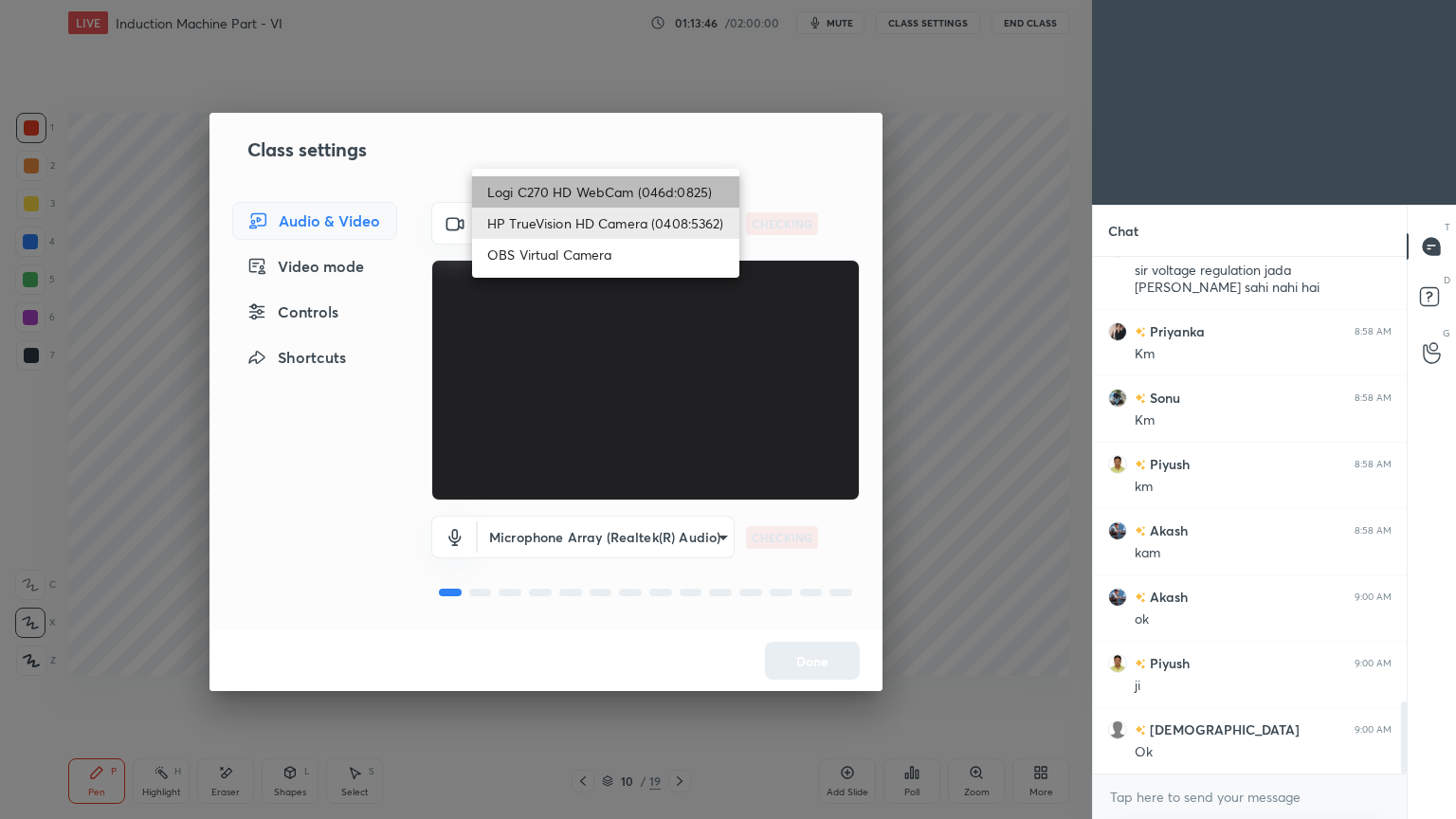
click at [575, 179] on li "Logi C270 HD WebCam (046d:0825)" at bounding box center [606, 192] width 267 height 31
type input "f7d1afb7c9de9e4a754af8163ae90a07716e8f4ac3369fe1a9090404ef363049"
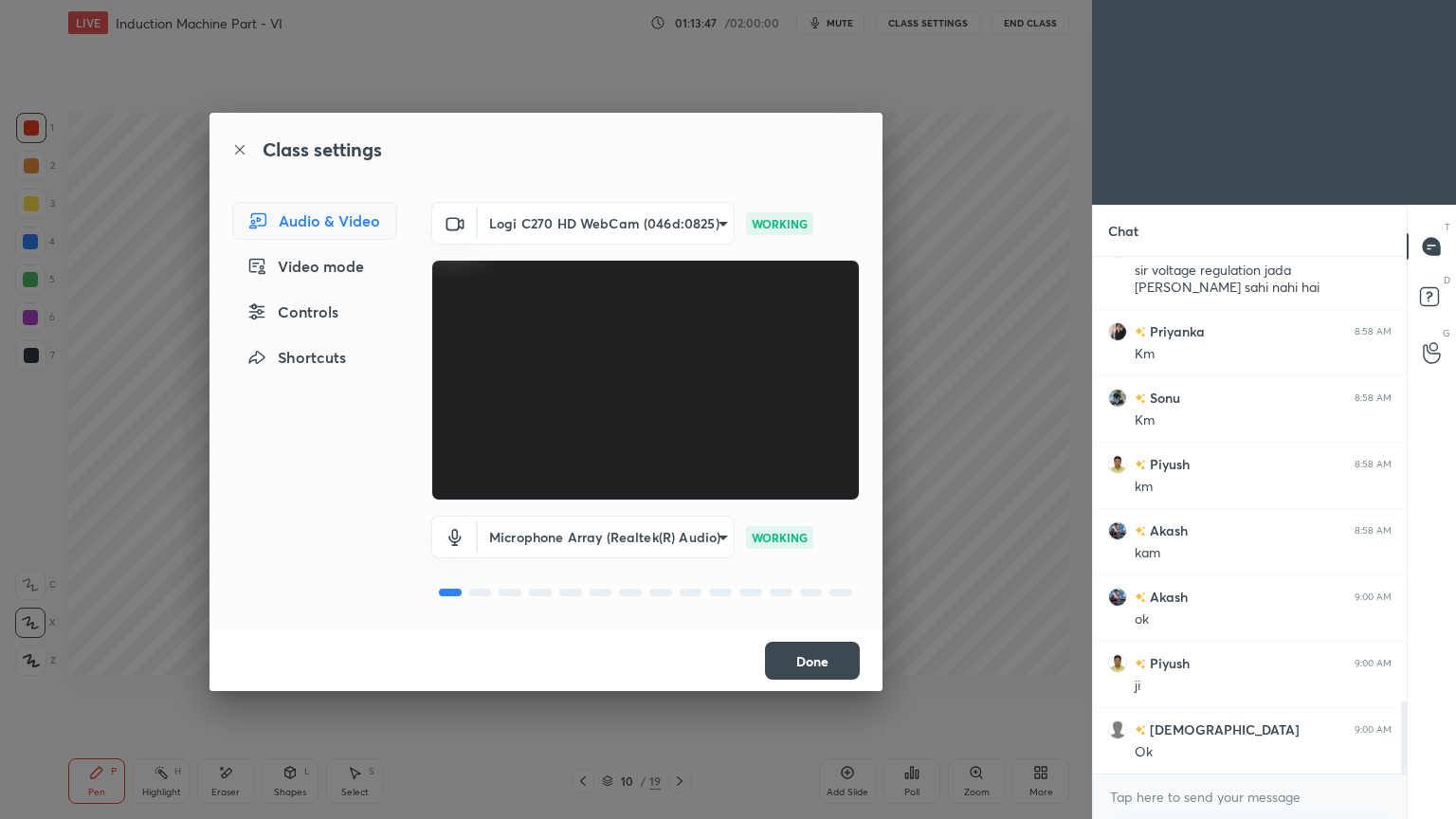
click at [826, 670] on button "Done" at bounding box center [812, 660] width 95 height 38
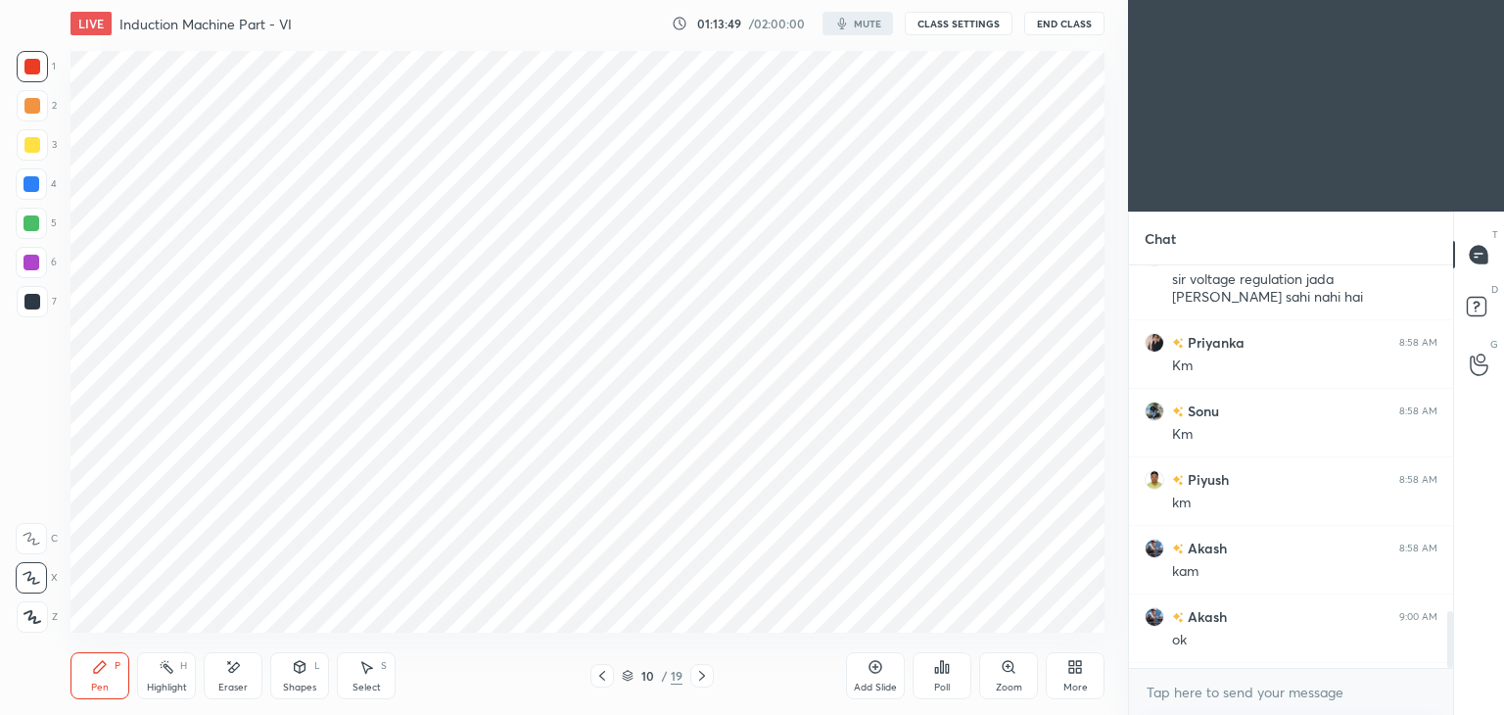
scroll to position [97318, 96859]
type textarea "x"
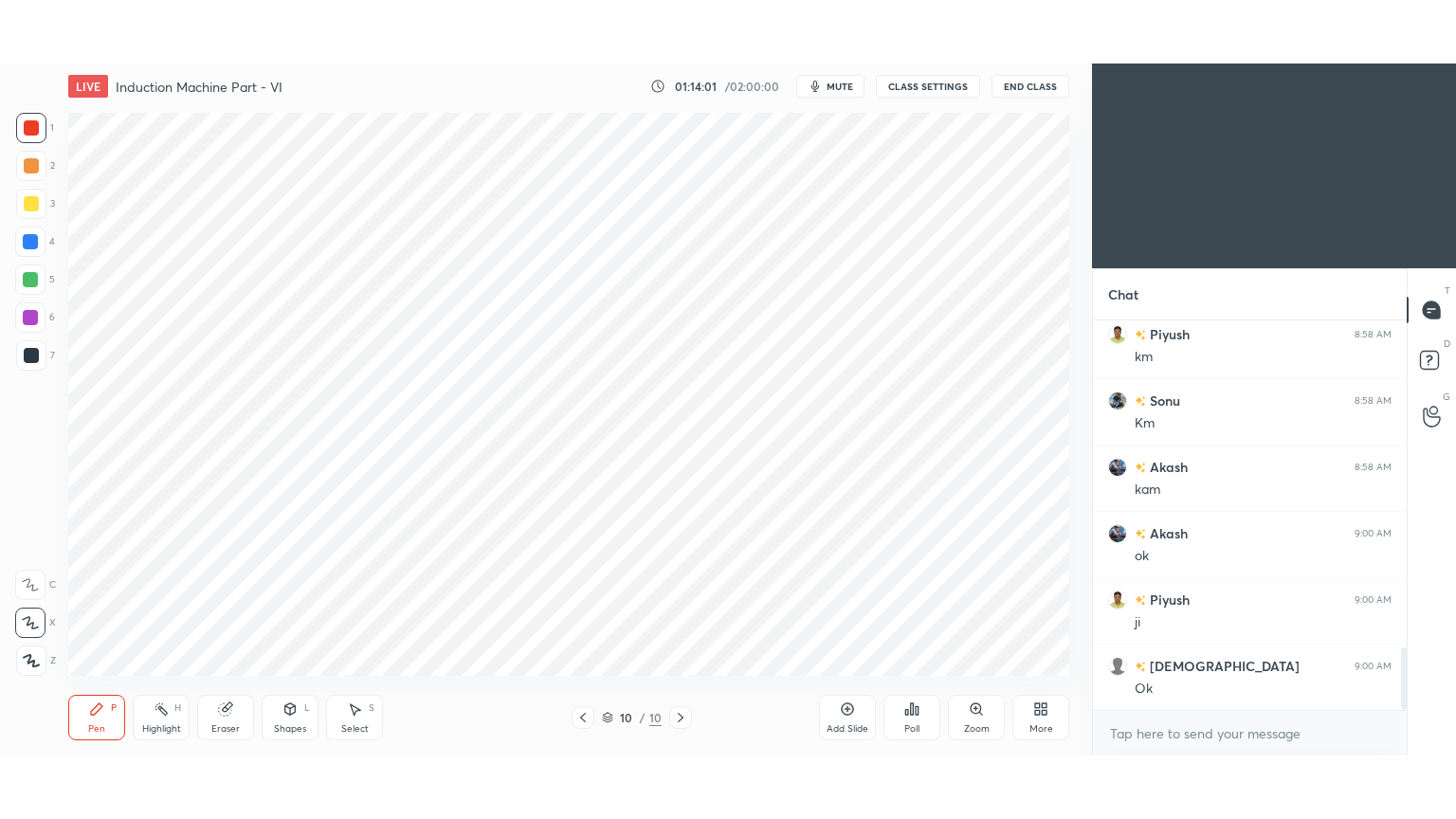
scroll to position [94212, 93768]
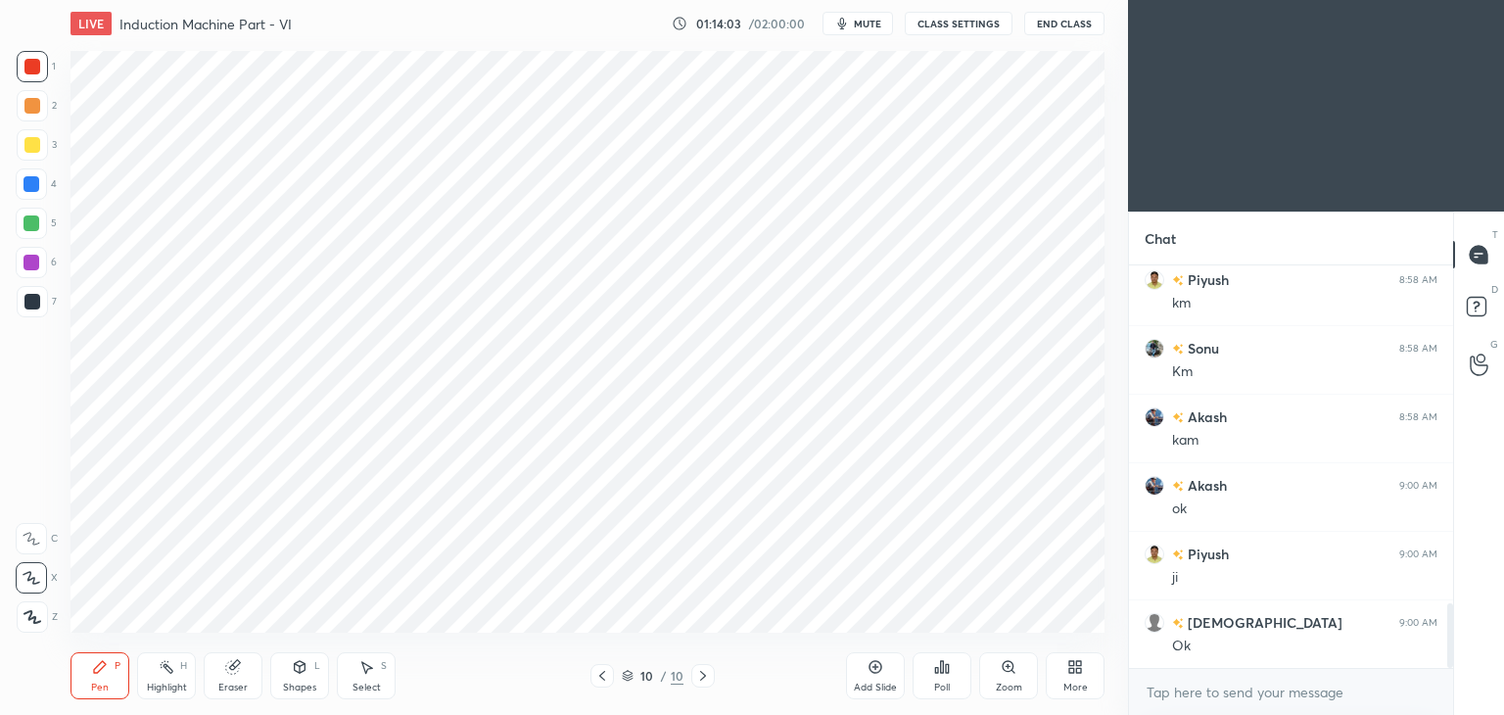
drag, startPoint x: 24, startPoint y: 65, endPoint x: 35, endPoint y: 69, distance: 11.5
click at [27, 69] on div at bounding box center [32, 67] width 16 height 16
click at [24, 577] on icon at bounding box center [32, 578] width 18 height 14
click at [1060, 679] on div "More" at bounding box center [1075, 675] width 59 height 47
click at [1047, 541] on div "Full screen" at bounding box center [1050, 538] width 49 height 10
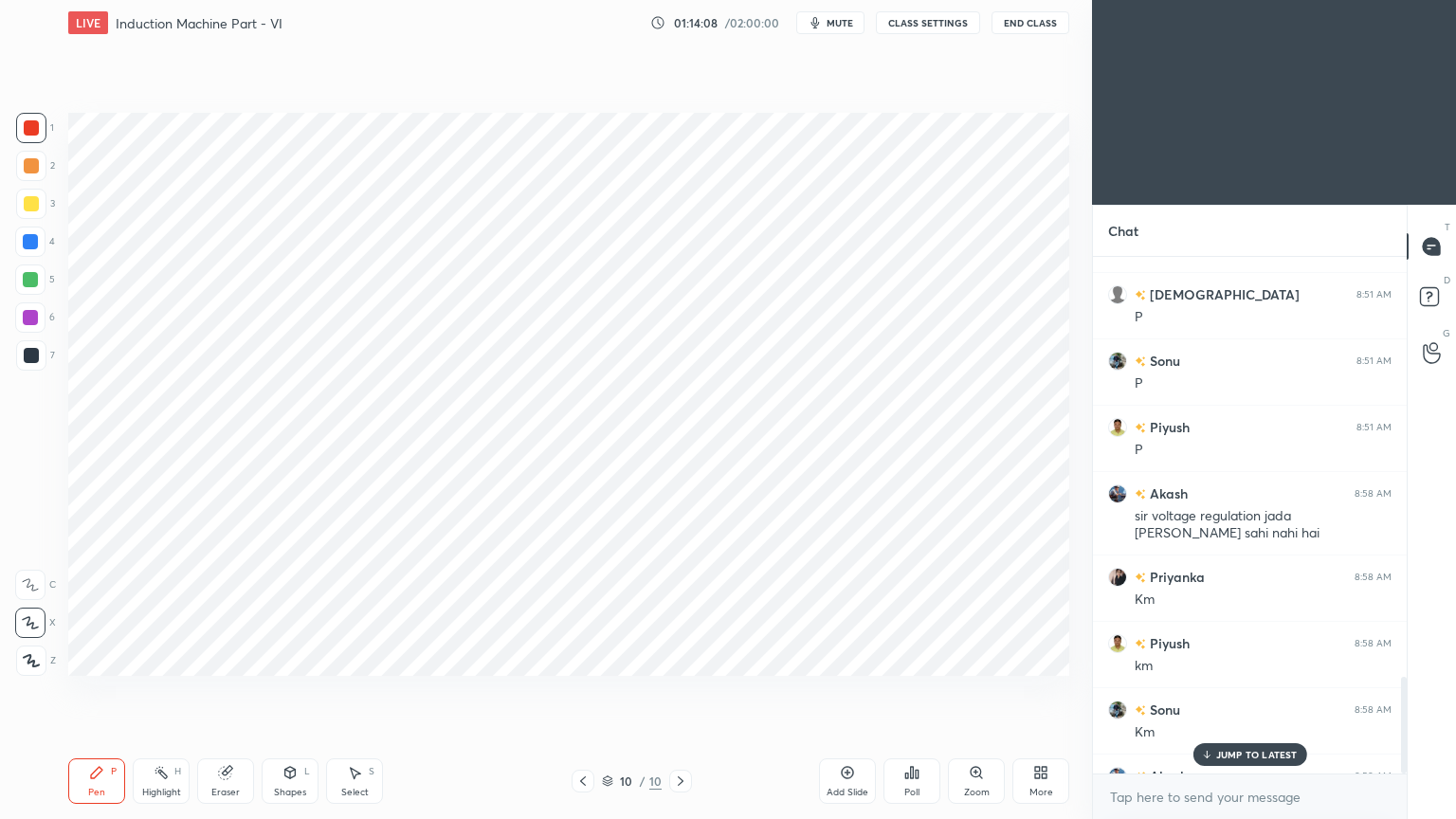
scroll to position [2237, 0]
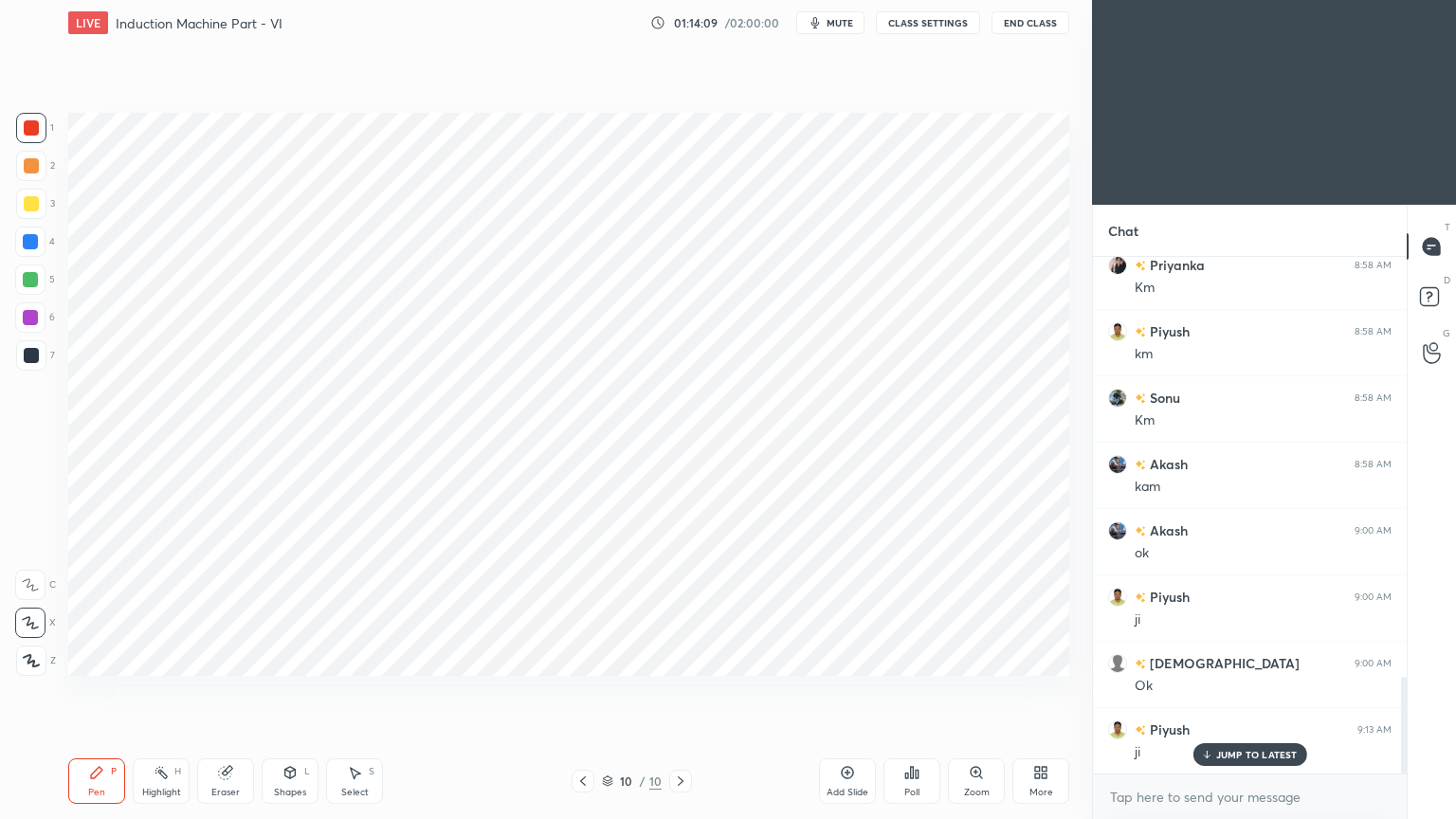
drag, startPoint x: 1408, startPoint y: 683, endPoint x: 1402, endPoint y: 695, distance: 13.4
click at [1404, 691] on div "Chat LK 8:49 AM Clear Akash 8:49 AM yes Akash 8:50 AM 160mw problem full load k…" at bounding box center [1274, 511] width 364 height 614
drag, startPoint x: 1402, startPoint y: 695, endPoint x: 1410, endPoint y: 717, distance: 23.4
click at [1403, 691] on div "Chat LK 8:49 AM Clear Akash 8:49 AM yes Akash 8:50 AM 160mw problem full load k…" at bounding box center [1274, 511] width 364 height 614
drag, startPoint x: 1408, startPoint y: 744, endPoint x: 1408, endPoint y: 762, distance: 18.0
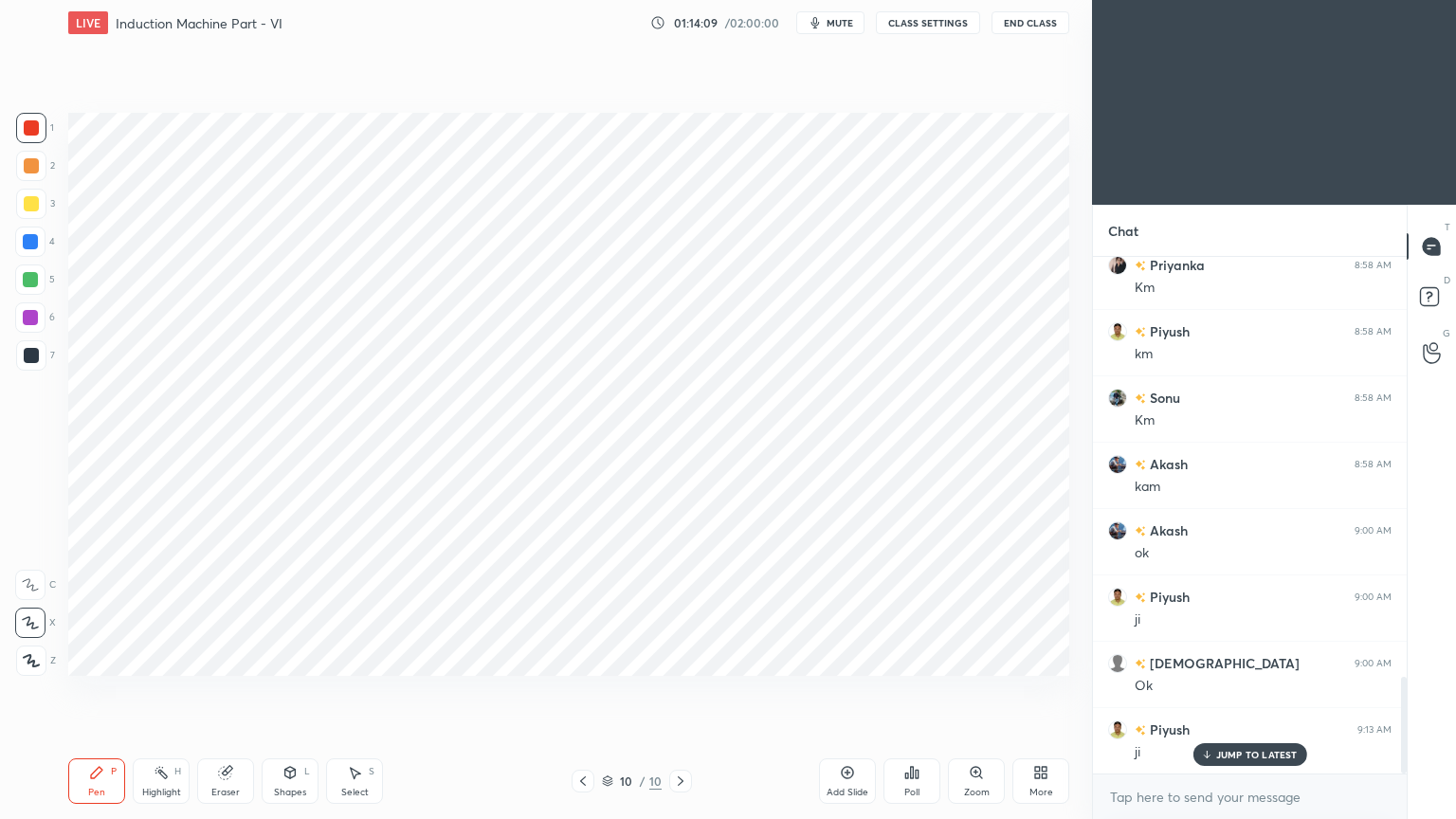
click at [1408, 691] on div "T Messages (T) D Doubts (D) G Raise Hand (G)" at bounding box center [1431, 511] width 49 height 614
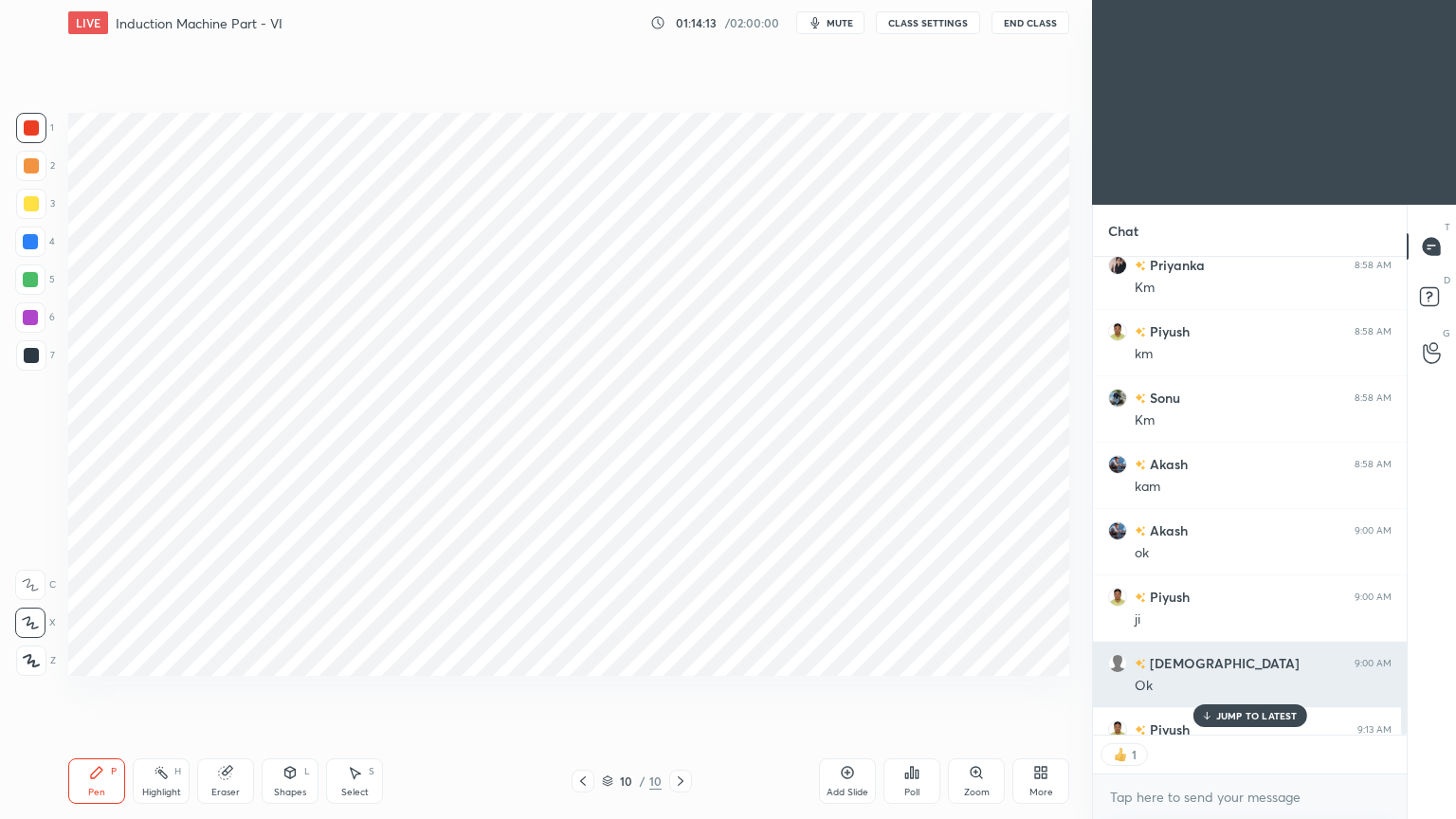
scroll to position [6, 6]
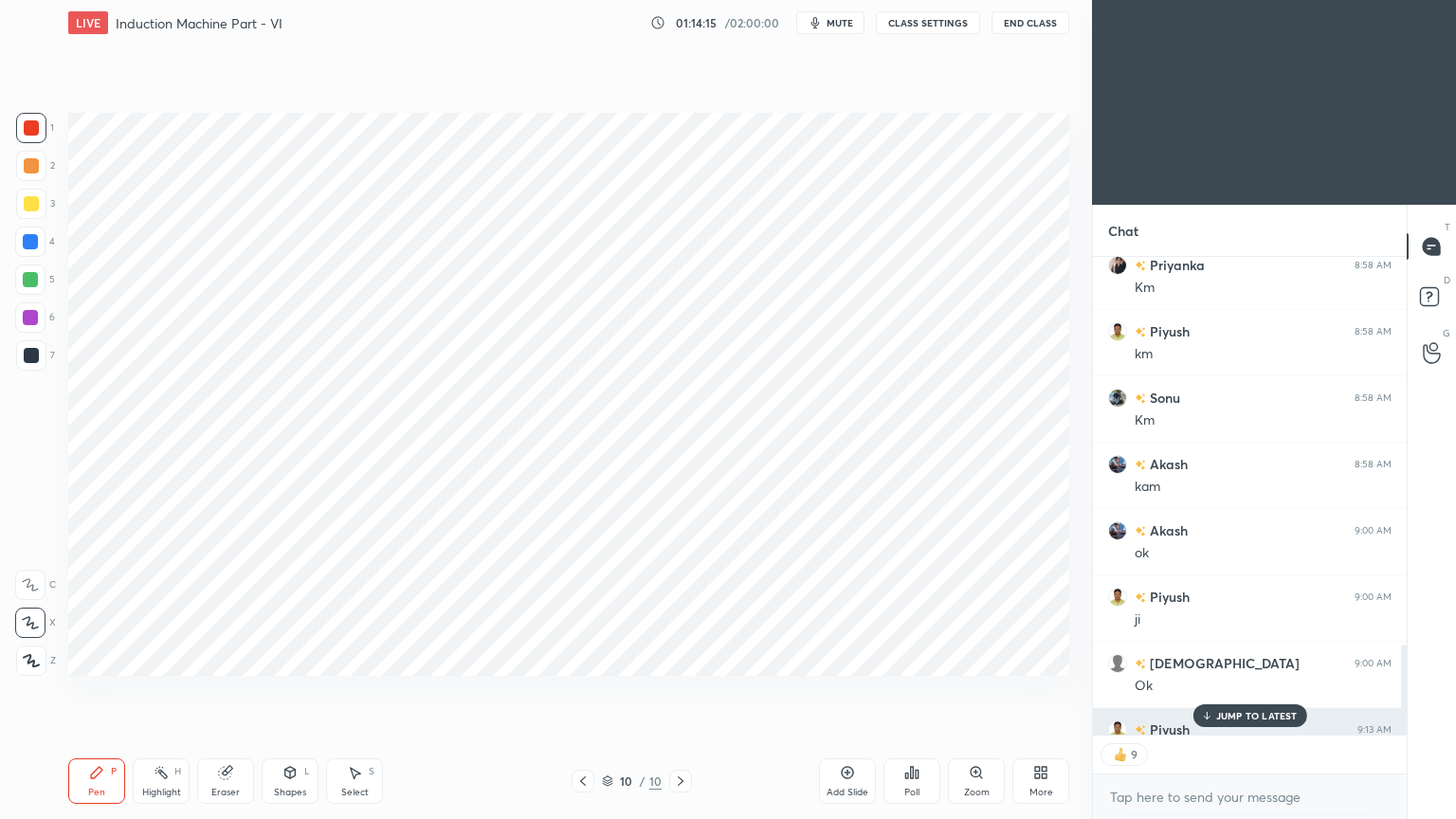
click at [1239, 691] on p "JUMP TO LATEST" at bounding box center [1257, 715] width 81 height 12
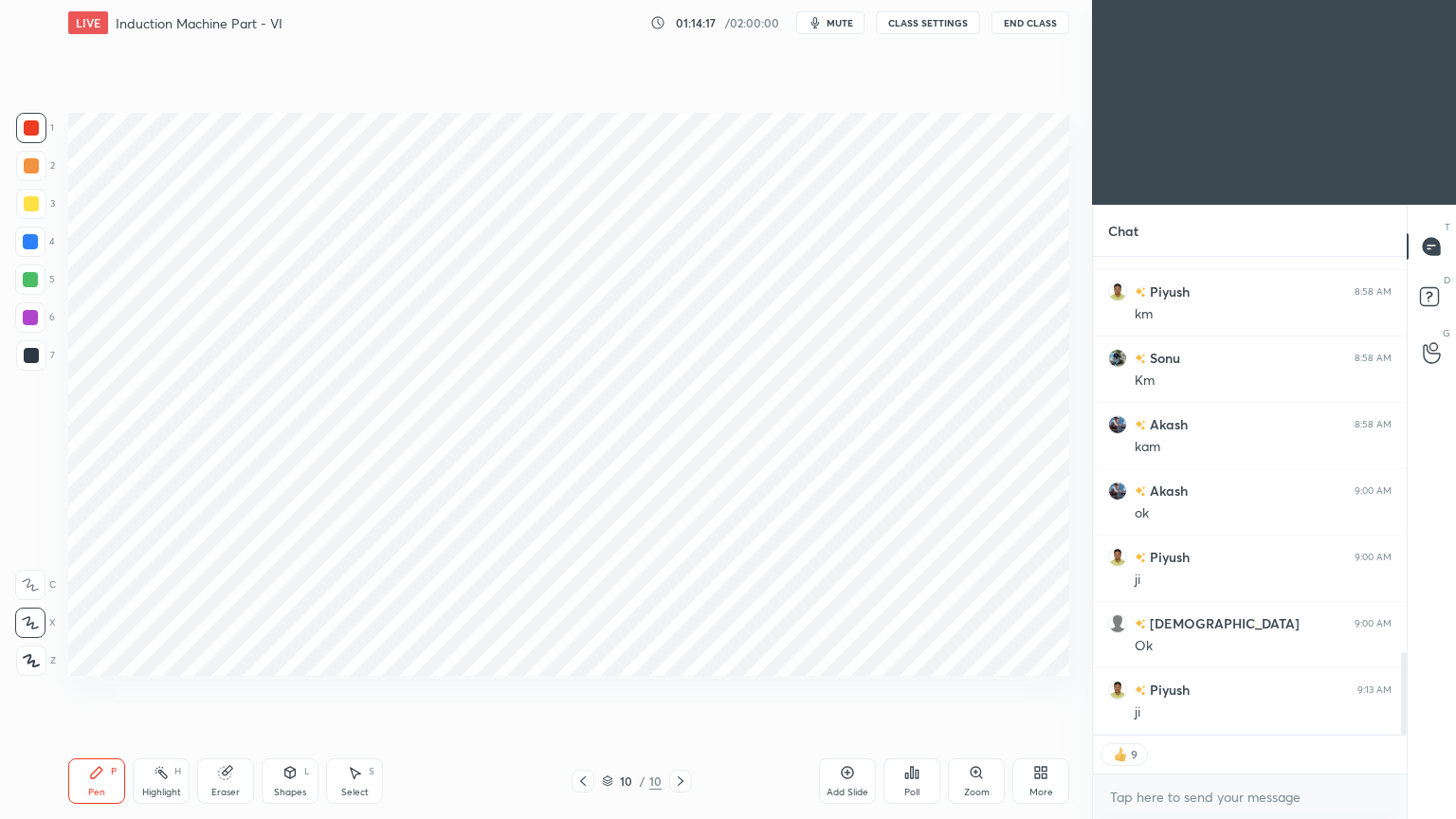
click at [840, 691] on div "Add Slide" at bounding box center [847, 793] width 42 height 10
drag, startPoint x: 22, startPoint y: 130, endPoint x: 38, endPoint y: 136, distance: 17.1
click at [20, 132] on div at bounding box center [31, 128] width 30 height 30
click at [102, 691] on div "Pen" at bounding box center [97, 793] width 17 height 10
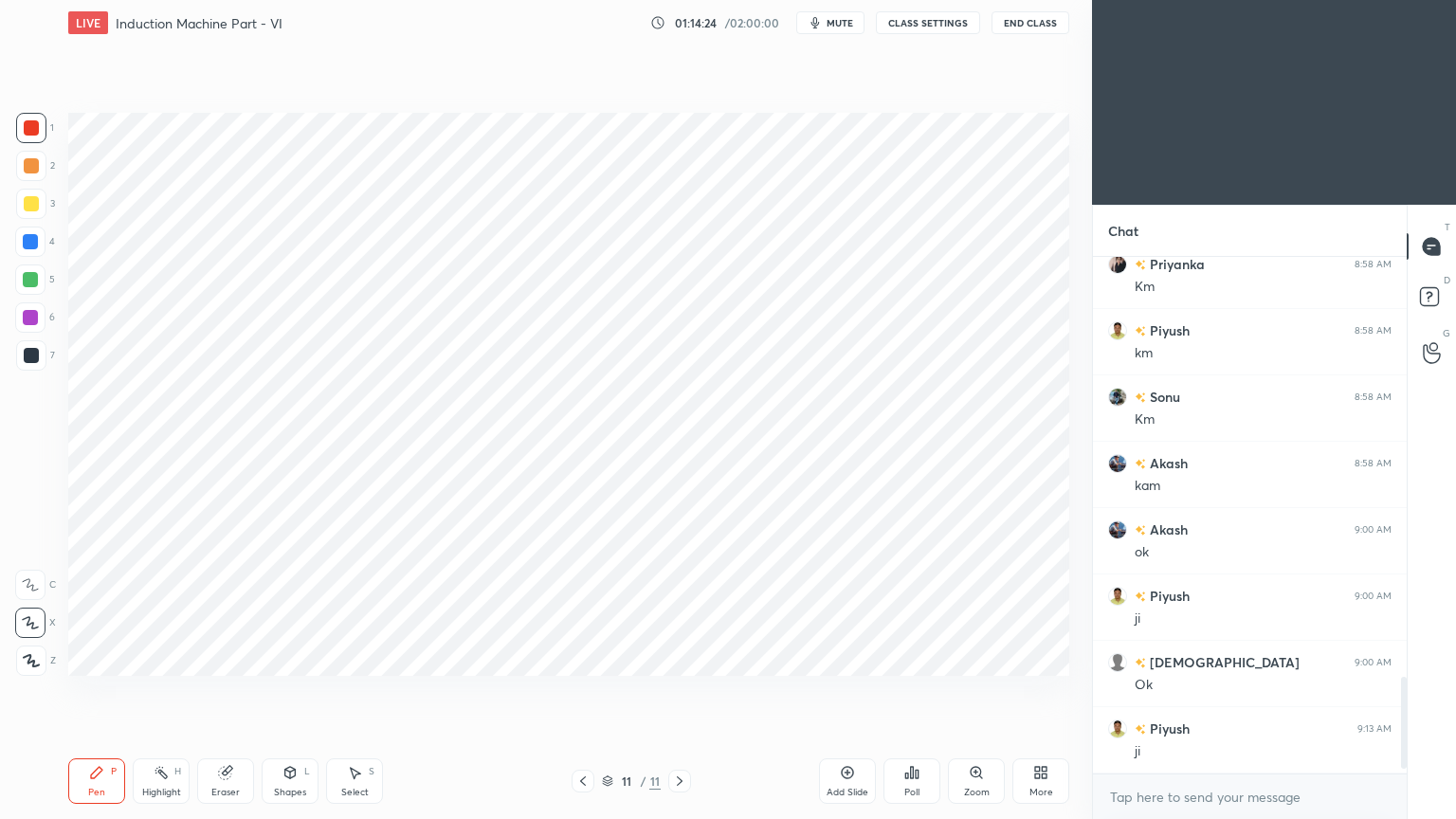
scroll to position [0, 0]
click at [15, 288] on div at bounding box center [30, 279] width 30 height 30
click at [282, 691] on div "Shapes" at bounding box center [289, 793] width 32 height 10
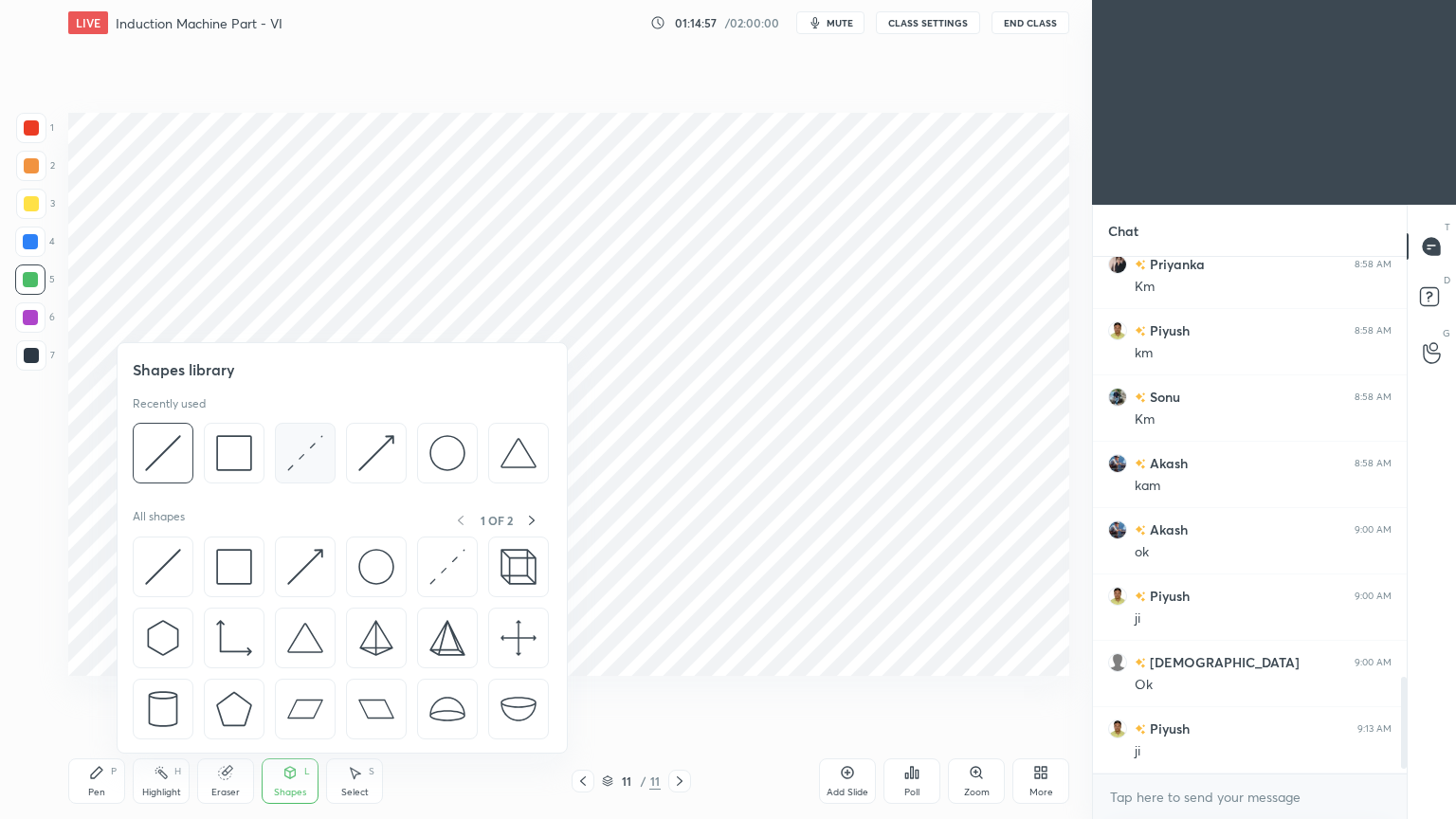
click at [294, 462] on img at bounding box center [305, 452] width 36 height 36
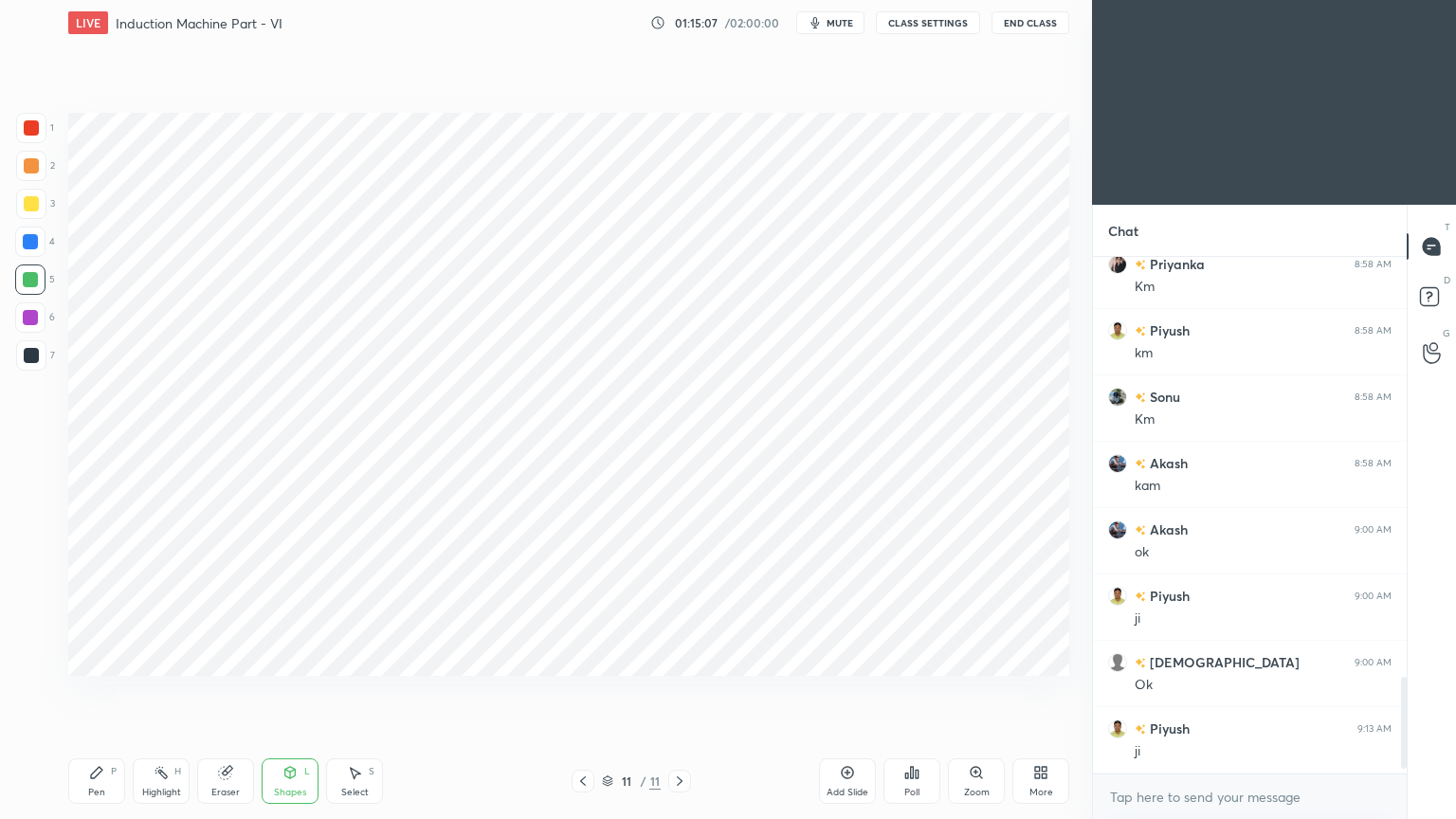
click at [33, 253] on div at bounding box center [30, 241] width 30 height 30
click at [91, 691] on div "Pen P" at bounding box center [96, 780] width 57 height 46
click at [39, 318] on div at bounding box center [30, 317] width 30 height 30
click at [41, 239] on div at bounding box center [30, 241] width 30 height 30
click at [13, 278] on div "1 2 3 4 5 6 7 C X Z C X Z E E Erase all H H" at bounding box center [30, 395] width 61 height 563
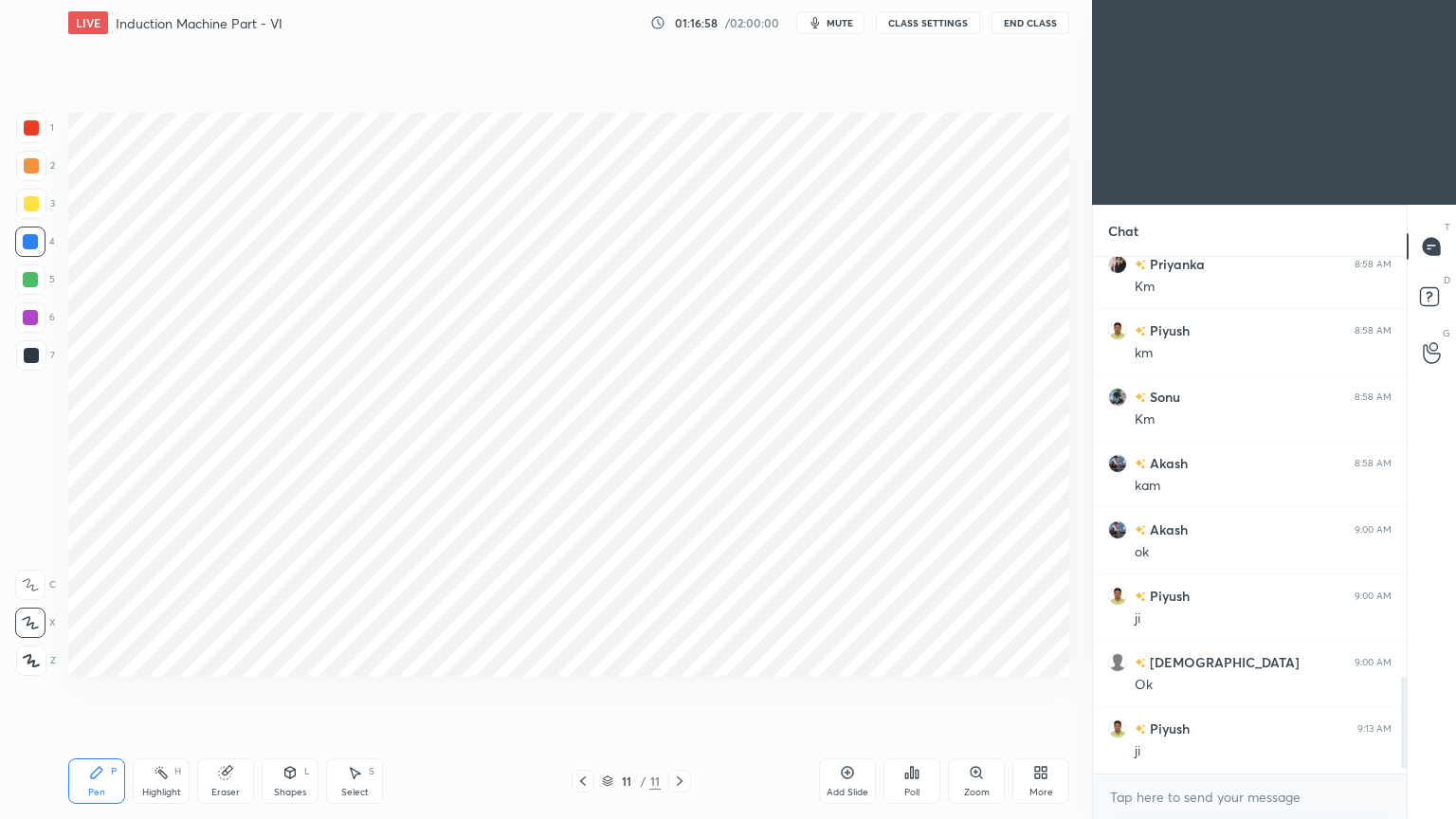
click at [10, 276] on div "1 2 3 4 5 6 7 C X Z C X Z E E Erase all H H" at bounding box center [30, 395] width 61 height 563
click at [28, 274] on div at bounding box center [30, 280] width 15 height 15
click at [23, 314] on div at bounding box center [30, 318] width 15 height 15
click at [288, 691] on div "Shapes L" at bounding box center [289, 780] width 57 height 46
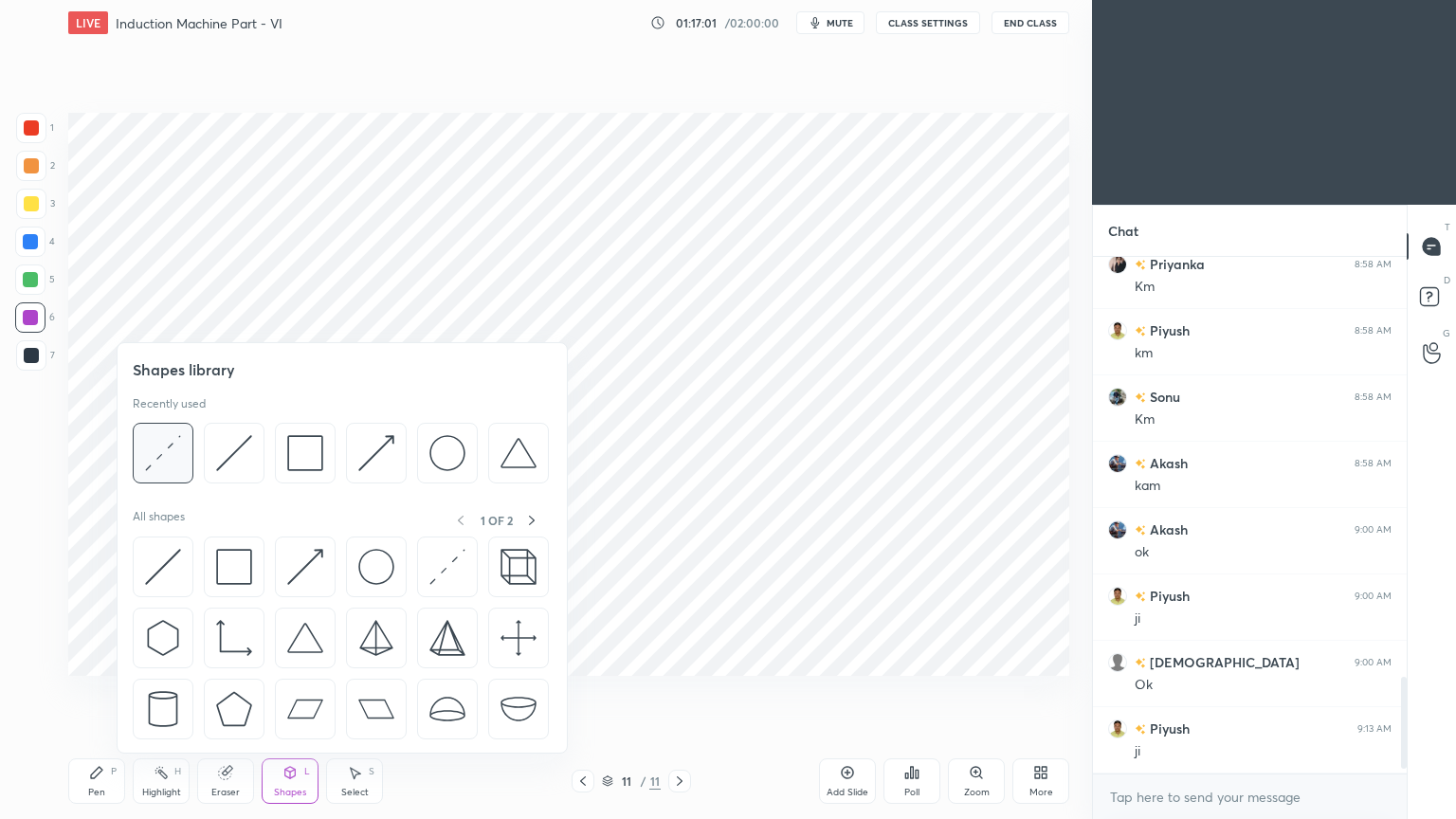
click at [165, 462] on img at bounding box center [163, 452] width 36 height 36
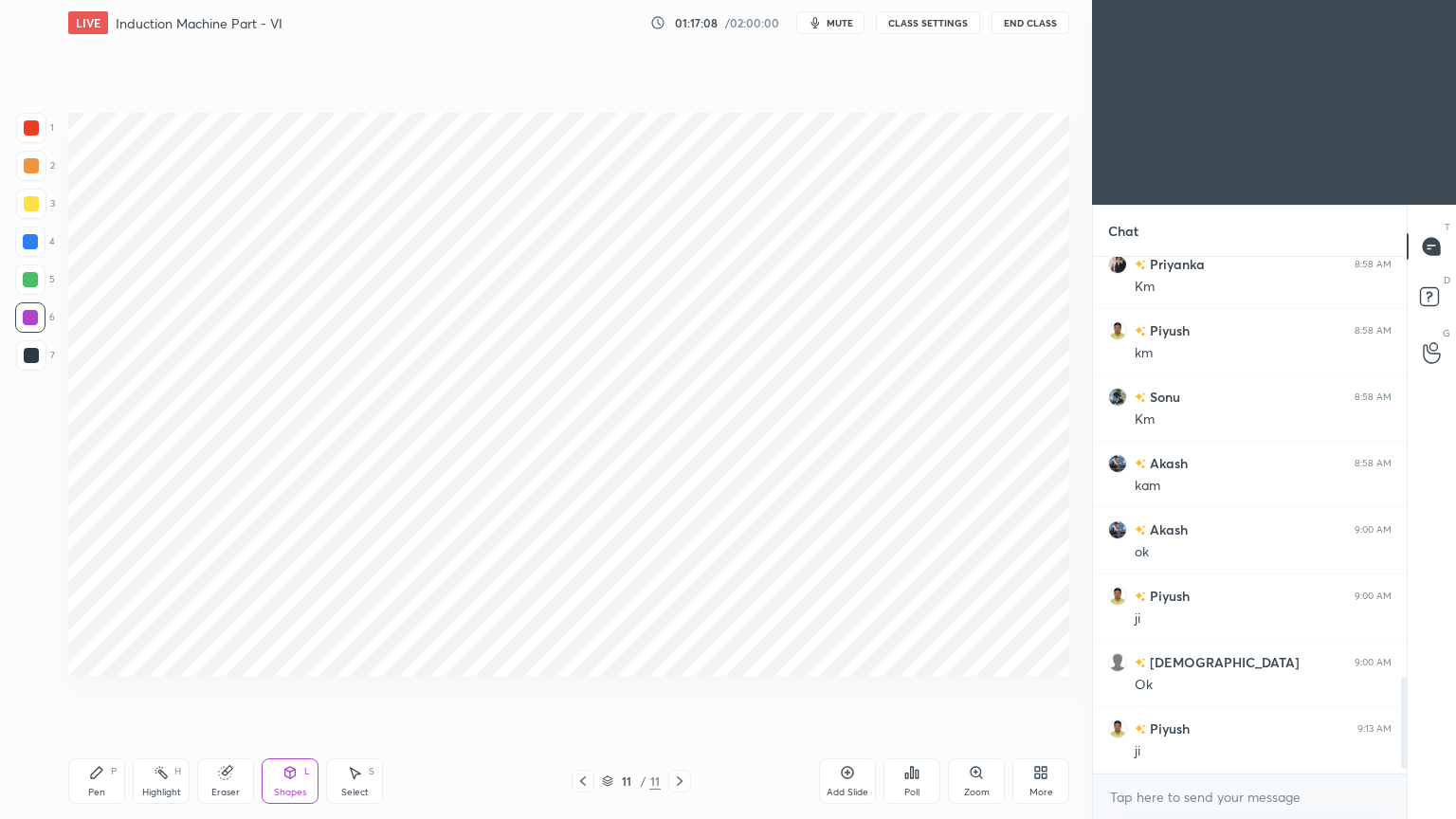
click at [26, 243] on div at bounding box center [30, 242] width 15 height 15
click at [91, 691] on icon at bounding box center [97, 773] width 12 height 12
click at [26, 321] on div at bounding box center [30, 318] width 15 height 15
click at [19, 361] on div at bounding box center [31, 354] width 30 height 30
click at [32, 130] on div at bounding box center [31, 128] width 15 height 15
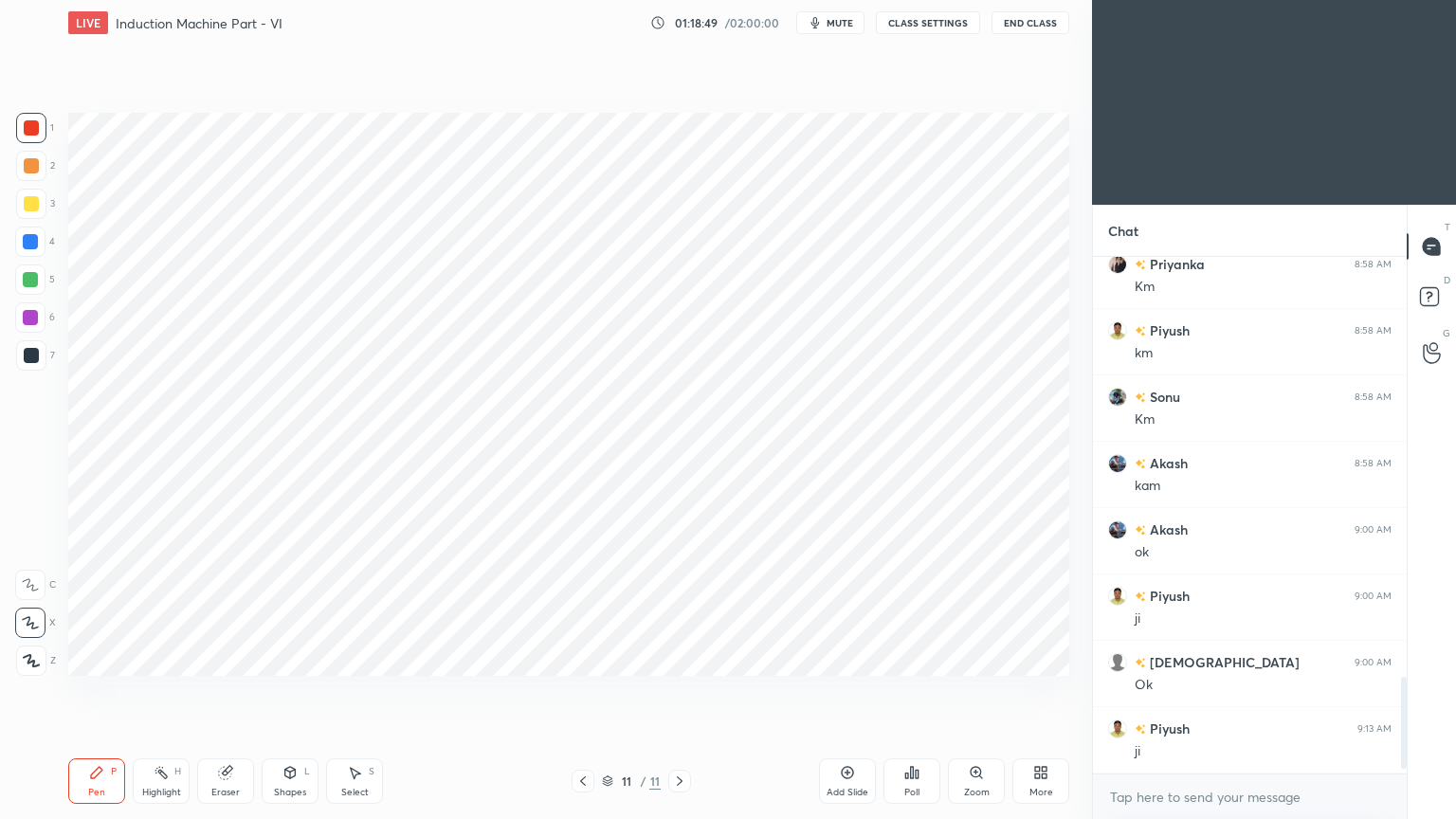
click at [295, 691] on div "Shapes" at bounding box center [289, 793] width 32 height 10
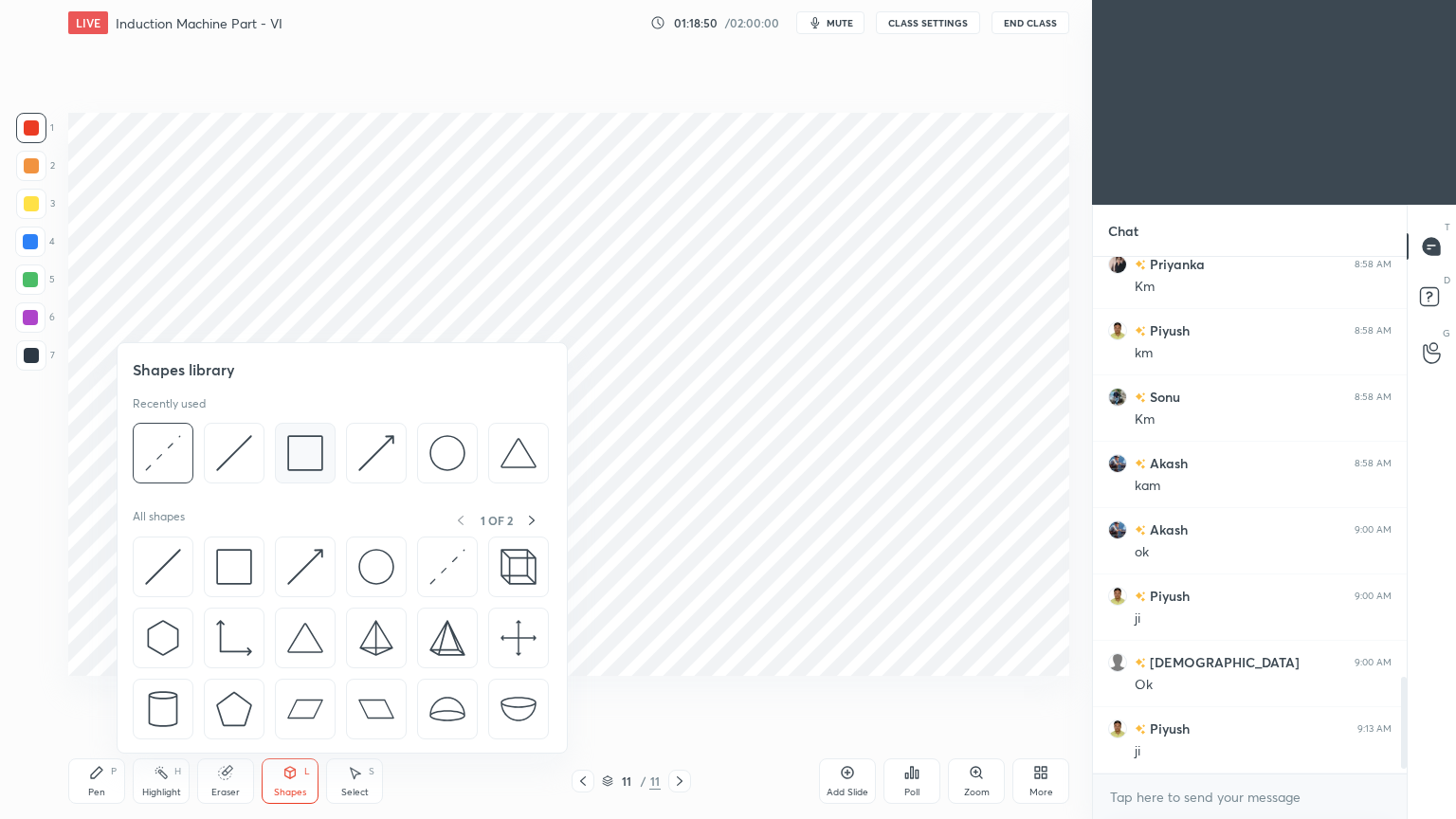
click at [293, 454] on img at bounding box center [305, 452] width 36 height 36
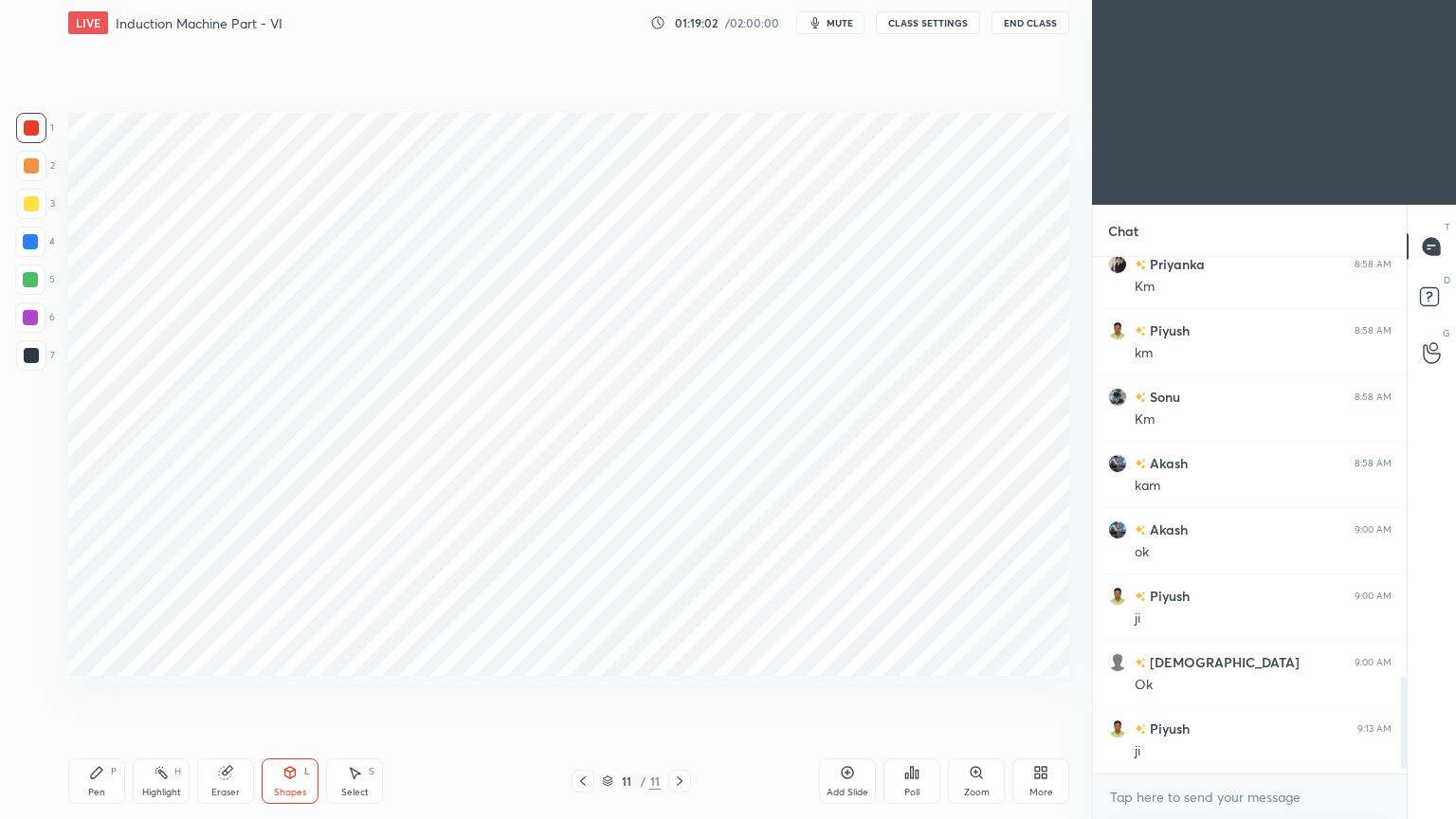
click at [26, 126] on div at bounding box center [31, 128] width 15 height 15
drag, startPoint x: 26, startPoint y: 228, endPoint x: 38, endPoint y: 225, distance: 12.4
click at [35, 228] on div at bounding box center [30, 241] width 30 height 30
click at [97, 691] on icon at bounding box center [97, 773] width 12 height 12
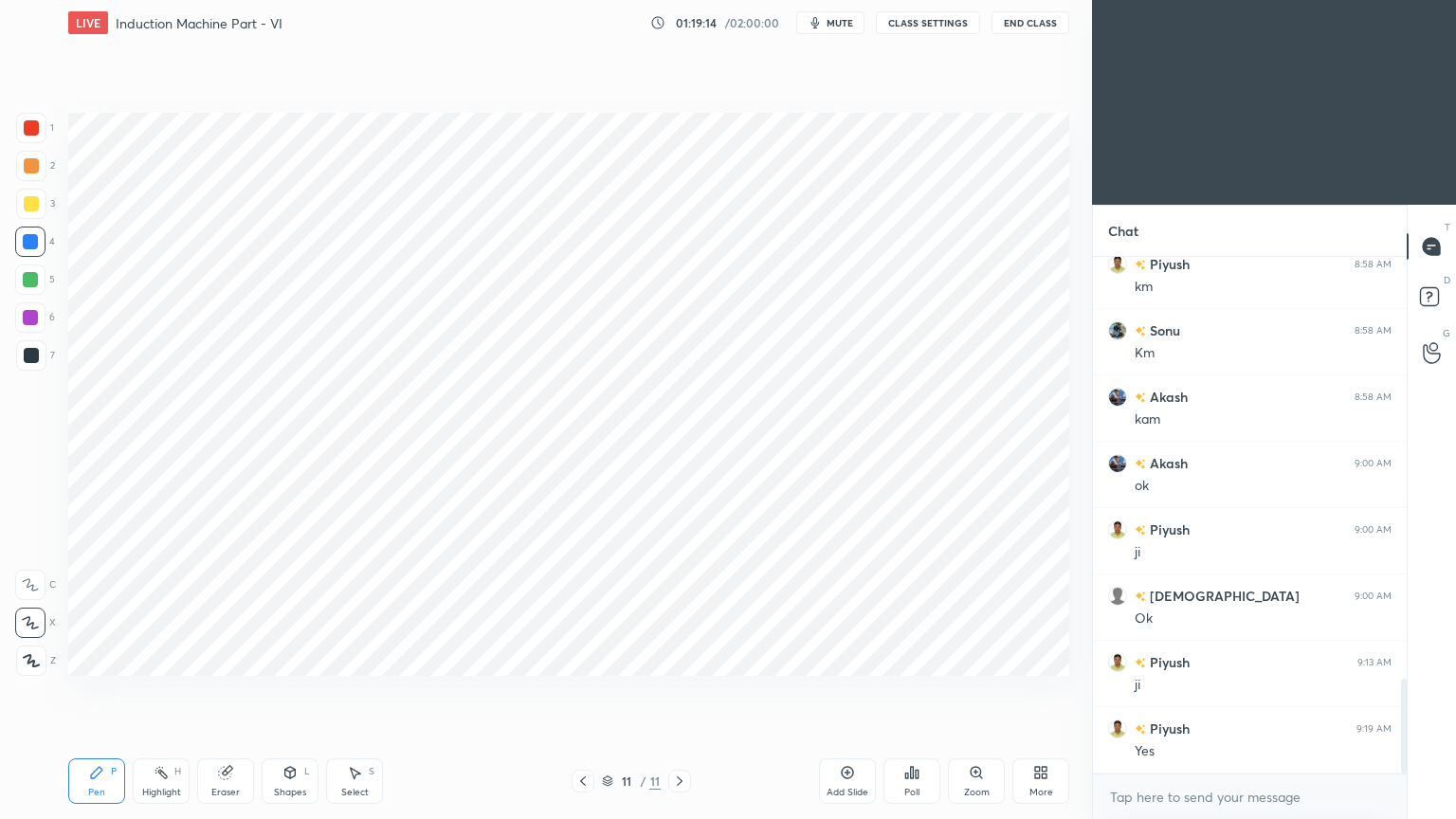
click at [40, 327] on div at bounding box center [30, 317] width 30 height 30
click at [290, 691] on div "Shapes" at bounding box center [289, 793] width 32 height 10
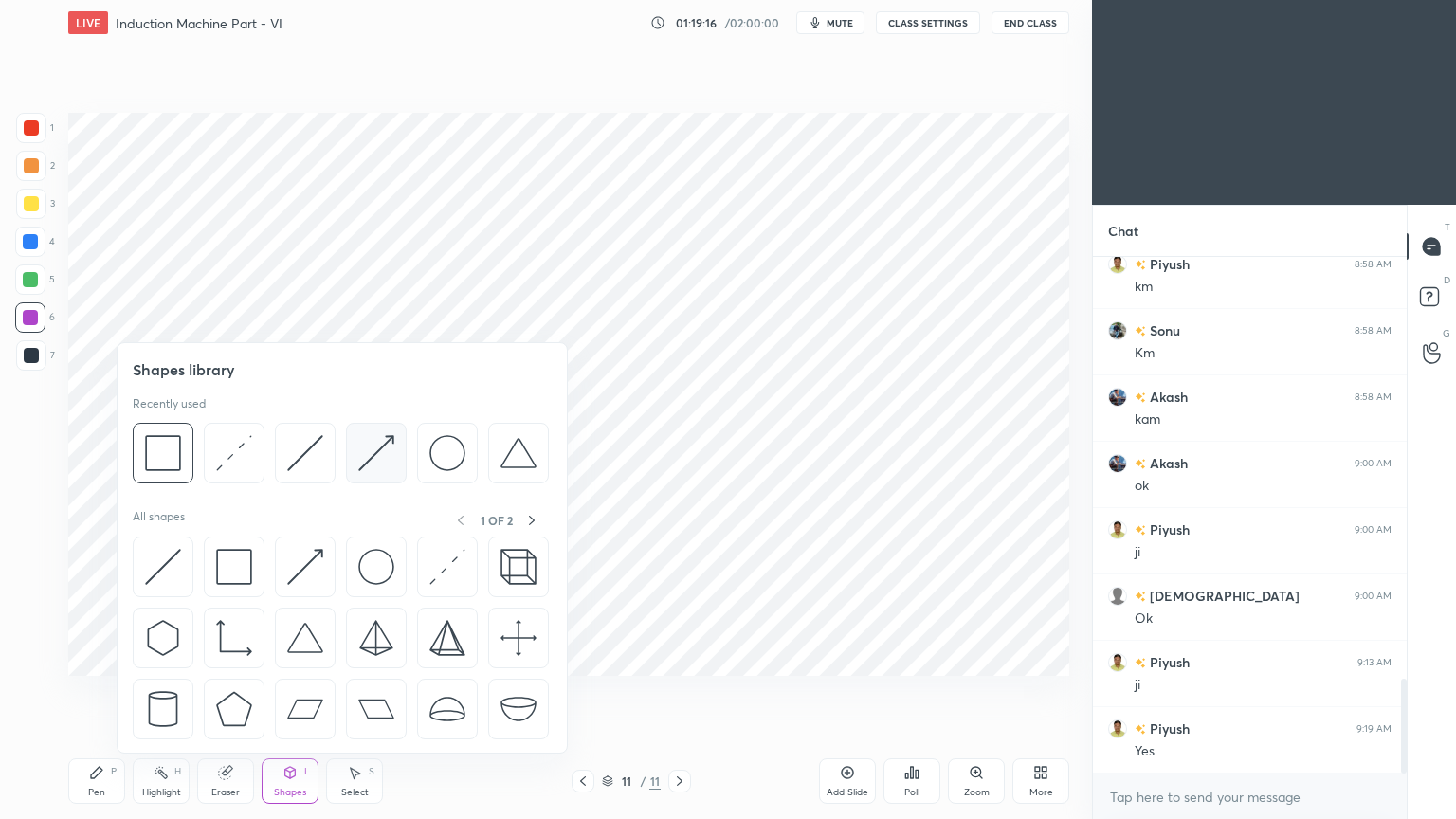
click at [385, 452] on img at bounding box center [376, 452] width 36 height 36
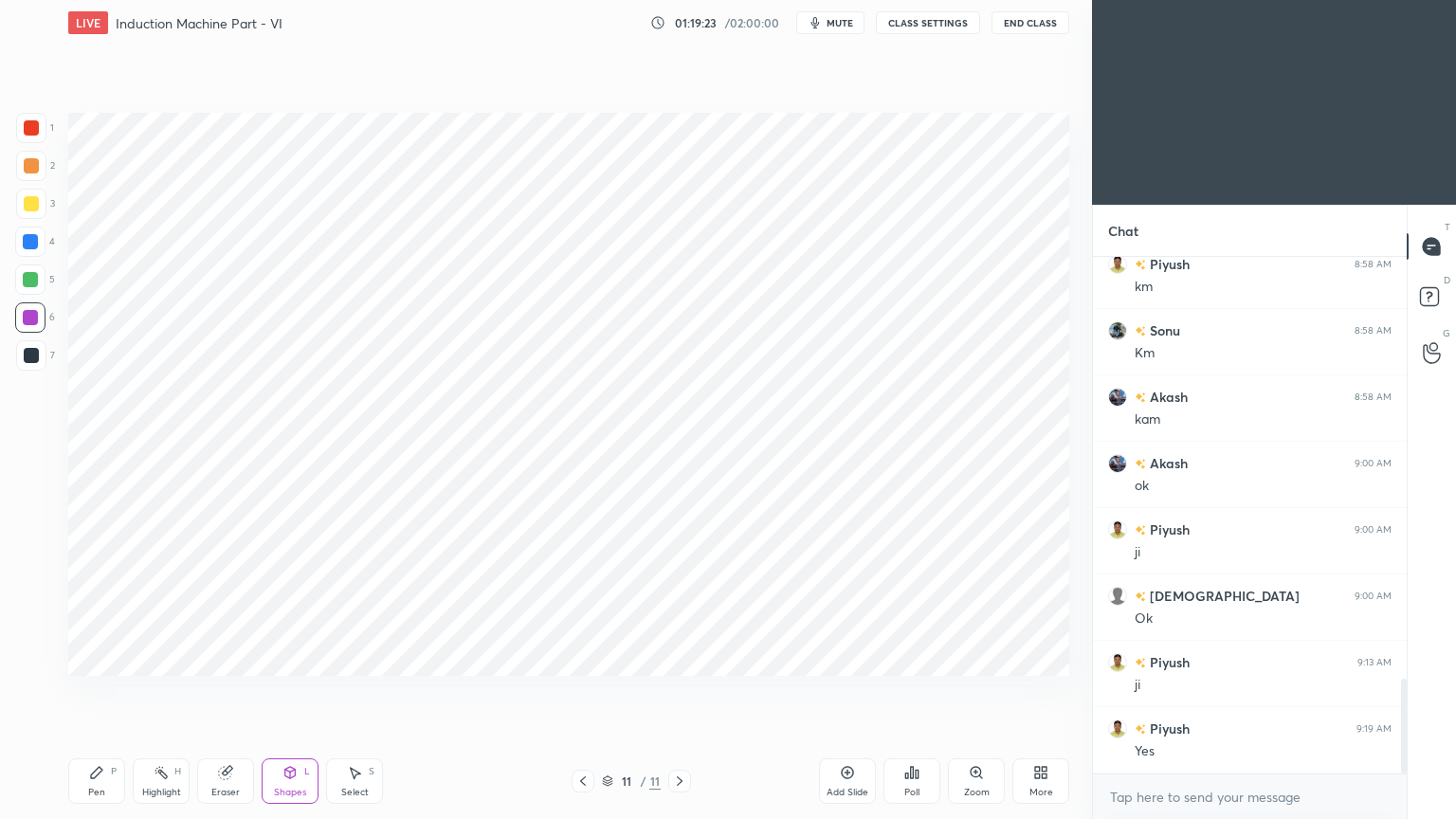
click at [85, 691] on div "Pen P" at bounding box center [96, 780] width 57 height 46
click at [30, 357] on div at bounding box center [31, 355] width 15 height 15
click at [176, 691] on div "Highlight" at bounding box center [162, 793] width 39 height 10
click at [113, 691] on div "P" at bounding box center [114, 772] width 6 height 10
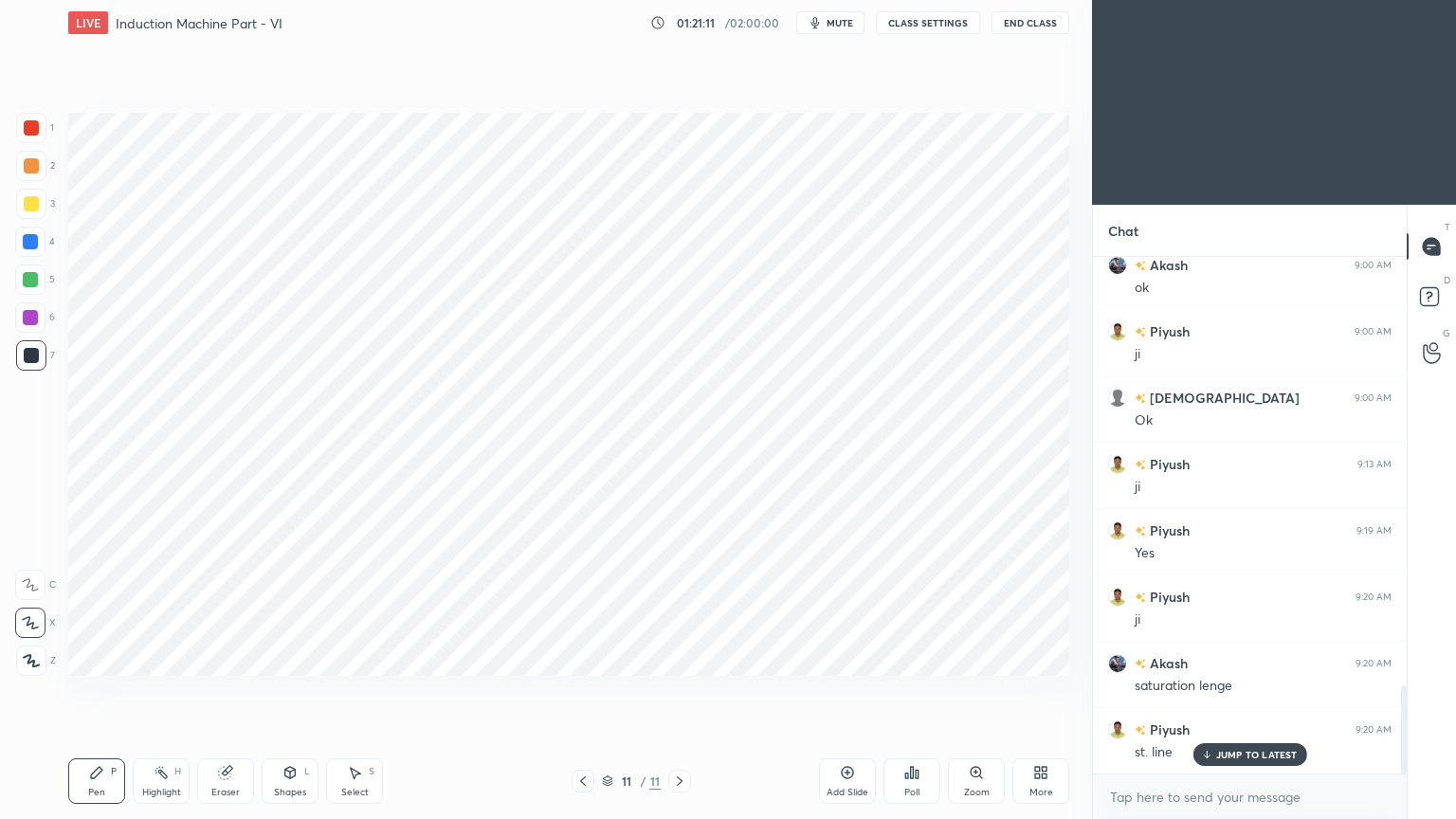
click at [172, 691] on div "Highlight H" at bounding box center [161, 780] width 57 height 46
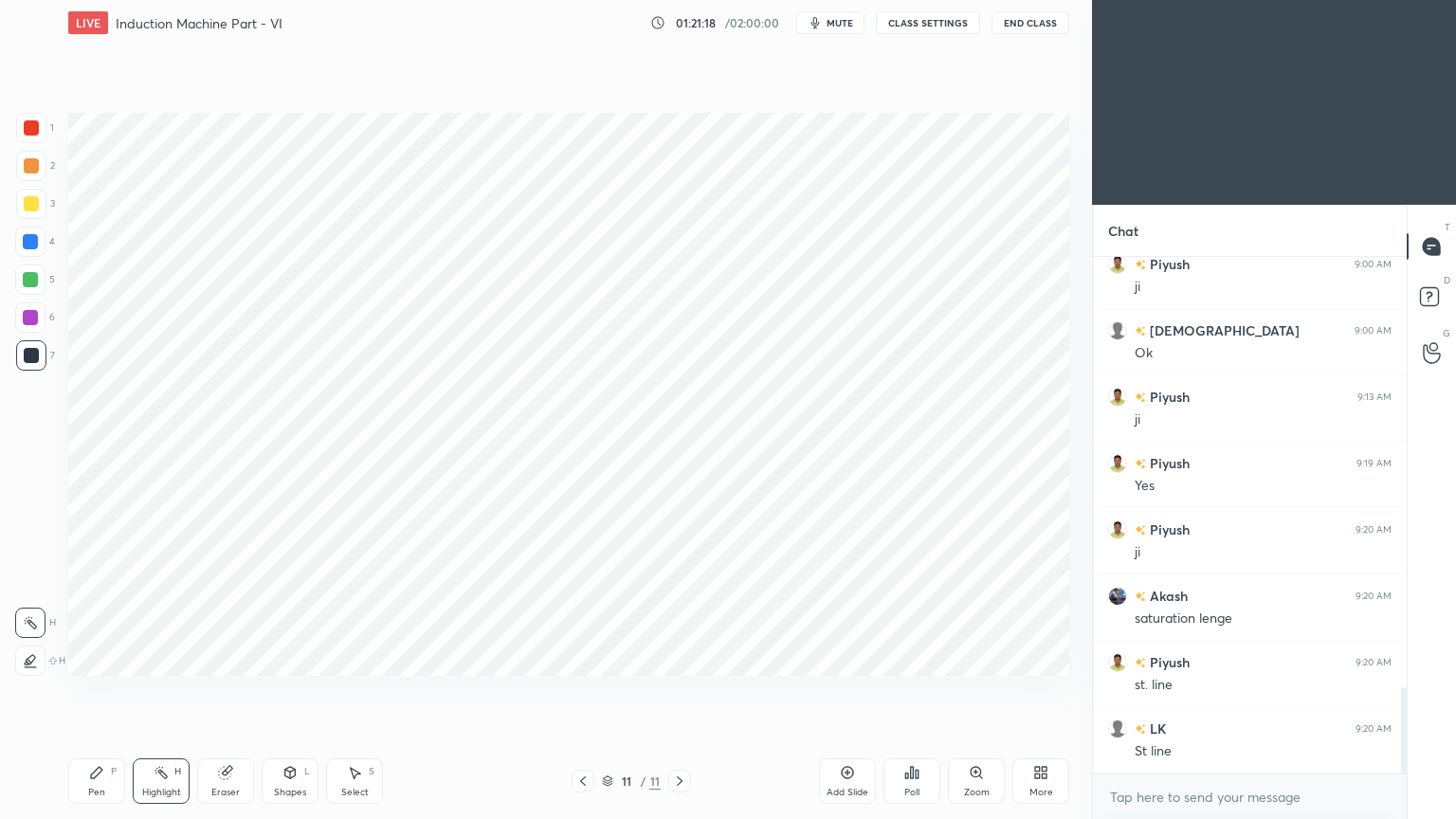
scroll to position [2635, 0]
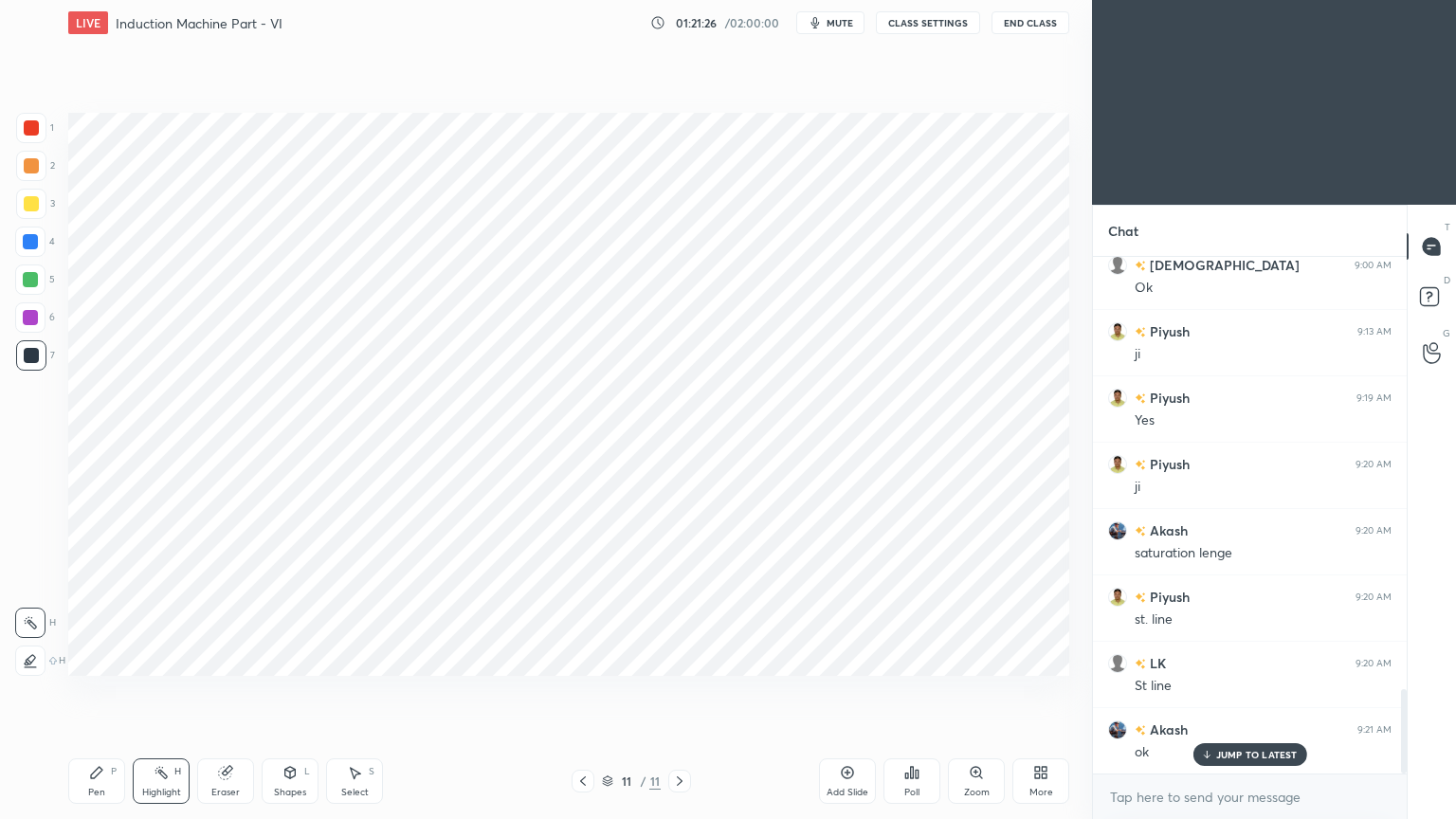
click at [83, 691] on div "Pen P" at bounding box center [96, 780] width 57 height 46
click at [168, 691] on div "Highlight H" at bounding box center [161, 780] width 57 height 46
click at [99, 691] on div "Pen" at bounding box center [97, 793] width 17 height 10
click at [30, 314] on div at bounding box center [30, 318] width 15 height 15
click at [609, 638] on div "Setting up your live class Poll for secs No correct answer Start poll" at bounding box center [569, 394] width 1016 height 698
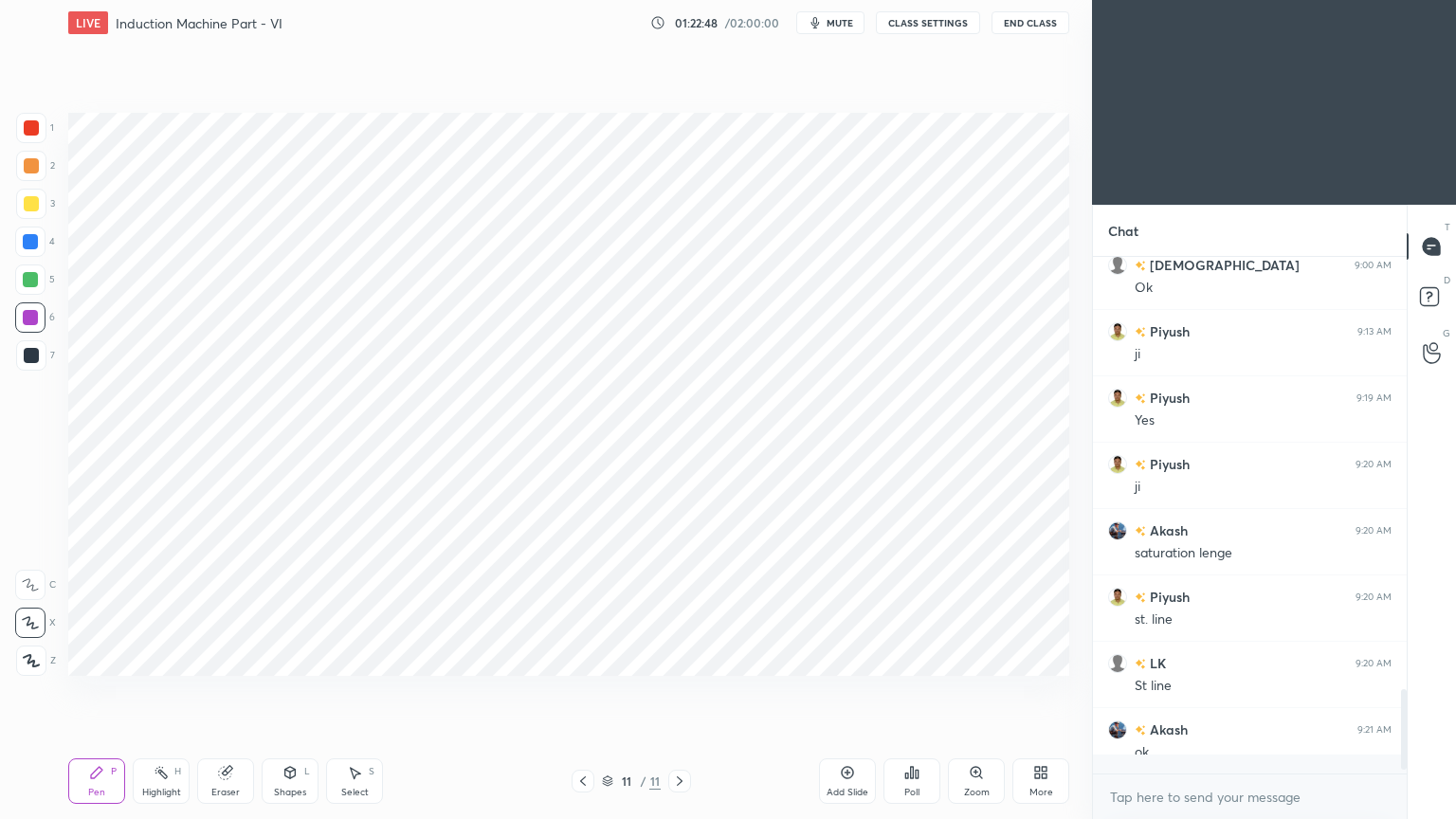
scroll to position [2636, 0]
click at [849, 691] on div "Add Slide" at bounding box center [847, 780] width 57 height 46
click at [22, 247] on div at bounding box center [30, 242] width 15 height 15
click at [89, 691] on div "Pen P" at bounding box center [96, 780] width 57 height 46
click at [46, 367] on div "1 2 3 4 5 6 7 C X Z C X Z E E Erase all H H" at bounding box center [30, 395] width 61 height 563
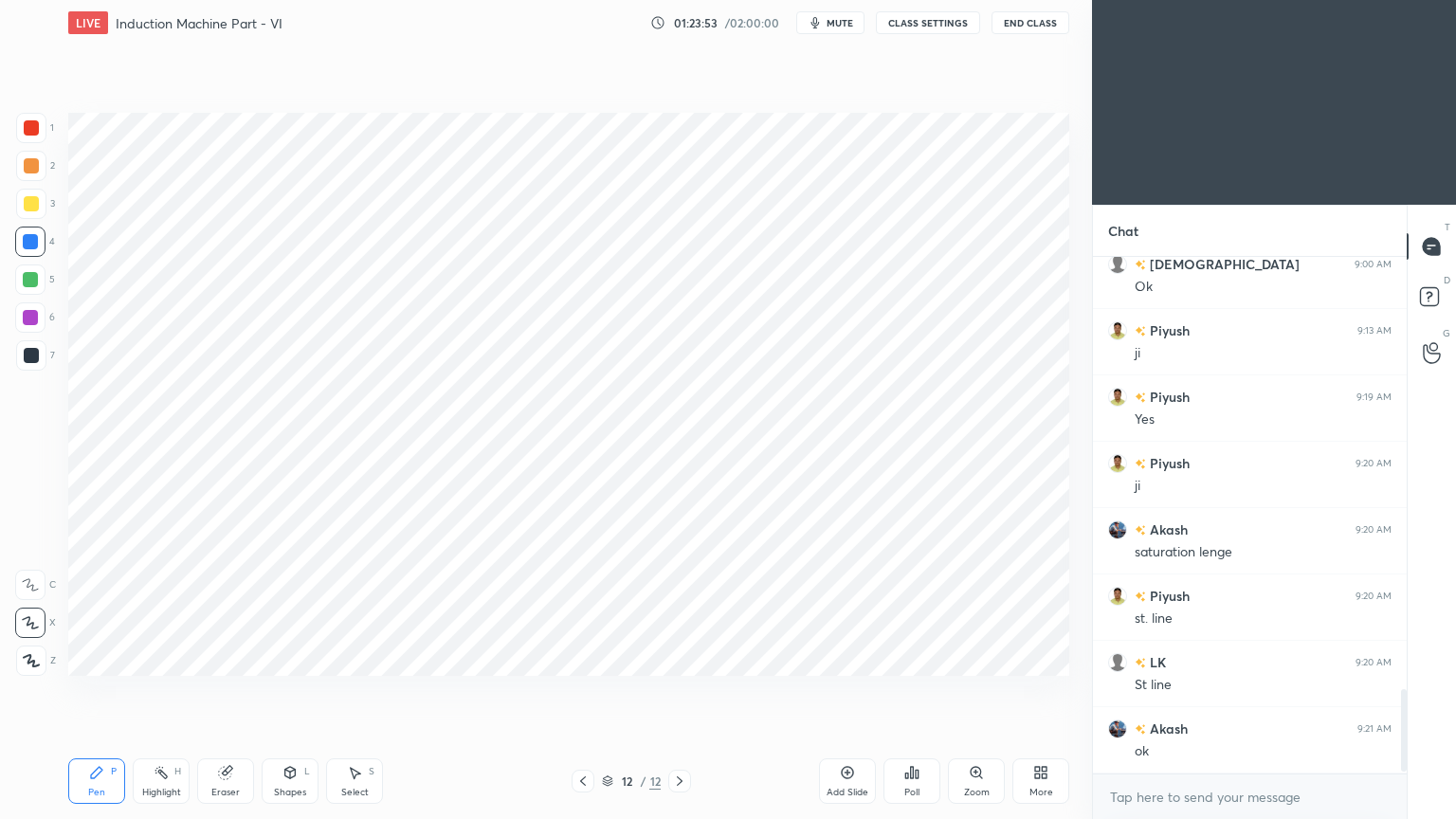
click at [30, 351] on div at bounding box center [31, 355] width 15 height 15
click at [277, 691] on div "Pen P Highlight H Eraser Shapes L Select S 12 / 12 Add Slide Poll Zoom More" at bounding box center [568, 781] width 1001 height 76
click at [290, 691] on div "Pen P Highlight H Eraser Shapes L Select S 12 / 12 Add Slide Poll Zoom More" at bounding box center [568, 781] width 1001 height 76
click at [286, 691] on div "Shapes L" at bounding box center [289, 780] width 57 height 46
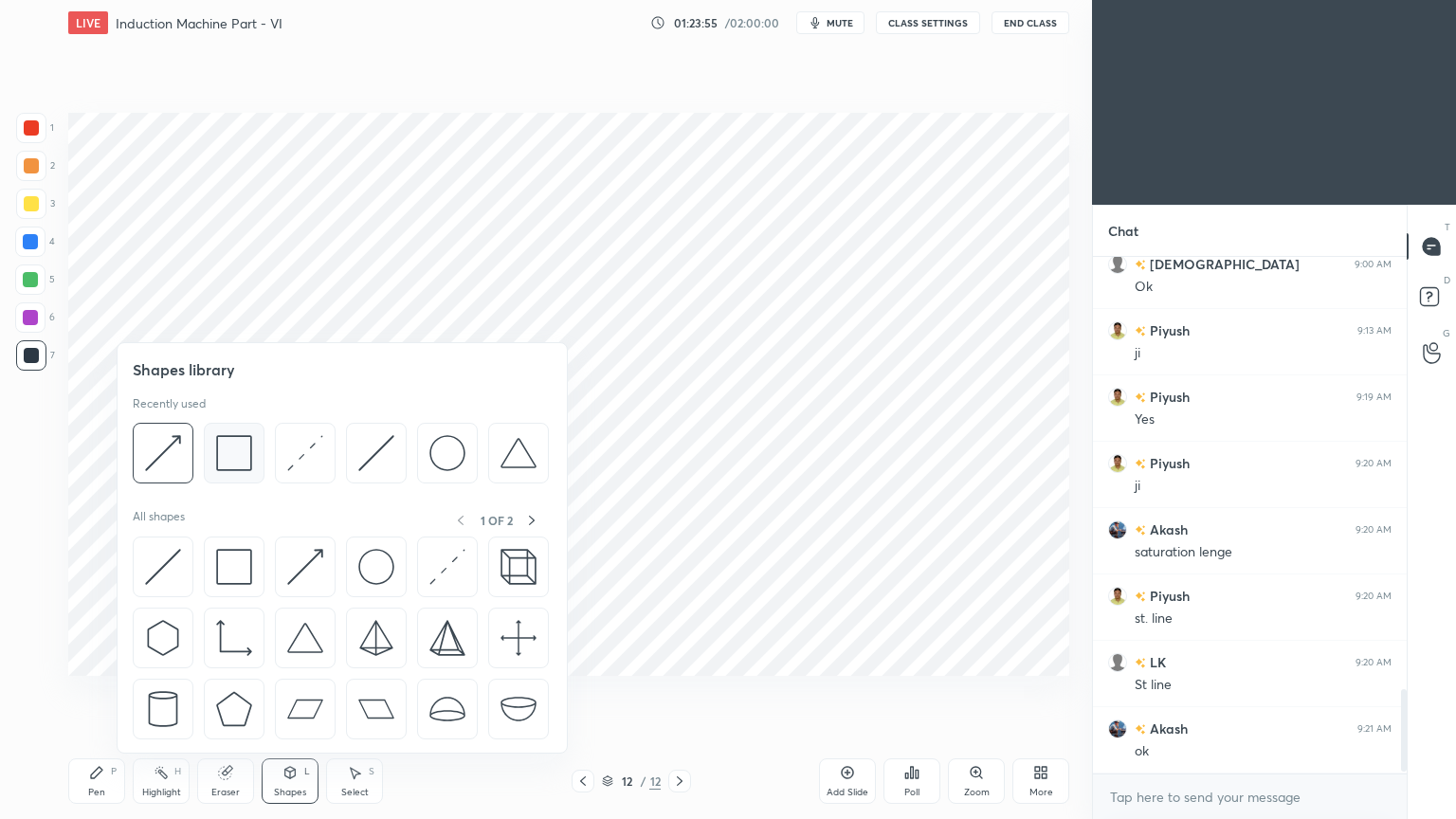
click at [226, 440] on img at bounding box center [233, 452] width 36 height 36
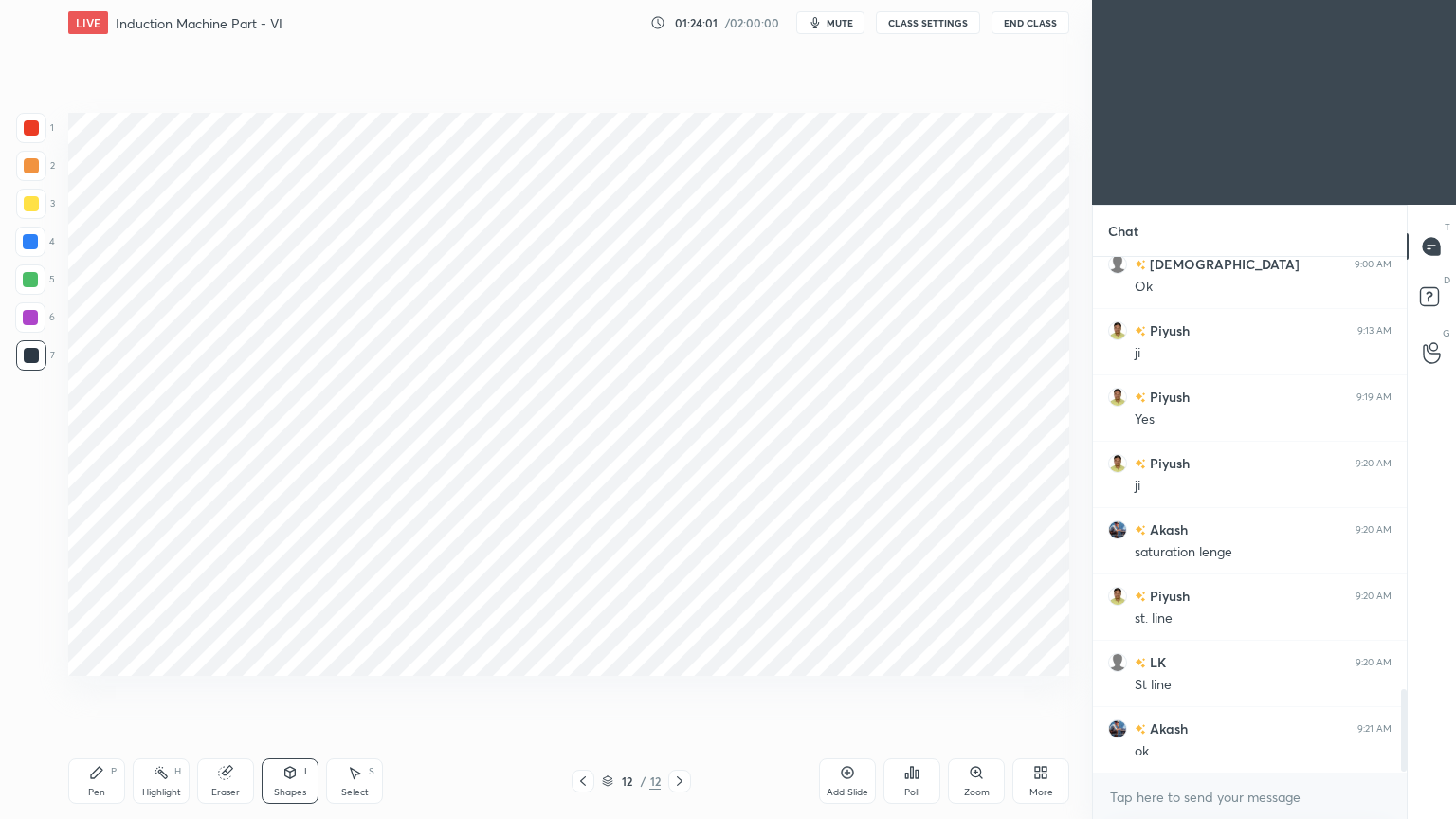
click at [30, 128] on div at bounding box center [31, 128] width 15 height 15
click at [97, 691] on div "Pen" at bounding box center [97, 793] width 17 height 10
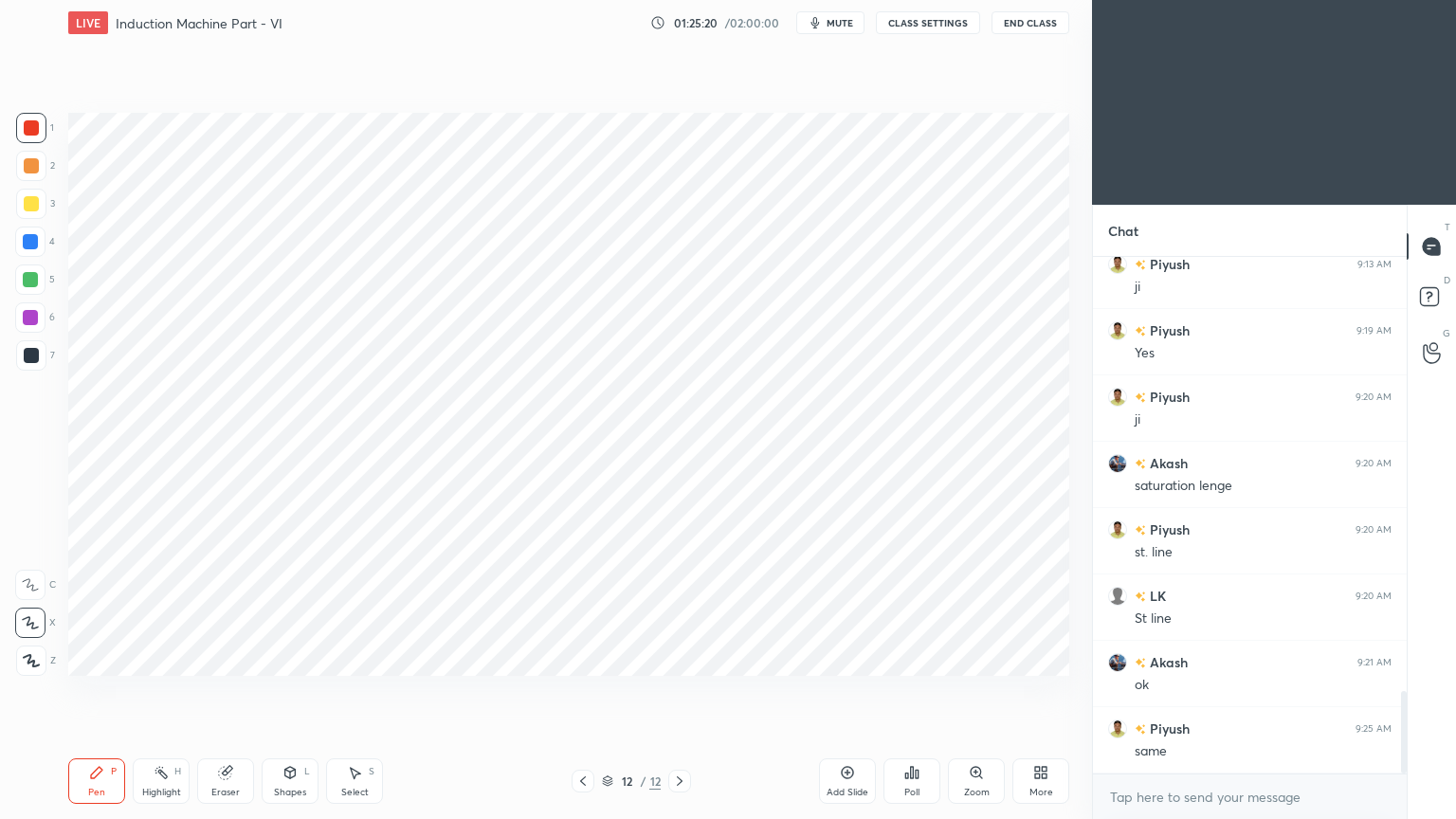
click at [22, 323] on div at bounding box center [30, 317] width 30 height 30
click at [286, 691] on icon at bounding box center [290, 773] width 11 height 12
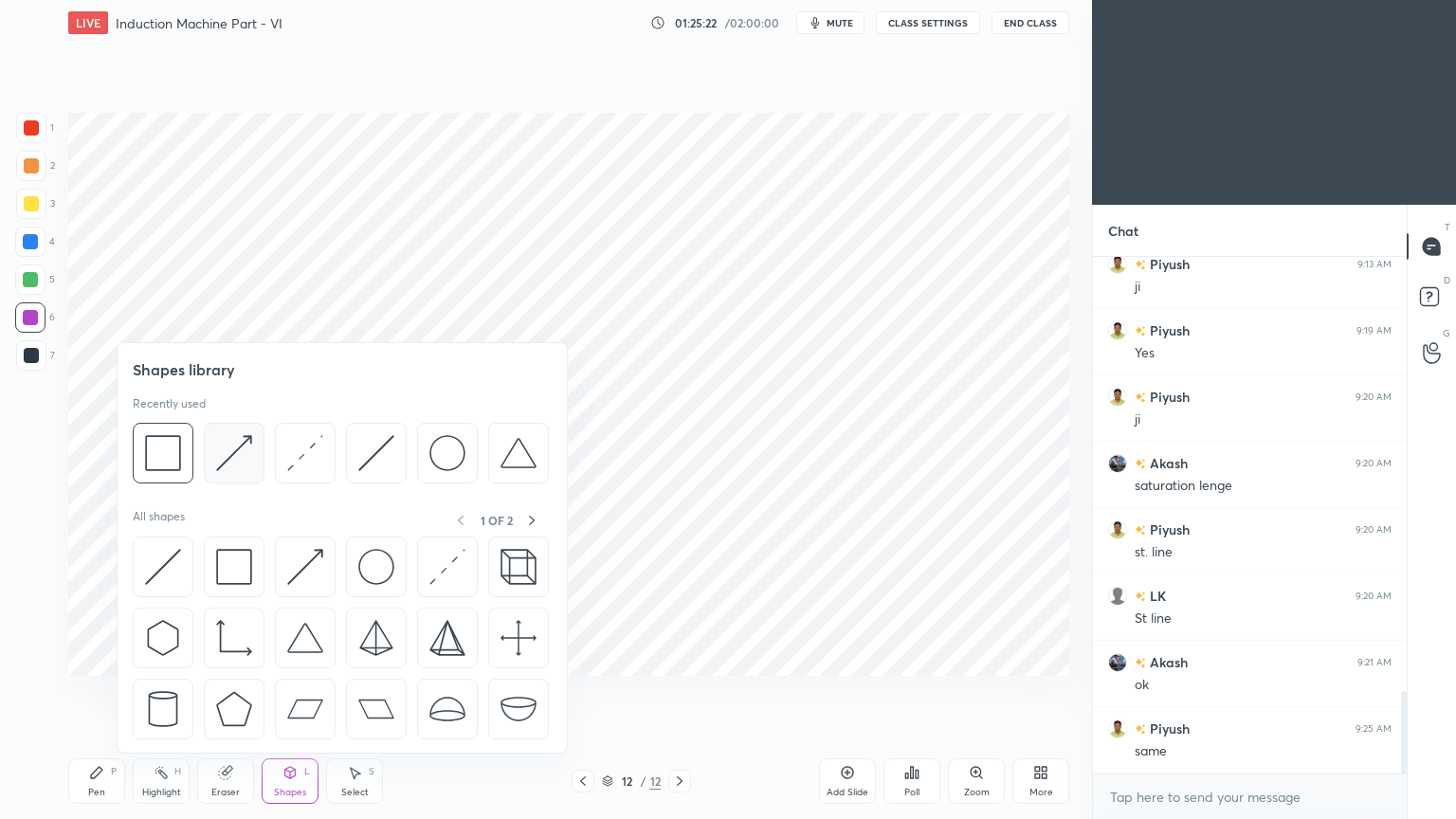
click at [224, 459] on img at bounding box center [233, 452] width 36 height 36
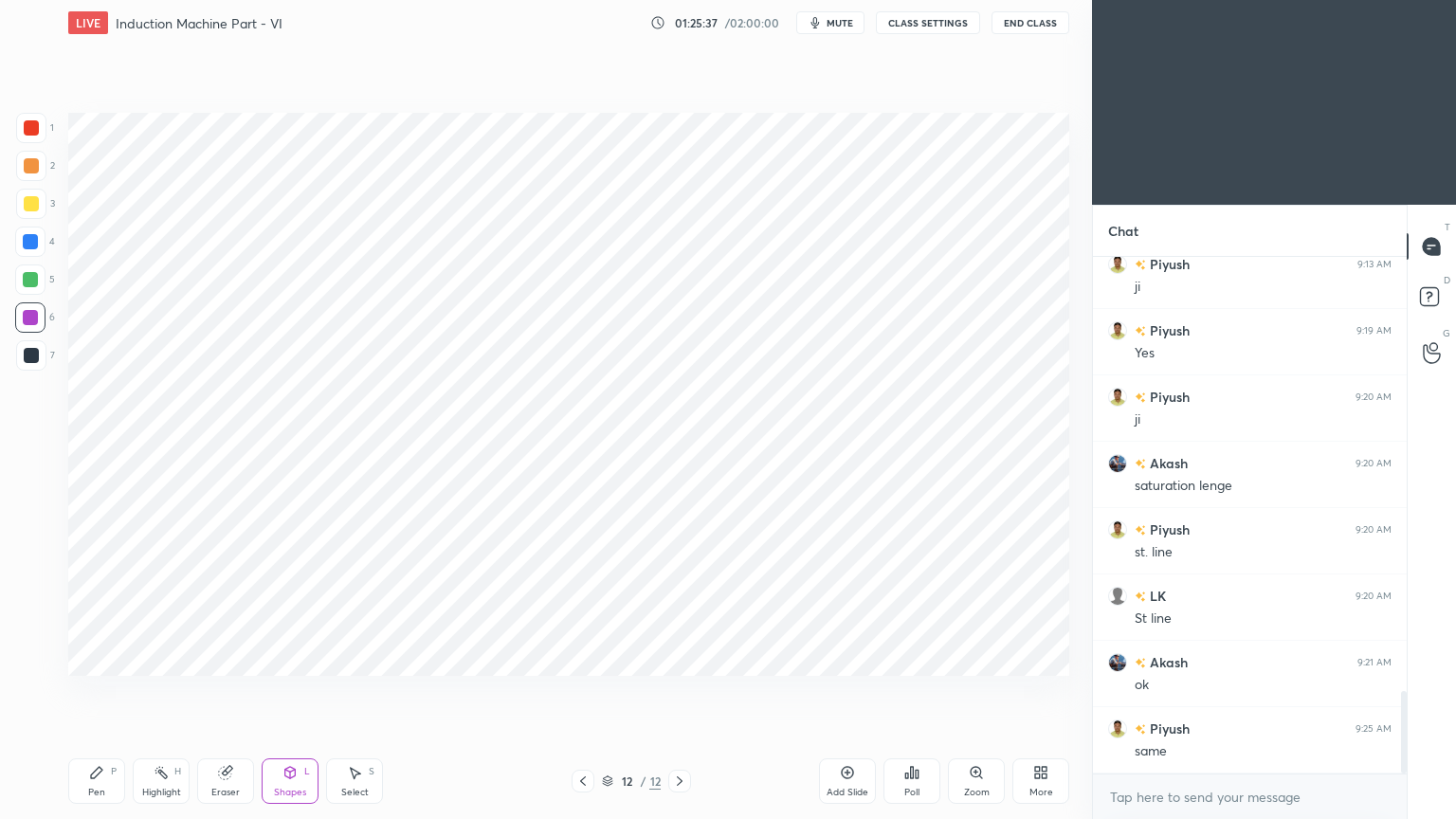
click at [38, 353] on div at bounding box center [31, 354] width 30 height 30
click at [96, 691] on icon at bounding box center [97, 773] width 12 height 12
click at [30, 126] on div at bounding box center [31, 128] width 15 height 15
click at [27, 323] on div at bounding box center [30, 318] width 15 height 15
click at [30, 250] on div at bounding box center [30, 241] width 30 height 30
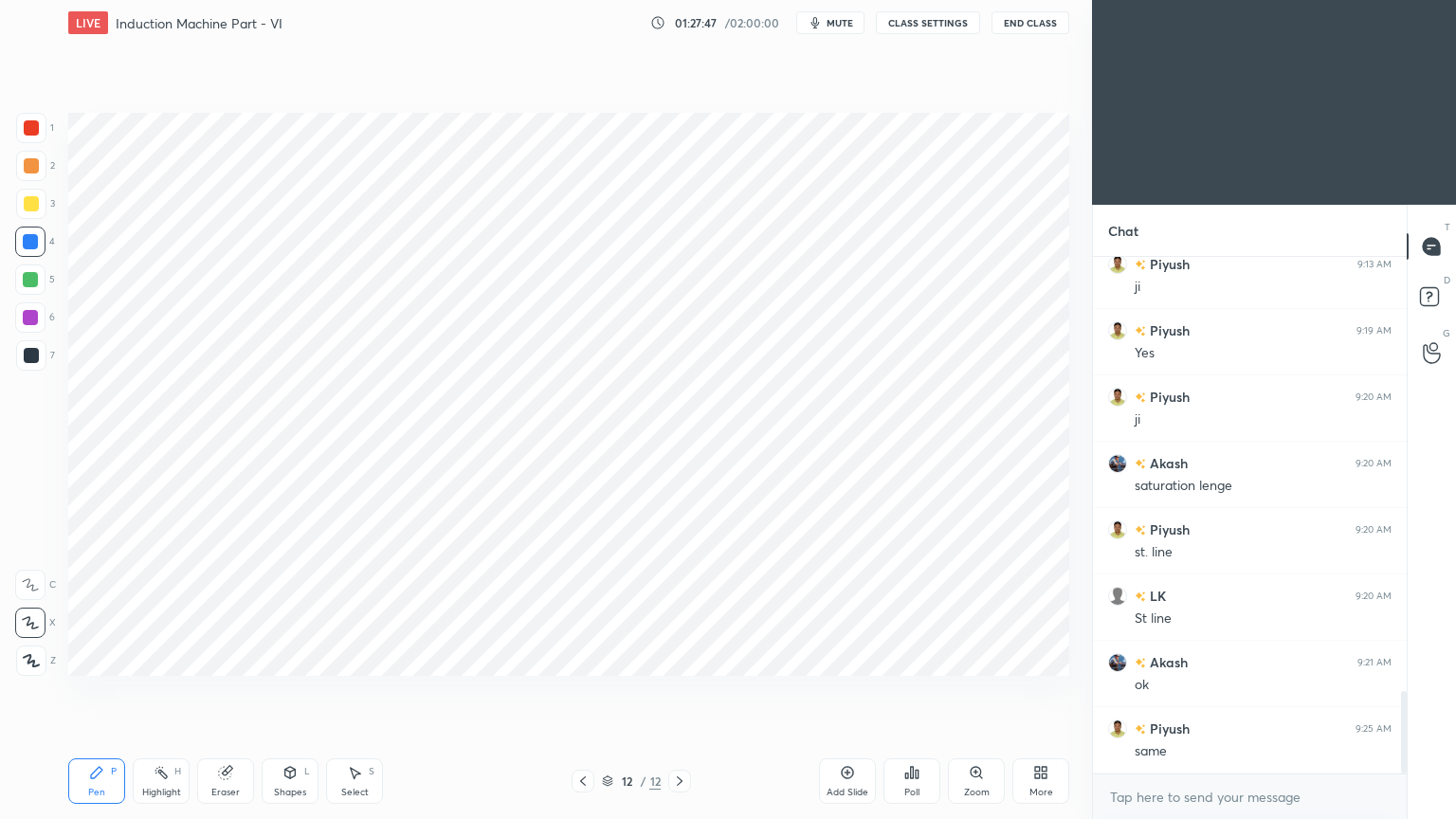
click at [1069, 657] on div "Setting up your live class Poll for secs No correct answer Start poll" at bounding box center [569, 394] width 1016 height 698
click at [95, 691] on div "Pen" at bounding box center [97, 793] width 17 height 10
click at [39, 236] on div at bounding box center [30, 241] width 30 height 30
click at [836, 20] on span "mute" at bounding box center [839, 23] width 26 height 14
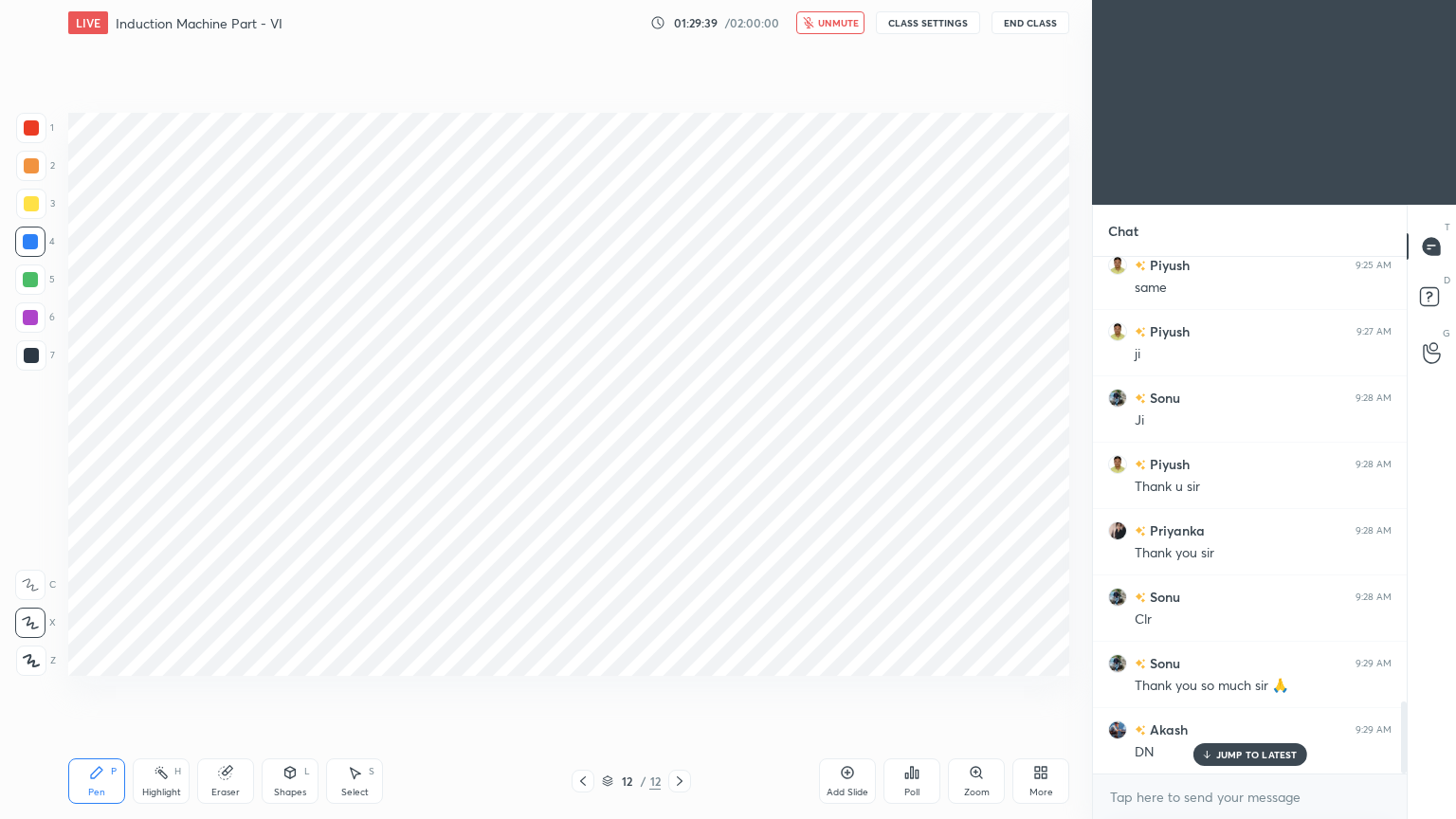
click at [1025, 30] on button "End Class" at bounding box center [1030, 22] width 77 height 22
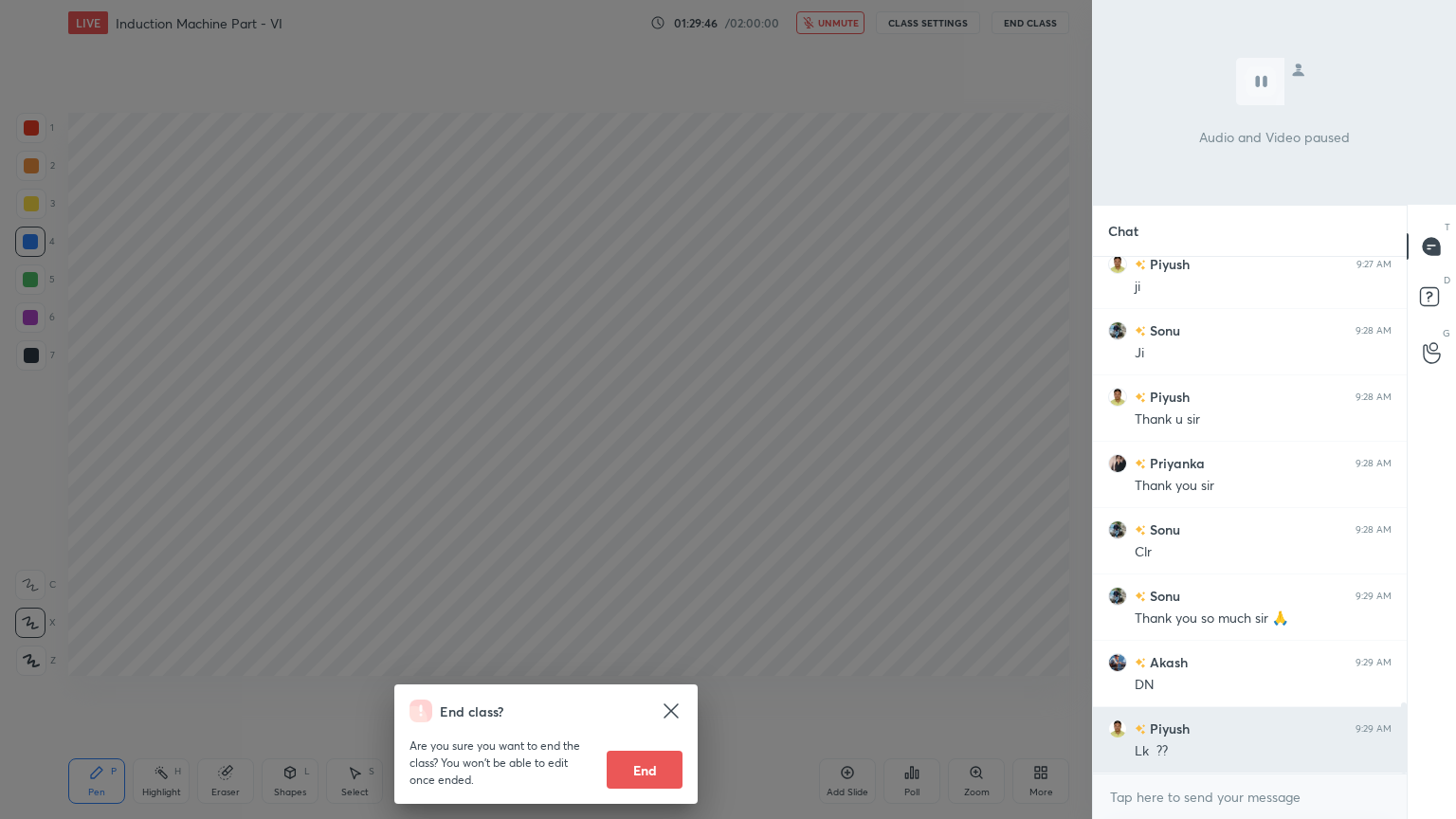
scroll to position [3298, 0]
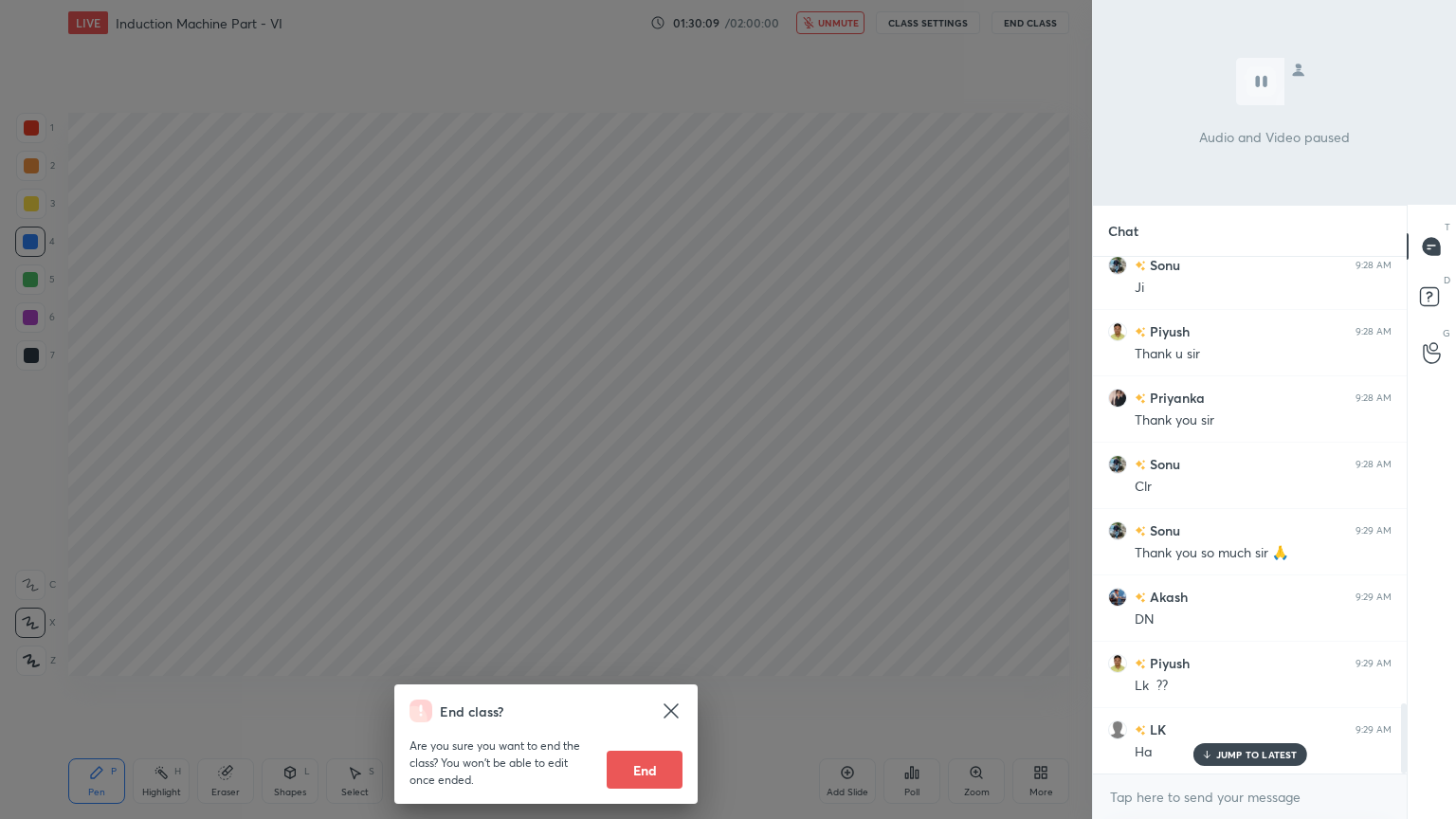
drag, startPoint x: 651, startPoint y: 774, endPoint x: 664, endPoint y: 774, distance: 13.0
click at [649, 691] on button "End" at bounding box center [645, 769] width 76 height 38
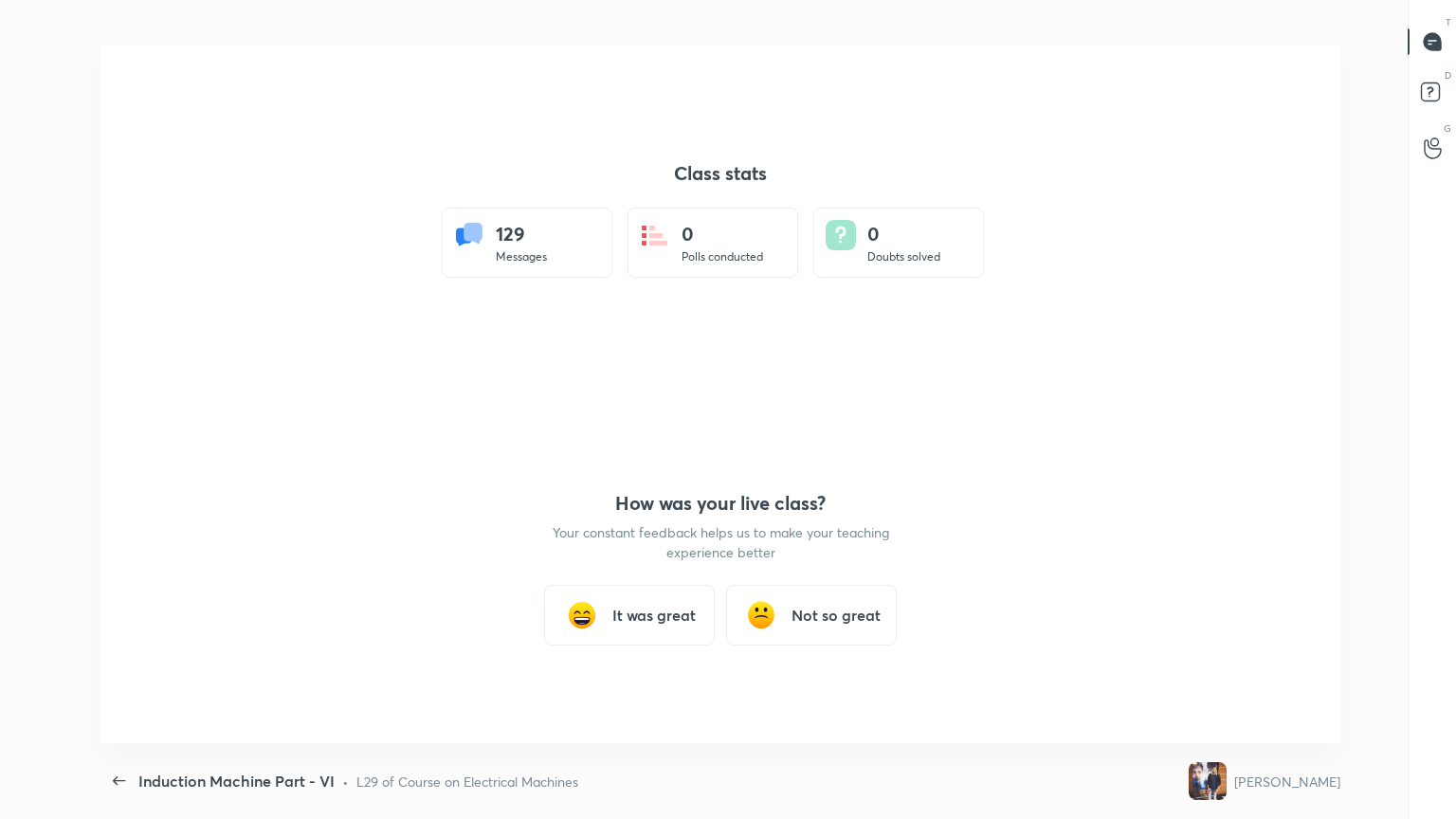
scroll to position [0, 0]
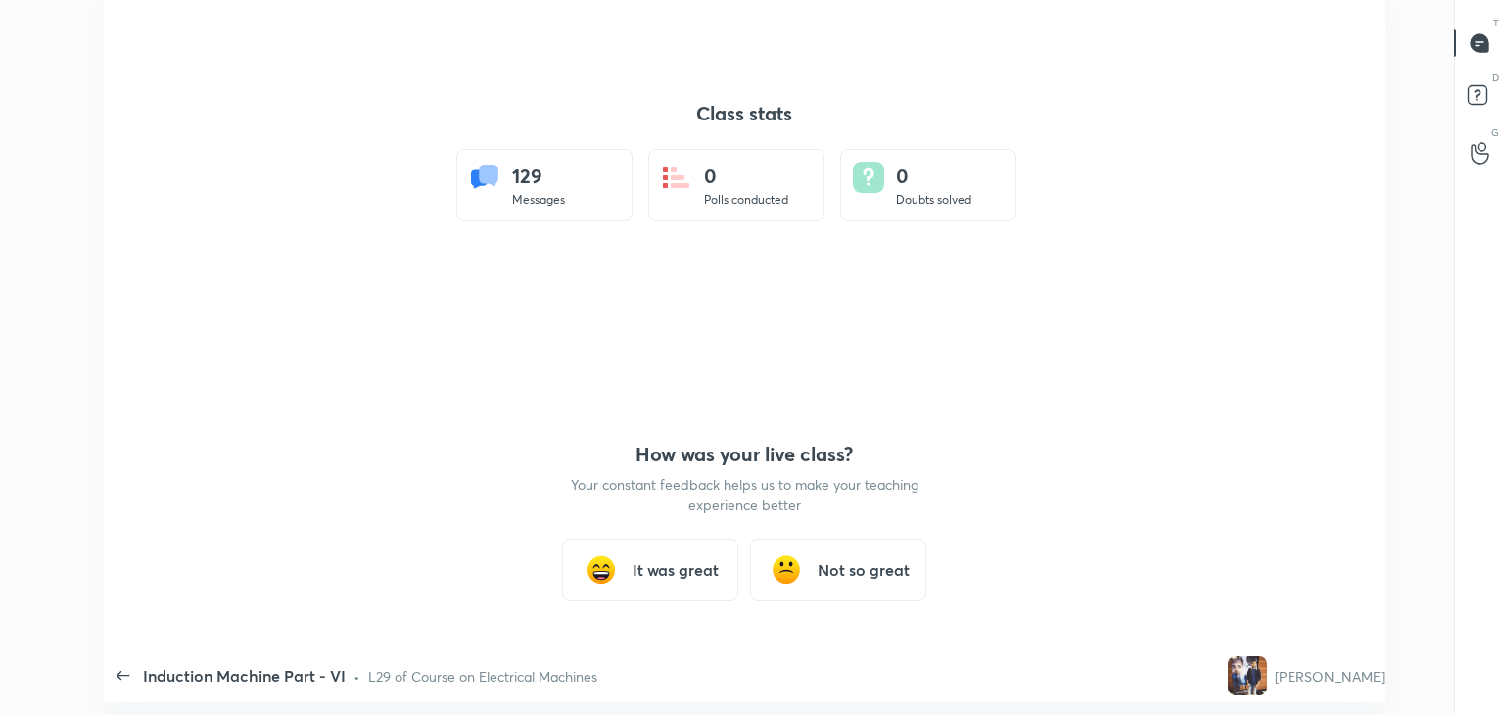
type textarea "x"
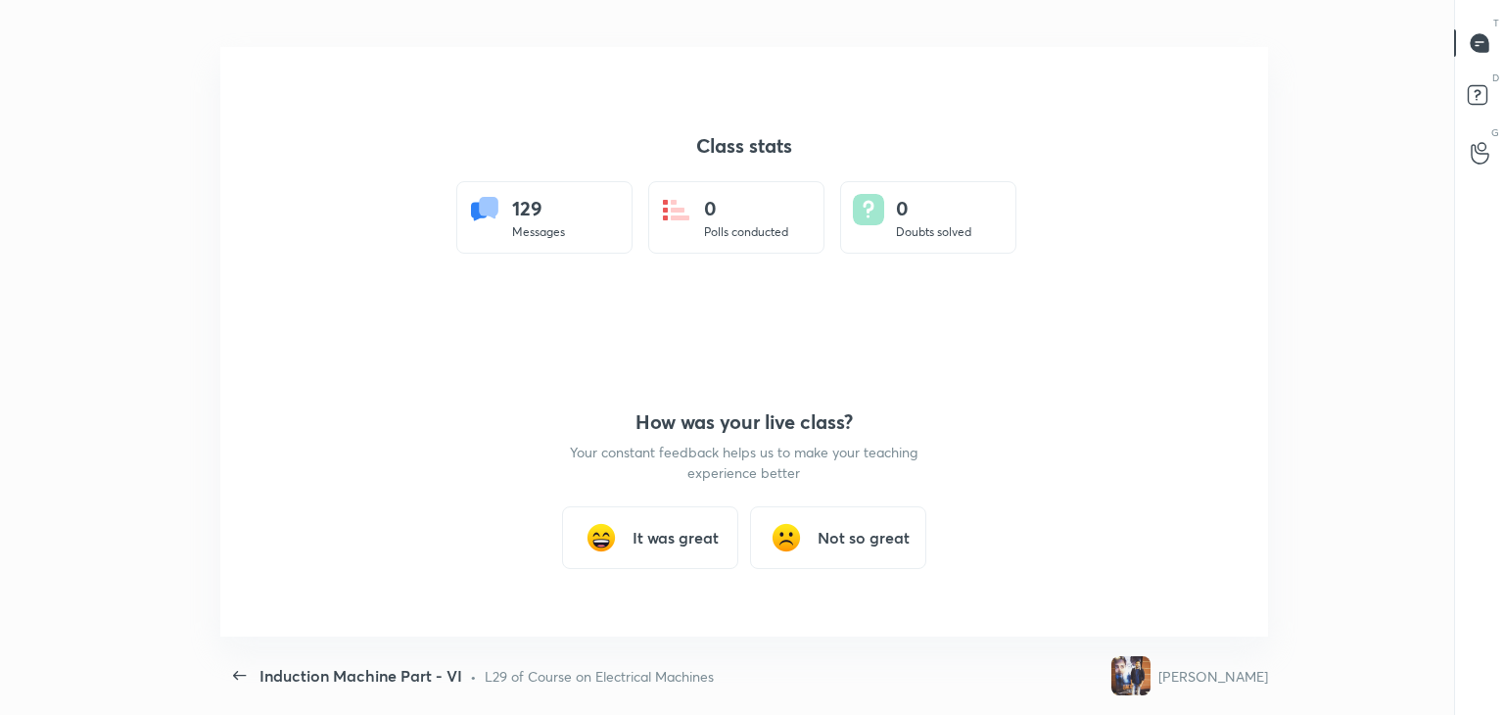
scroll to position [97318, 96421]
click at [681, 529] on h3 "It was great" at bounding box center [675, 537] width 86 height 23
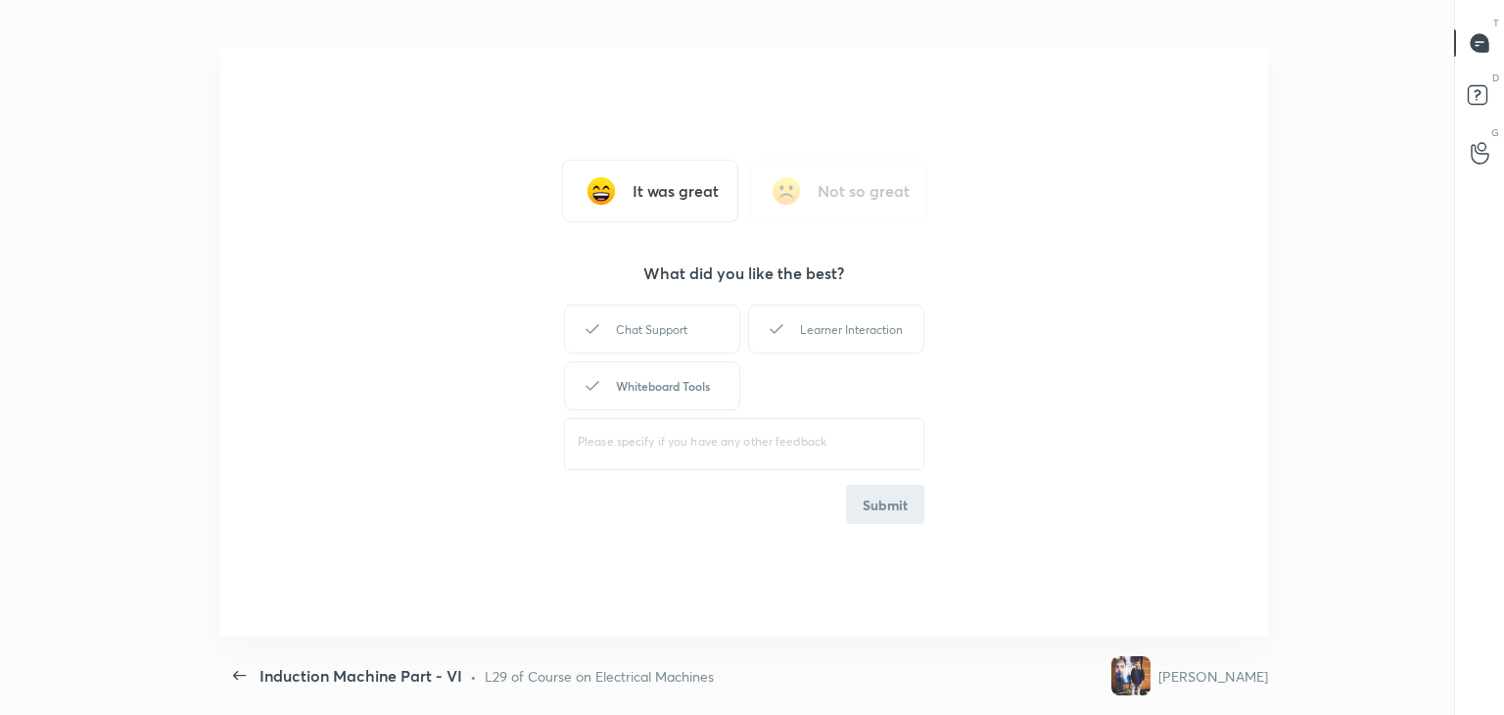
click at [689, 392] on div "Whiteboard Tools" at bounding box center [652, 385] width 176 height 49
click at [838, 354] on div "Chat Support Learner Interaction Whiteboard Tools" at bounding box center [744, 358] width 360 height 114
click at [854, 331] on div "Learner Interaction" at bounding box center [836, 328] width 176 height 49
click at [897, 503] on button "Submit" at bounding box center [885, 504] width 78 height 39
